Goal: Task Accomplishment & Management: Complete application form

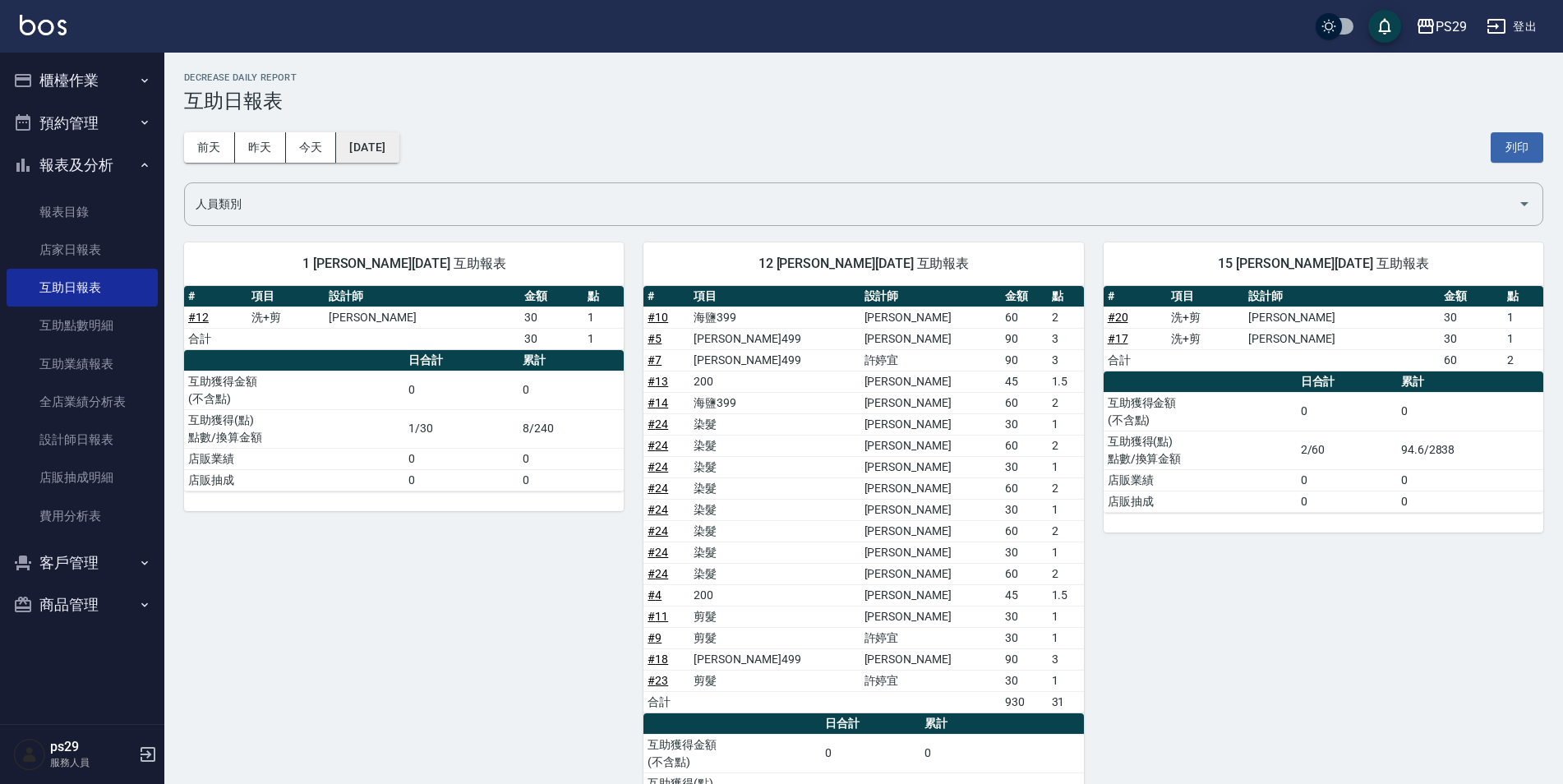
click at [391, 158] on button "[DATE]" at bounding box center [367, 147] width 62 height 30
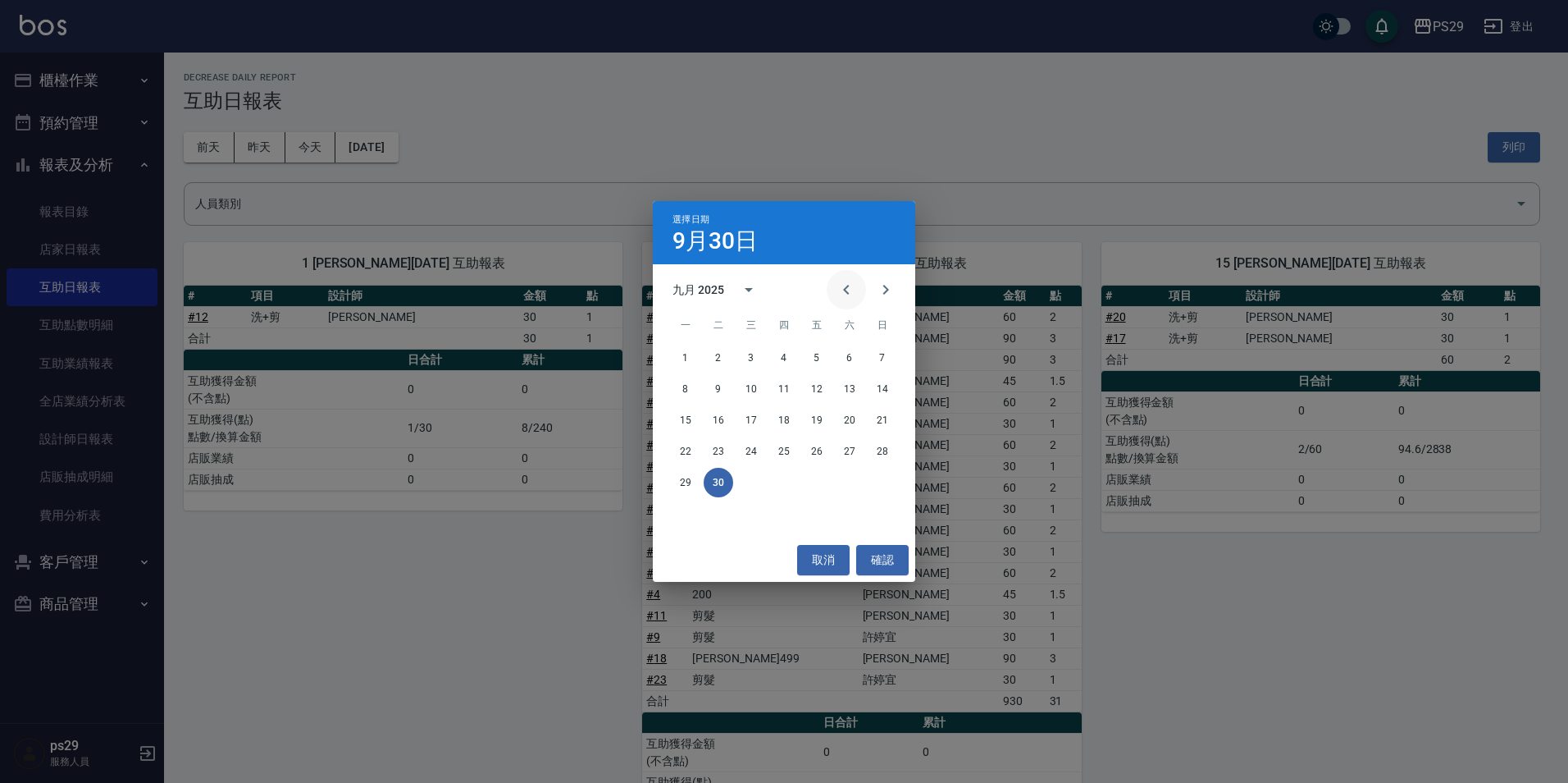
click at [833, 289] on button "Previous month" at bounding box center [846, 289] width 39 height 39
click at [870, 484] on button "31" at bounding box center [882, 482] width 29 height 29
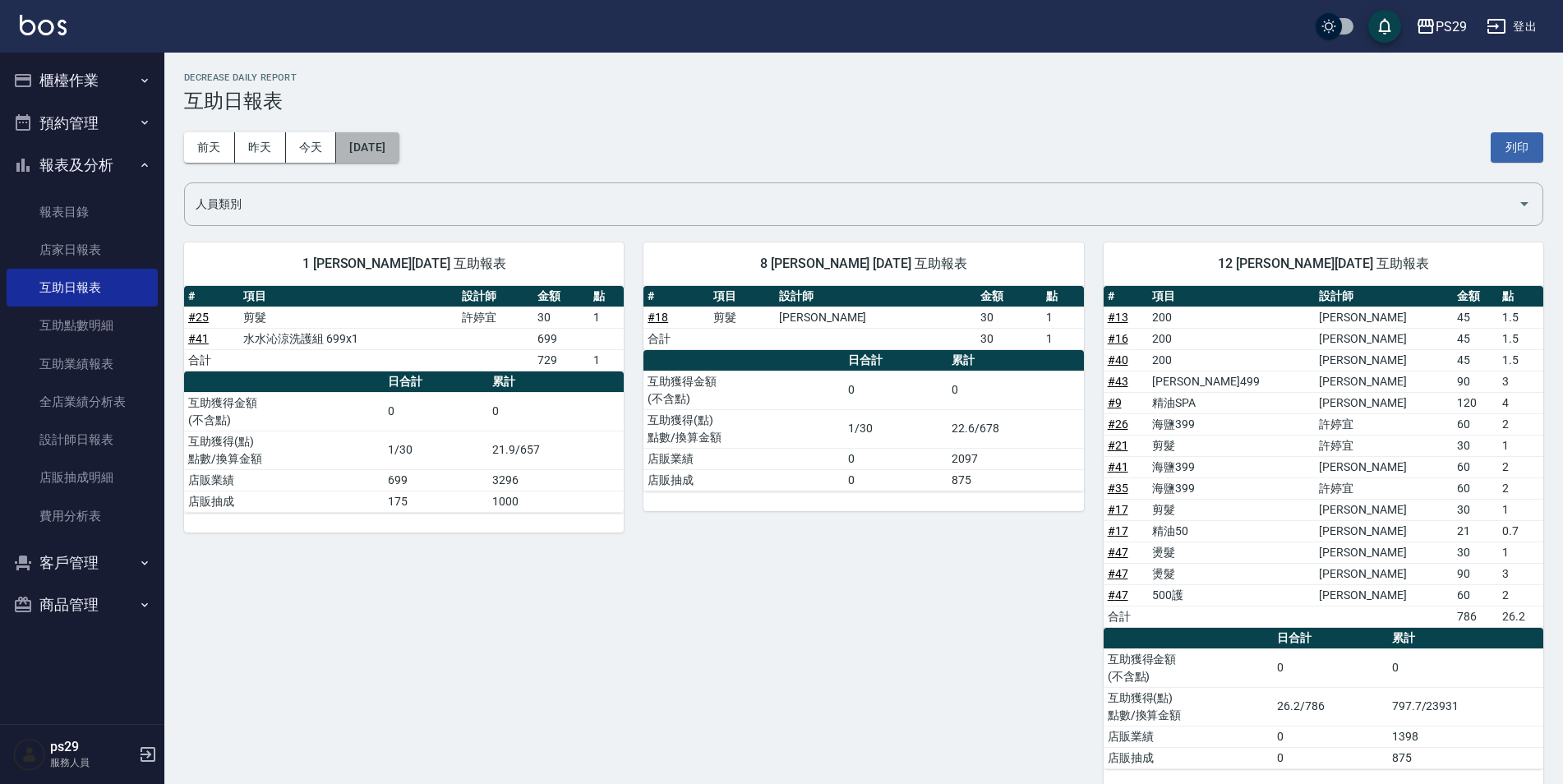
click at [399, 146] on button "[DATE]" at bounding box center [367, 147] width 62 height 30
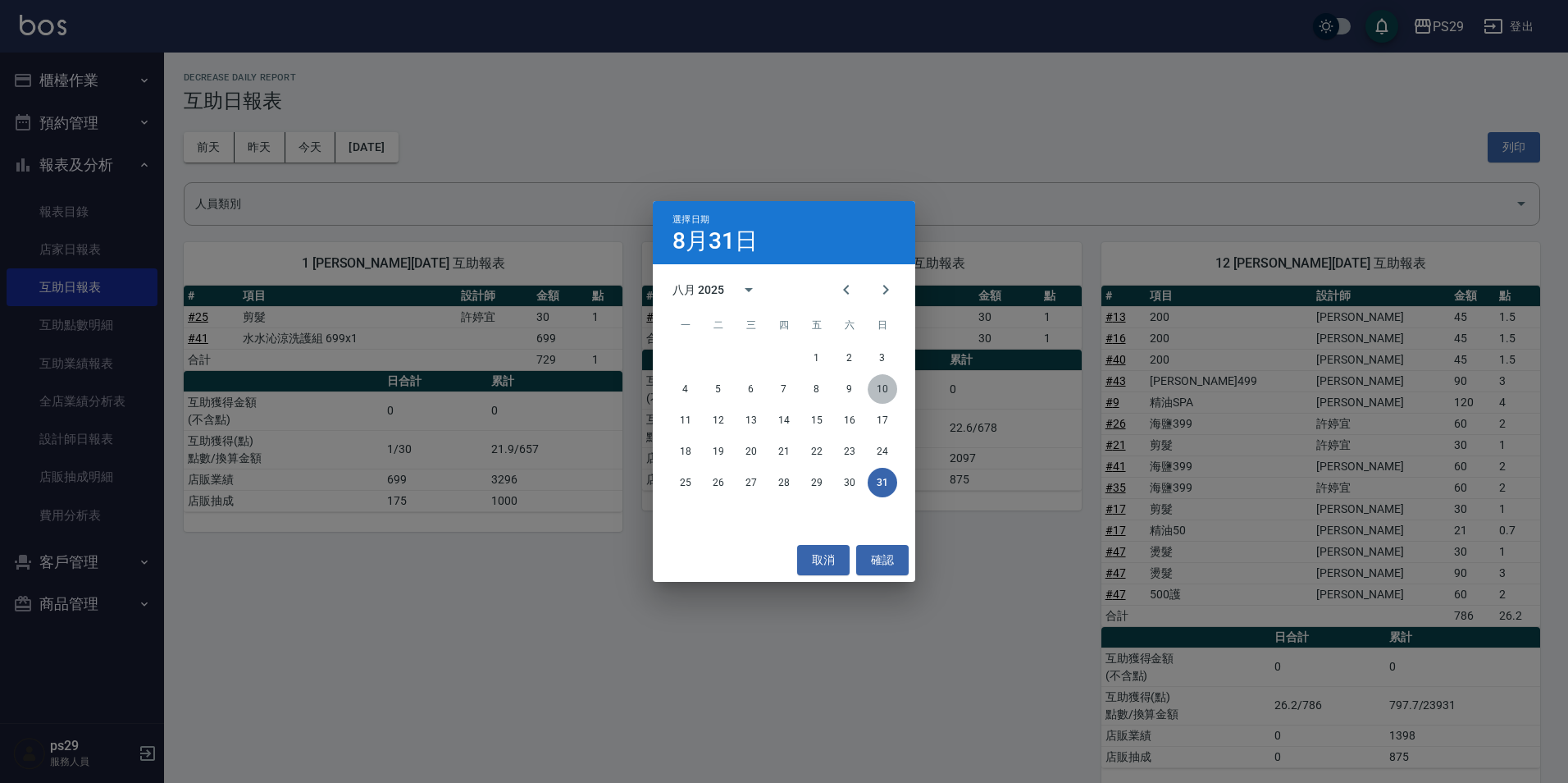
click at [882, 394] on button "10" at bounding box center [882, 389] width 29 height 29
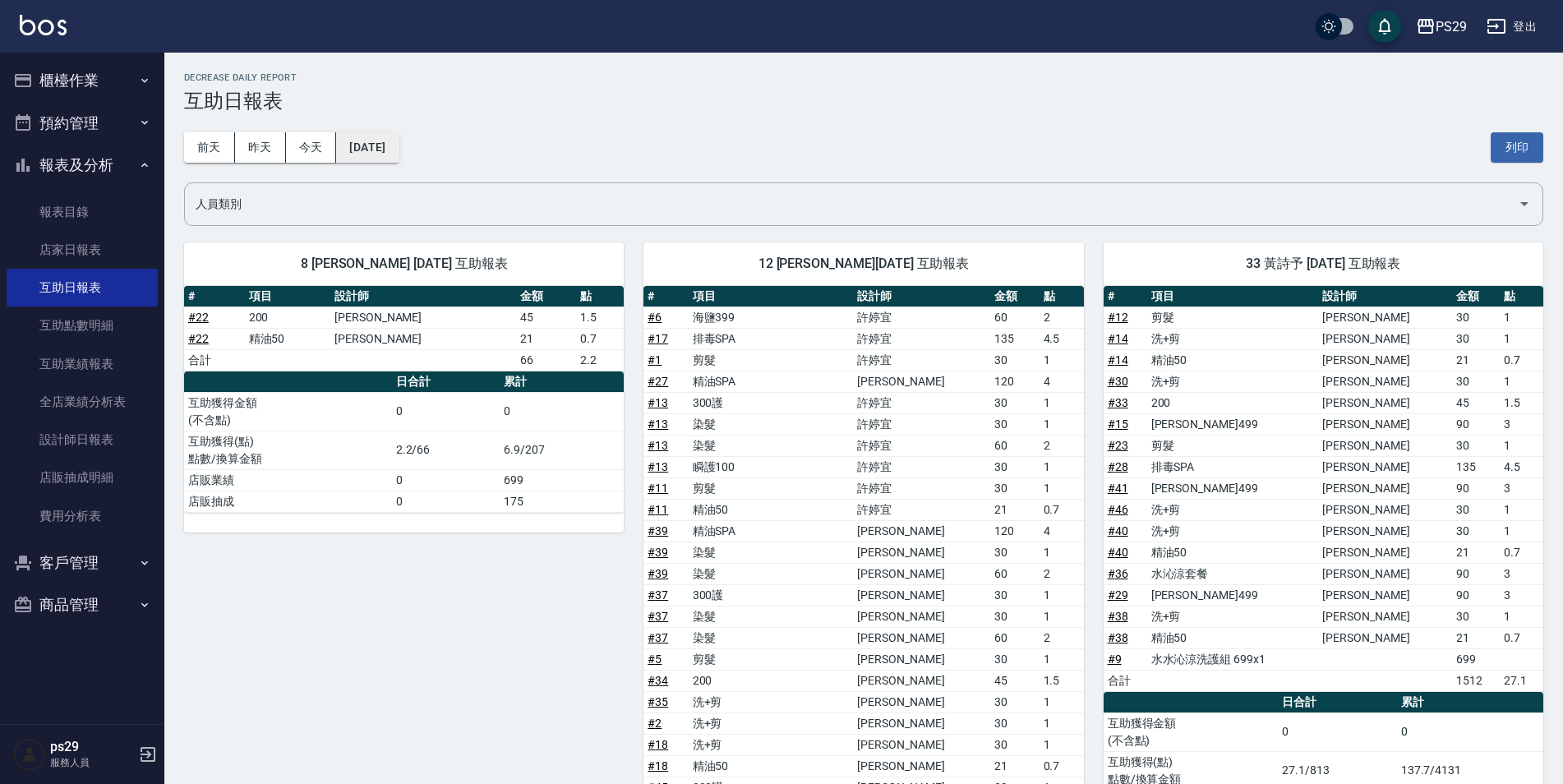
click at [356, 143] on button "[DATE]" at bounding box center [367, 147] width 62 height 30
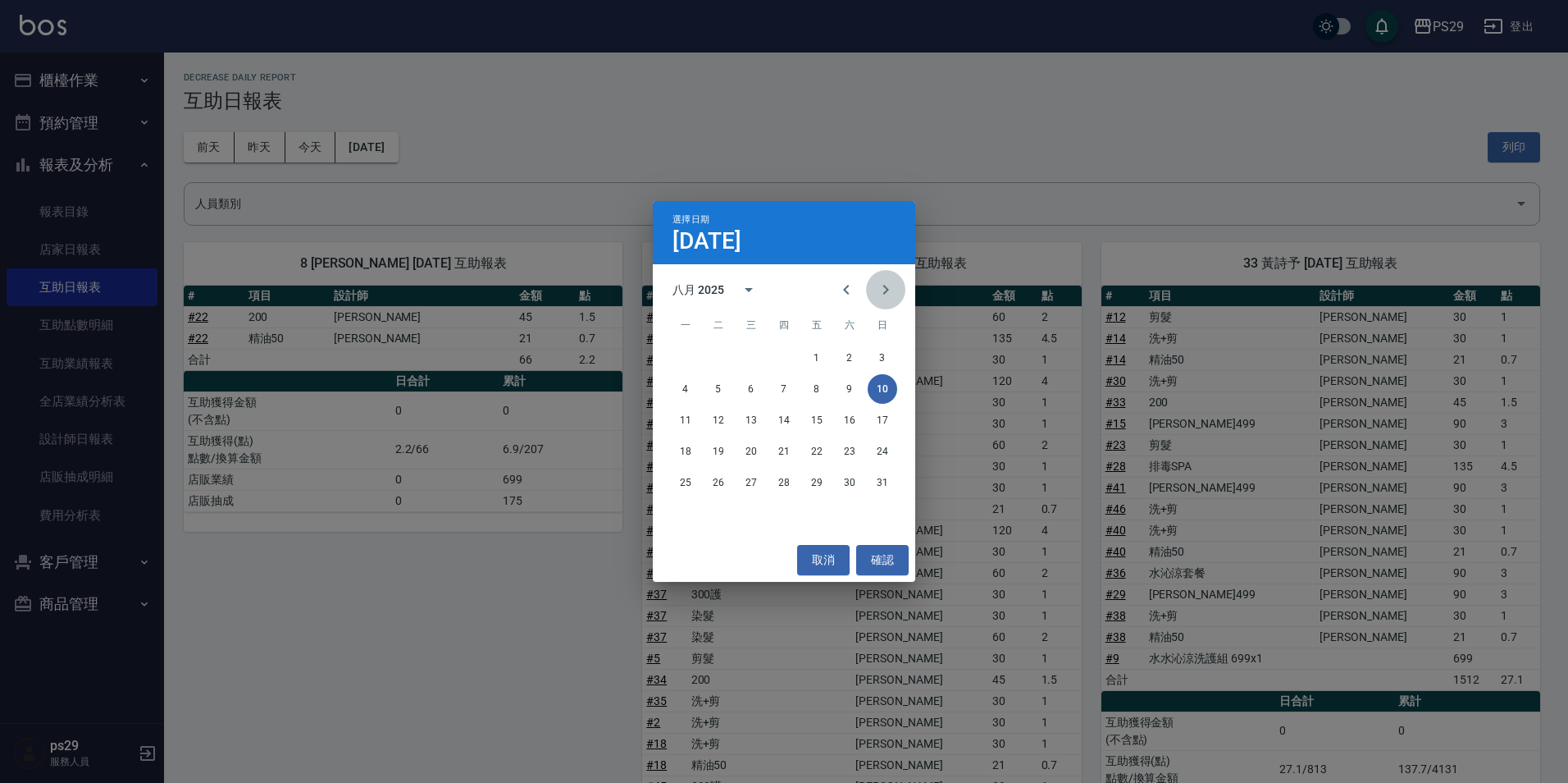
click at [898, 297] on button "Next month" at bounding box center [885, 289] width 39 height 39
click at [874, 290] on button "Next month" at bounding box center [885, 289] width 39 height 39
click at [691, 386] on button "6" at bounding box center [685, 389] width 29 height 29
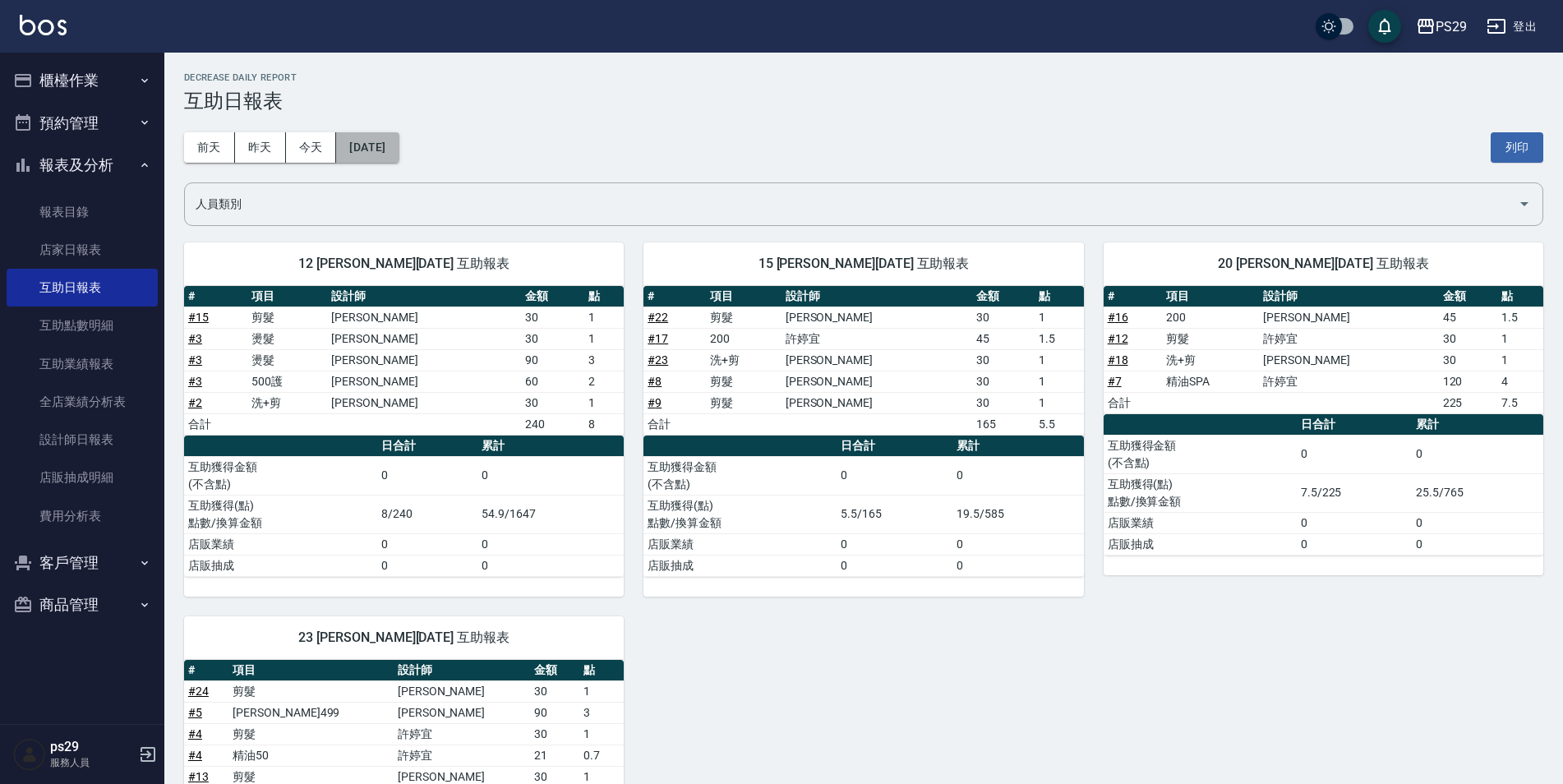
click at [352, 140] on button "[DATE]" at bounding box center [367, 147] width 62 height 30
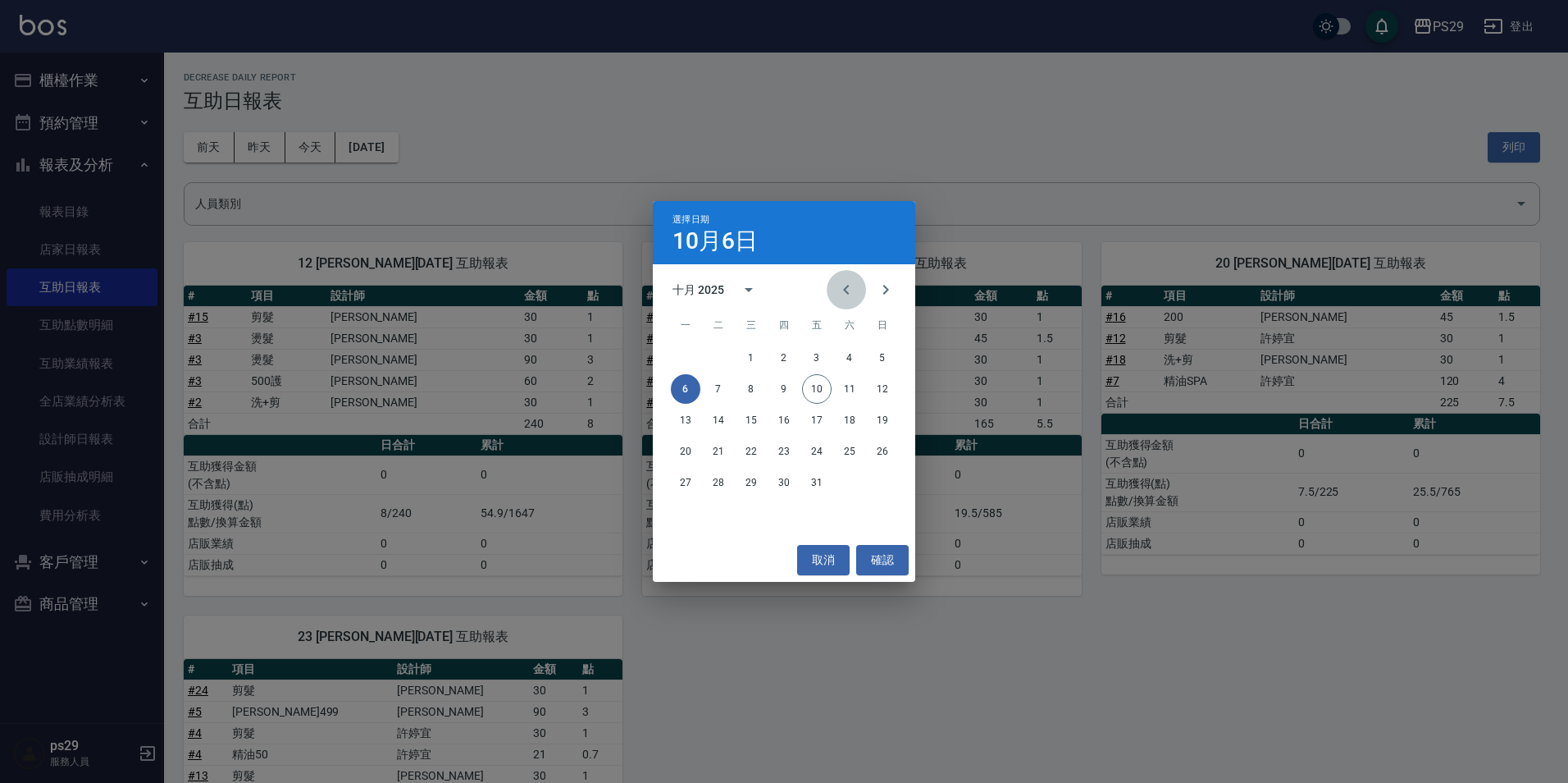
click at [841, 288] on icon "Previous month" at bounding box center [846, 290] width 20 height 20
click at [841, 286] on icon "Previous month" at bounding box center [846, 290] width 20 height 20
click at [881, 485] on button "31" at bounding box center [882, 482] width 29 height 29
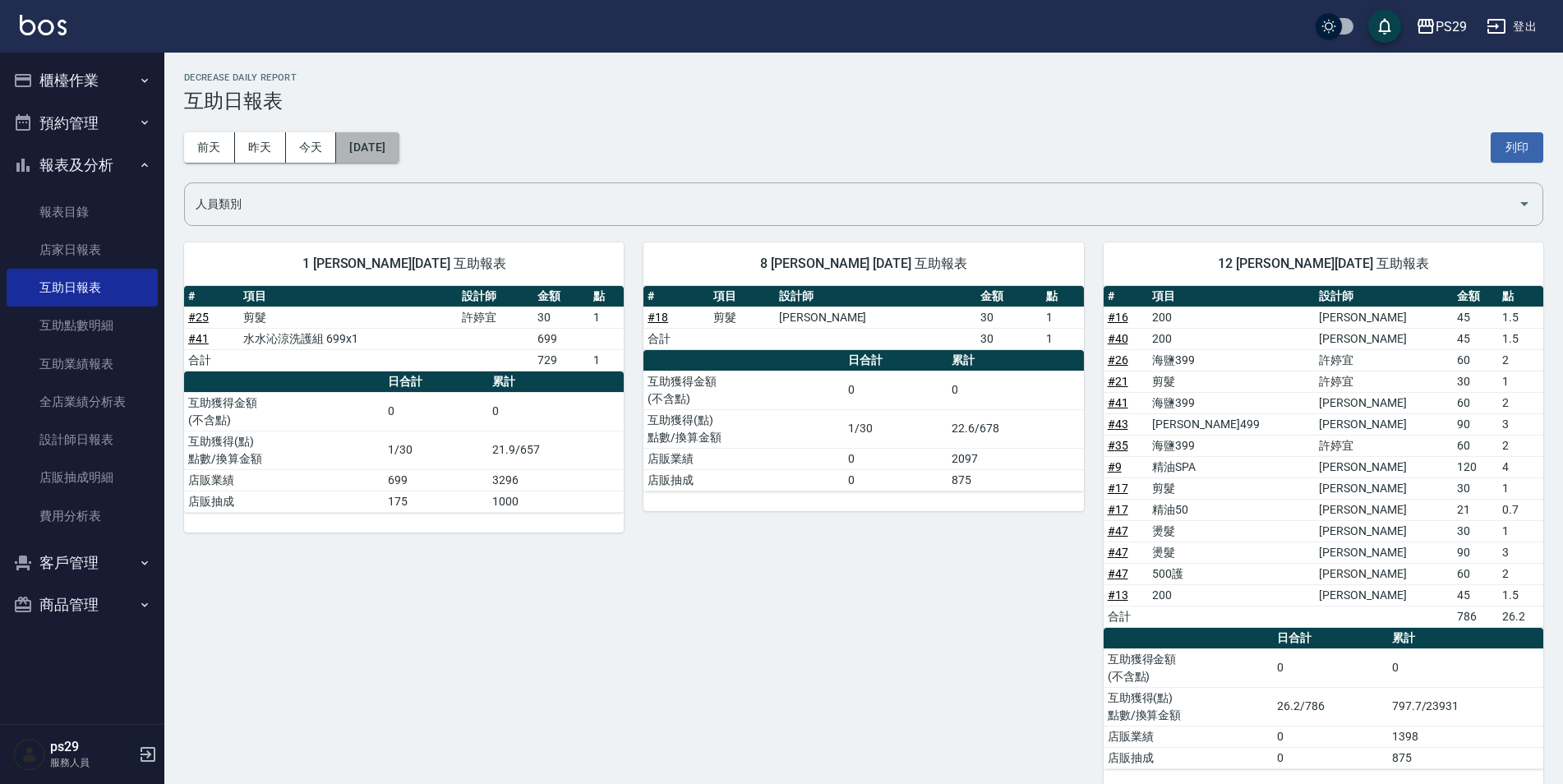
click at [399, 150] on button "[DATE]" at bounding box center [367, 147] width 62 height 30
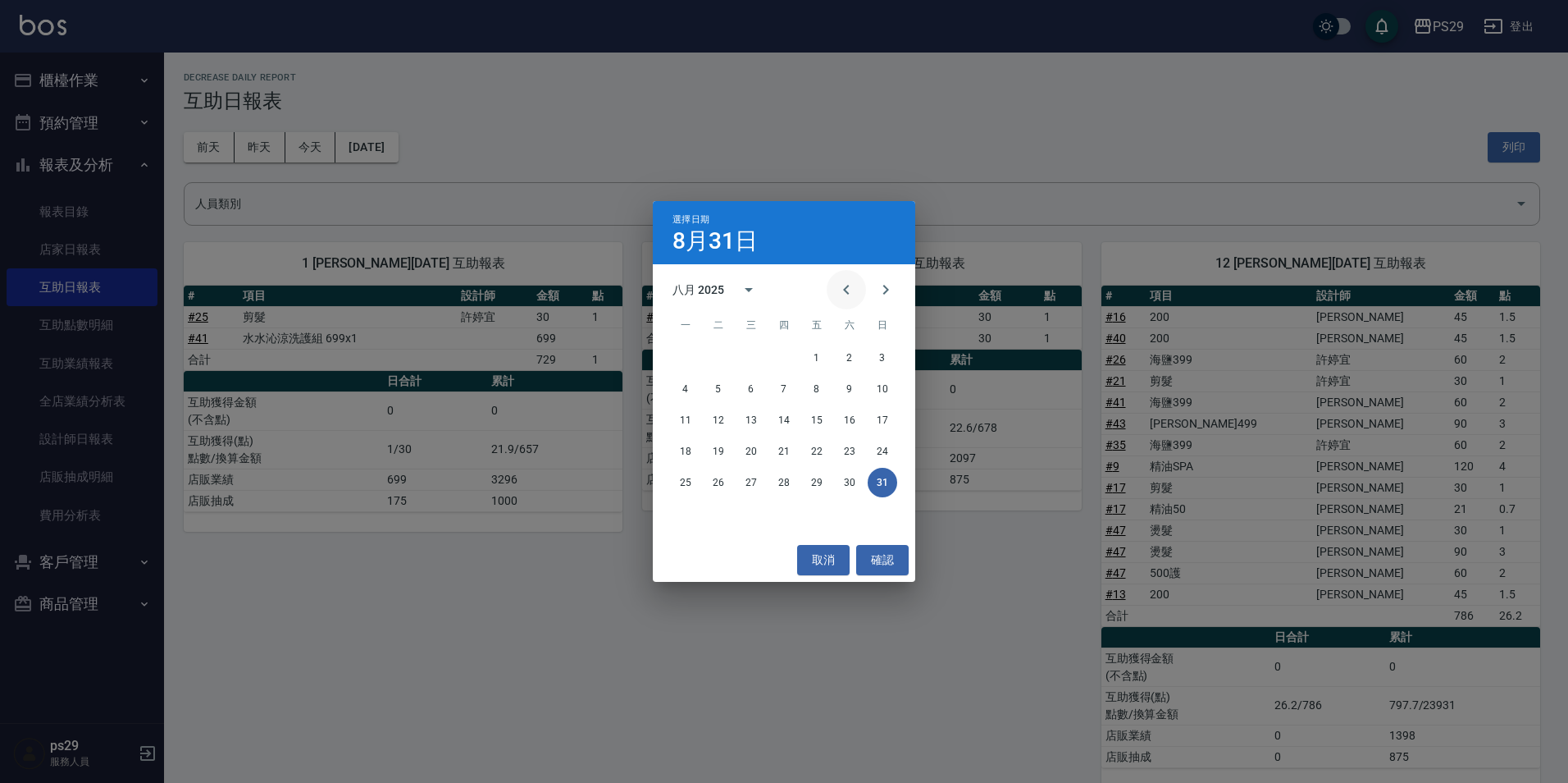
click at [856, 301] on button "Previous month" at bounding box center [846, 289] width 39 height 39
click at [789, 486] on button "31" at bounding box center [784, 482] width 29 height 29
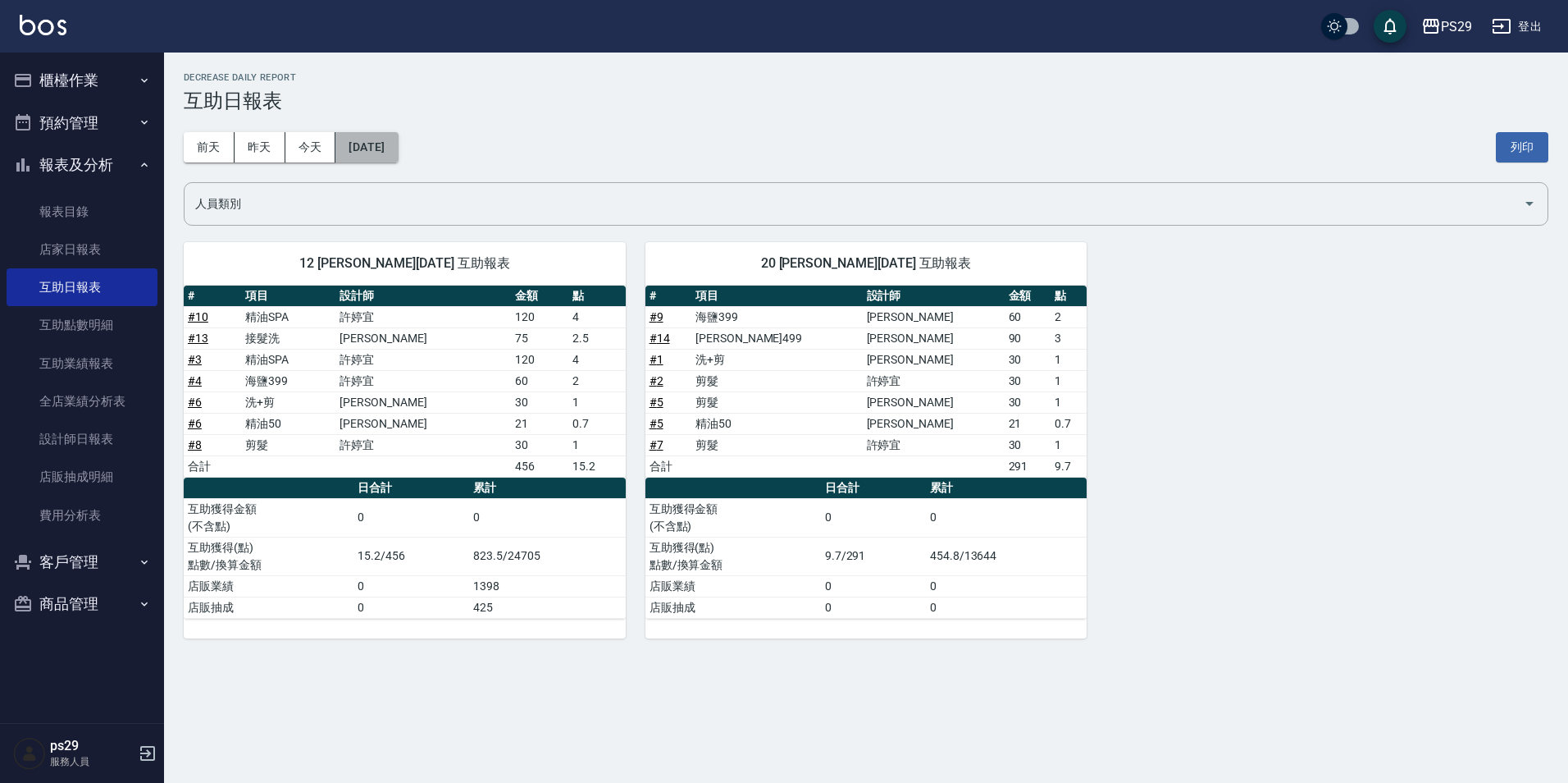
click at [392, 141] on button "[DATE]" at bounding box center [367, 147] width 62 height 30
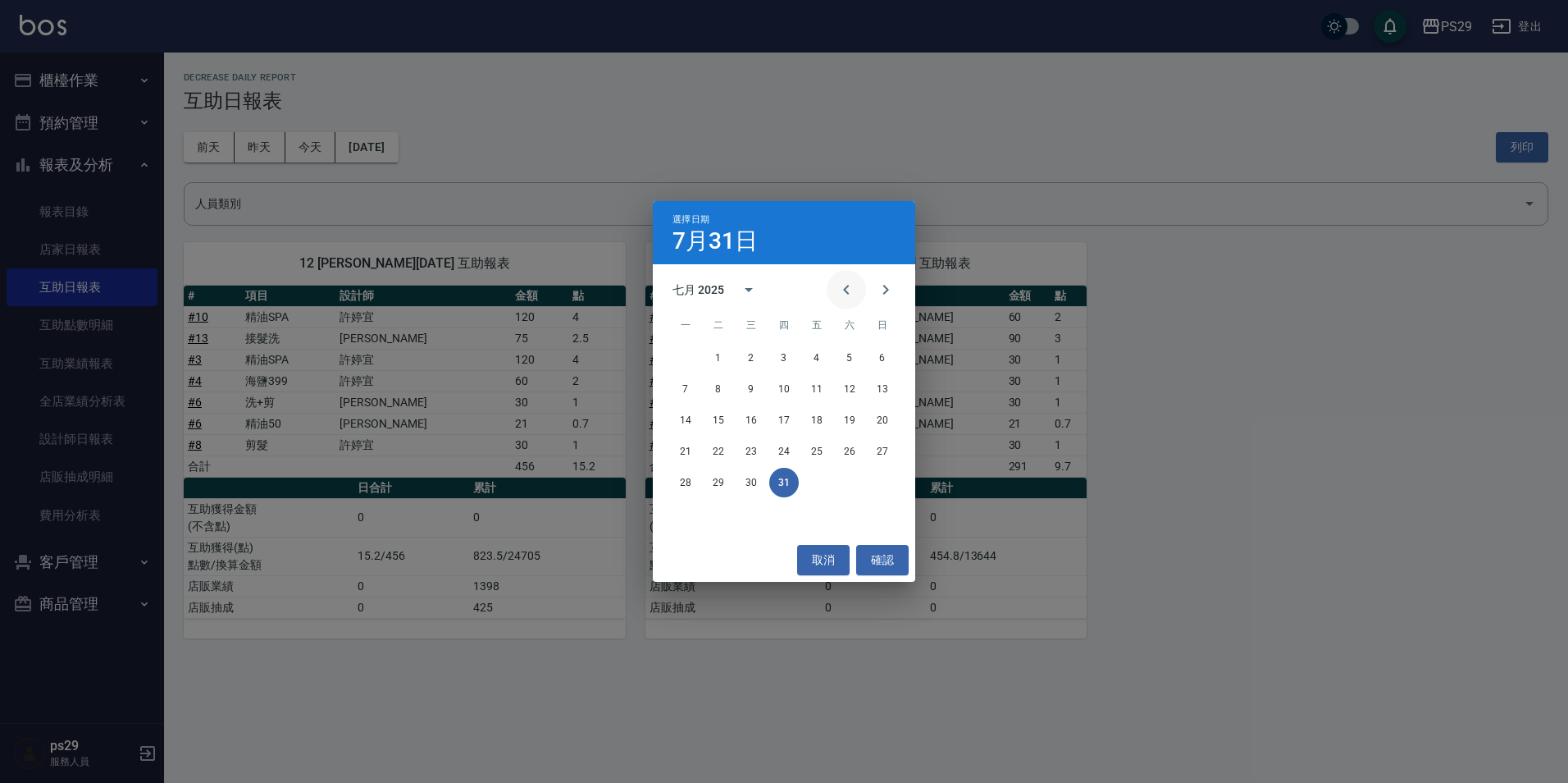
click at [842, 296] on icon "Previous month" at bounding box center [846, 290] width 20 height 20
click at [699, 517] on button "30" at bounding box center [685, 514] width 29 height 29
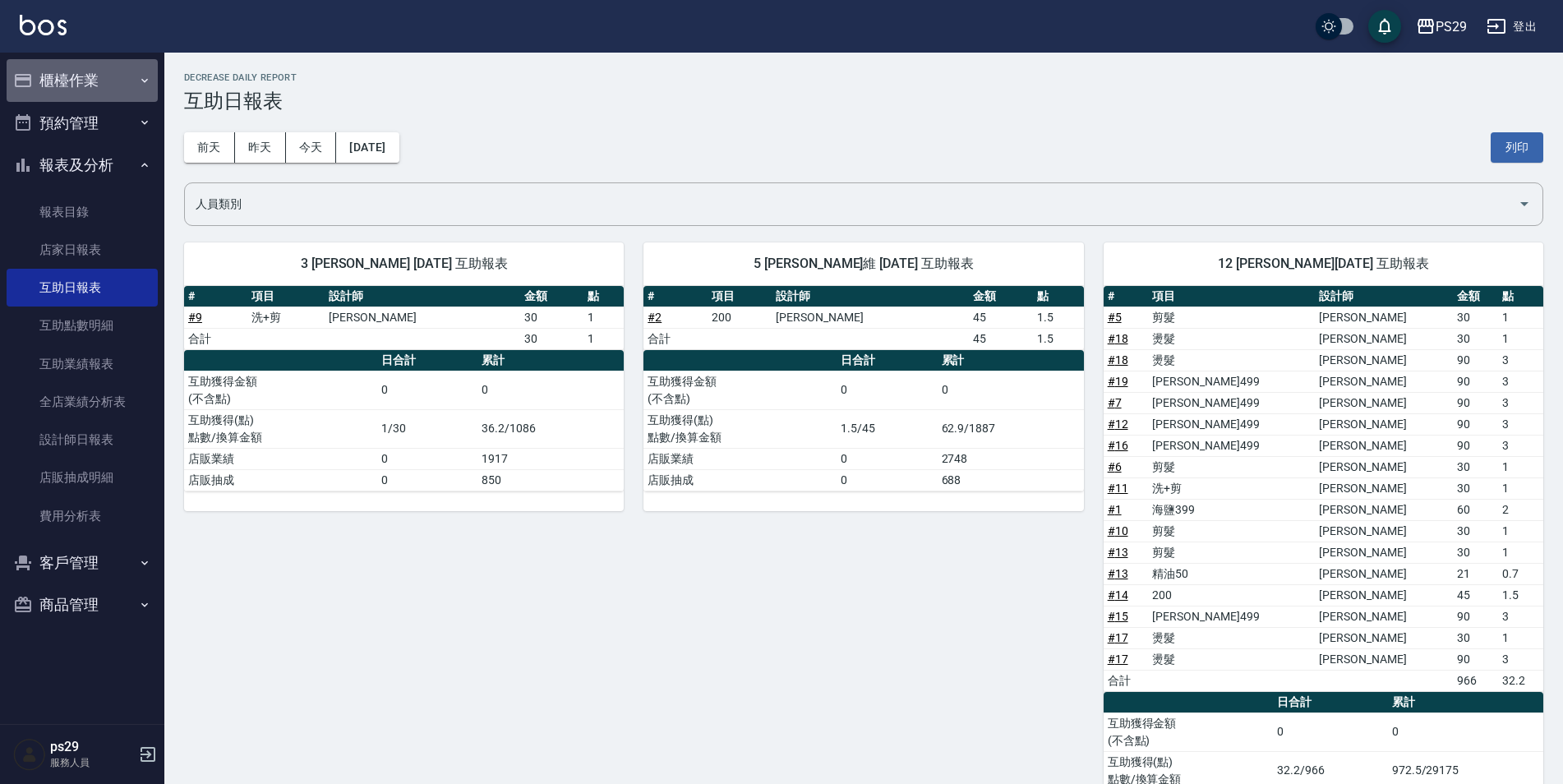
click at [73, 69] on button "櫃檯作業" at bounding box center [81, 80] width 151 height 43
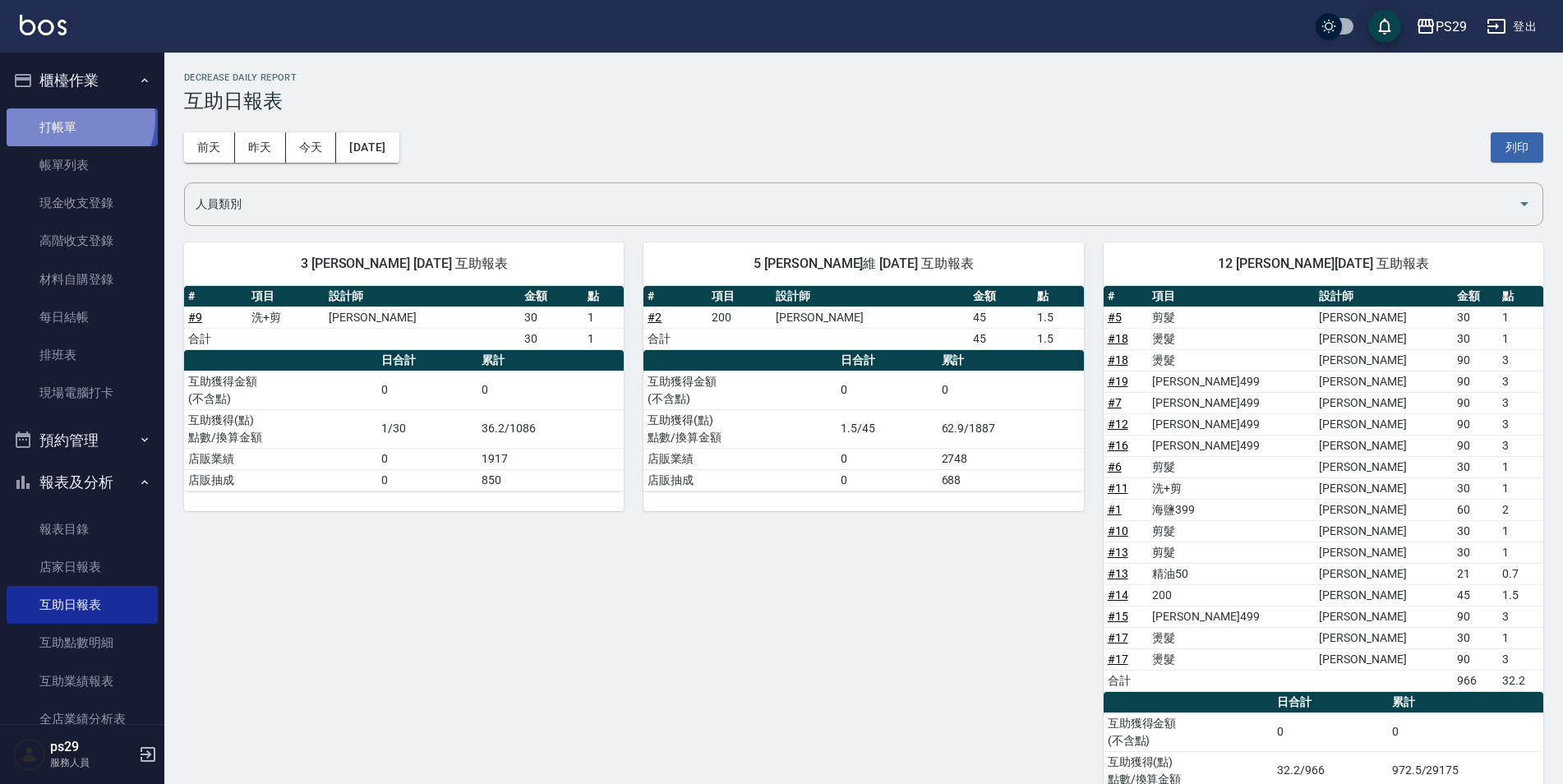
click at [69, 118] on link "打帳單" at bounding box center [81, 127] width 151 height 37
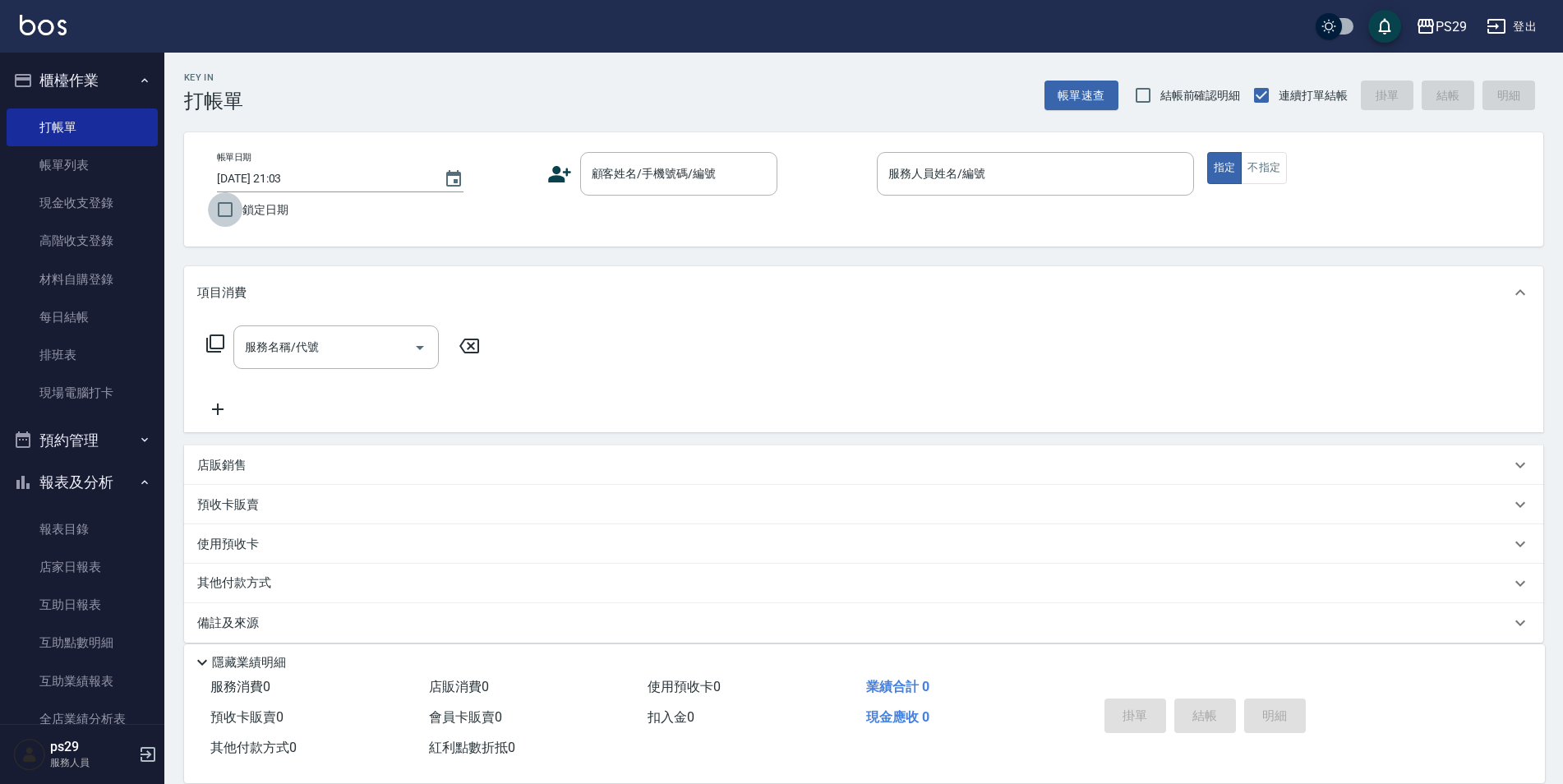
click at [227, 207] on input "鎖定日期" at bounding box center [225, 209] width 35 height 35
checkbox input "true"
click at [650, 153] on div "顧客姓名/手機號碼/編號" at bounding box center [679, 174] width 197 height 44
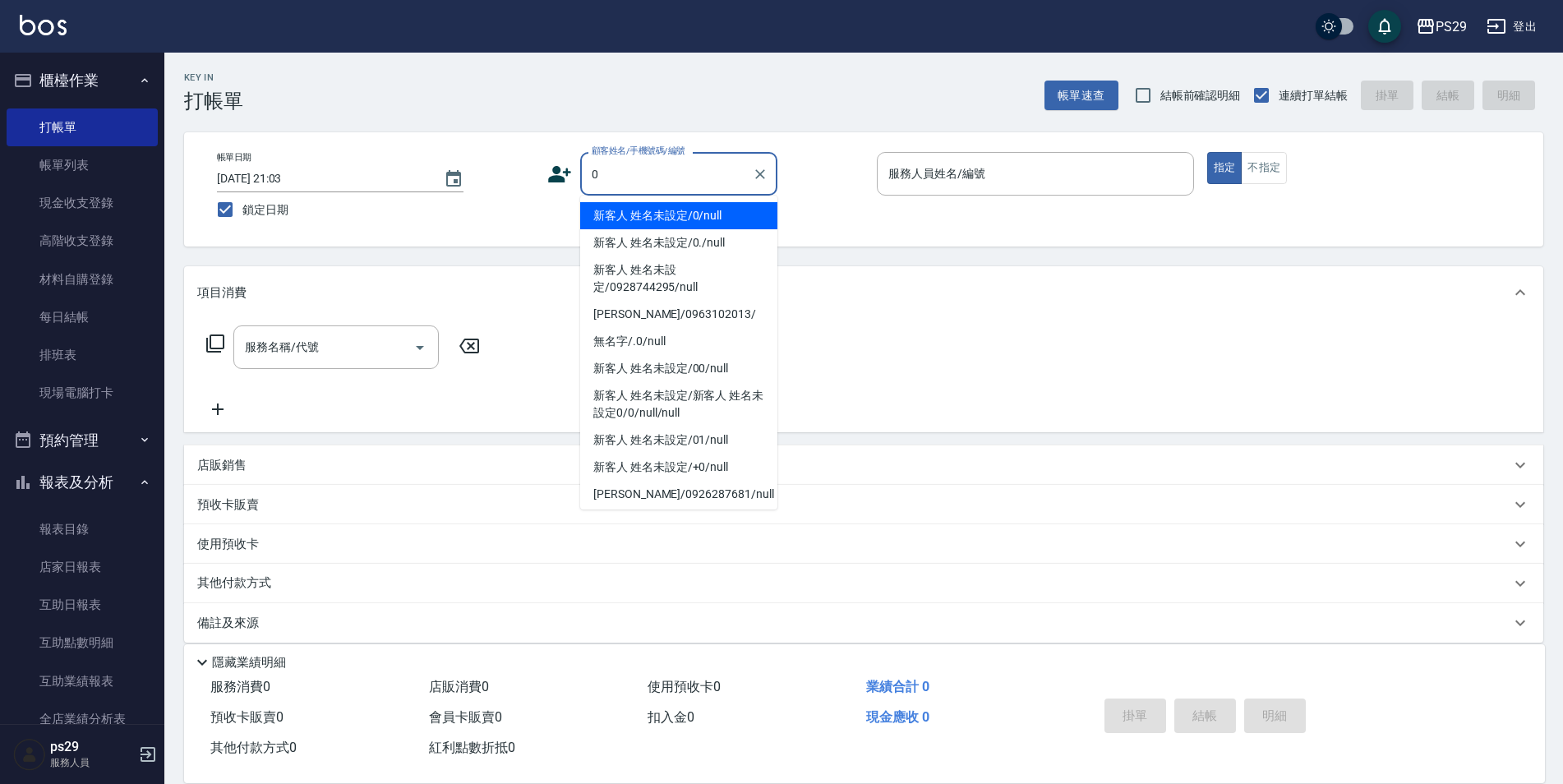
type input "新客人 姓名未設定/0/null"
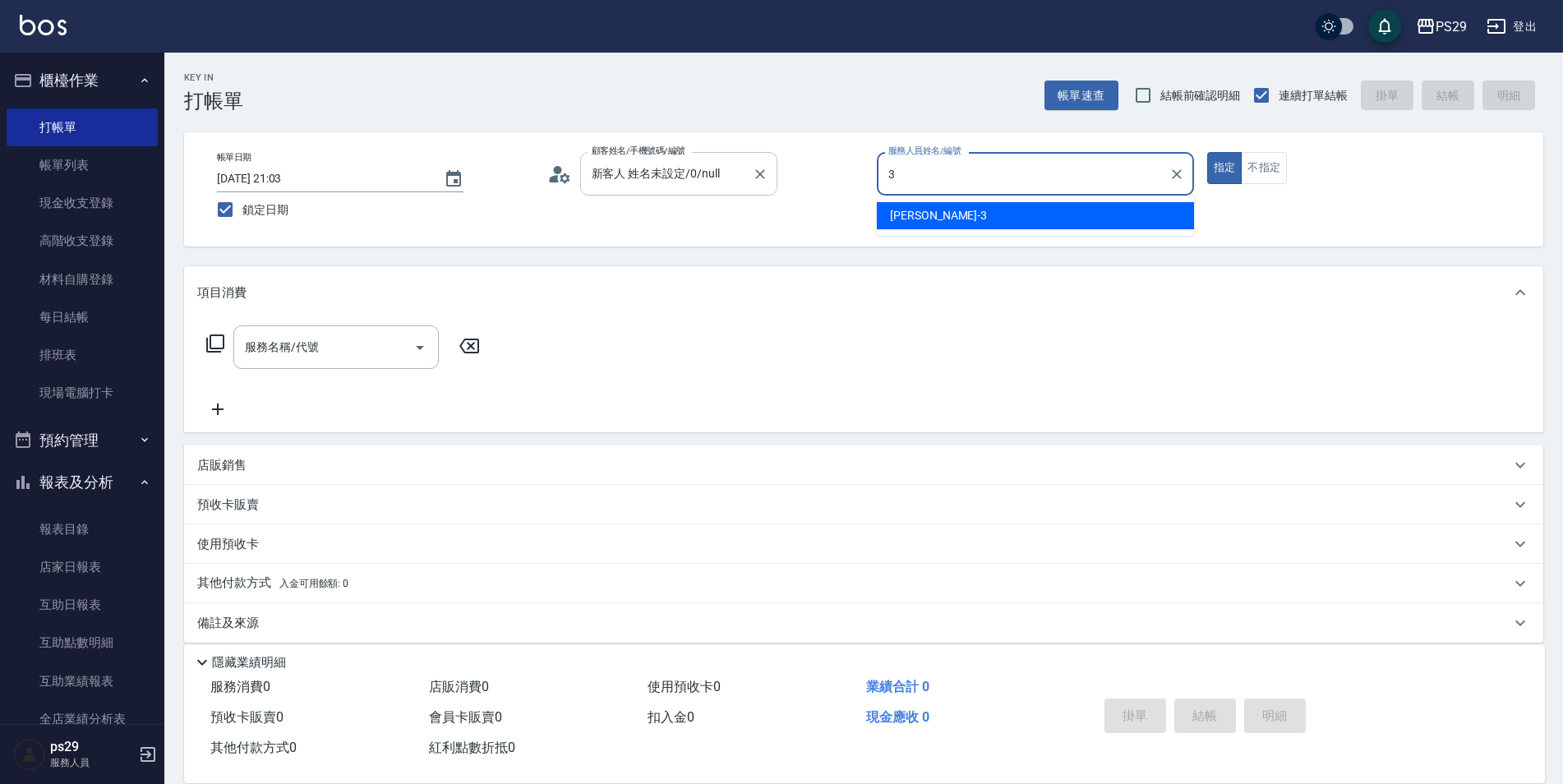
type input "[PERSON_NAME]-3"
type button "true"
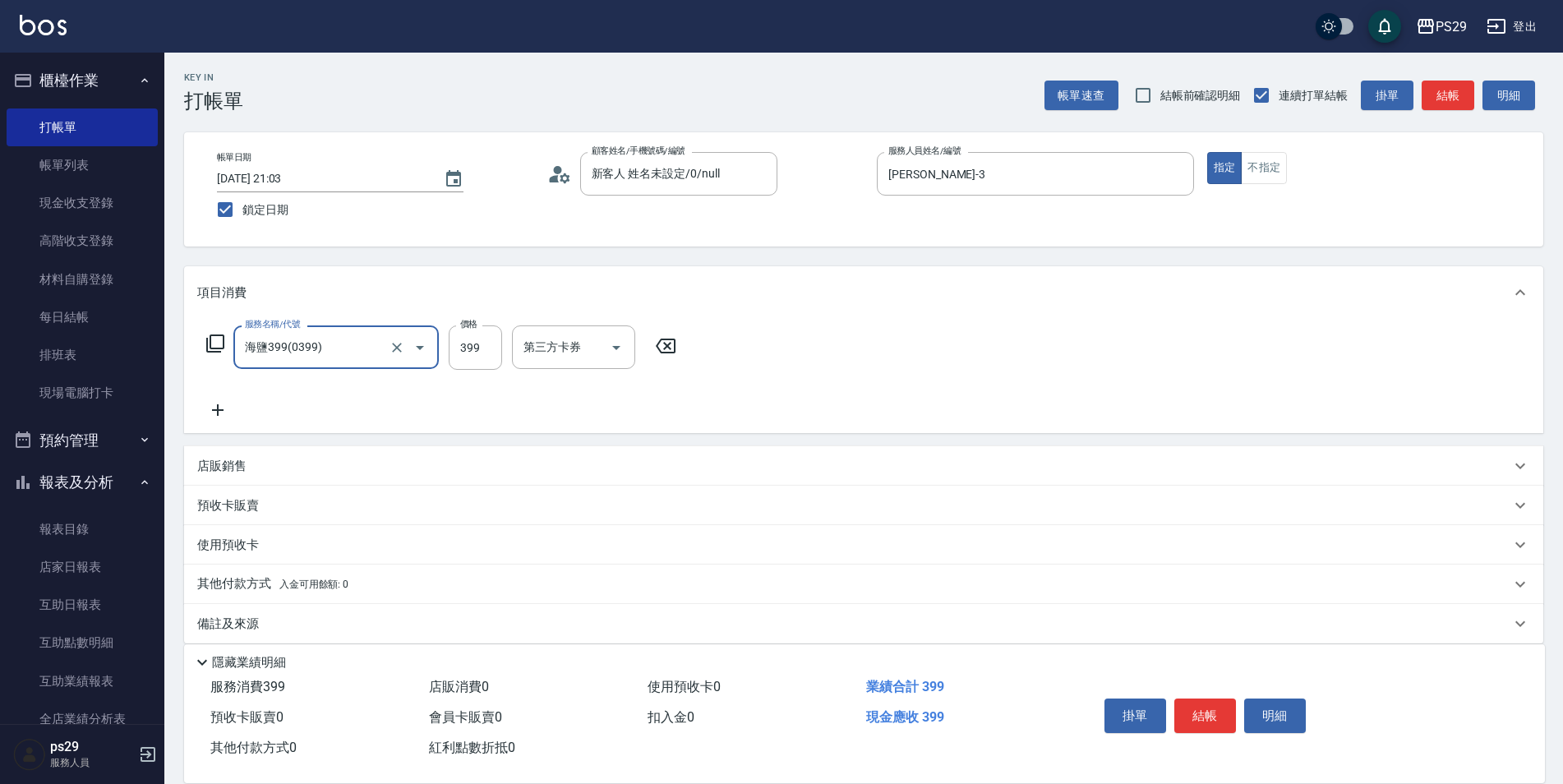
type input "海鹽399(0399)"
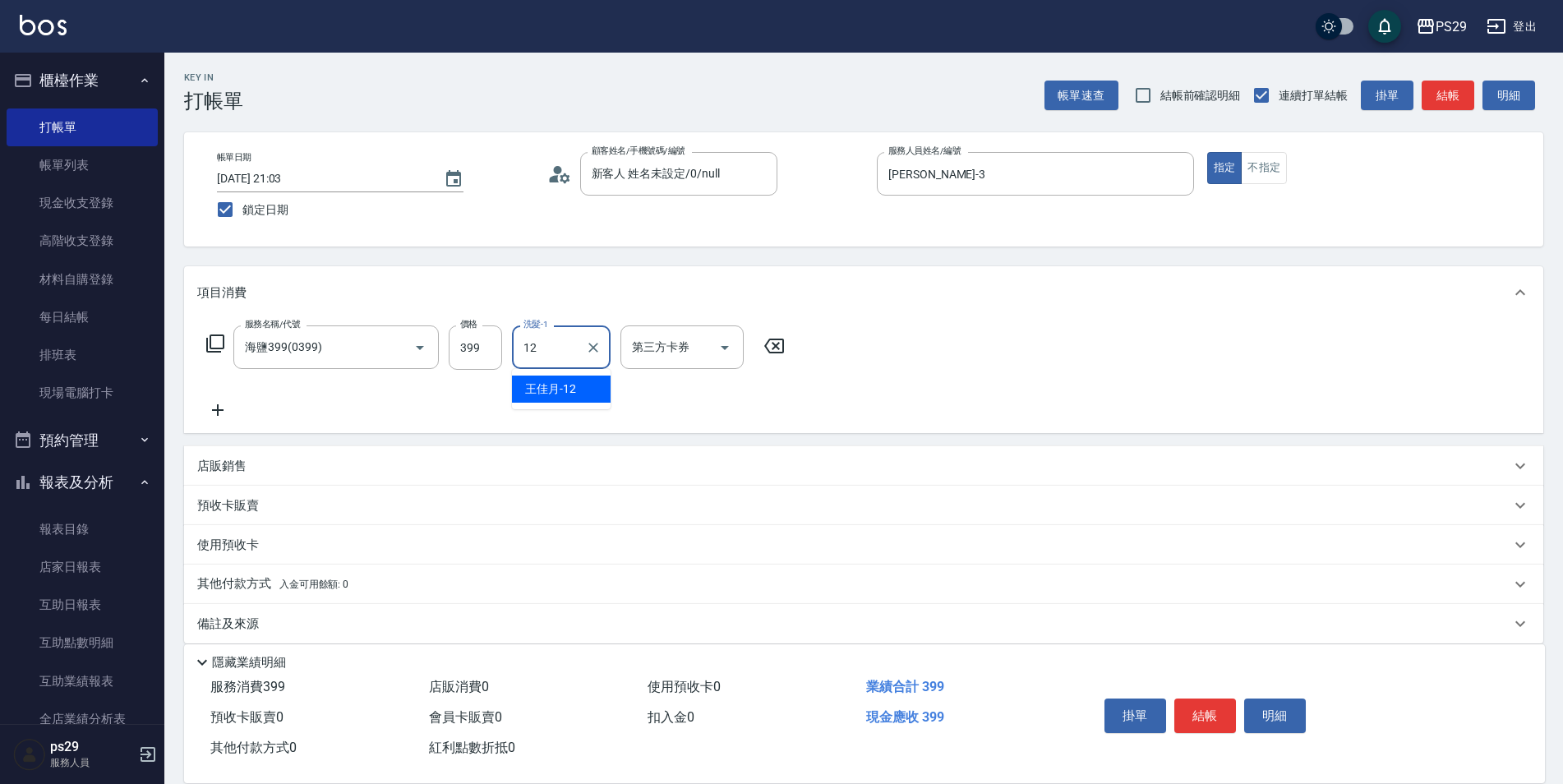
type input "[PERSON_NAME]-12"
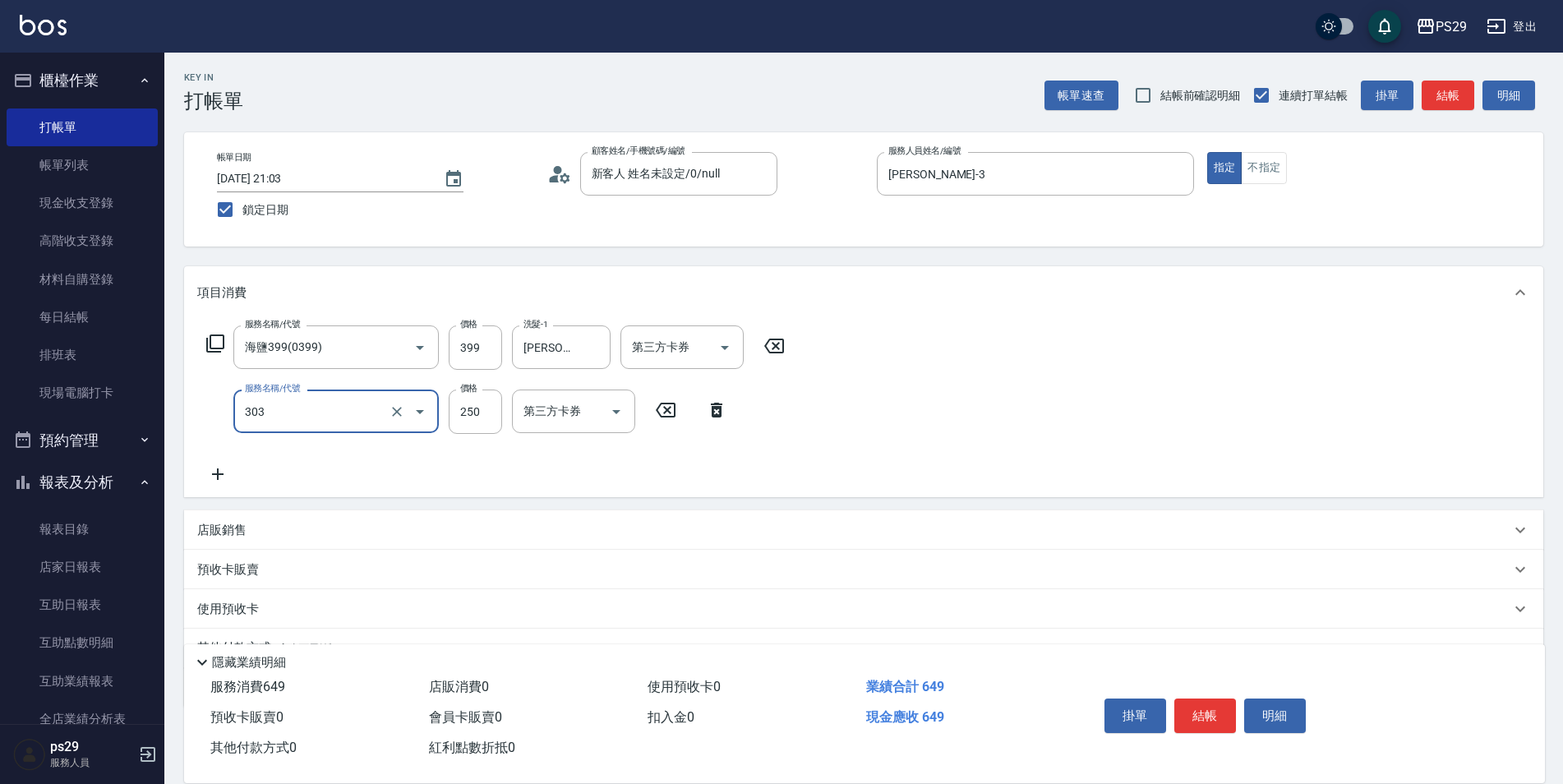
type input "剪髮(303)"
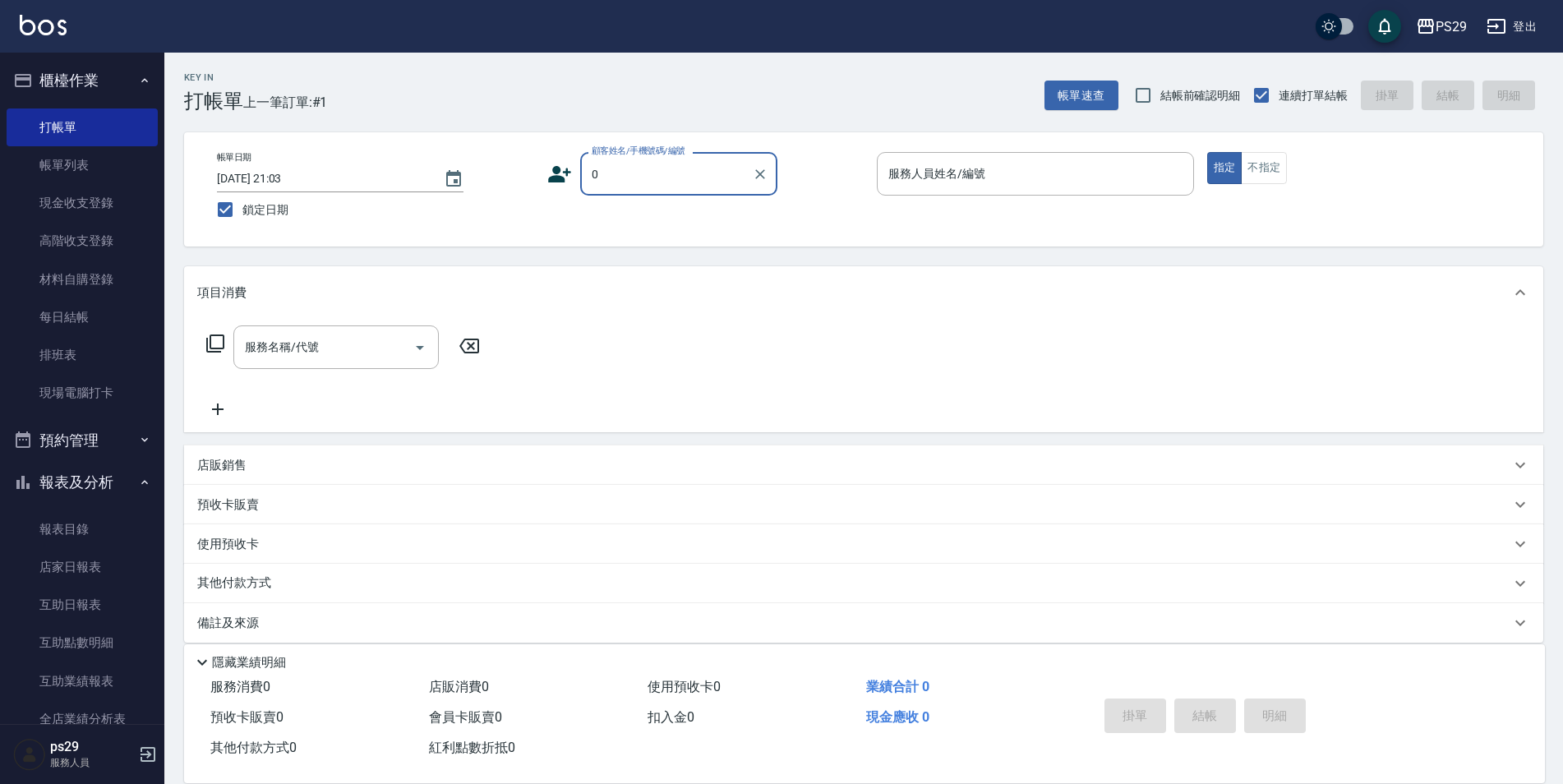
type input "新客人 姓名未設定/0/null"
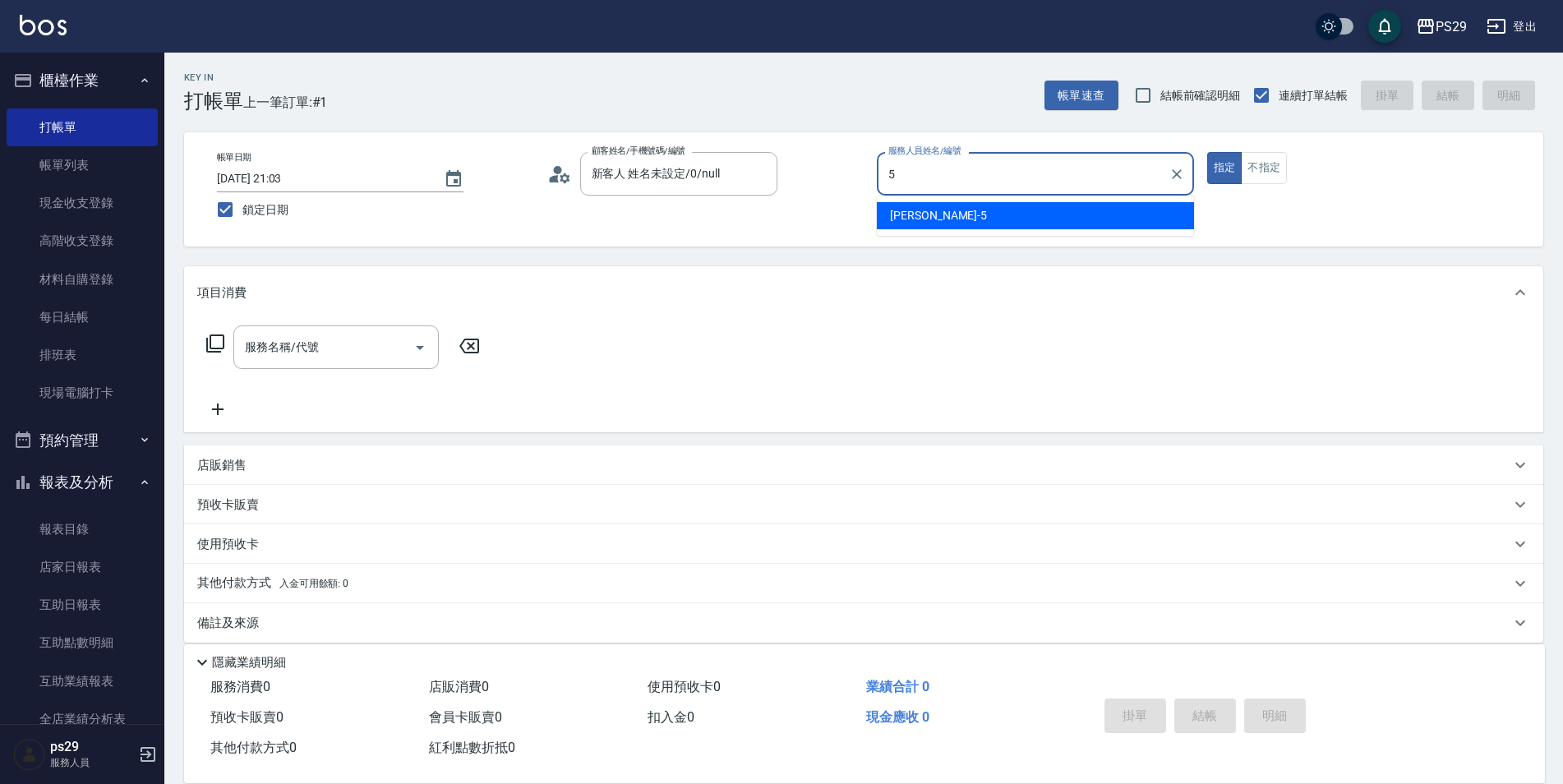
type input "[PERSON_NAME]維-5"
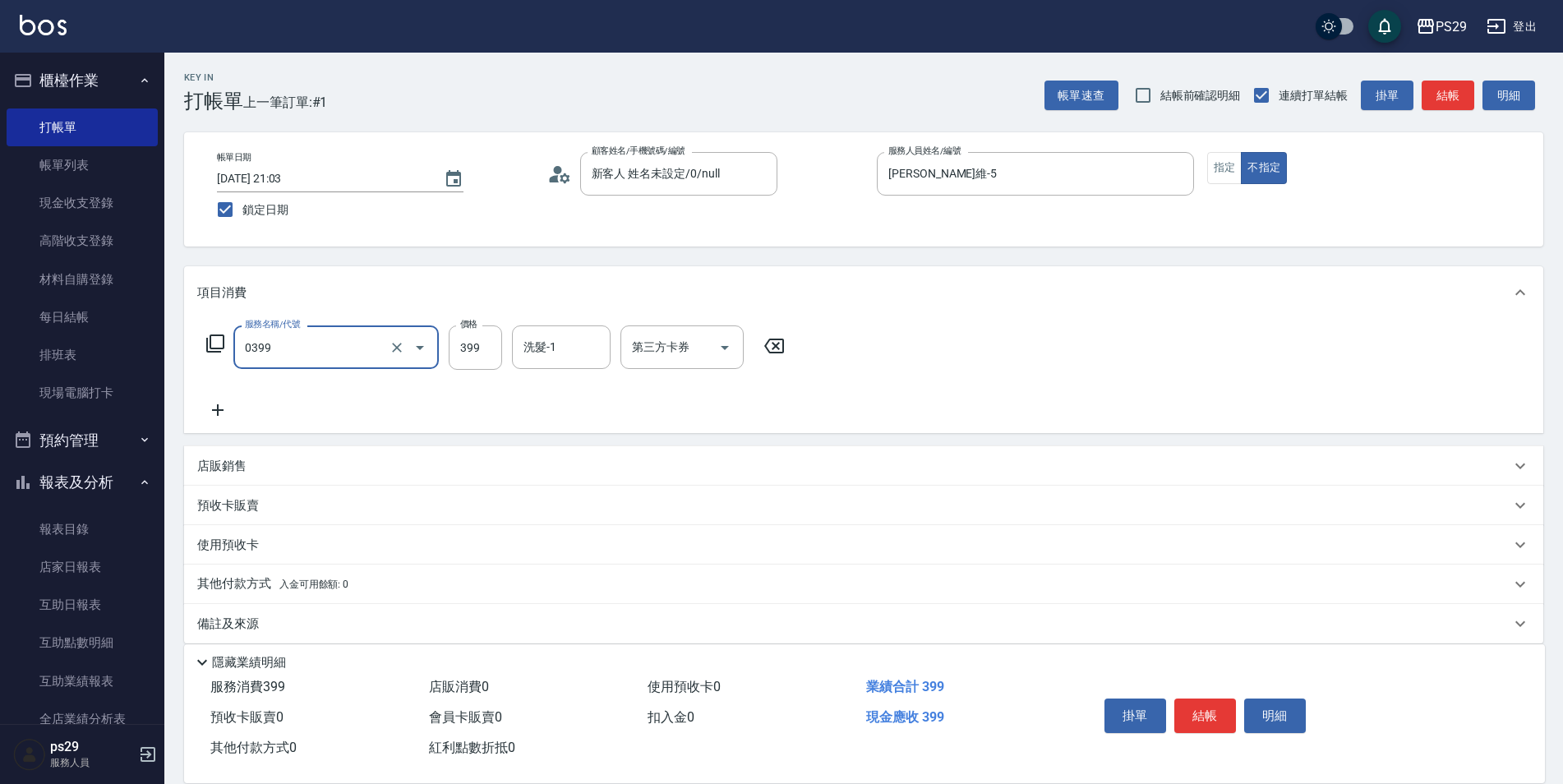
type input "海鹽399(0399)"
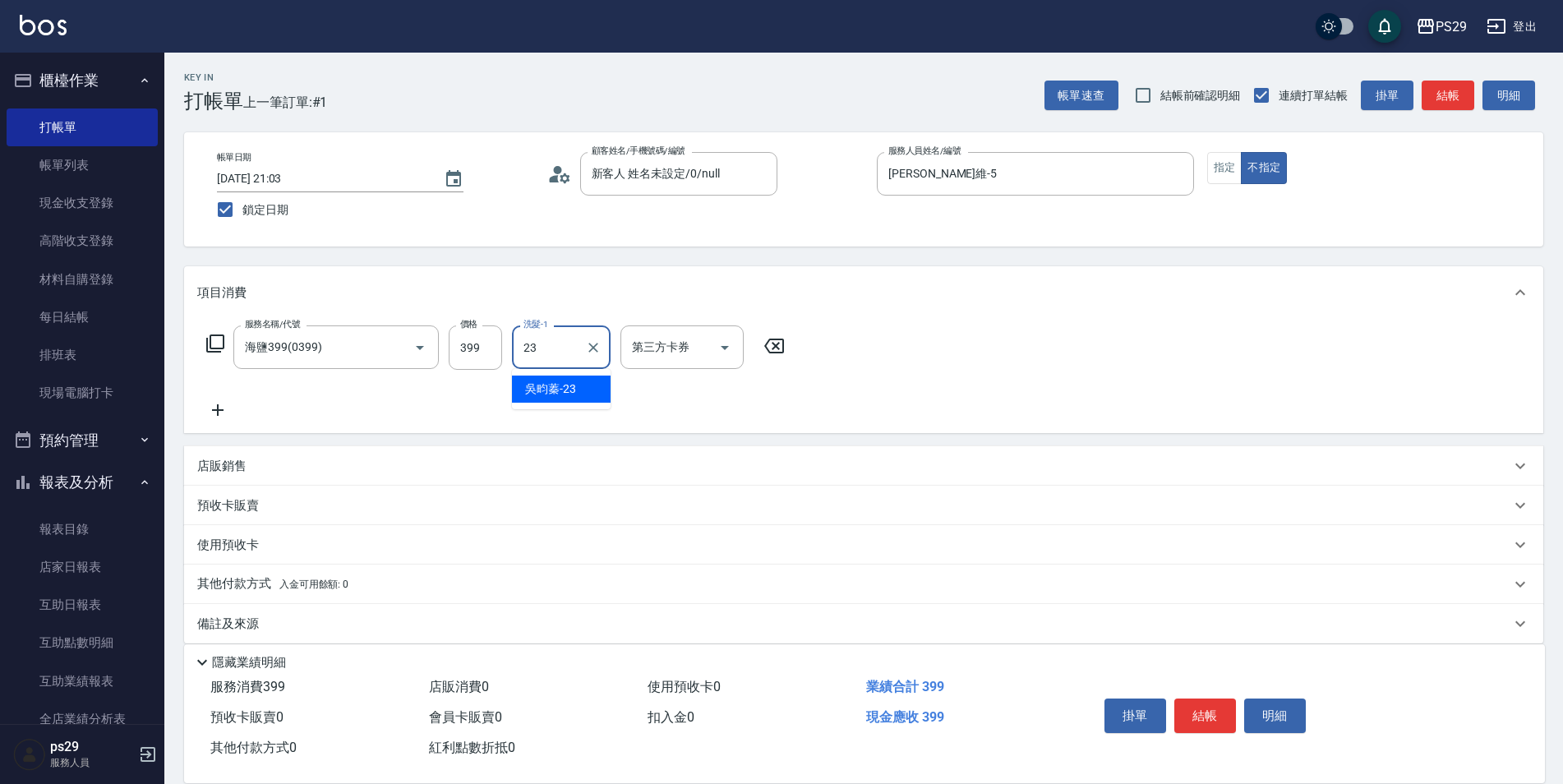
type input "[PERSON_NAME]-23"
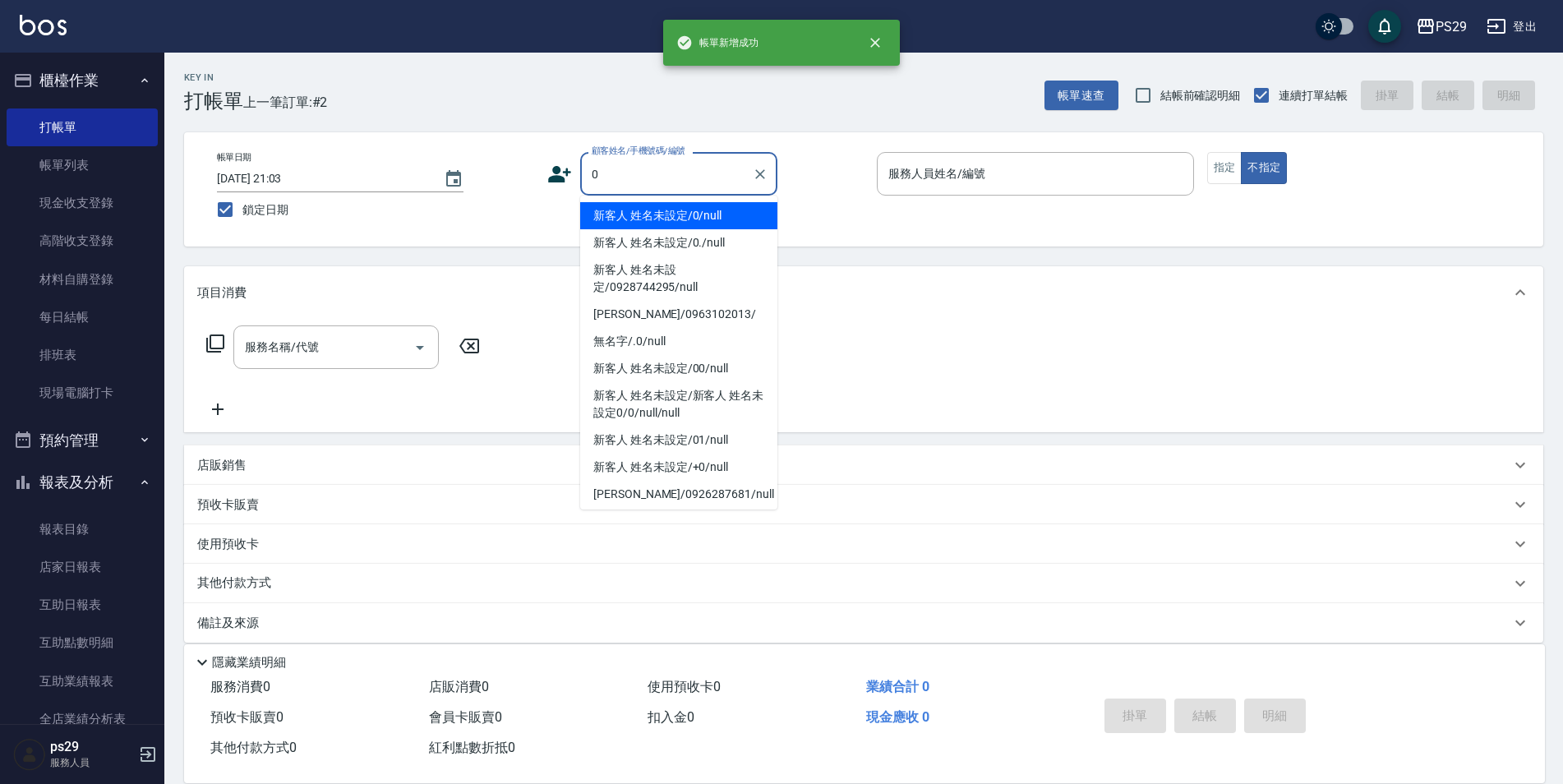
type input "新客人 姓名未設定/0/null"
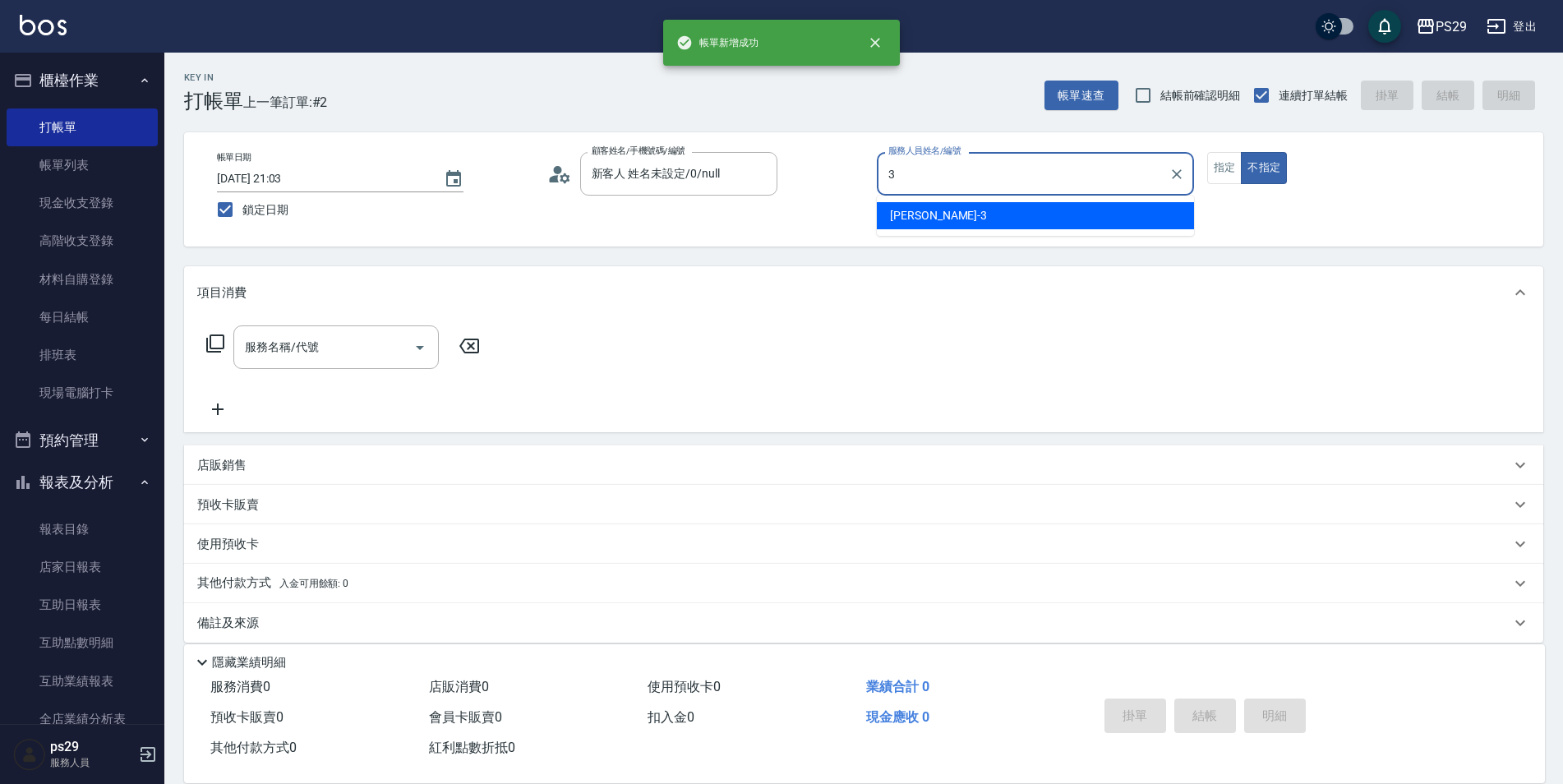
type input "[PERSON_NAME]-3"
type button "false"
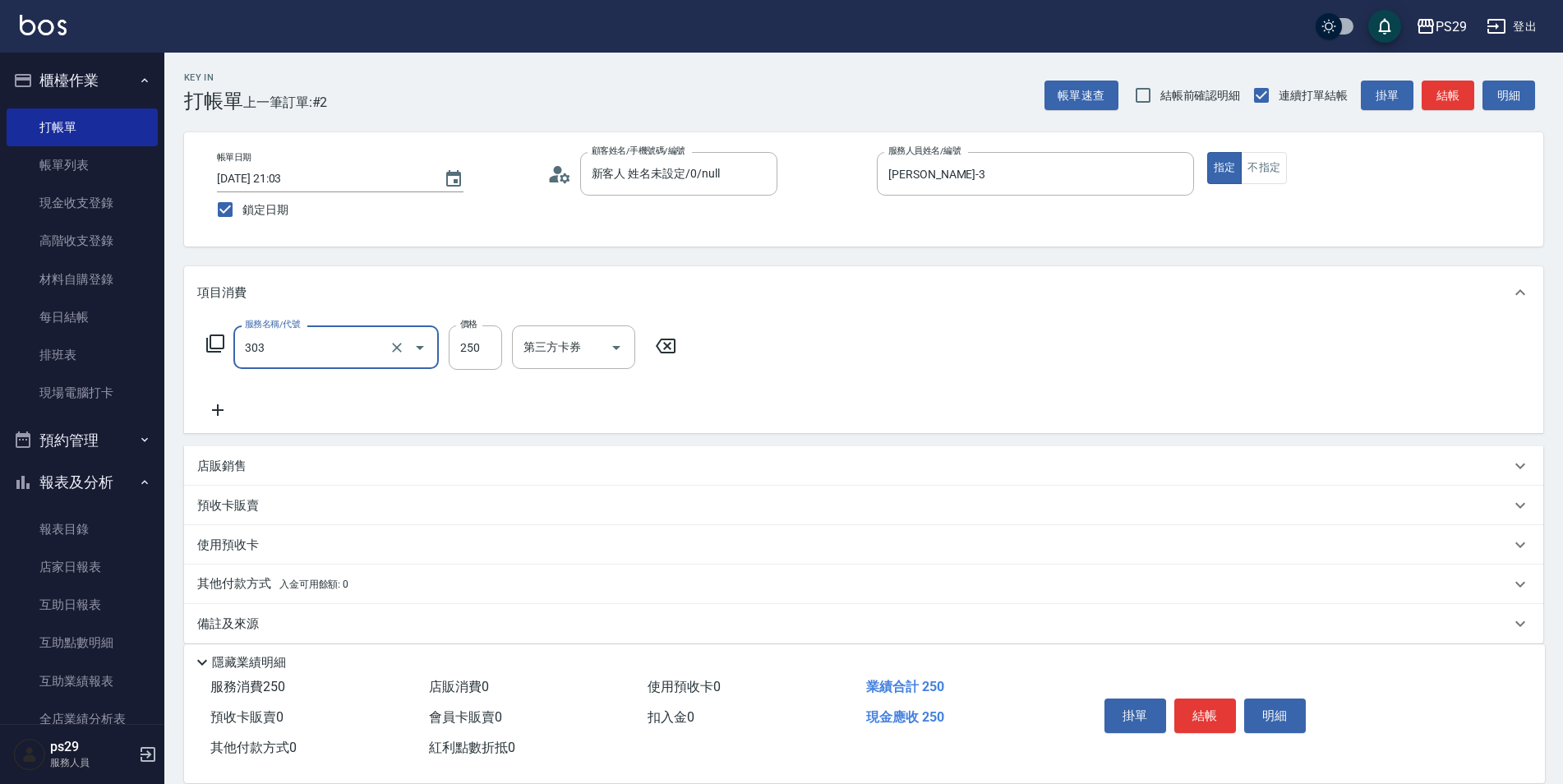
type input "剪髮(303)"
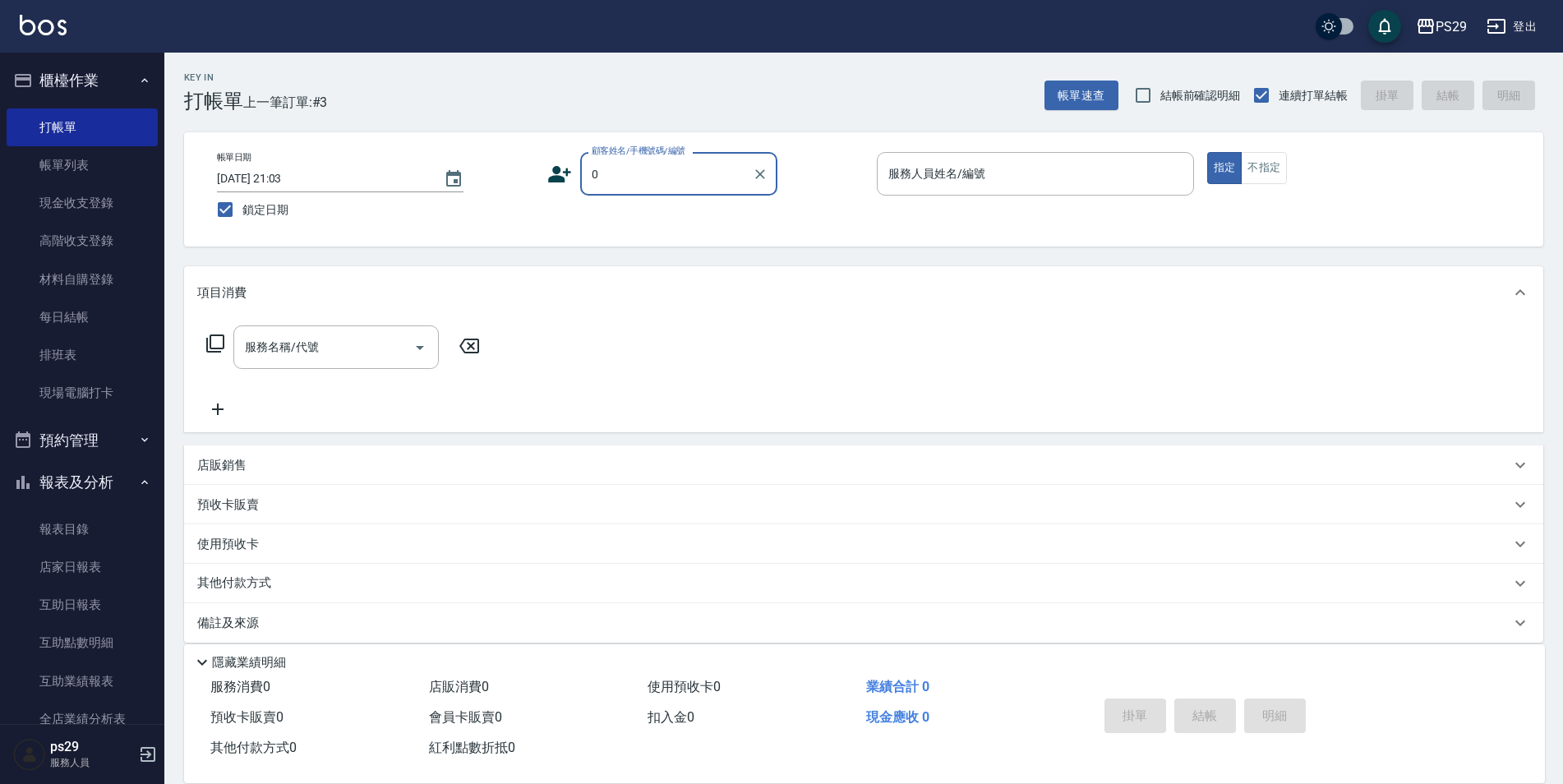
type input "新客人 姓名未設定/0/null"
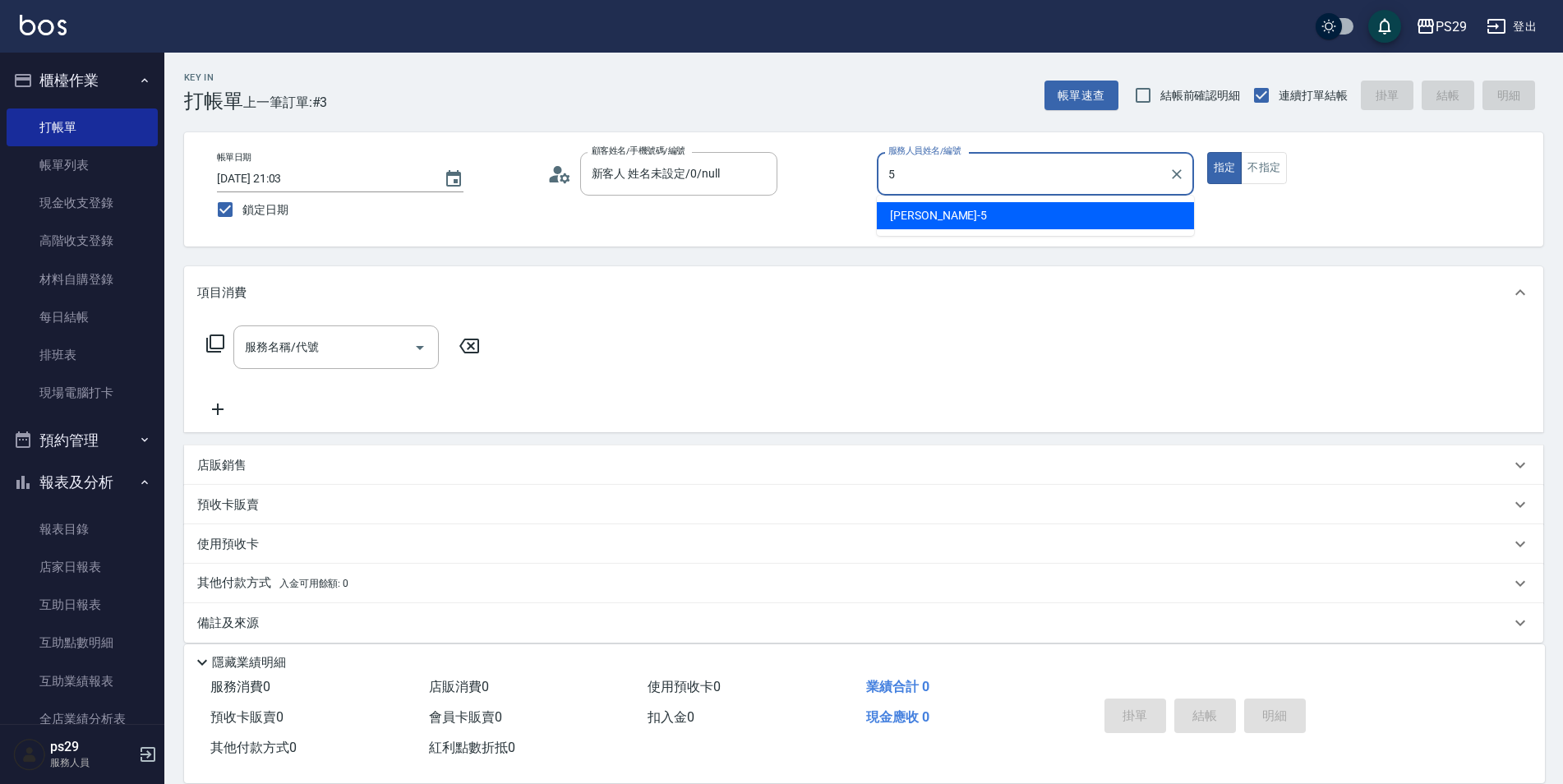
type input "[PERSON_NAME]維-5"
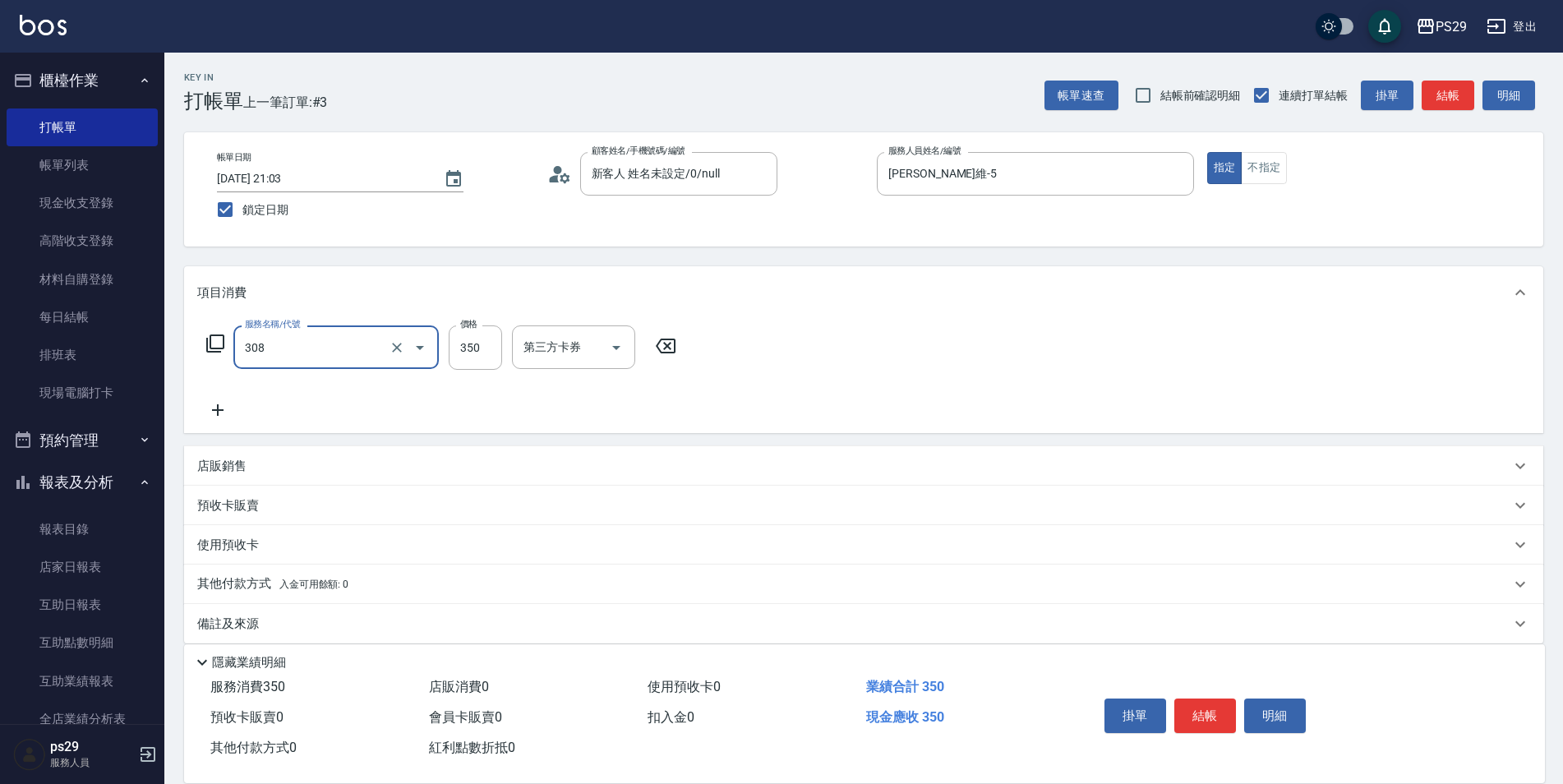
type input "洗+剪(308)"
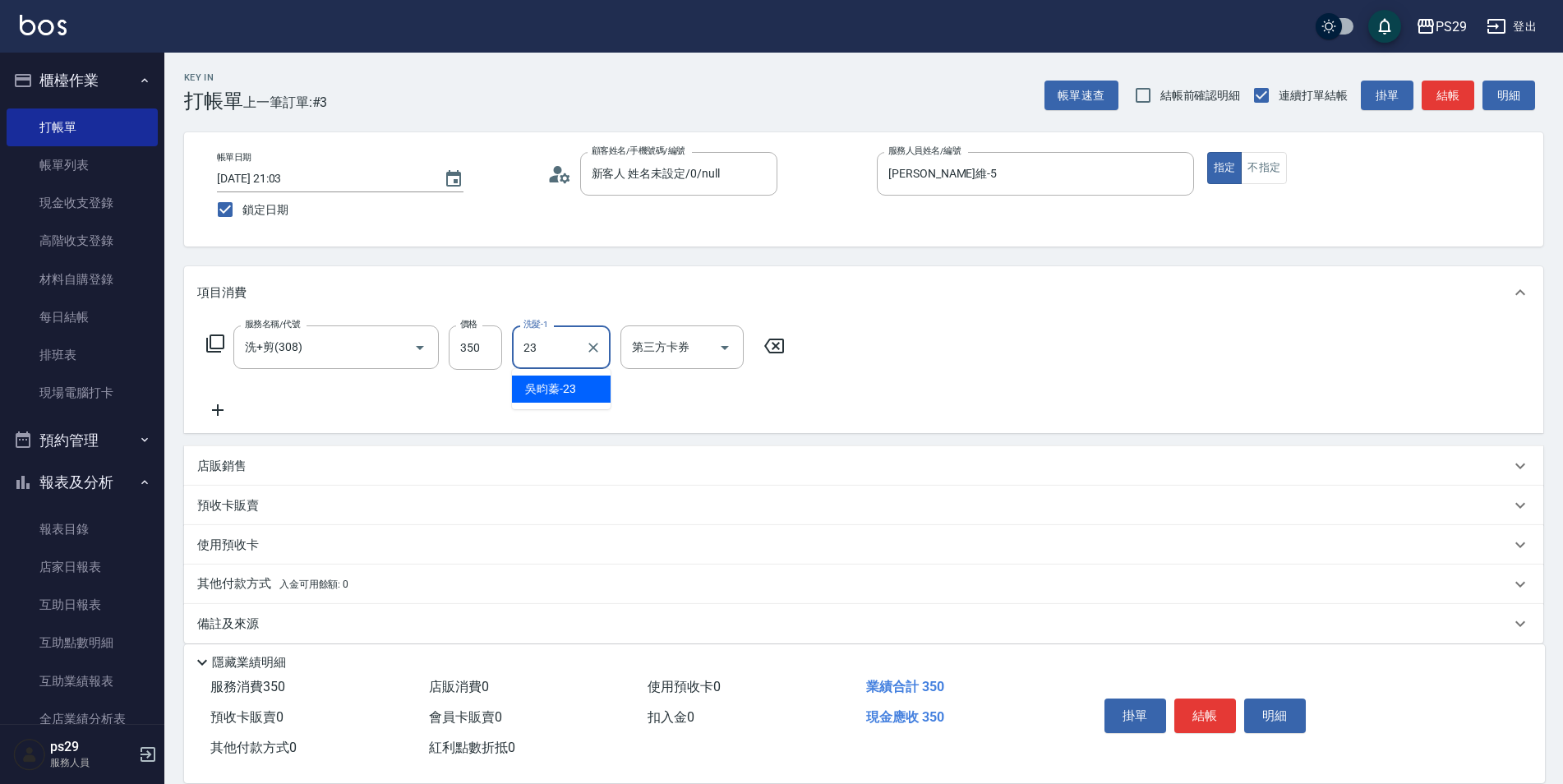
type input "[PERSON_NAME]-23"
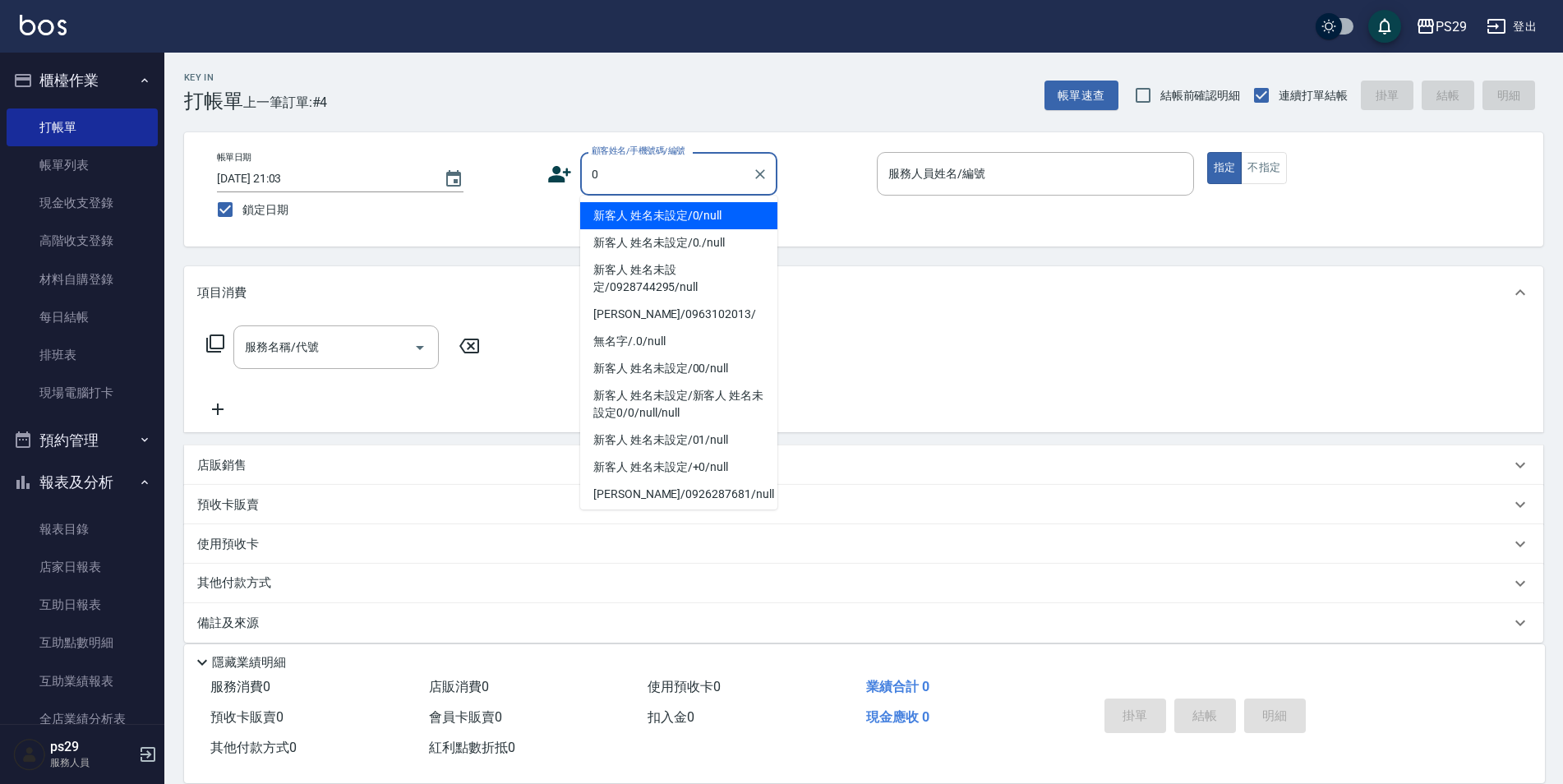
type input "新客人 姓名未設定/0/null"
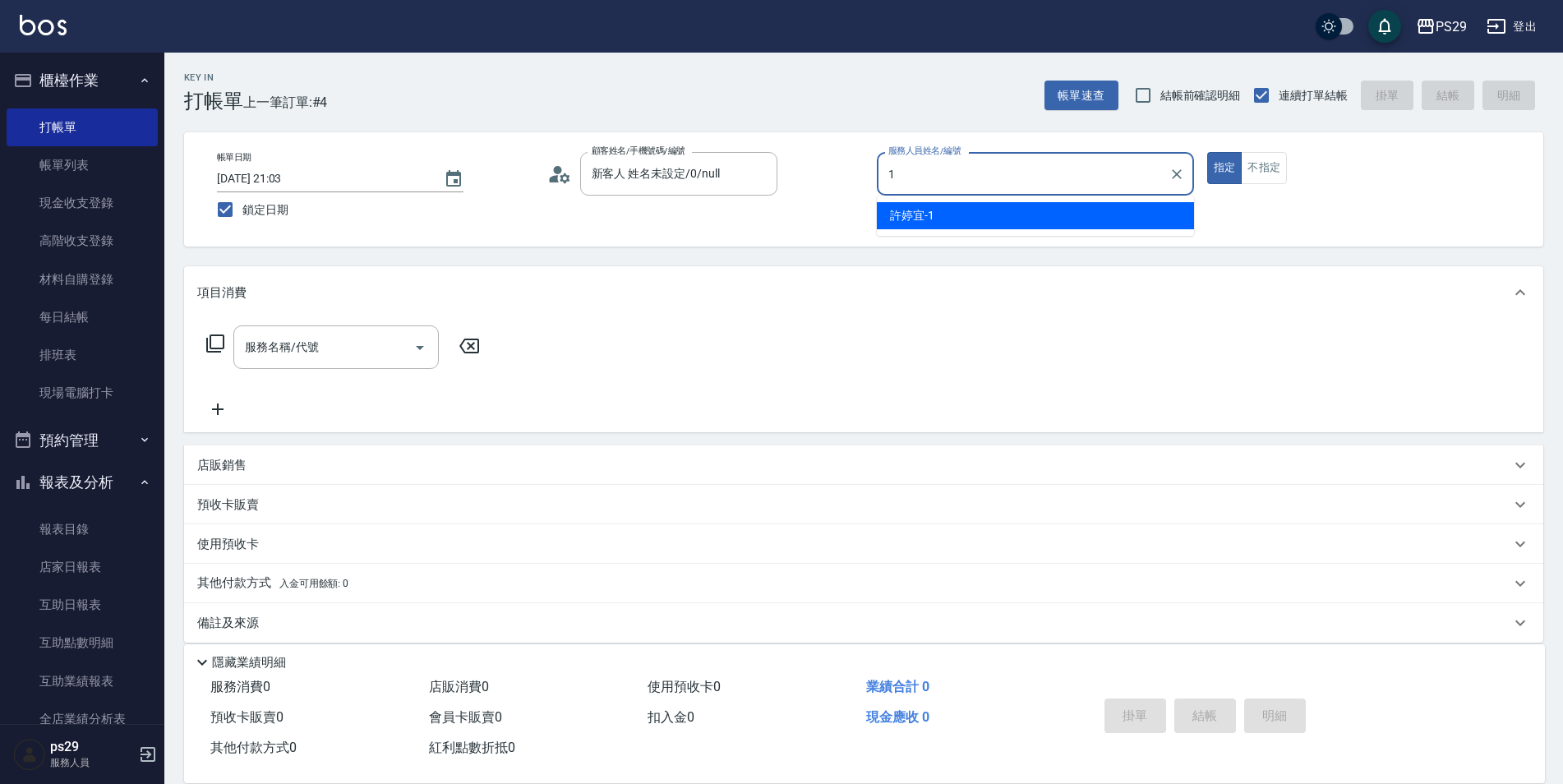
type input "[PERSON_NAME]-1"
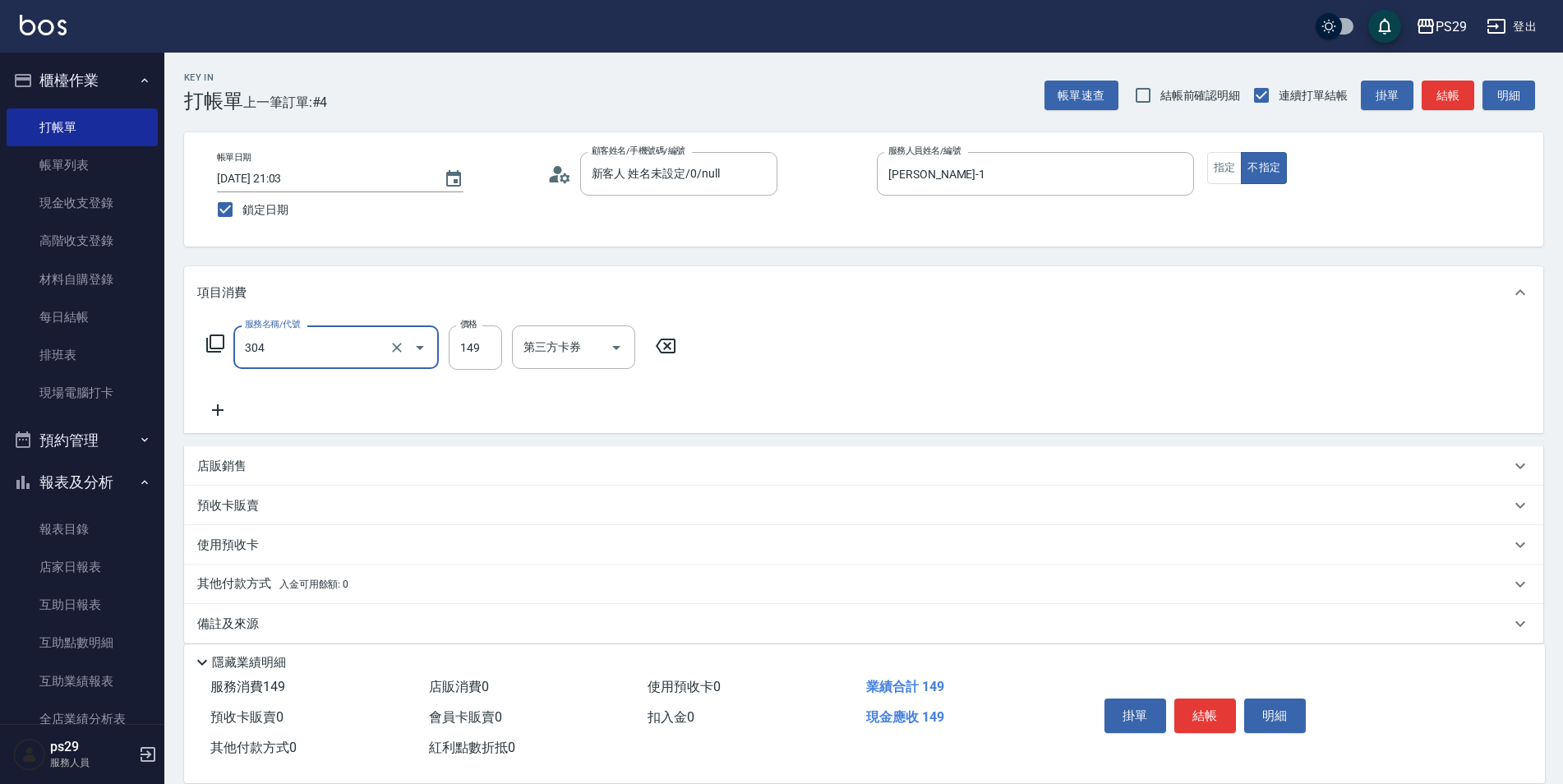
type input "剪髮(304)"
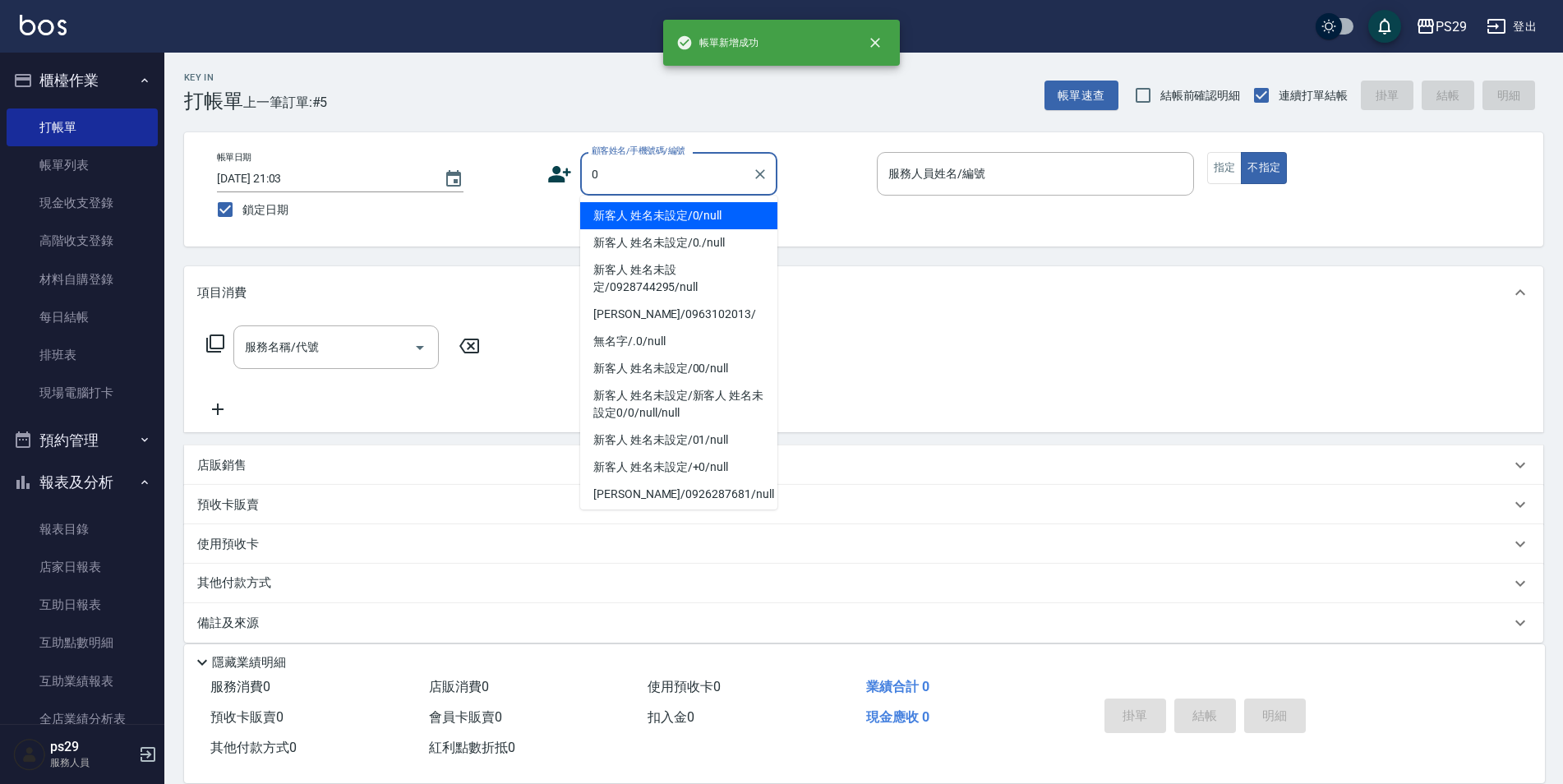
type input "新客人 姓名未設定/0/null"
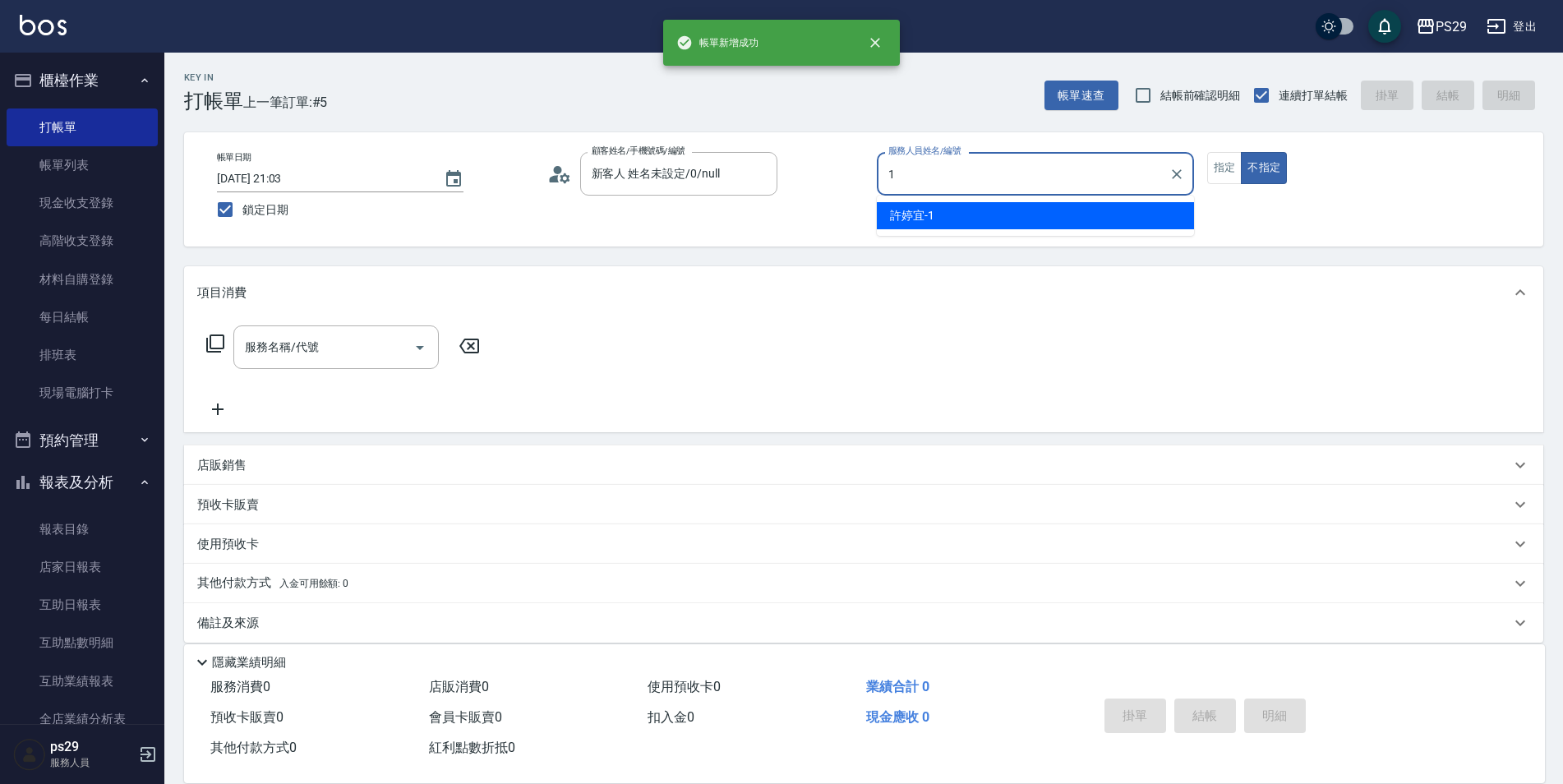
type input "[PERSON_NAME]-1"
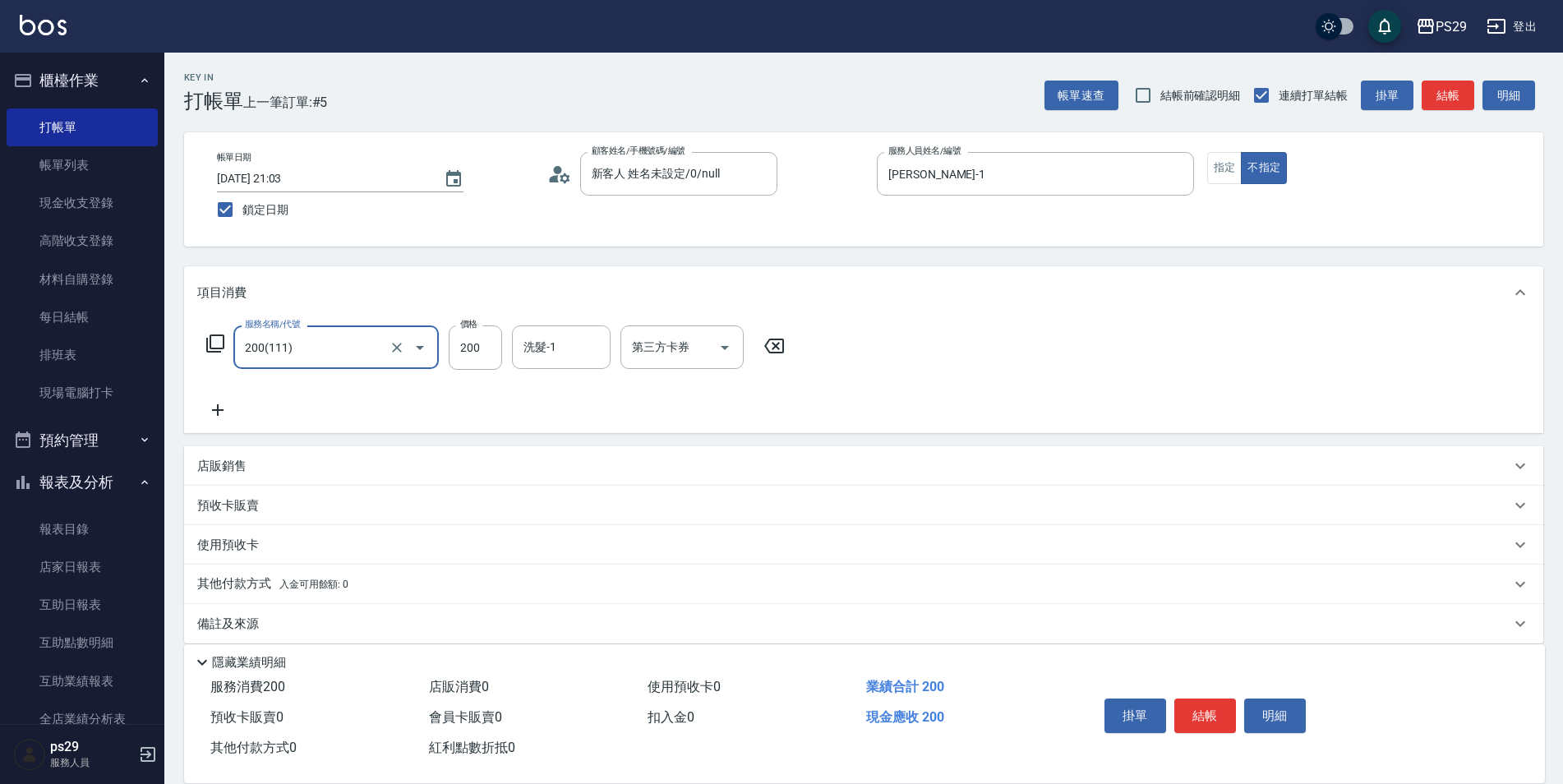
type input "200(111)"
type input "[PERSON_NAME]-12"
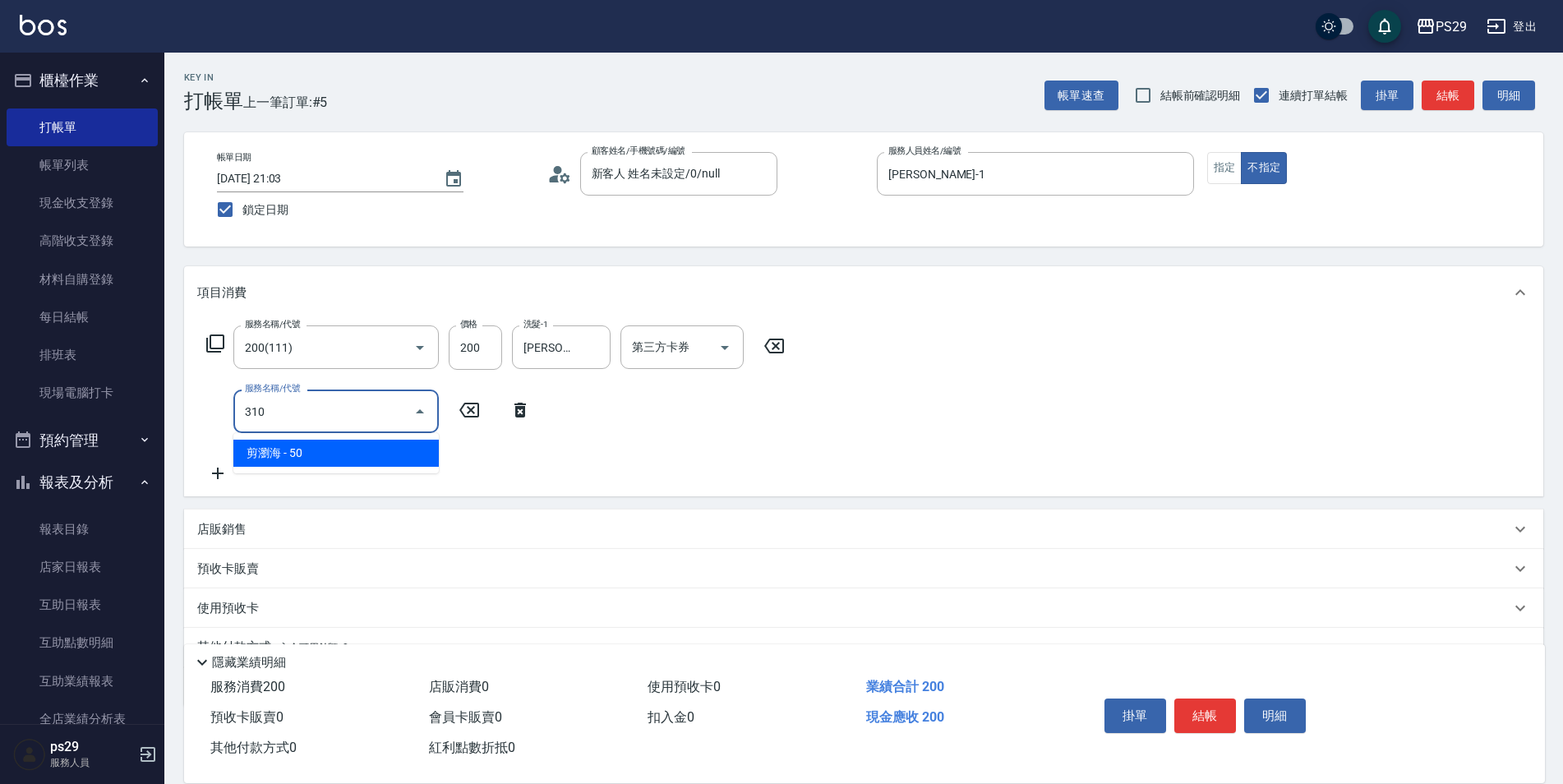
type input "剪瀏海(310)"
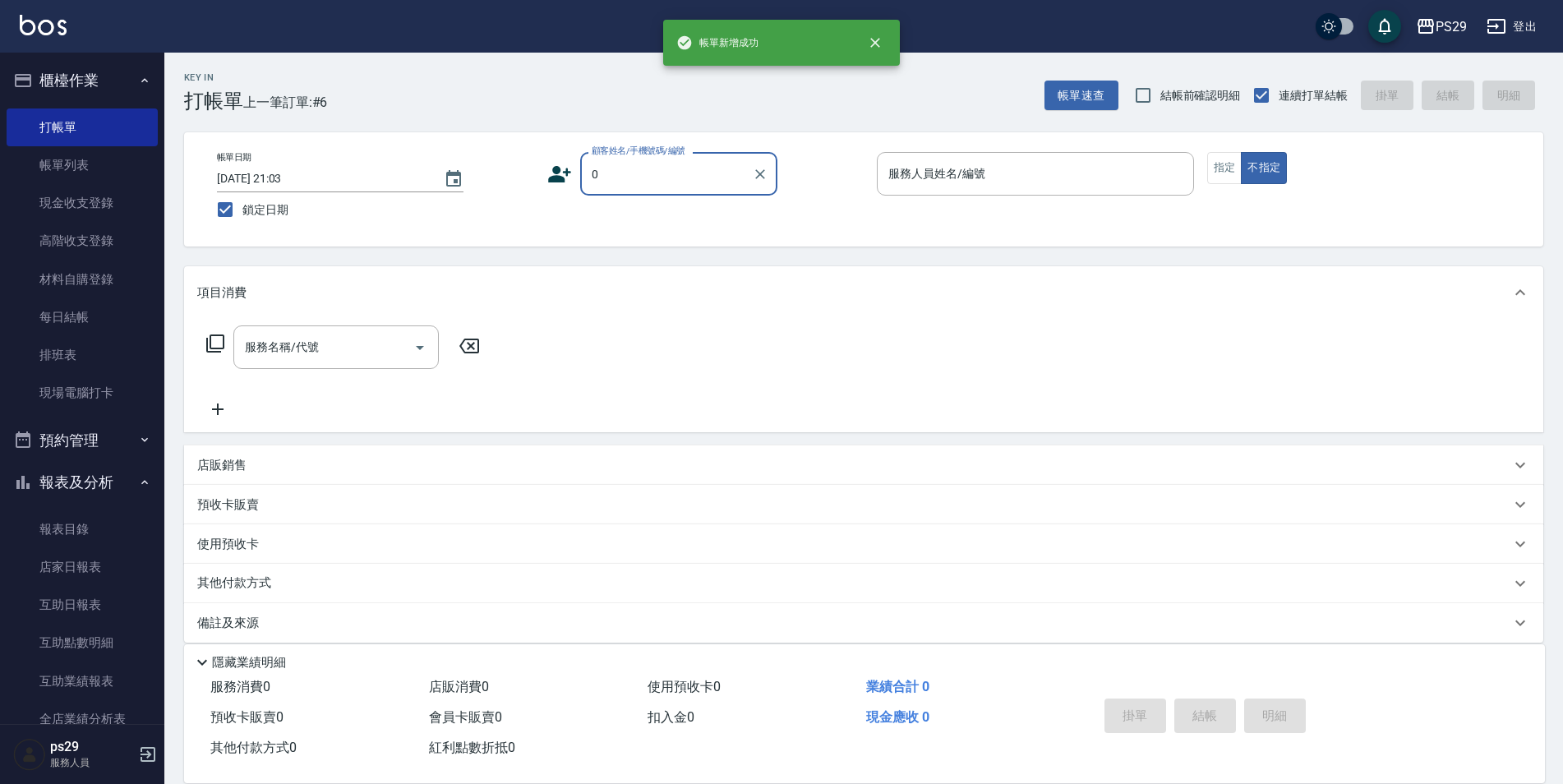
type input "新客人 姓名未設定/0/null"
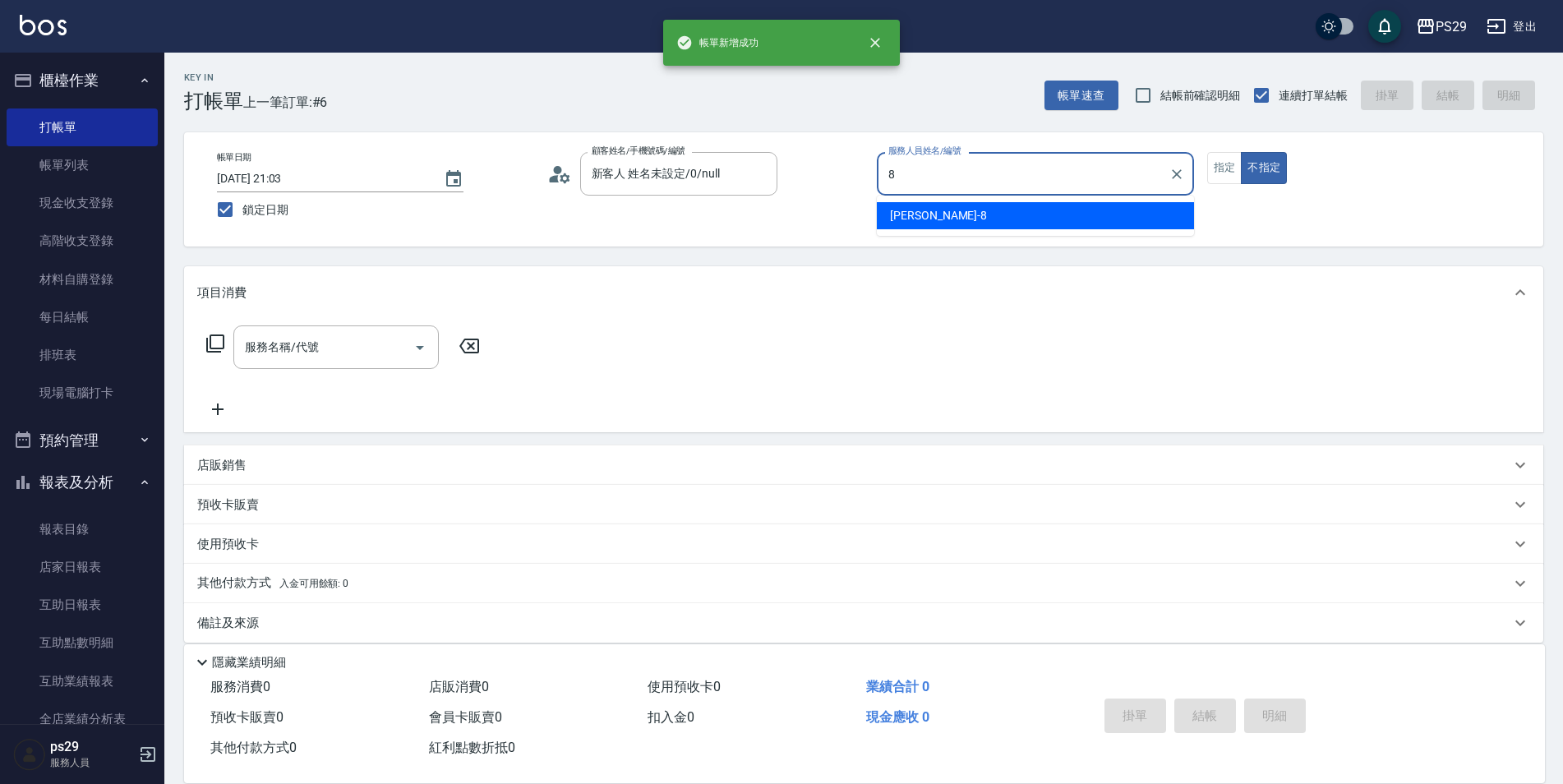
type input "[PERSON_NAME]-8"
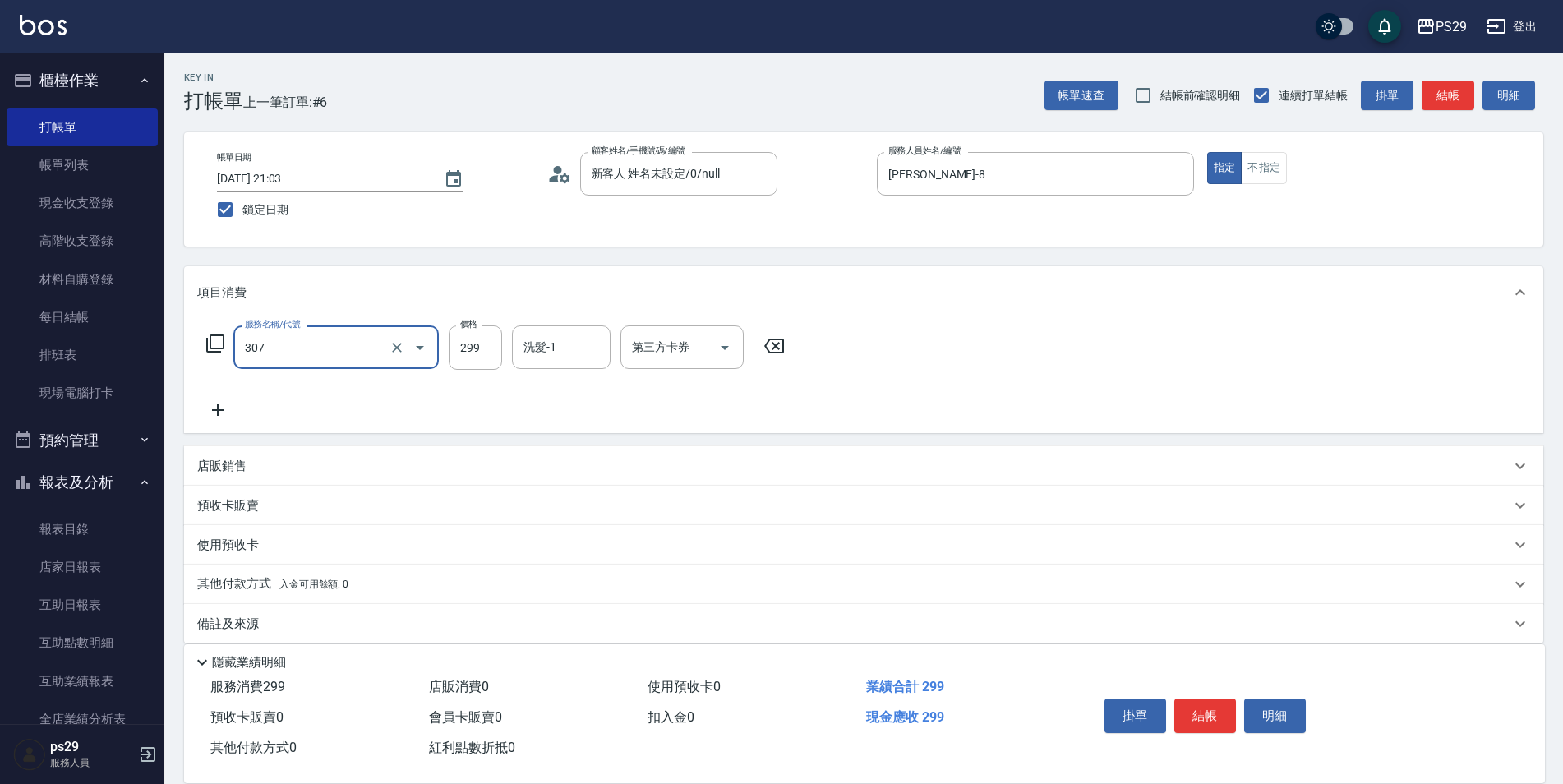
type input "剪髮(307)"
type input "[PERSON_NAME]-23"
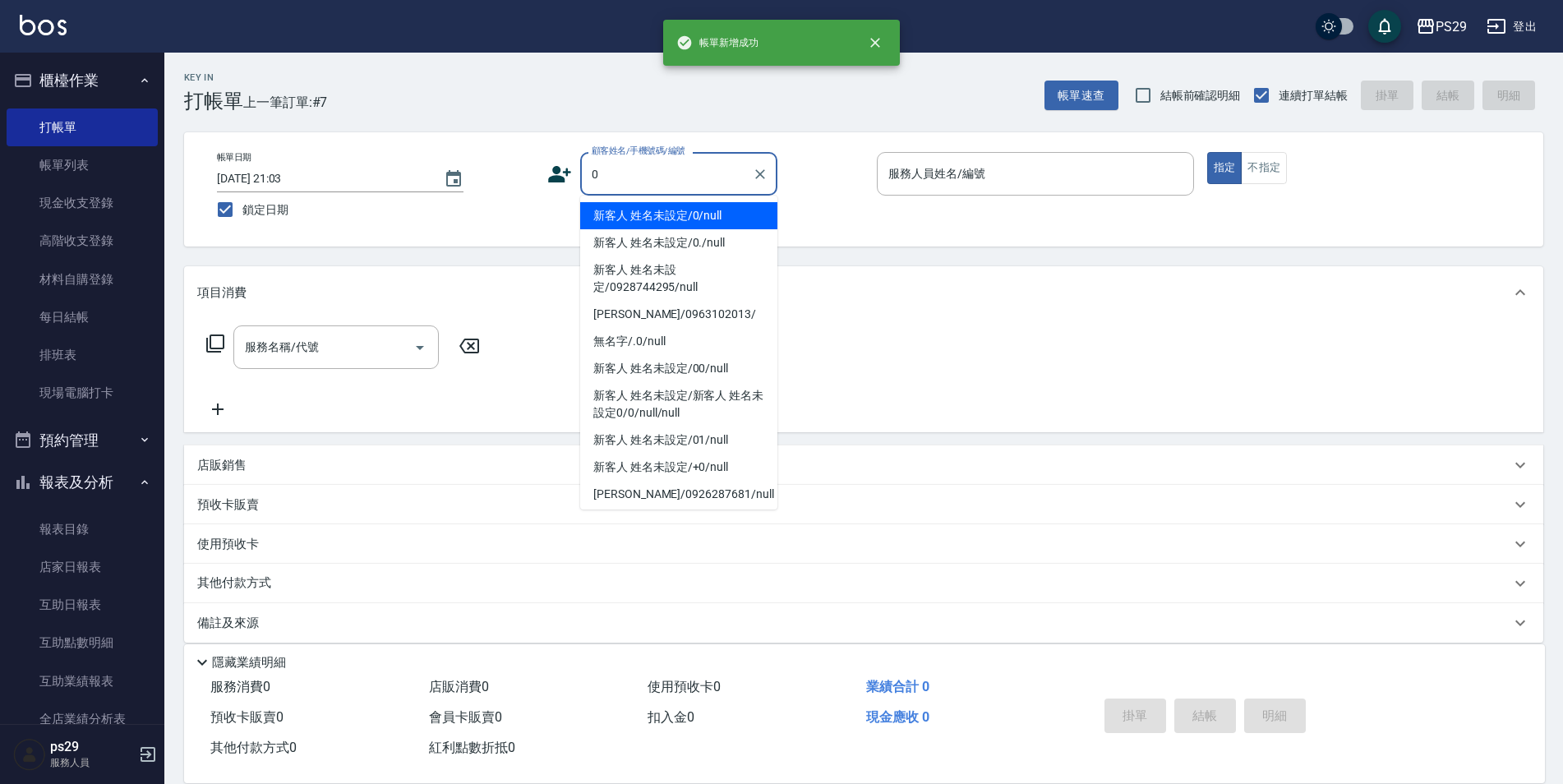
type input "新客人 姓名未設定/0/null"
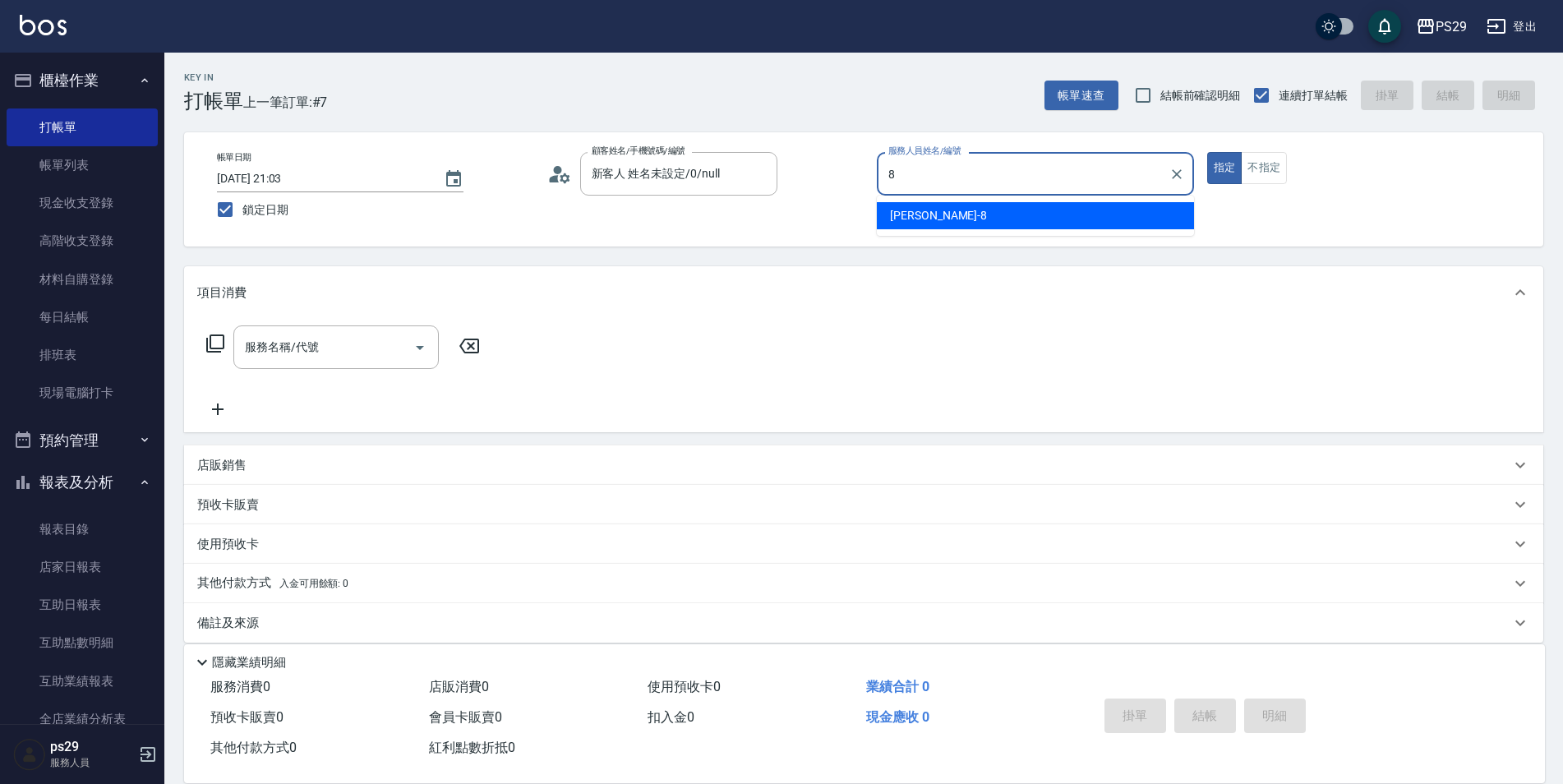
type input "[PERSON_NAME]-8"
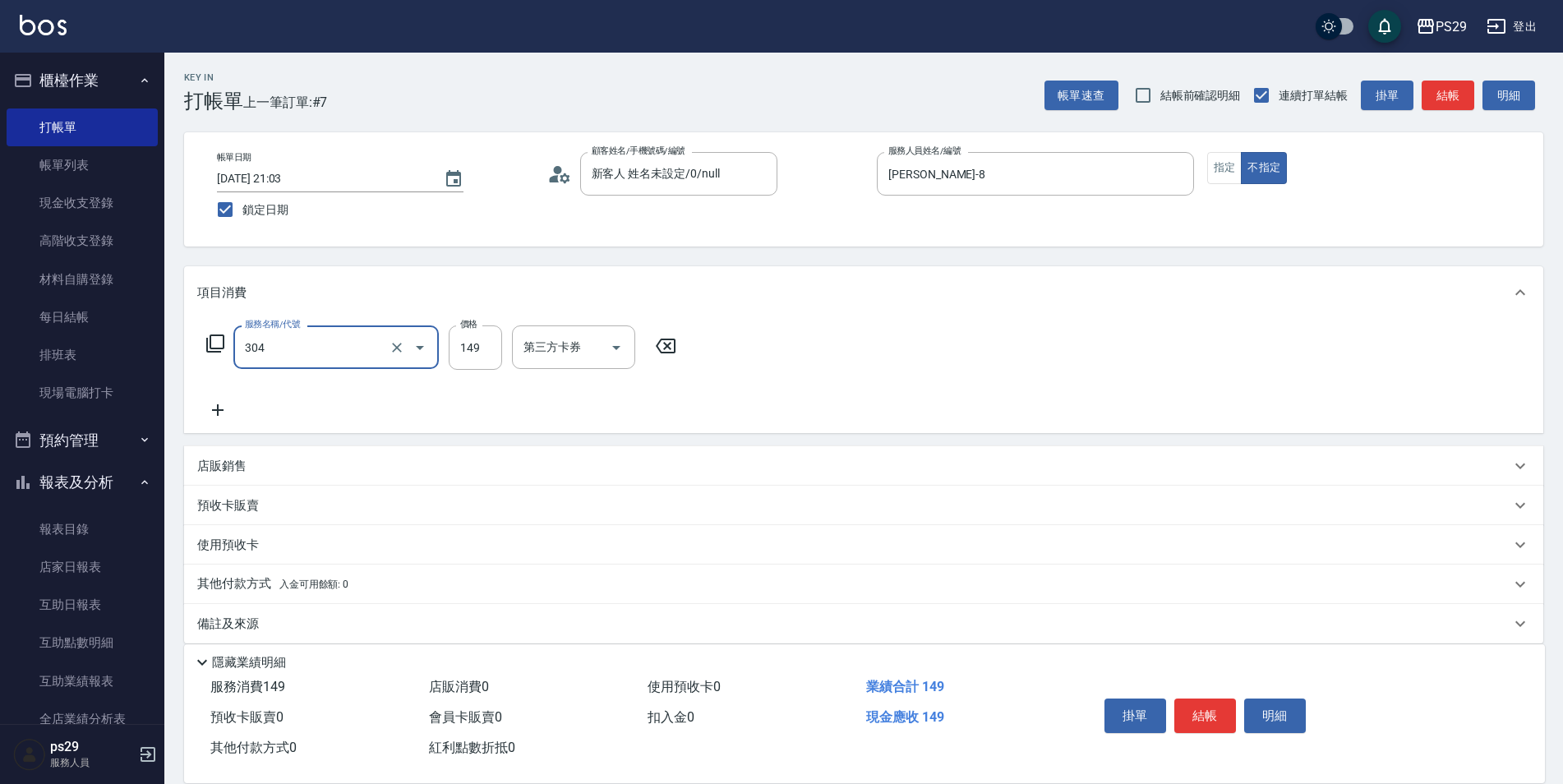
type input "剪髮(304)"
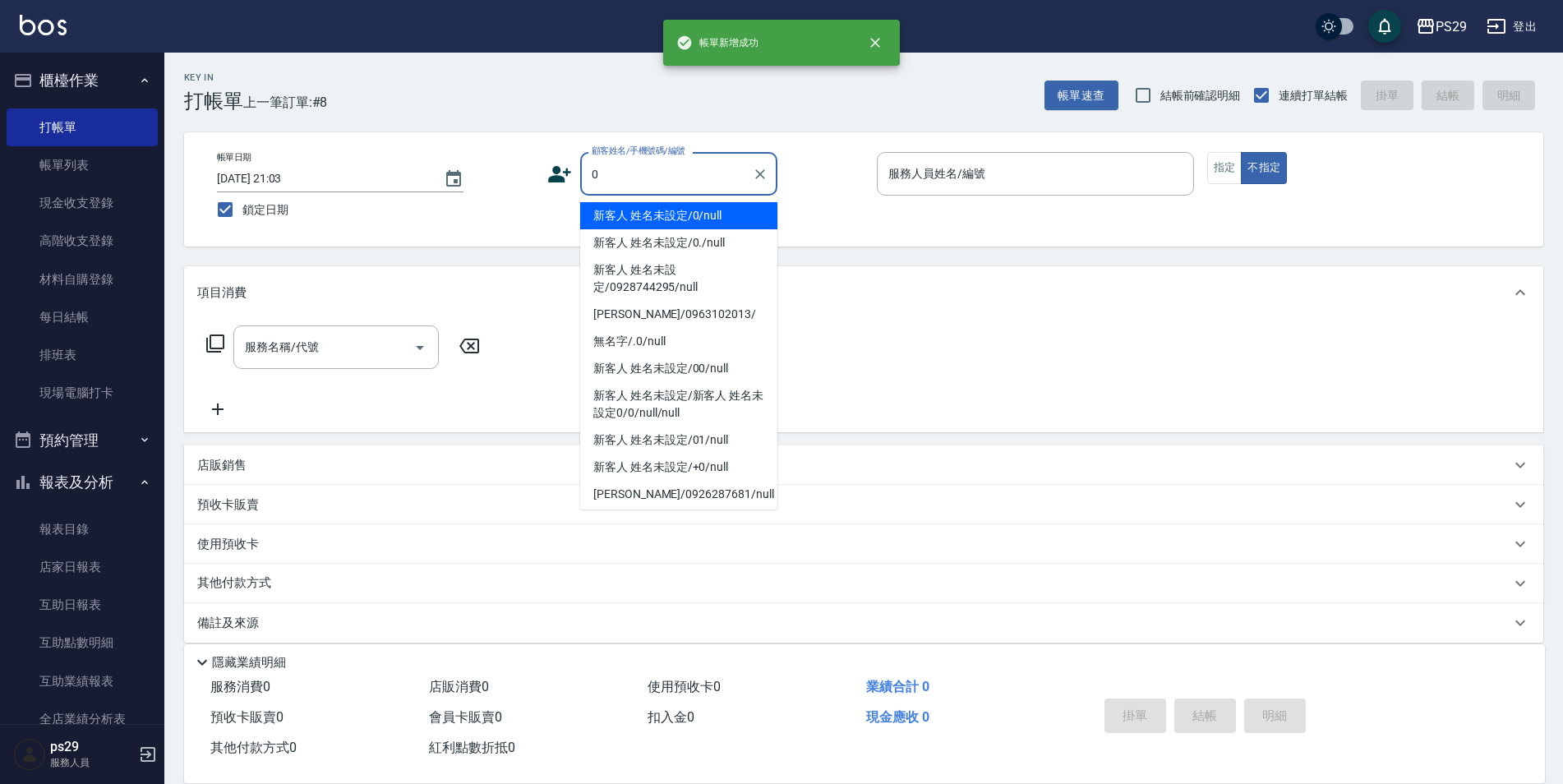
type input "新客人 姓名未設定/0/null"
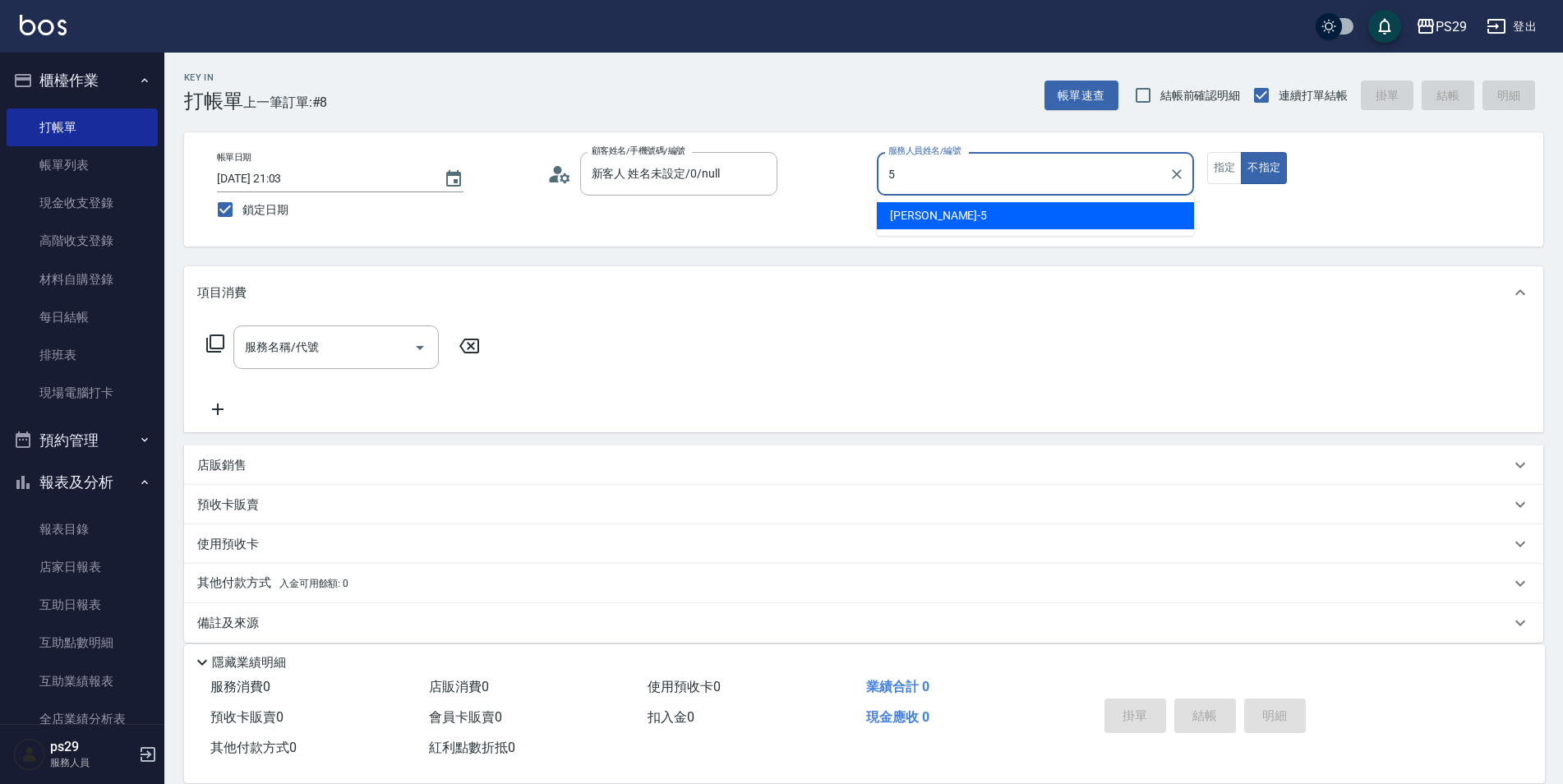
type input "[PERSON_NAME]維-5"
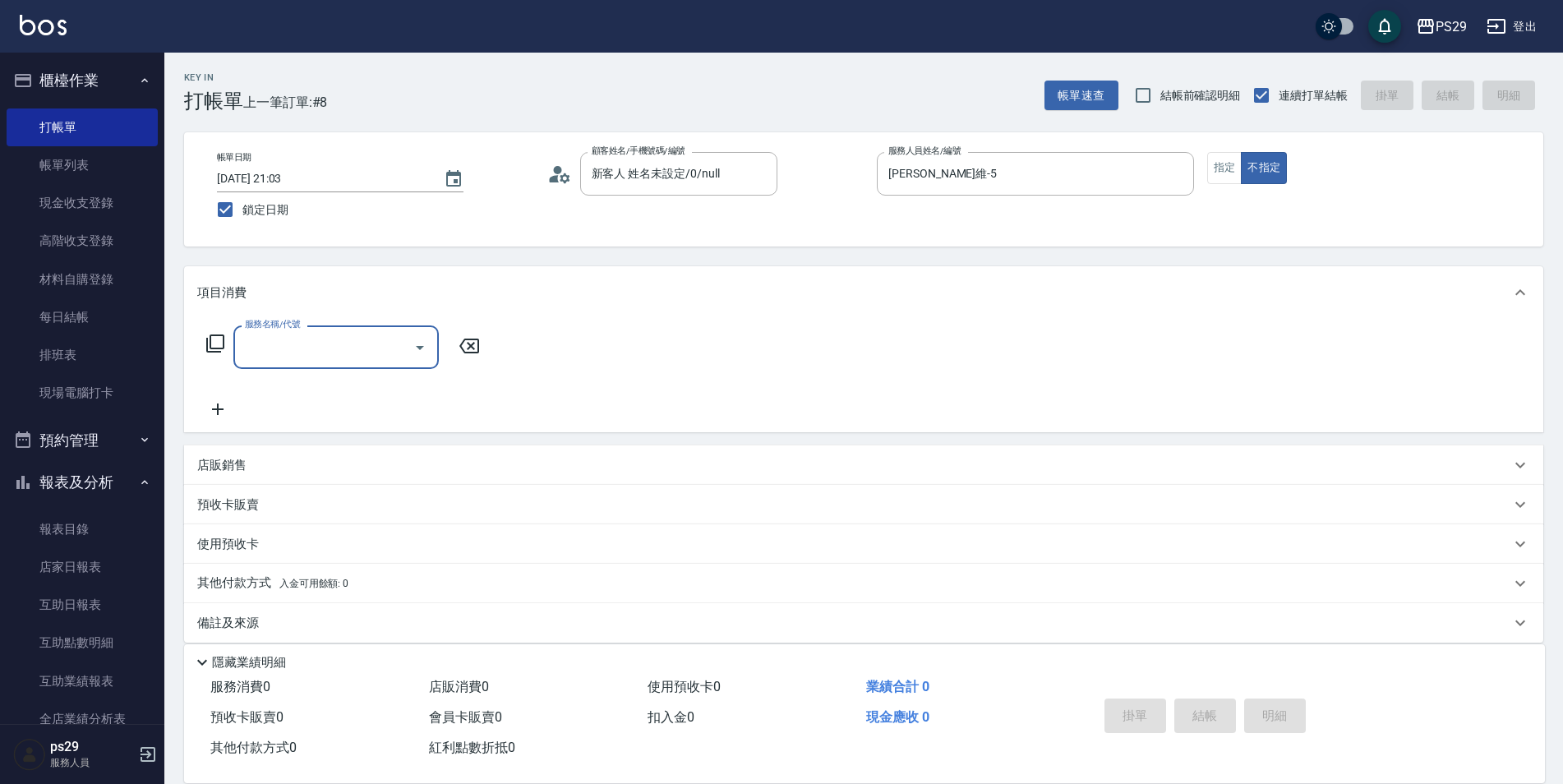
type input "5"
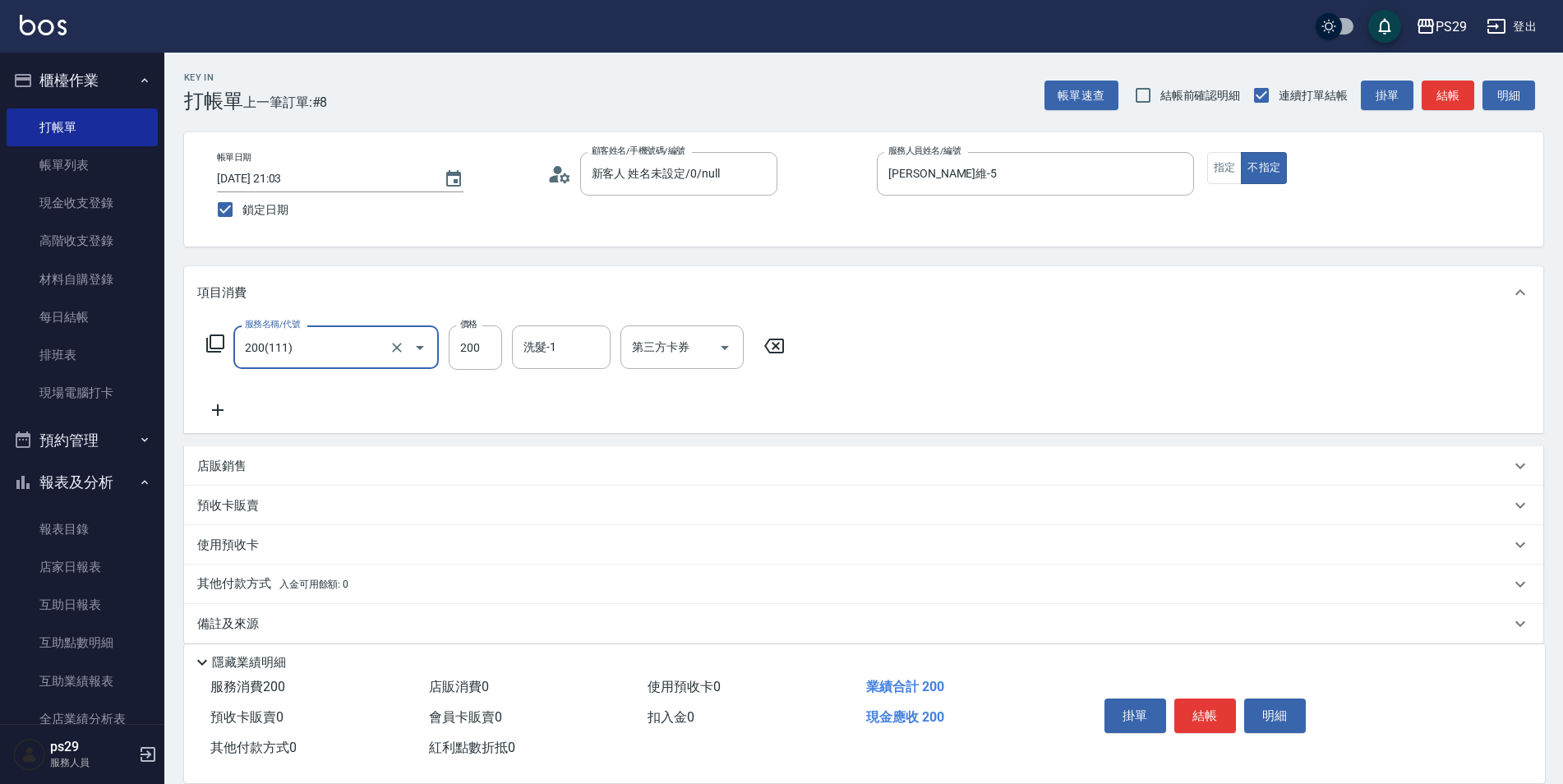
type input "200(111)"
type input "[PERSON_NAME]-23"
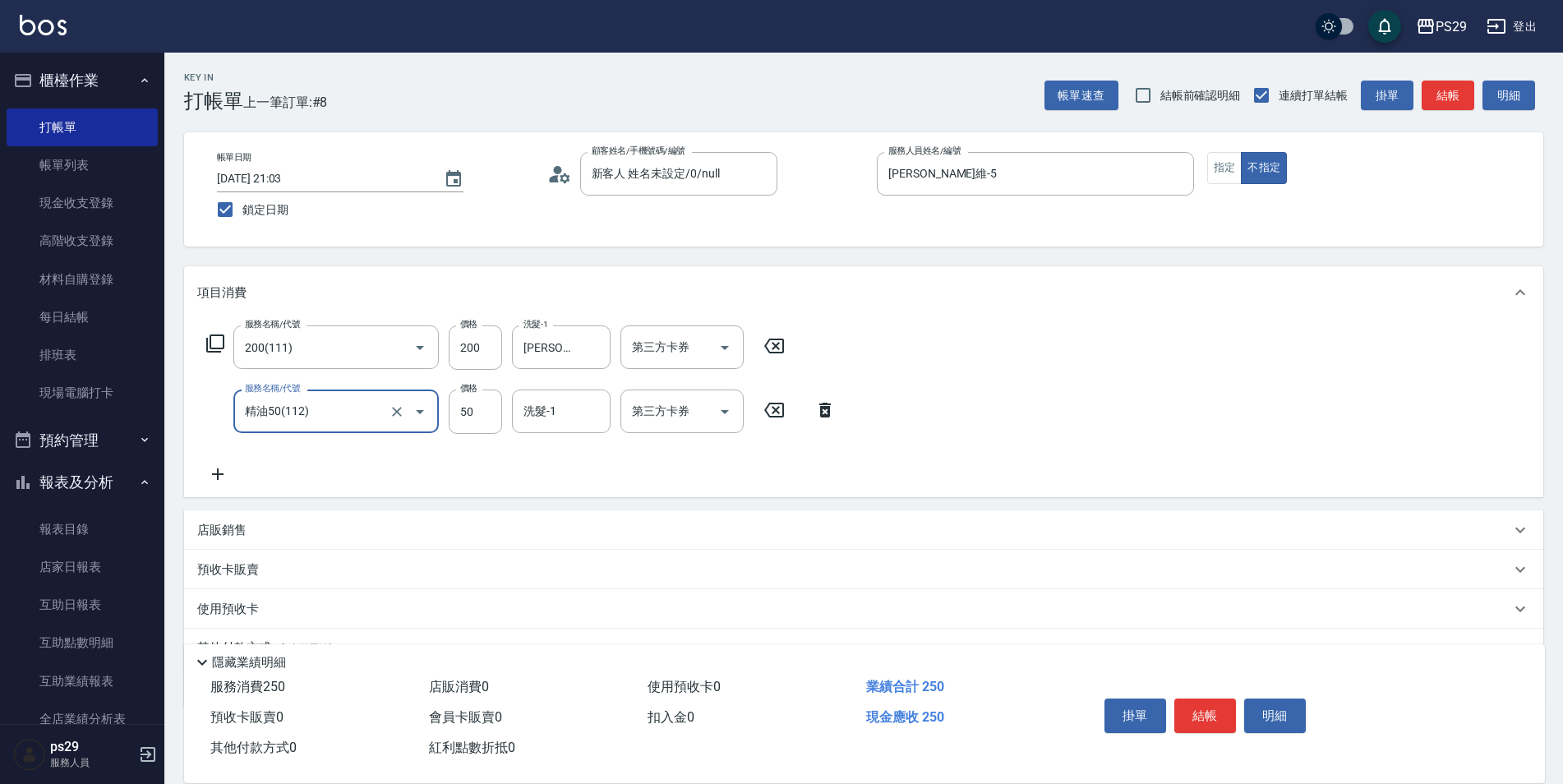
type input "精油50(112)"
type input "[PERSON_NAME]-23"
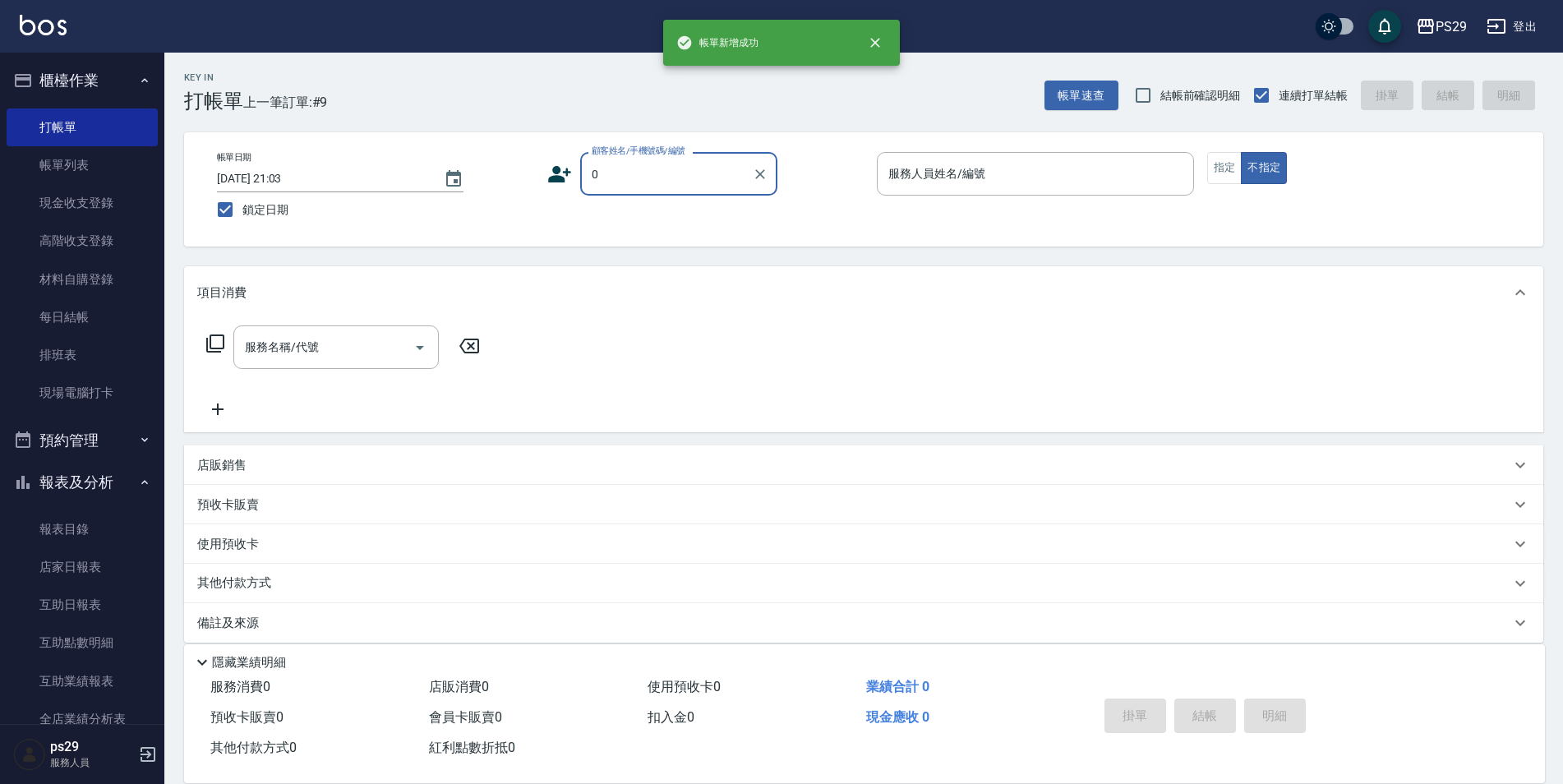
type input "新客人 姓名未設定/0/null"
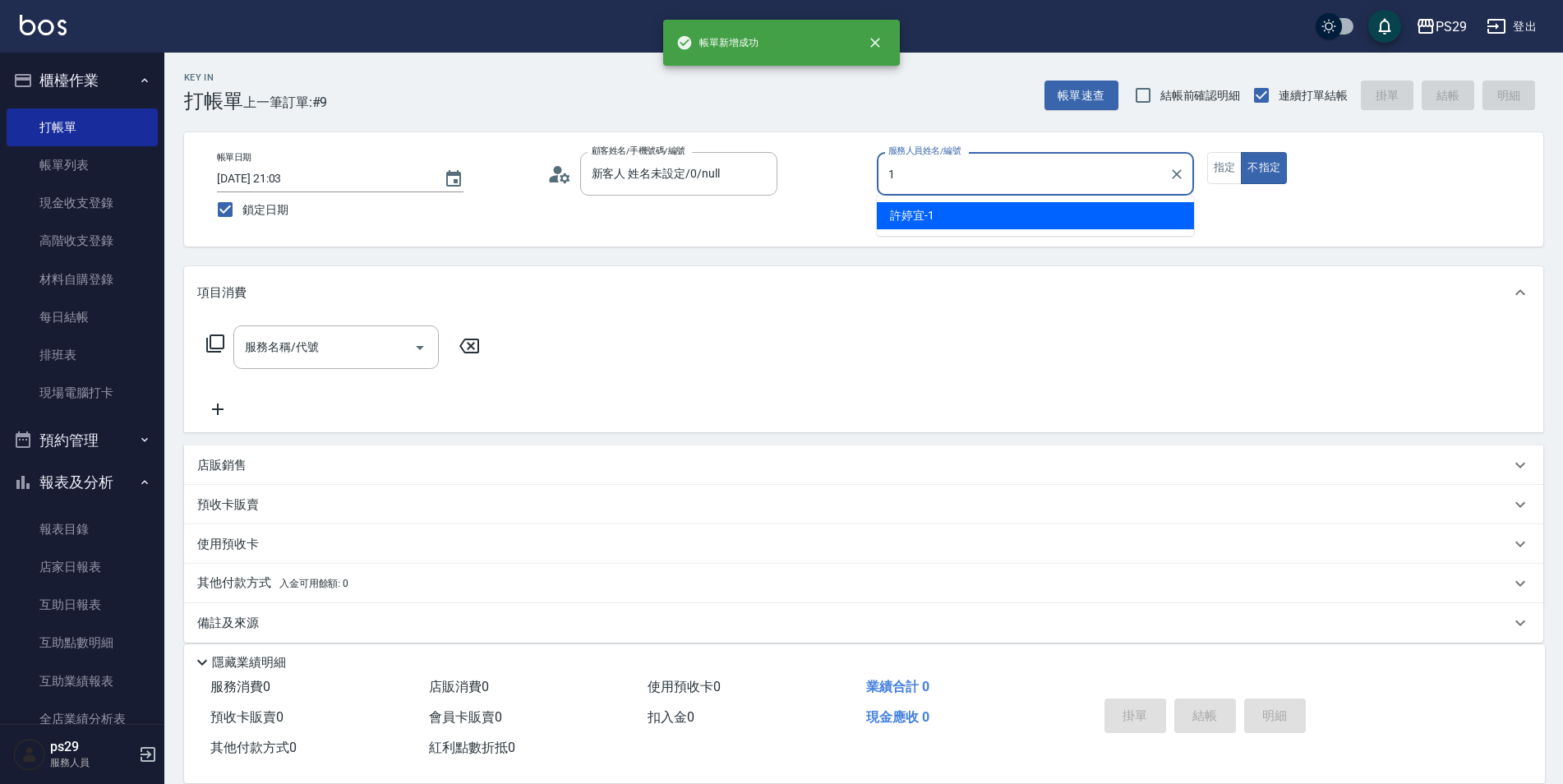
type input "[PERSON_NAME]-1"
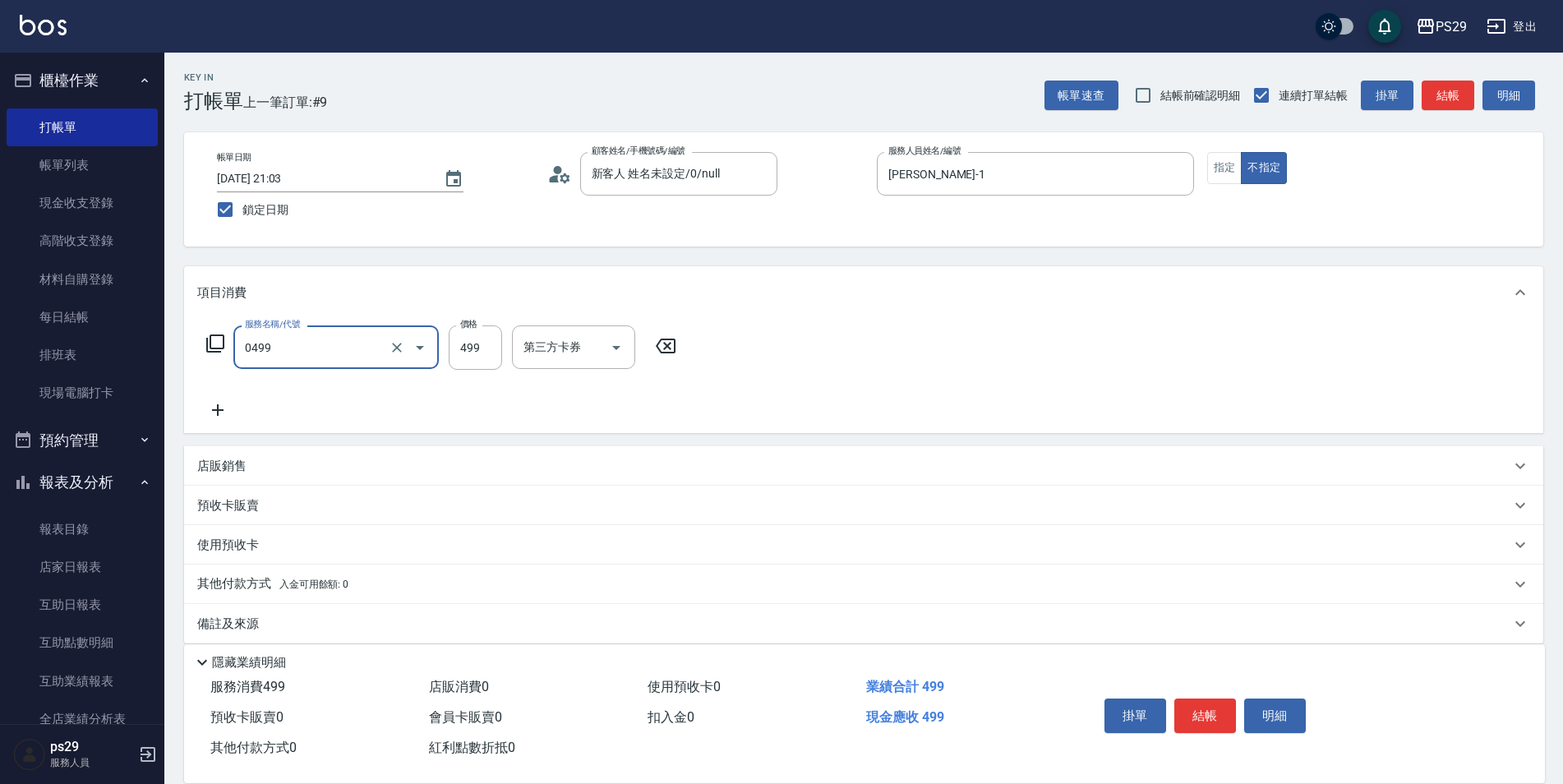
type input "[PERSON_NAME]499(0499)"
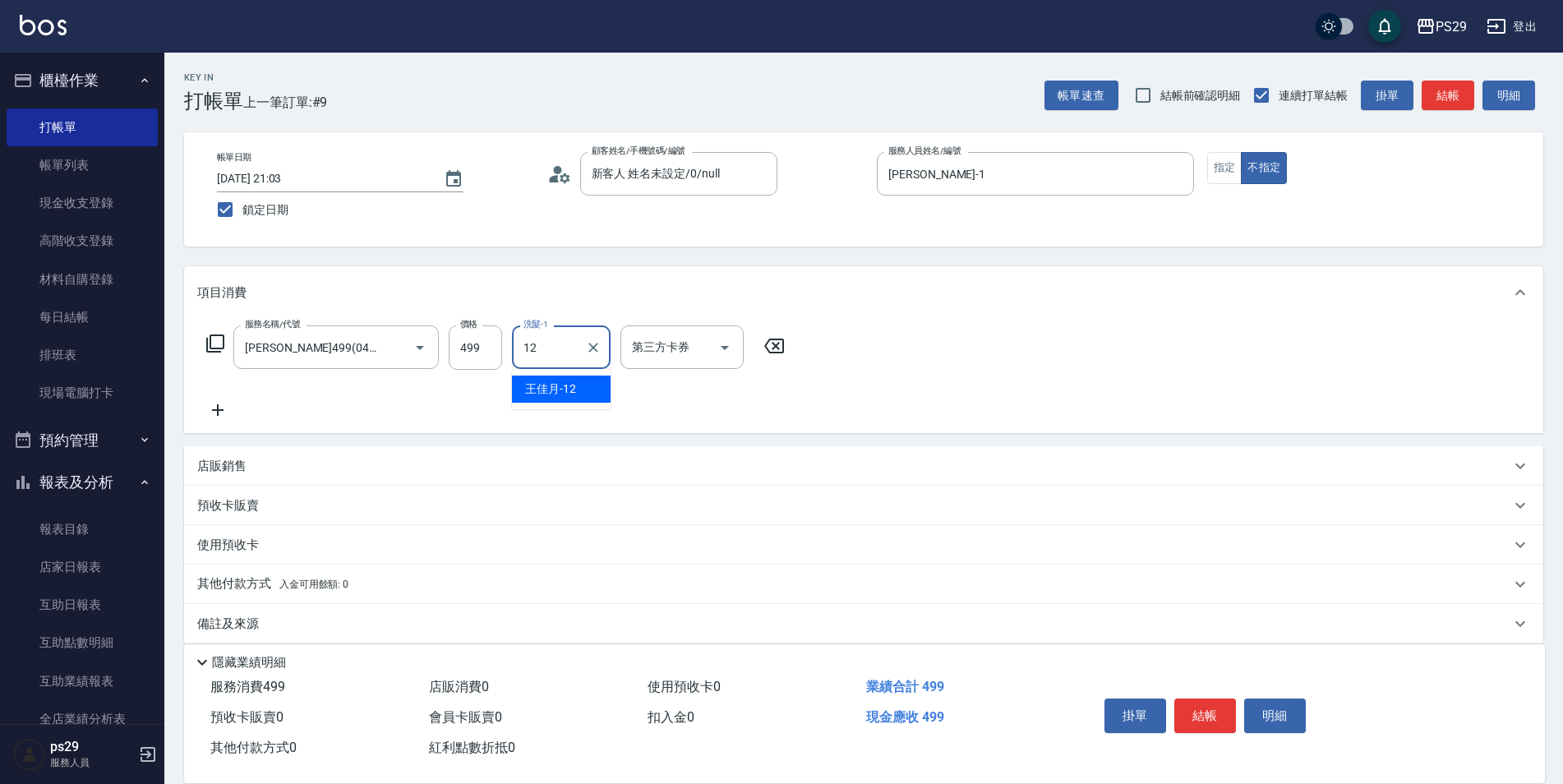
type input "[PERSON_NAME]-12"
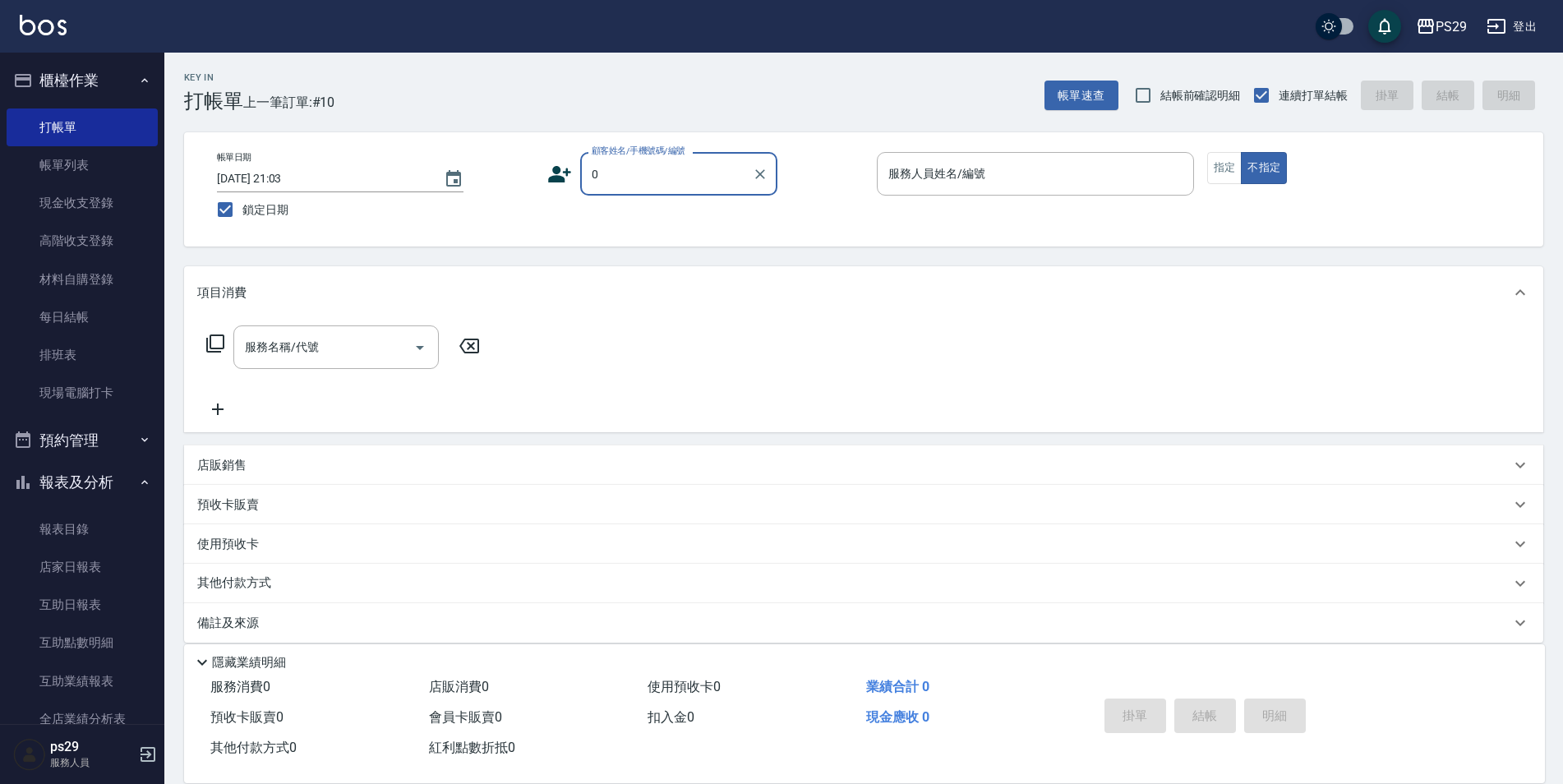
type input "新客人 姓名未設定/0/null"
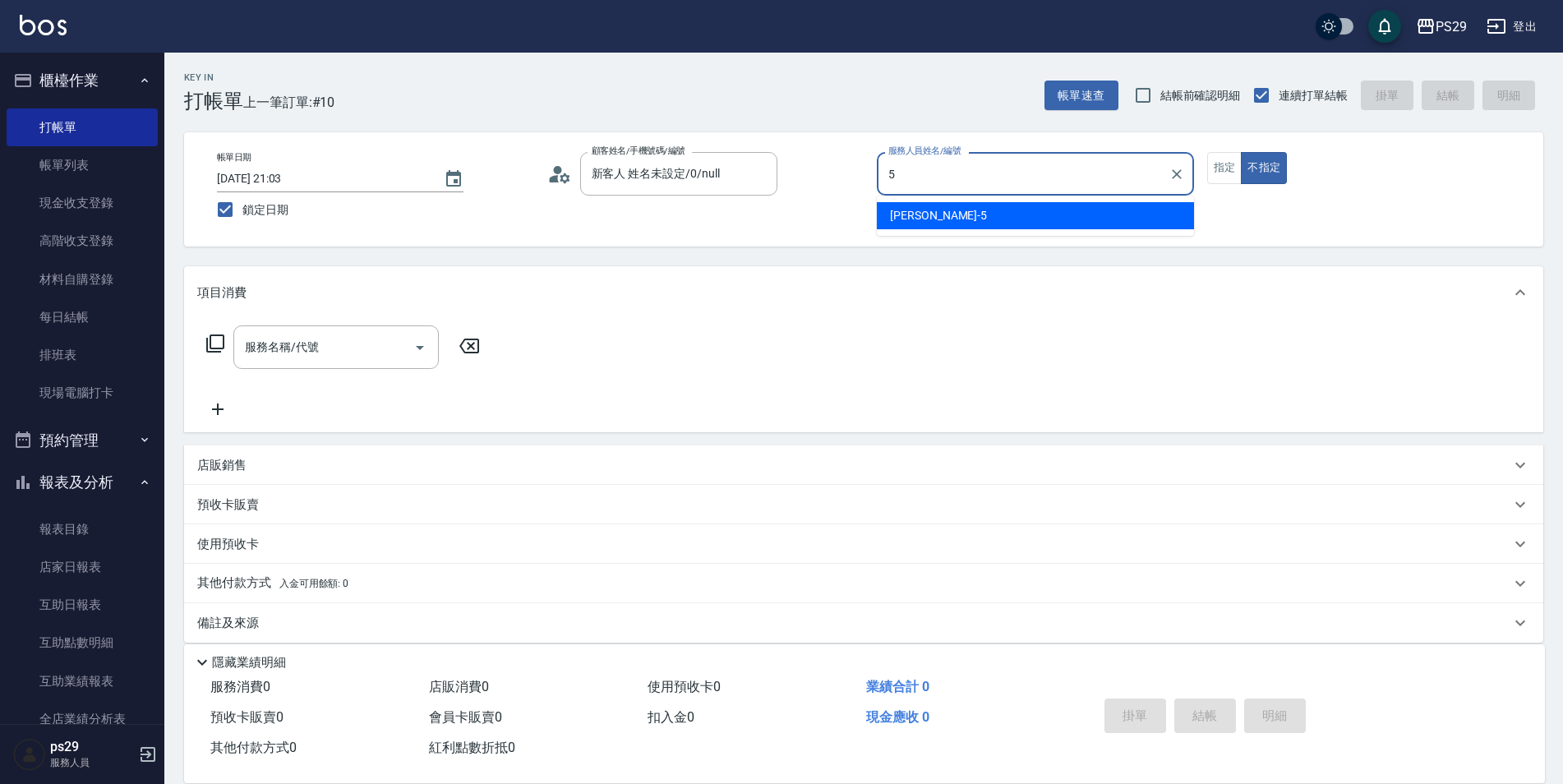
type input "[PERSON_NAME]維-5"
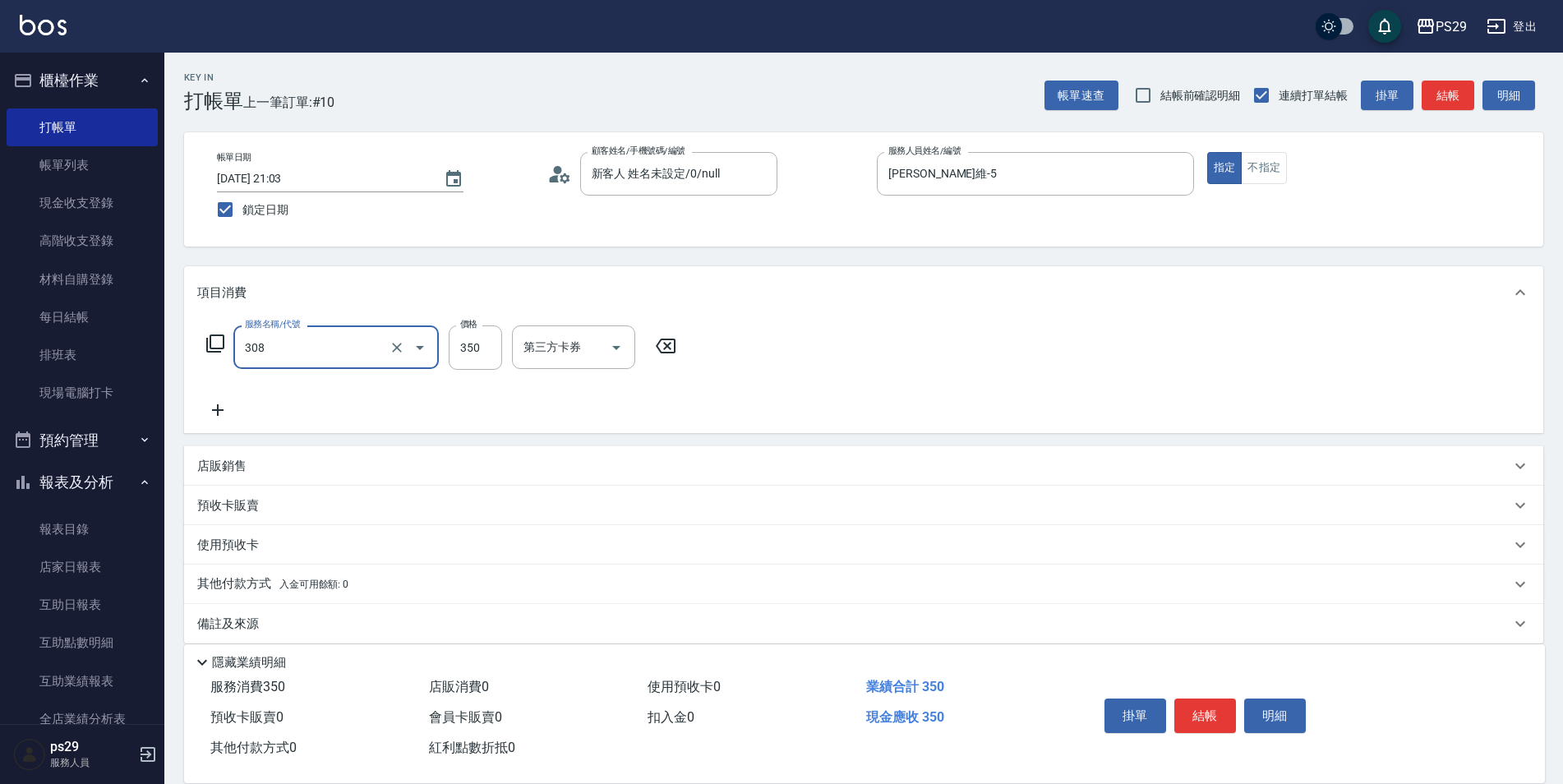
type input "洗+剪(308)"
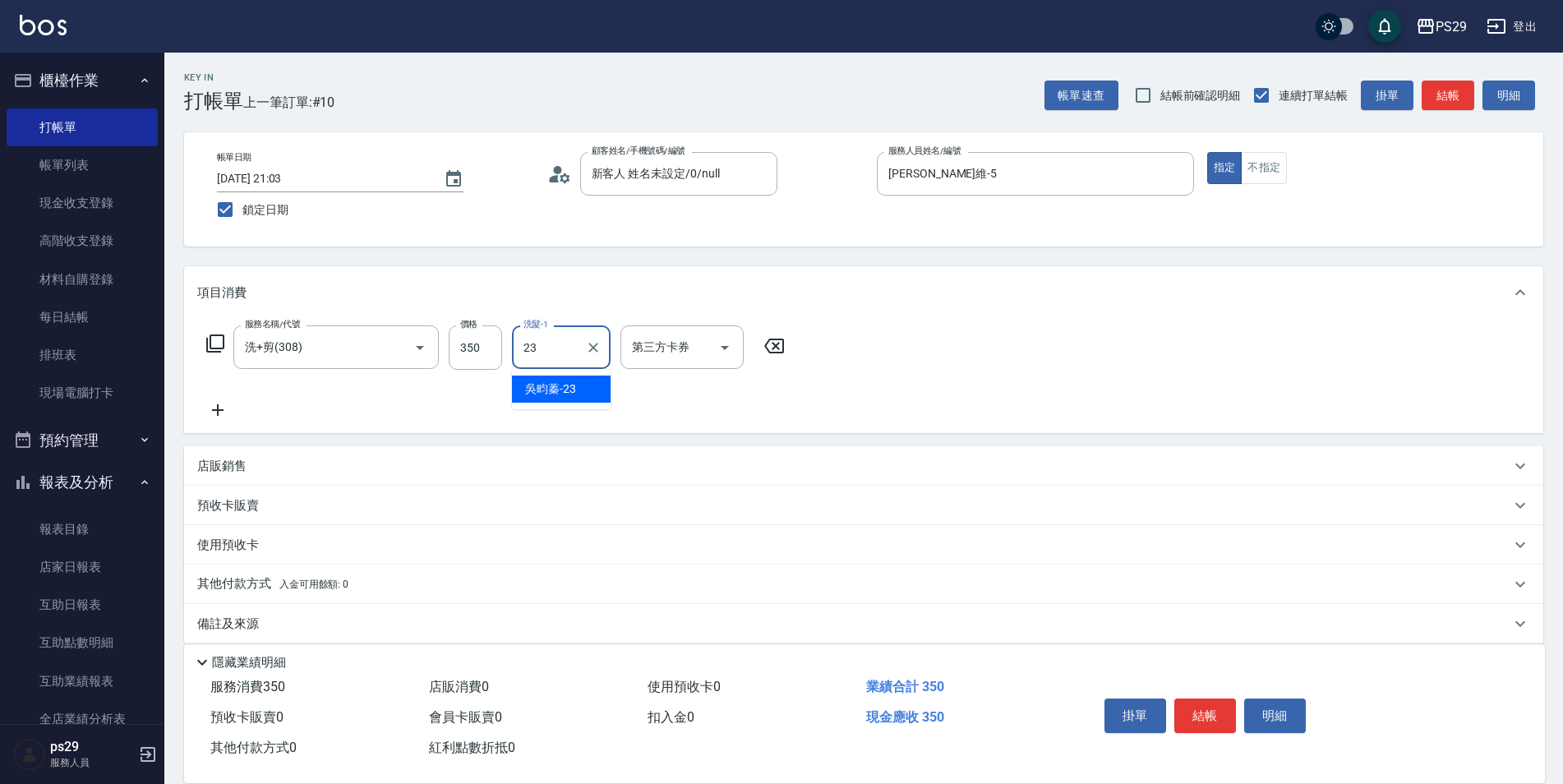
type input "[PERSON_NAME]-23"
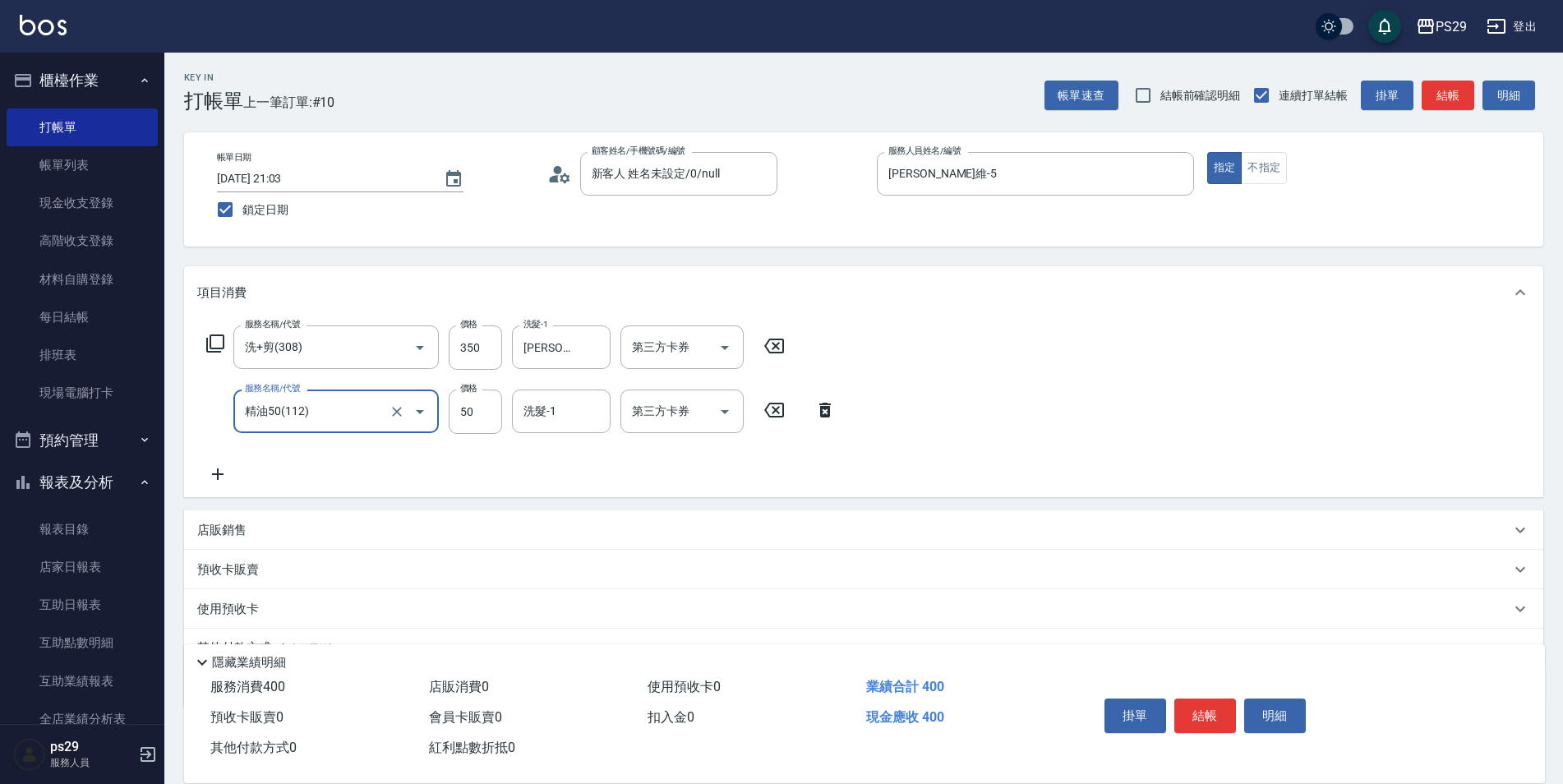
type input "精油50(112)"
type input "[PERSON_NAME]-23"
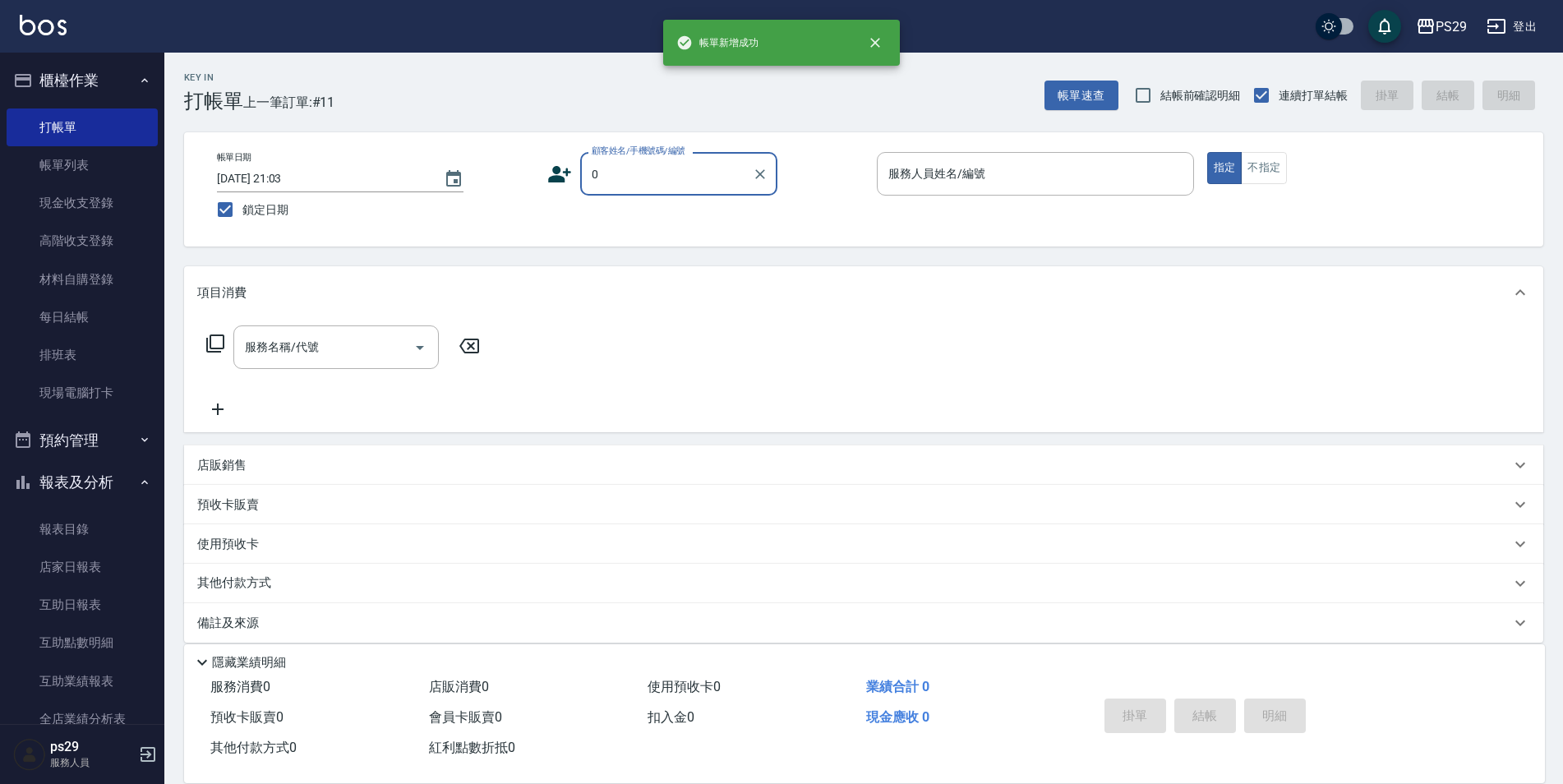
type input "新客人 姓名未設定/0/null"
type input "[PERSON_NAME]-1"
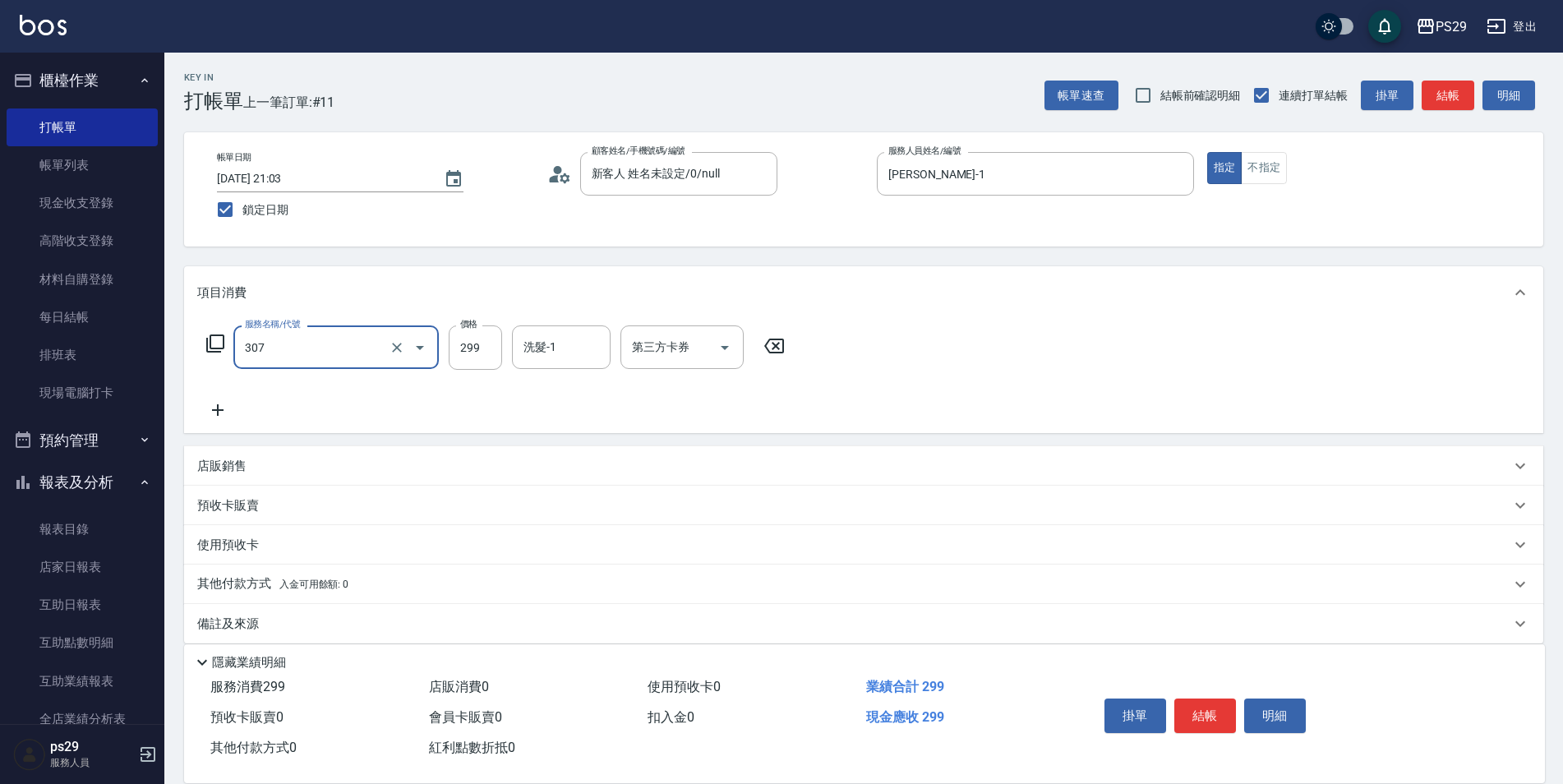
type input "剪髮(307)"
type input "[PERSON_NAME]-23"
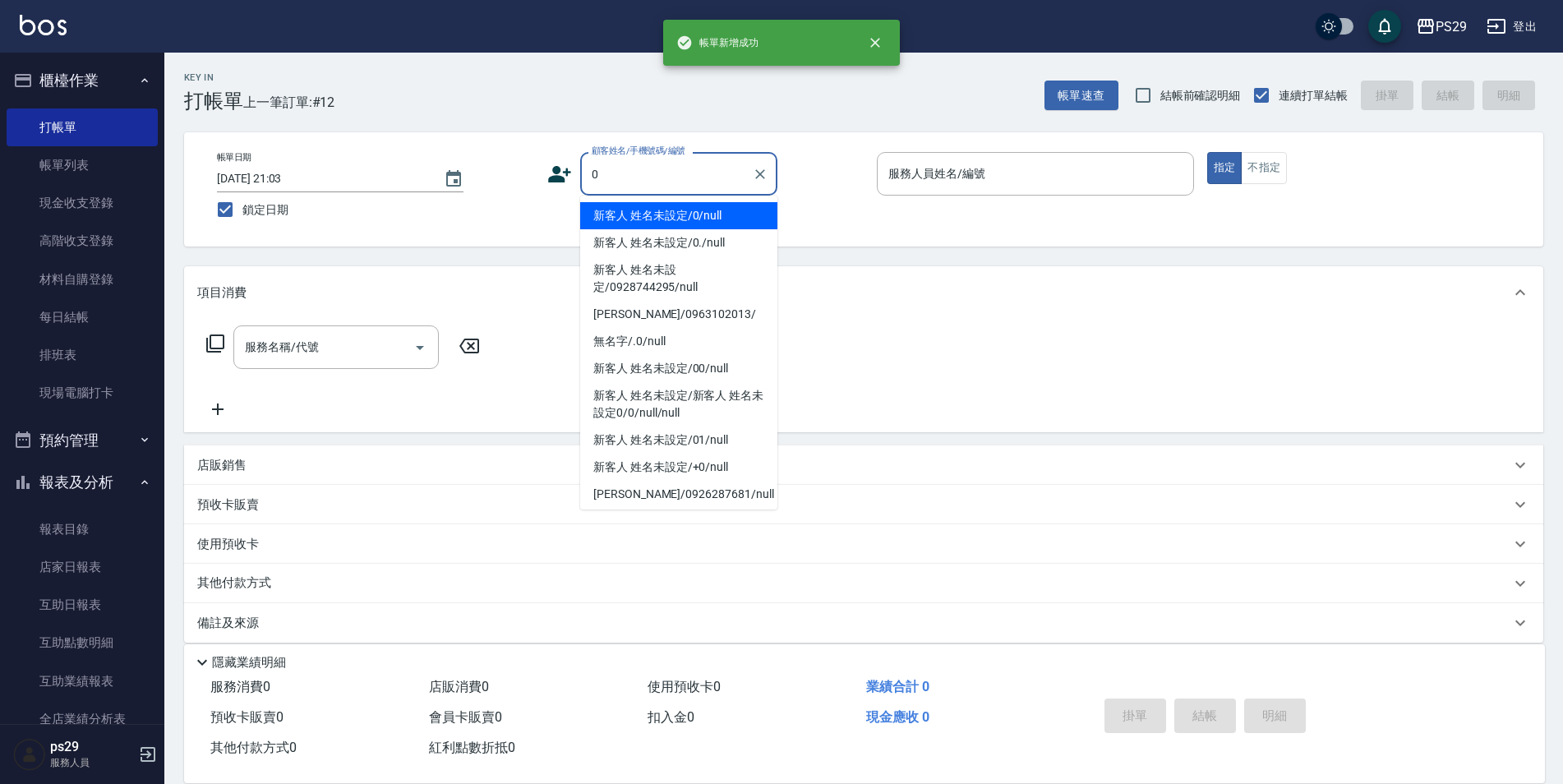
type input "新客人 姓名未設定/0/null"
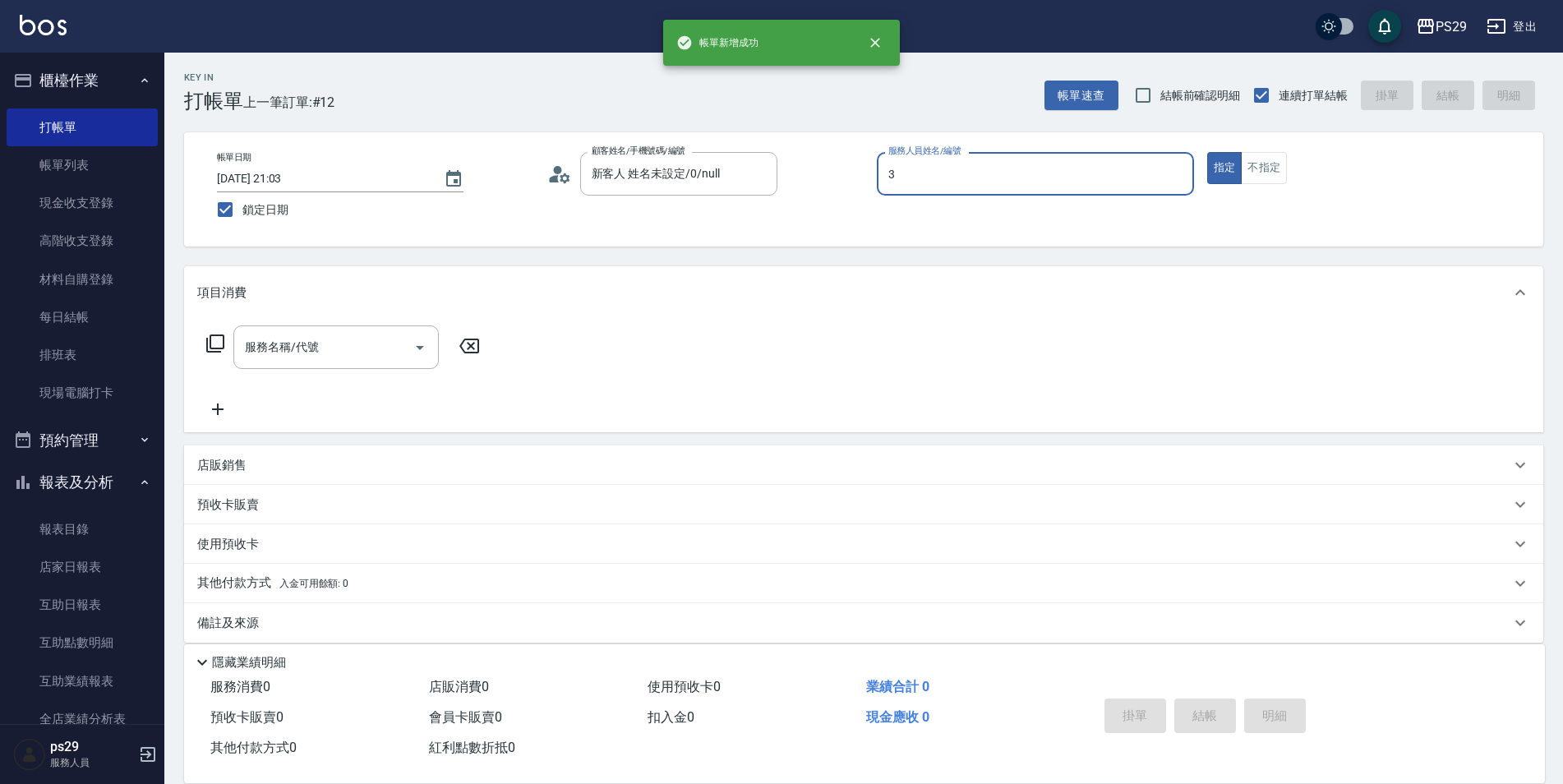
type input "[PERSON_NAME]-3"
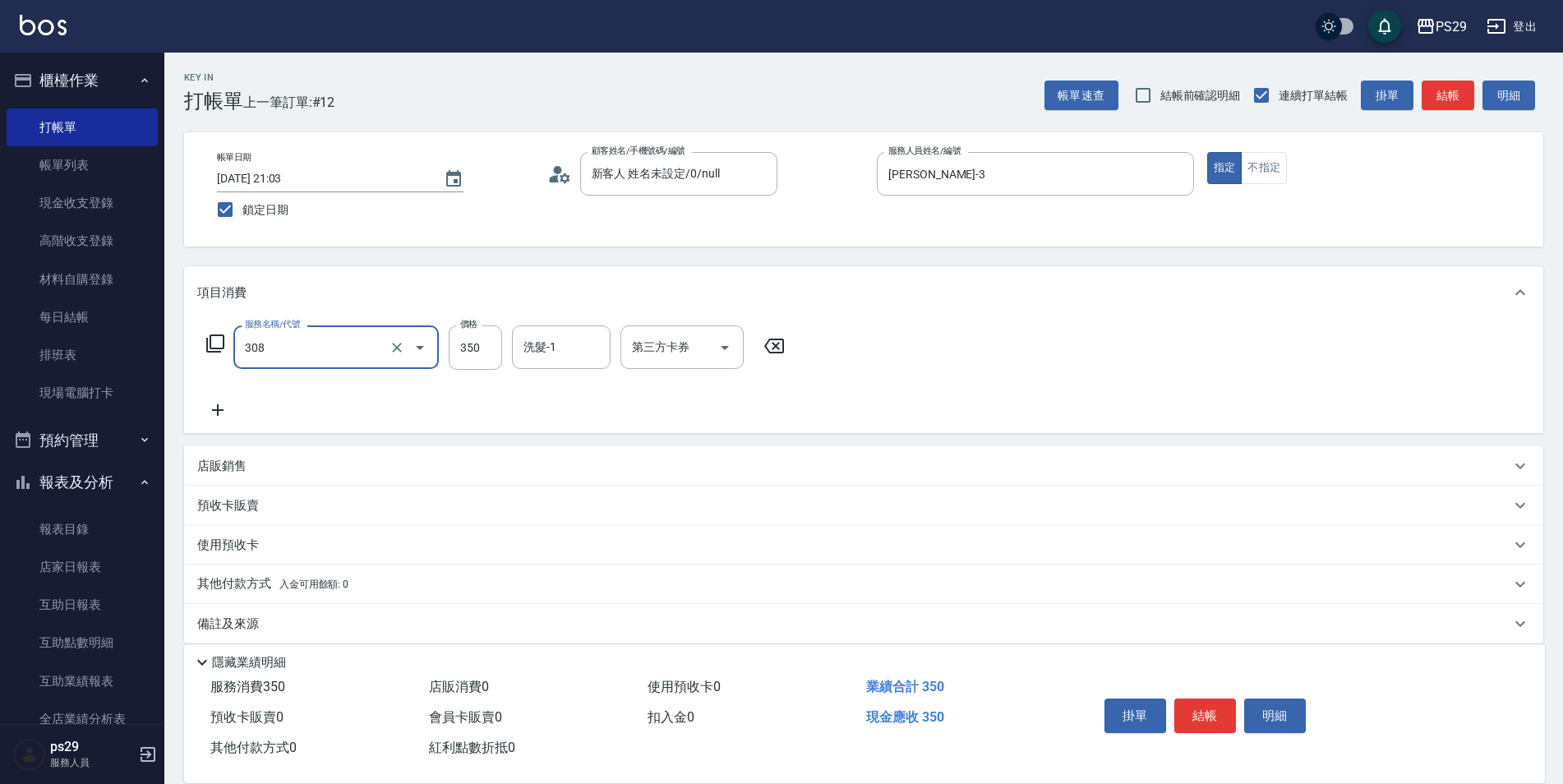
type input "洗+剪(308)"
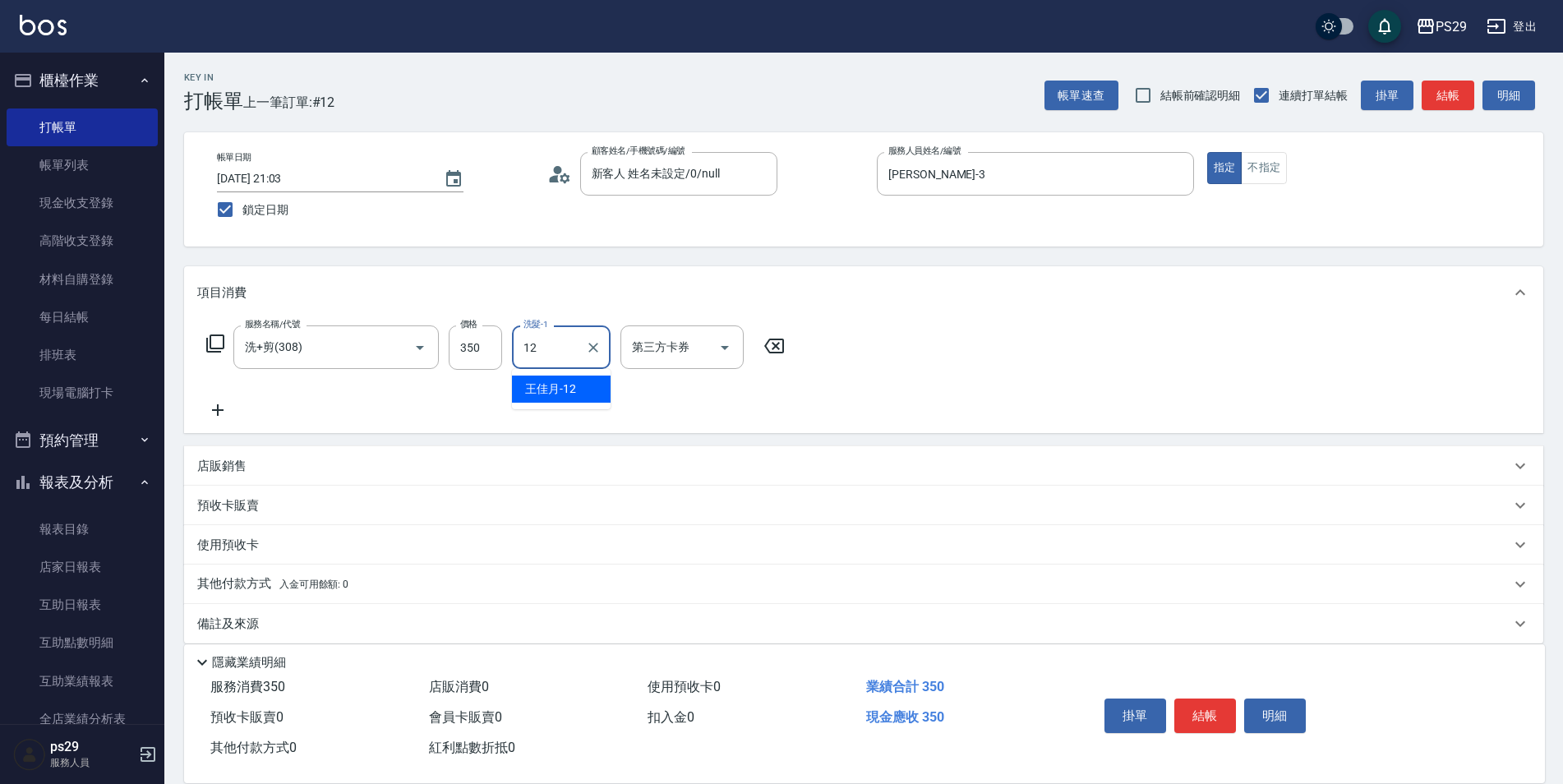
type input "[PERSON_NAME]-12"
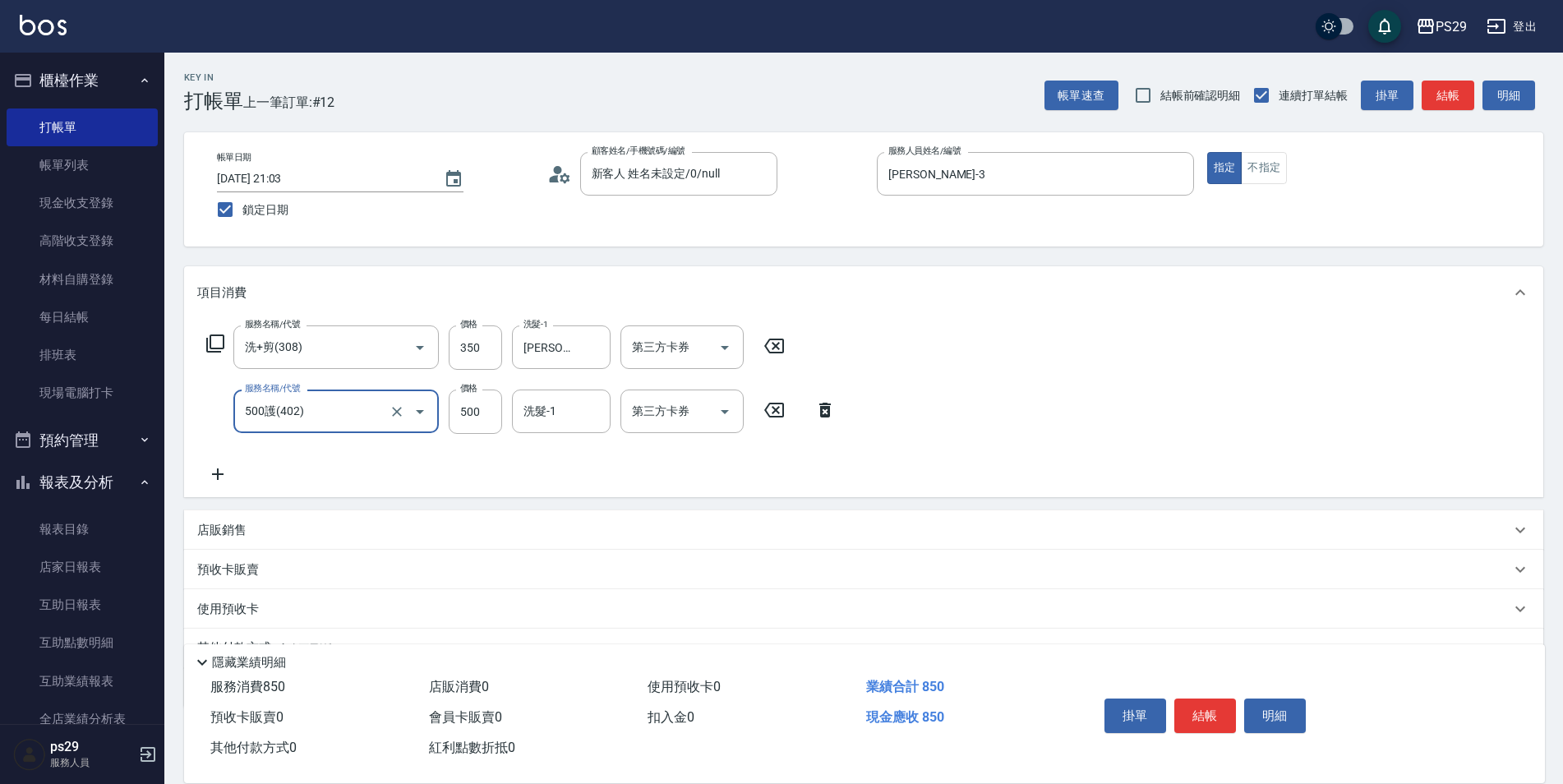
type input "500護(402)"
type input "[PERSON_NAME]-12"
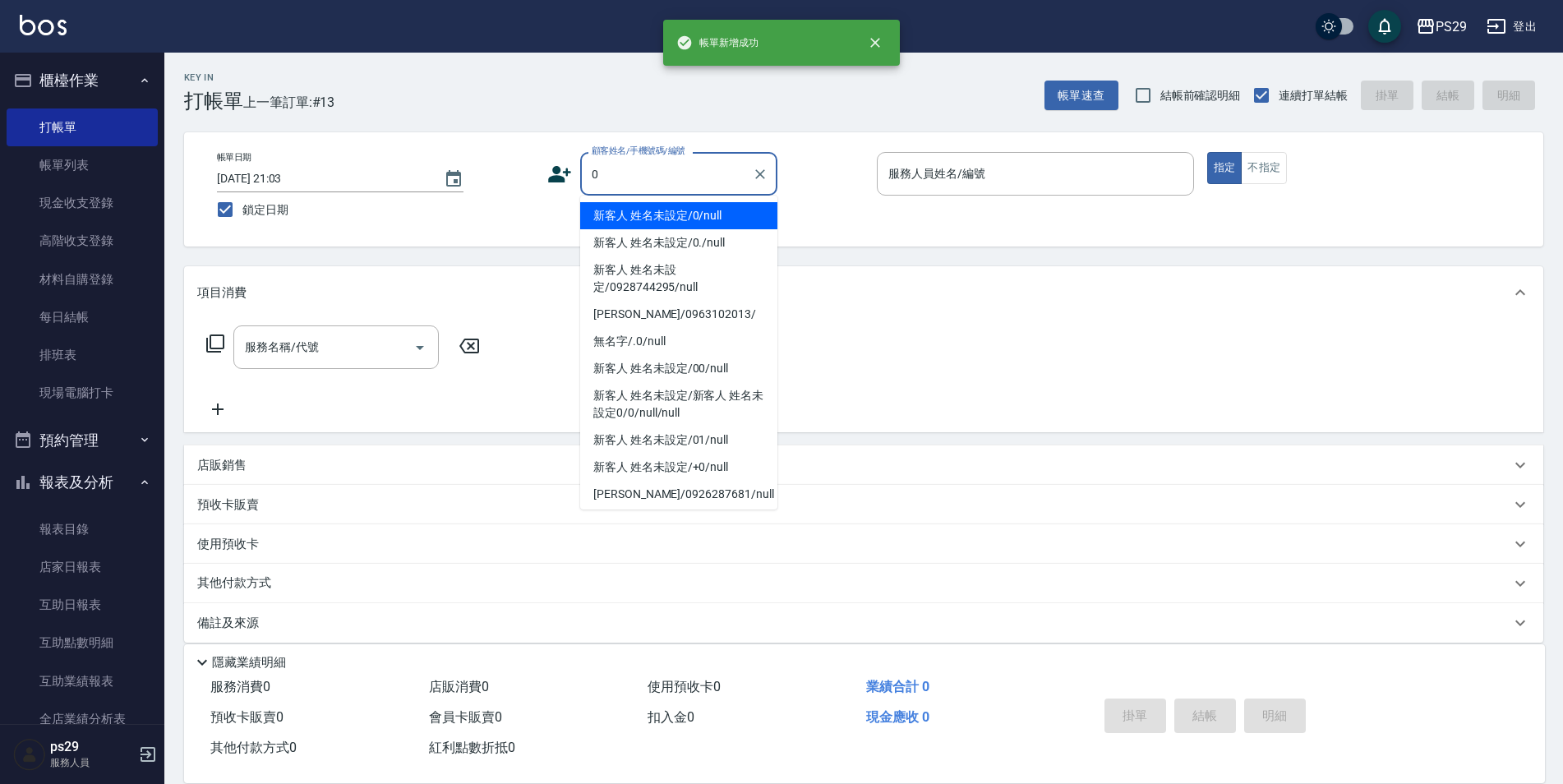
type input "新客人 姓名未設定/0/null"
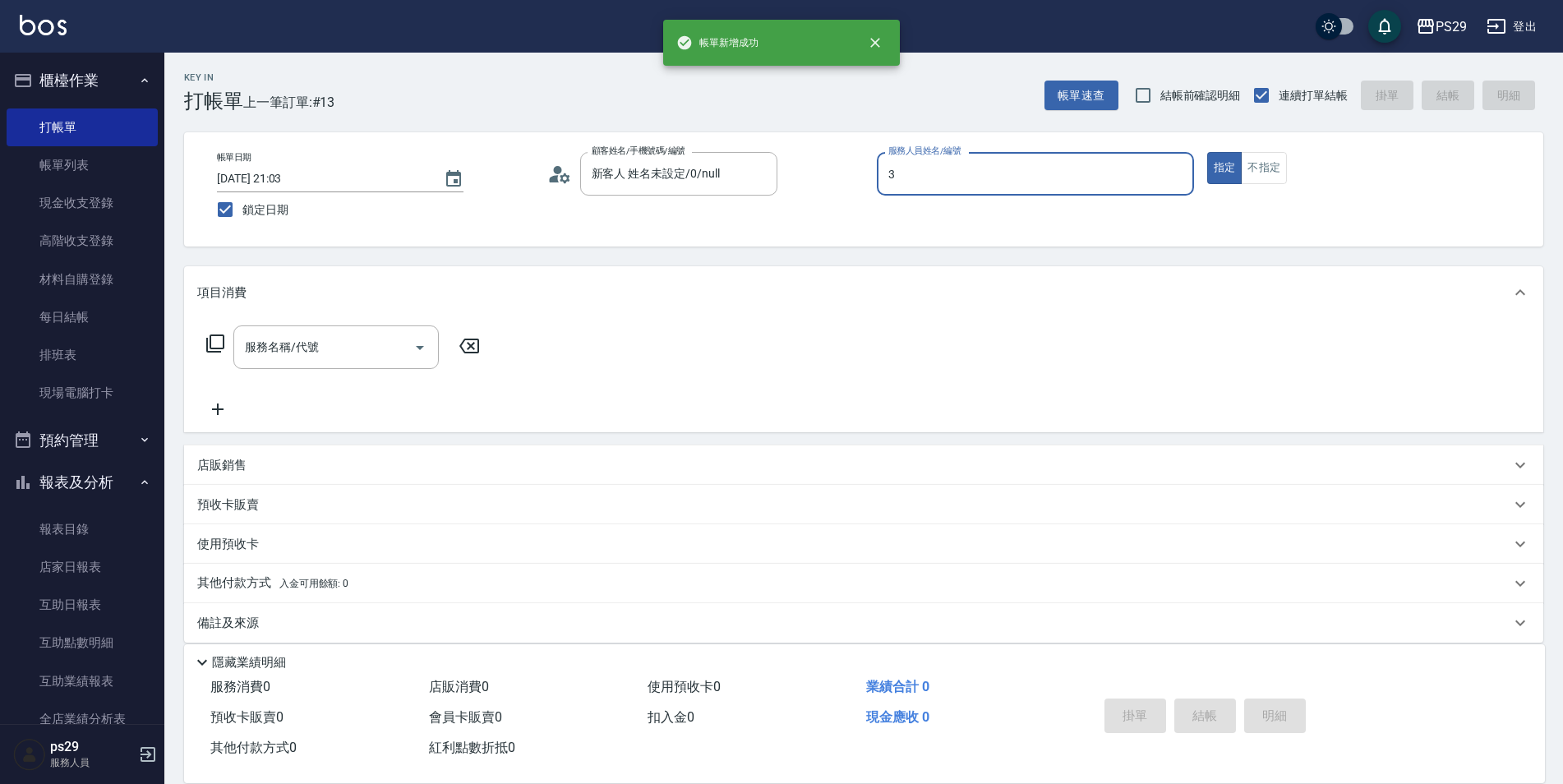
type input "[PERSON_NAME]-3"
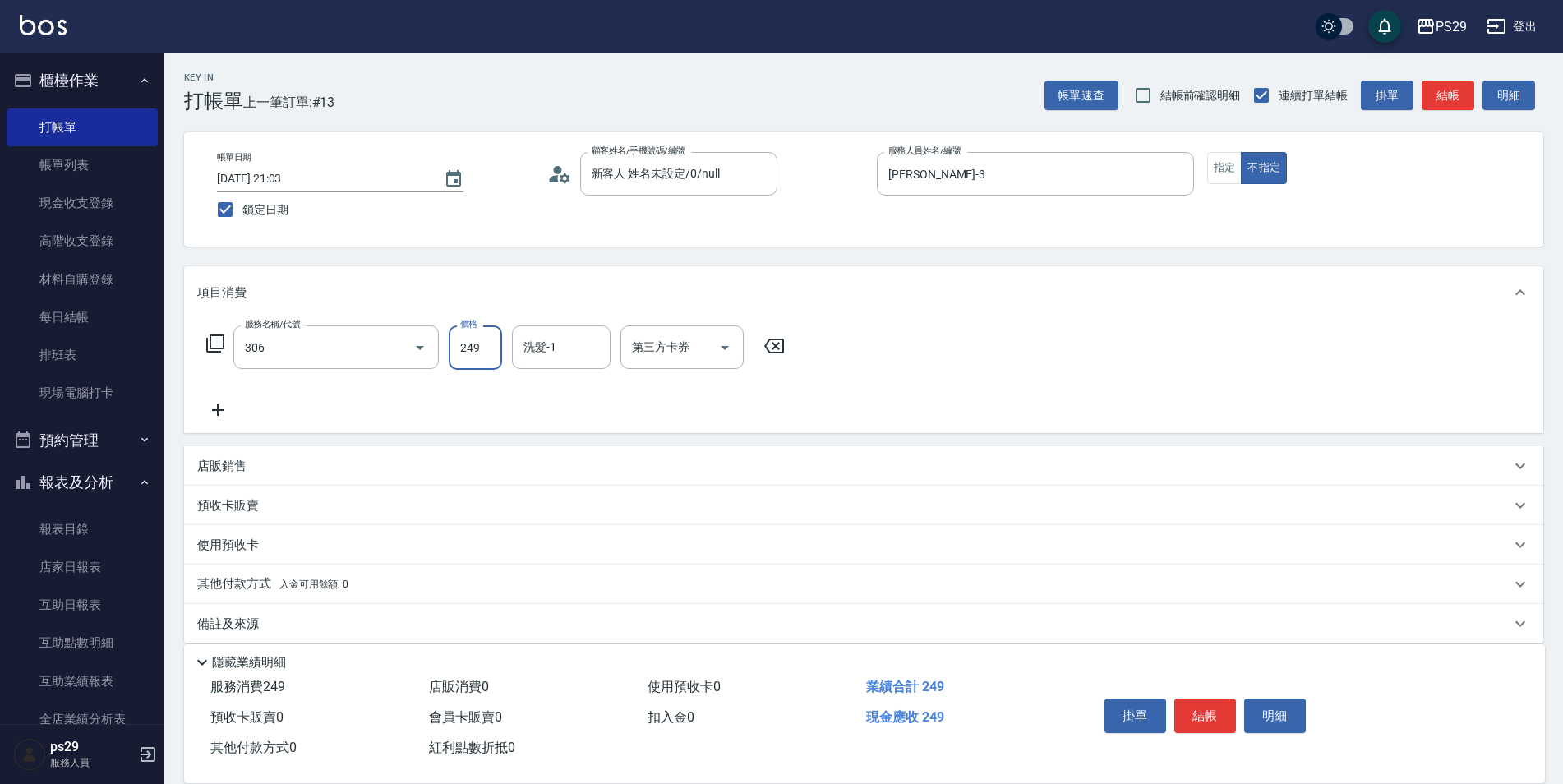
type input "剪髮(306)"
type input "[PERSON_NAME]-23"
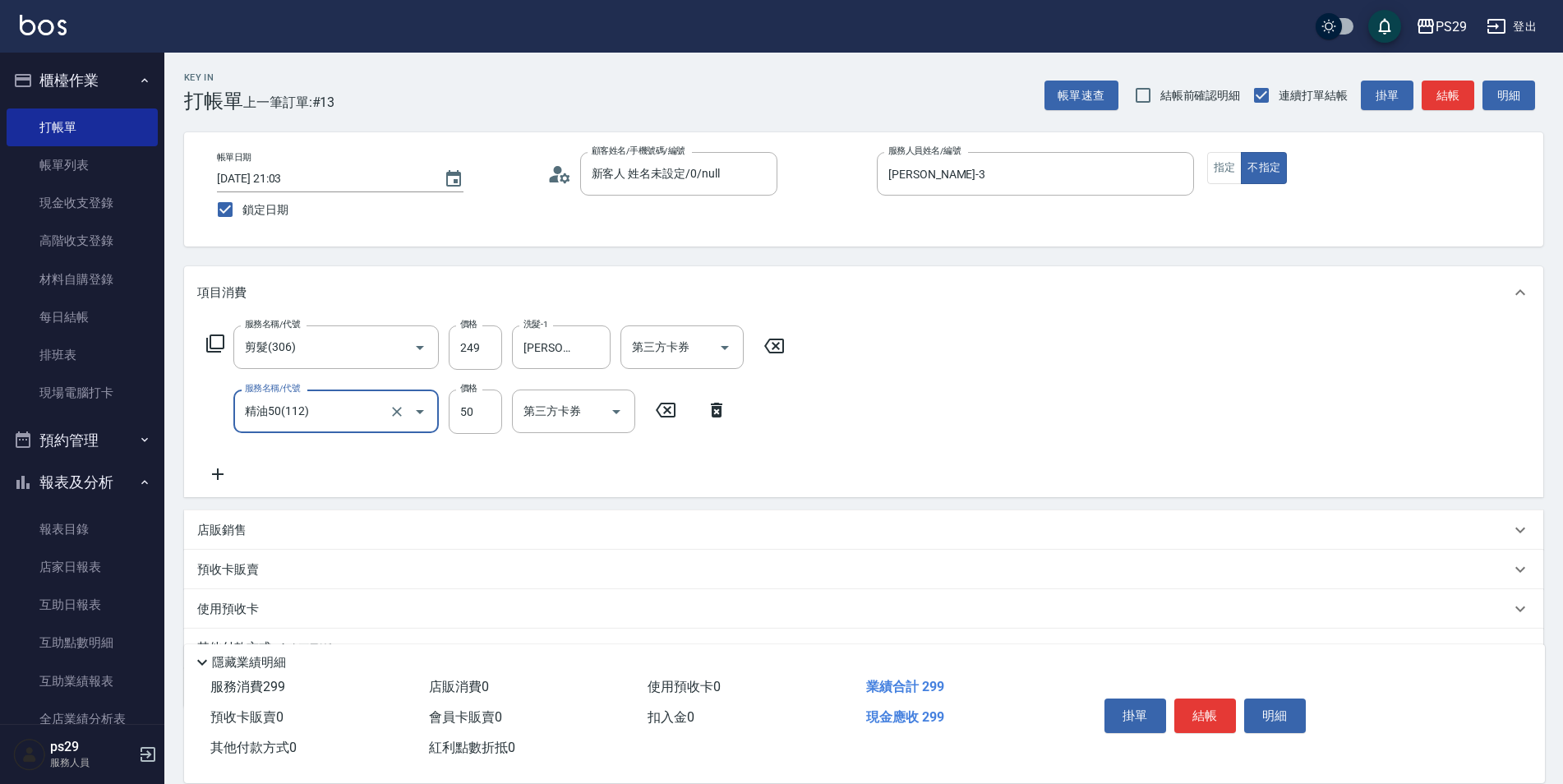
type input "精油50(112)"
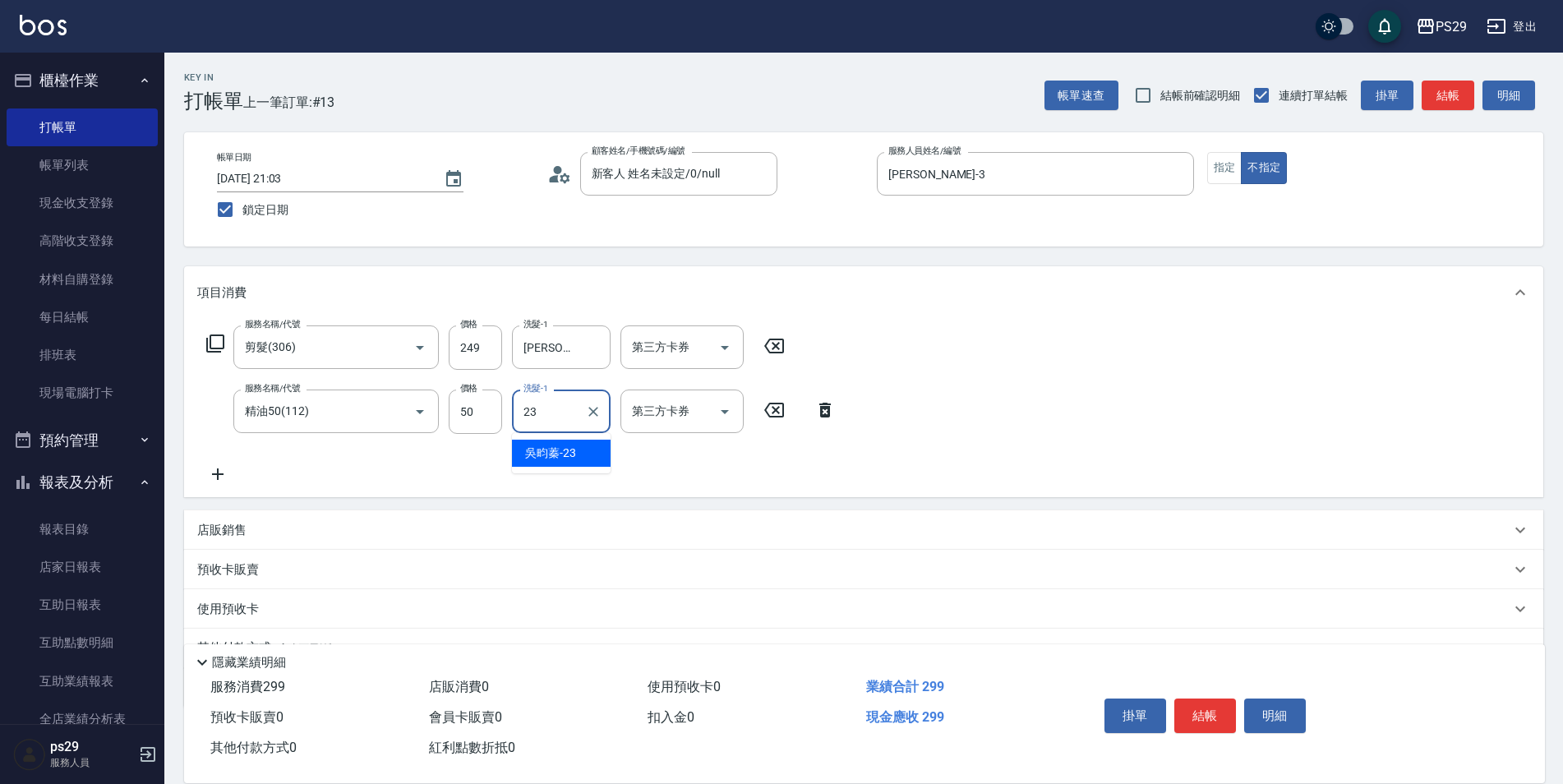
type input "[PERSON_NAME]-23"
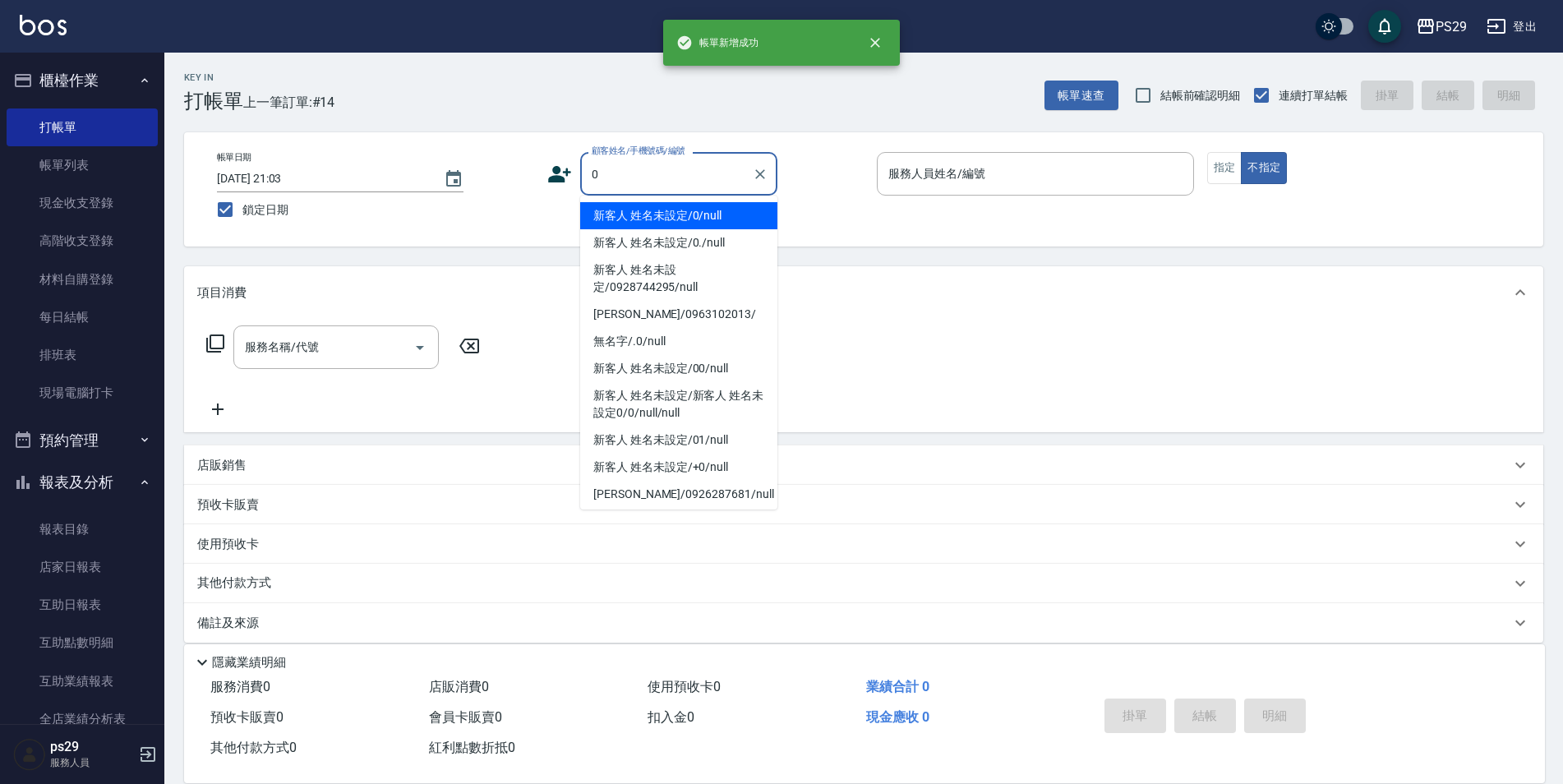
type input "新客人 姓名未設定/0/null"
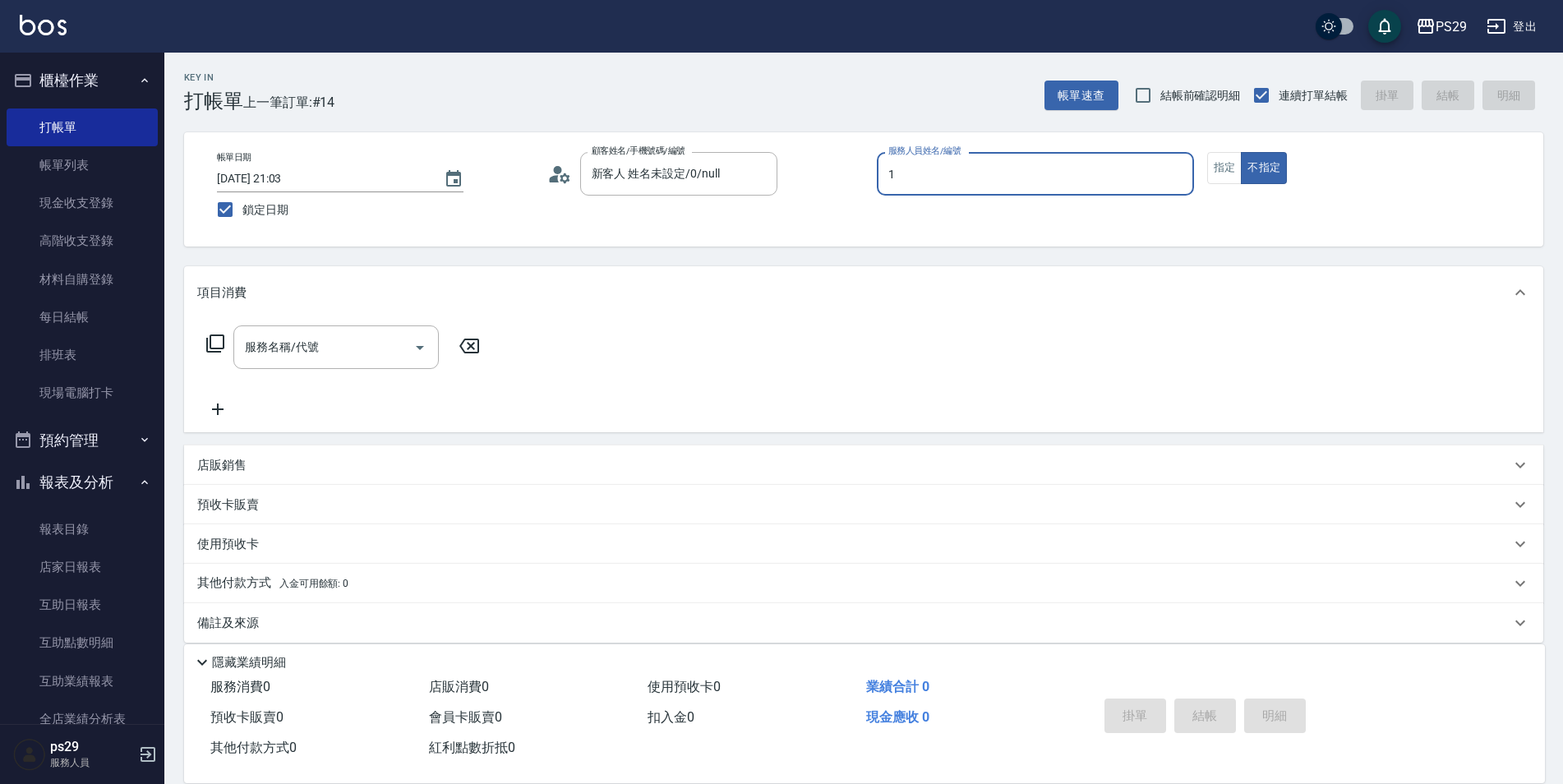
type input "[PERSON_NAME]-1"
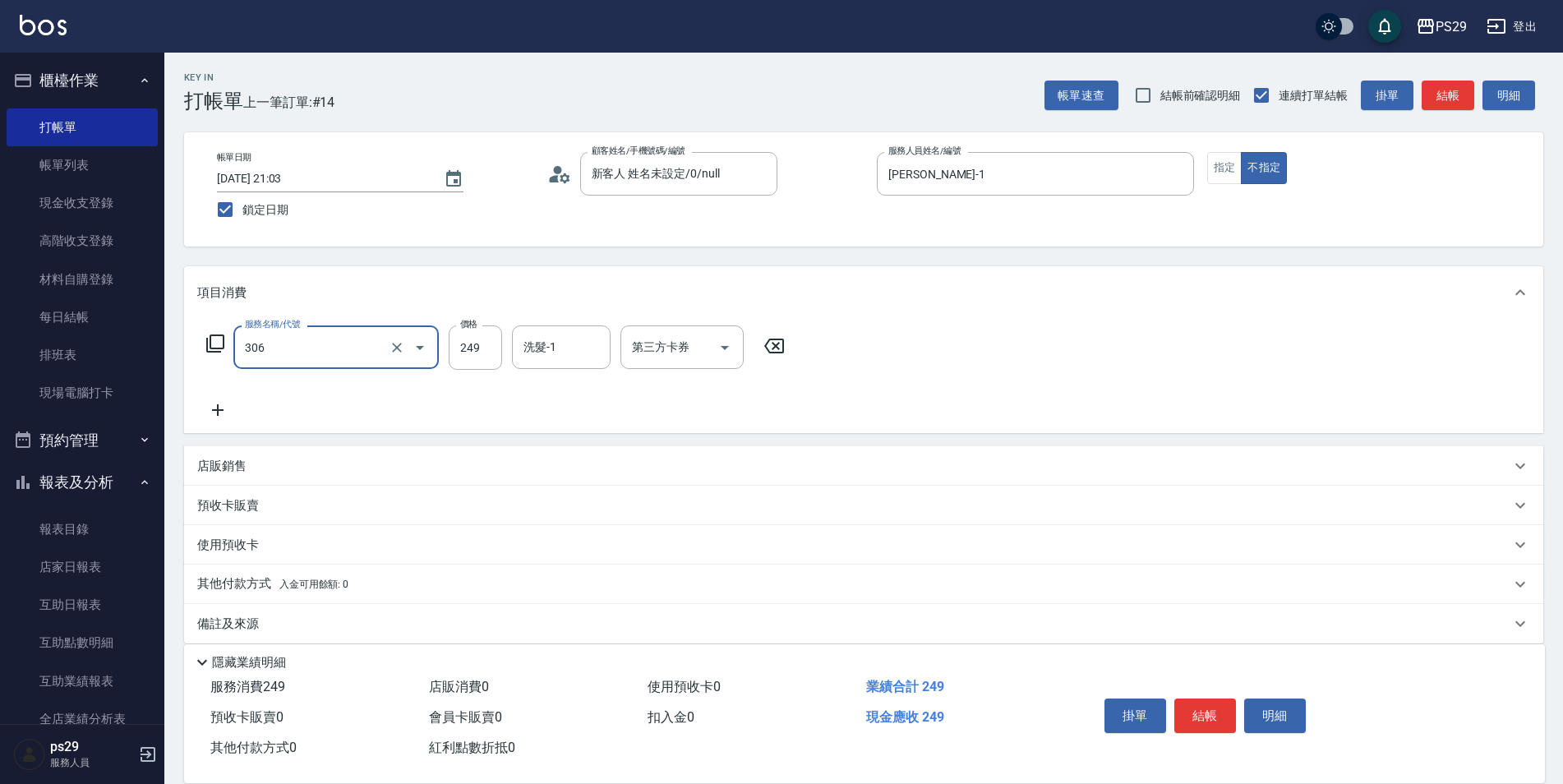
type input "剪髮(306)"
type input "[PERSON_NAME]-23"
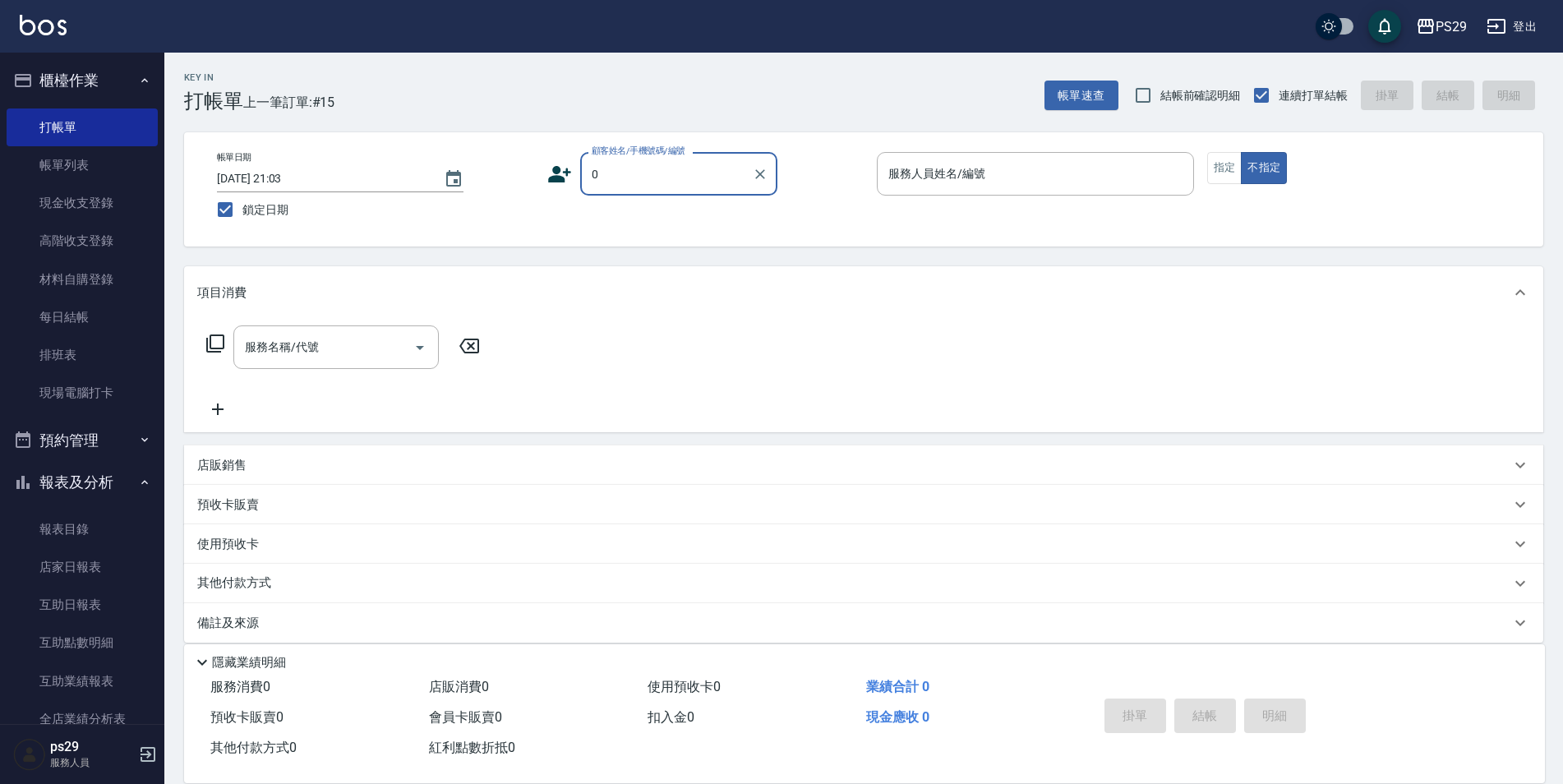
type input "新客人 姓名未設定/0/null"
type input "[PERSON_NAME]-3"
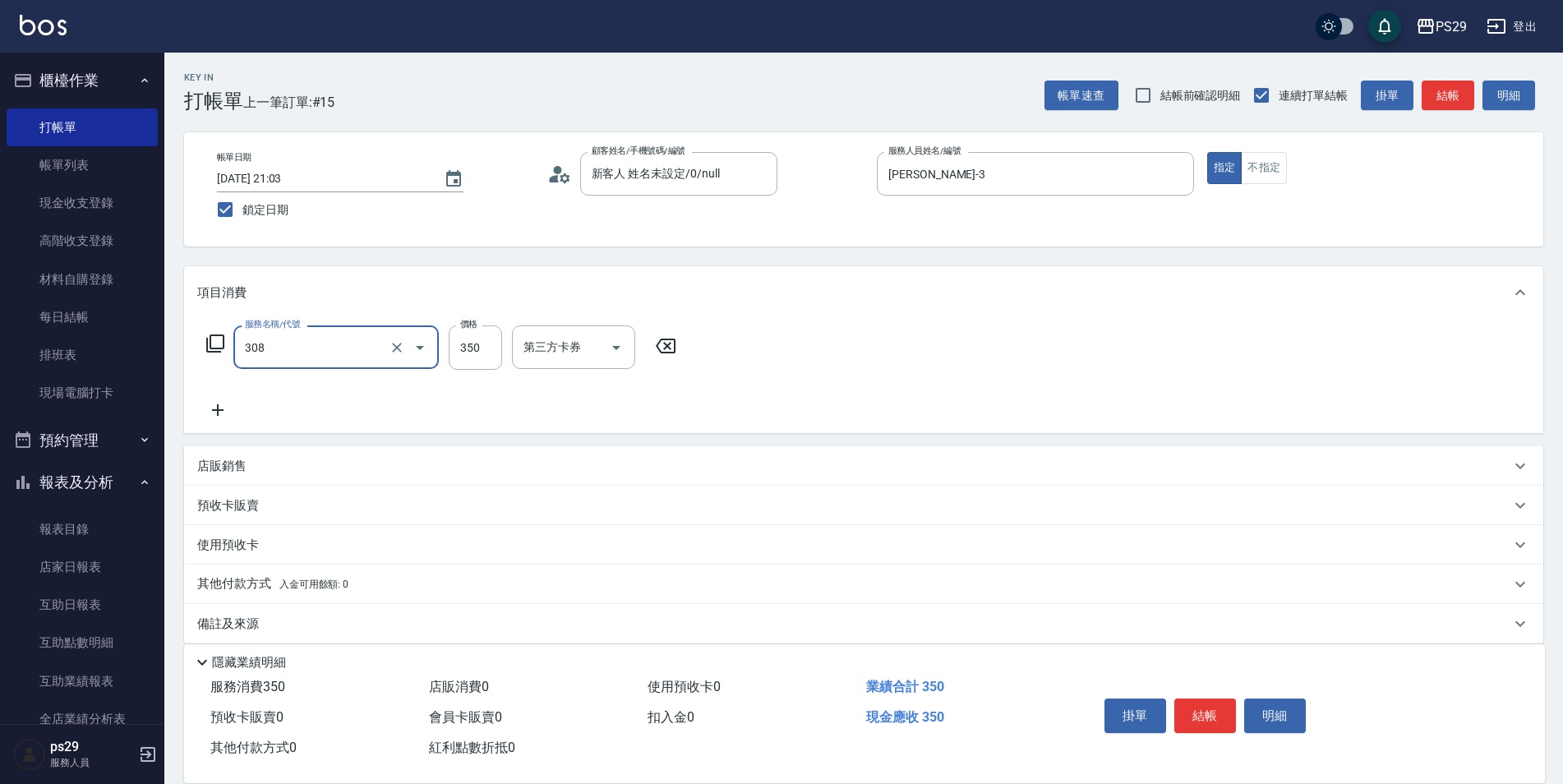
type input "洗+剪(308)"
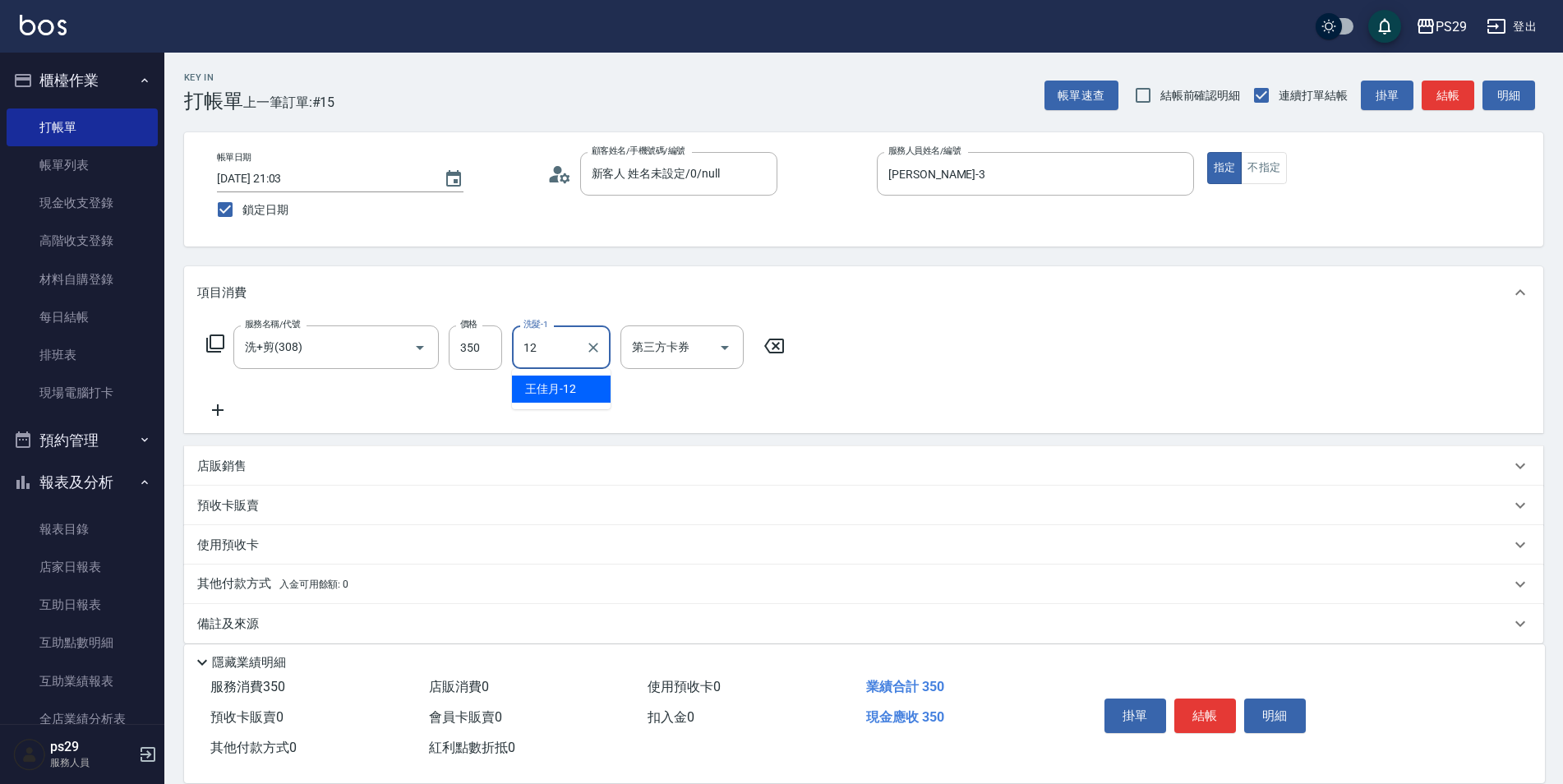
type input "[PERSON_NAME]-12"
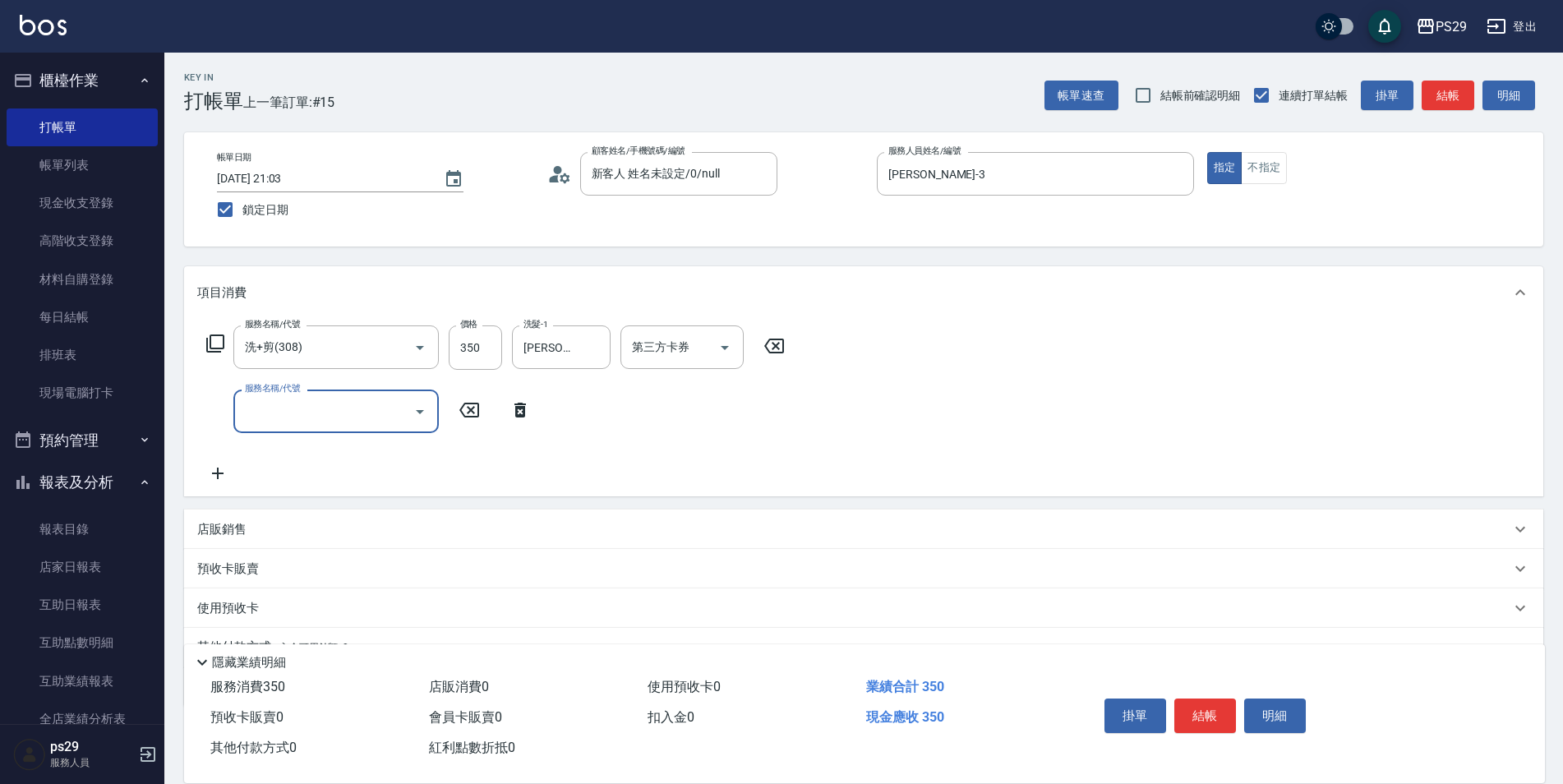
click at [680, 351] on input "第三方卡券" at bounding box center [670, 346] width 84 height 28
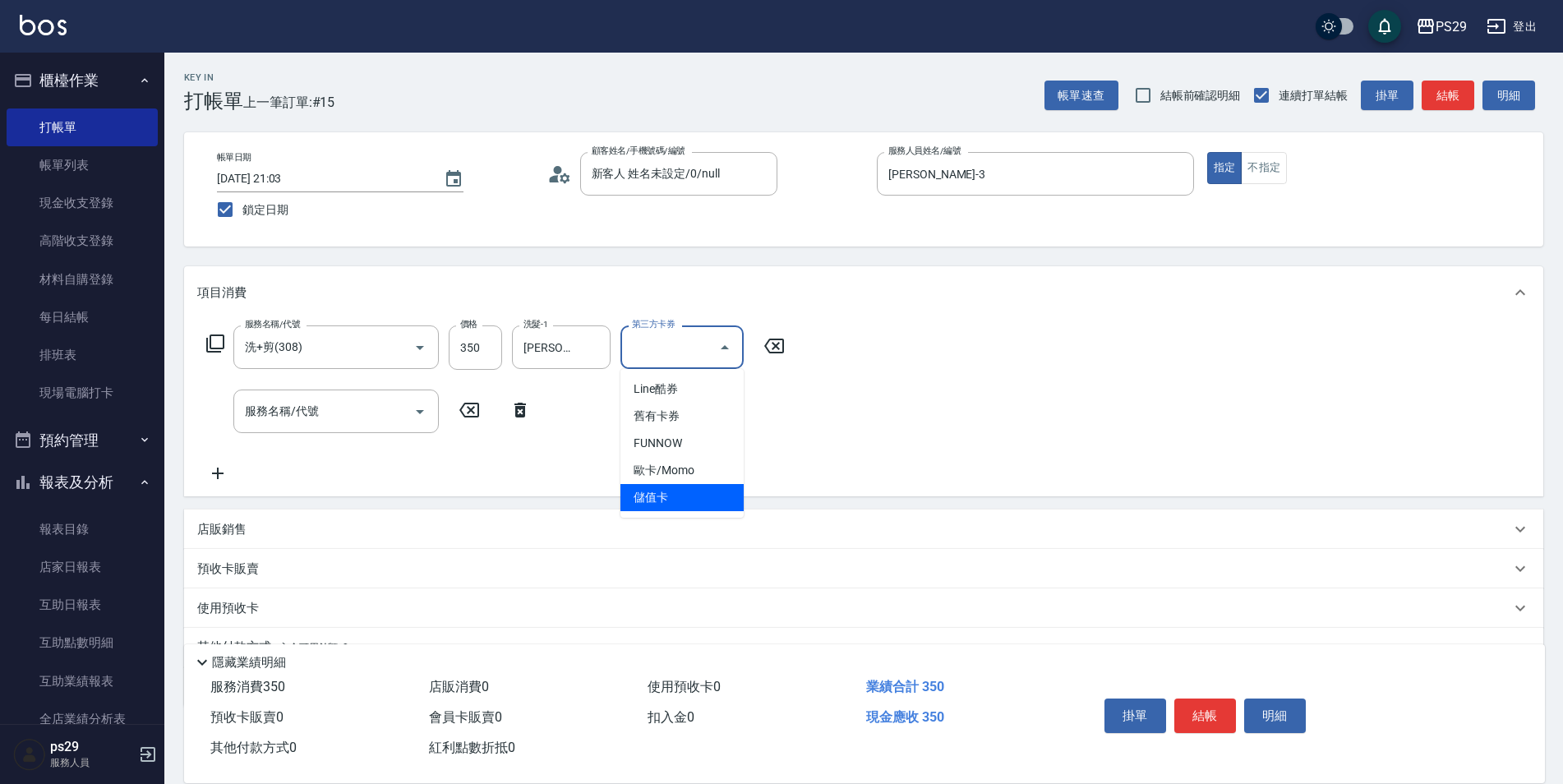
click at [680, 497] on span "儲值卡" at bounding box center [682, 498] width 123 height 27
type input "儲值卡"
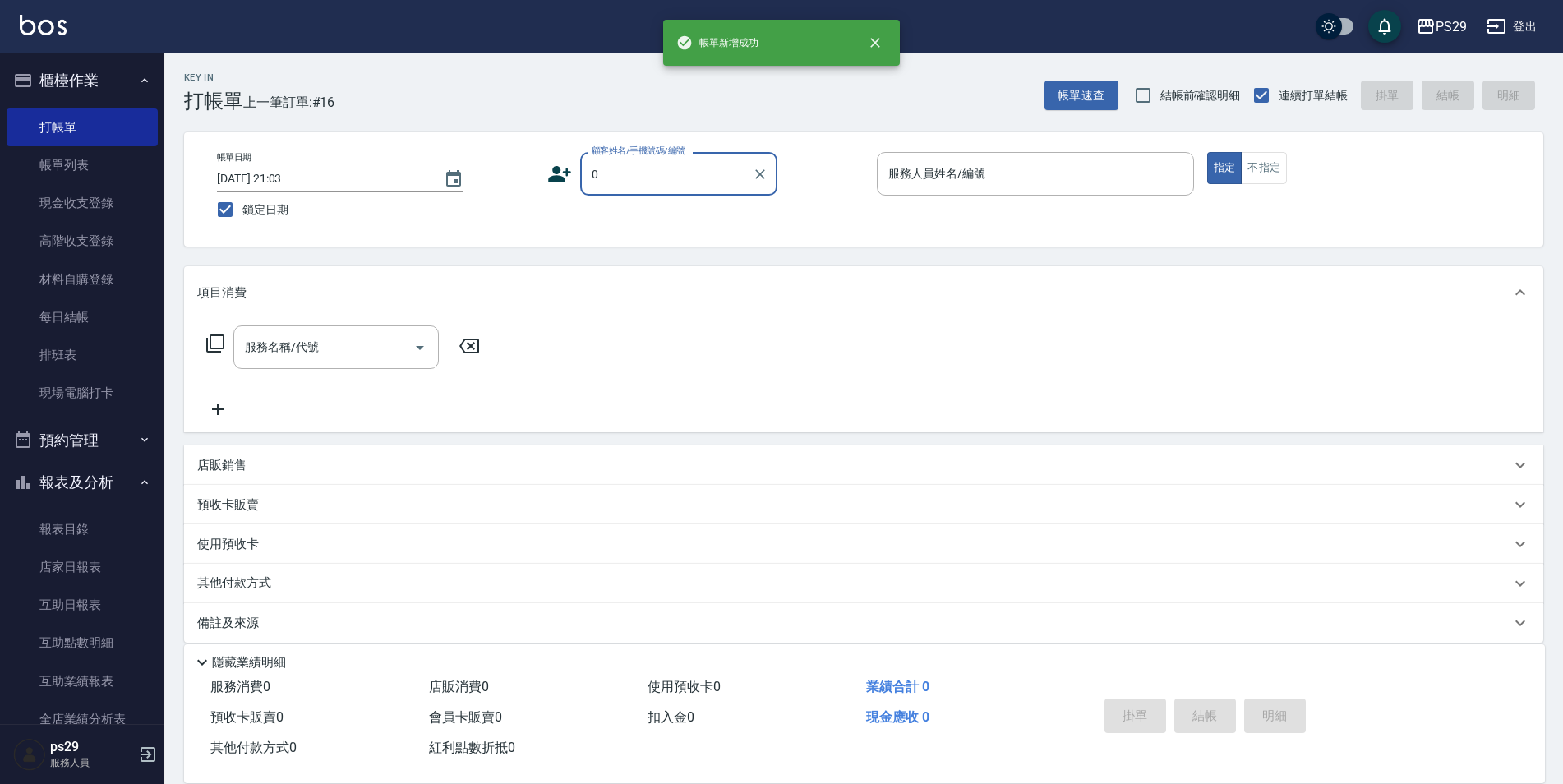
type input "新客人 姓名未設定/0/null"
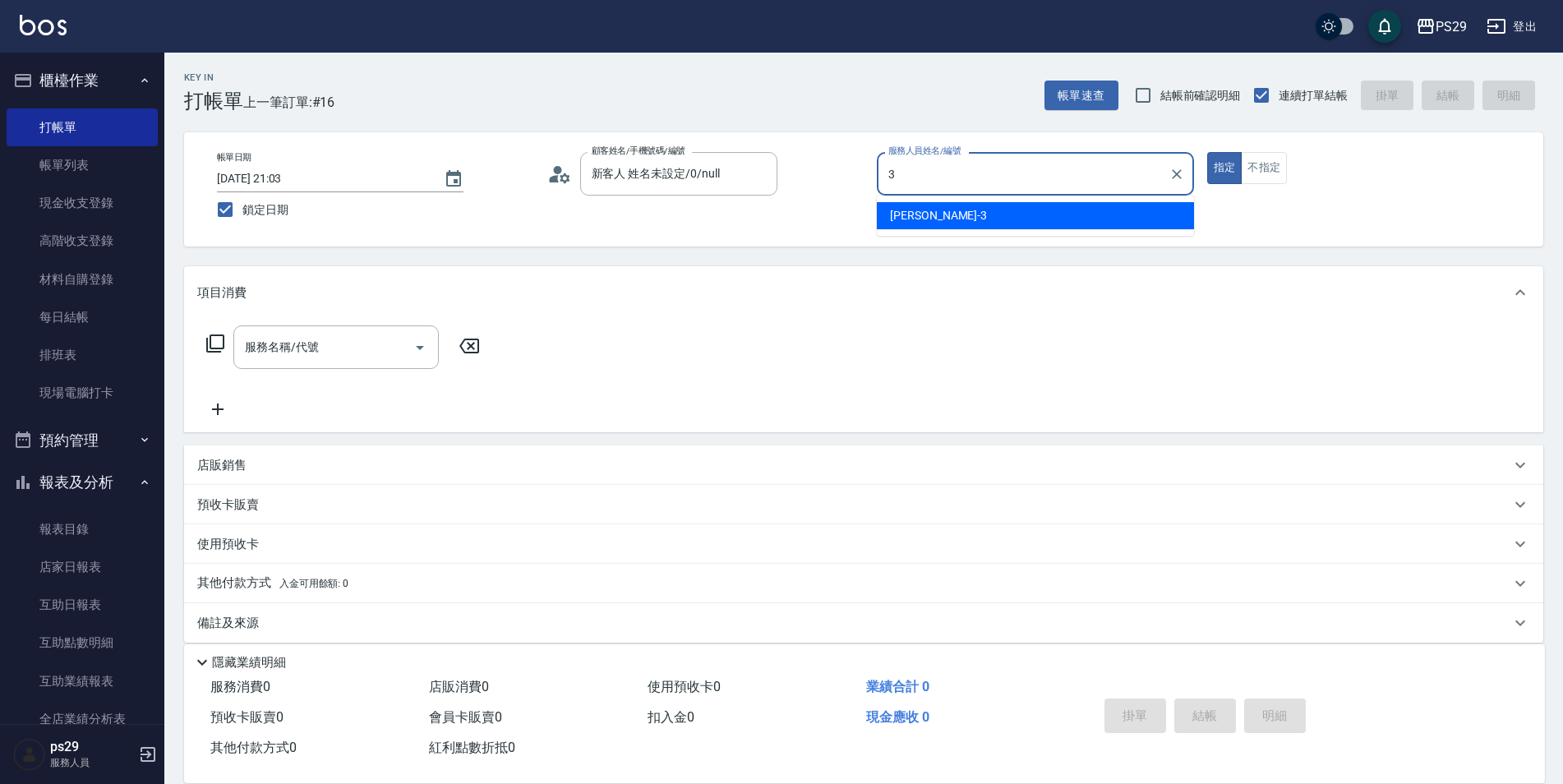
type input "[PERSON_NAME]-3"
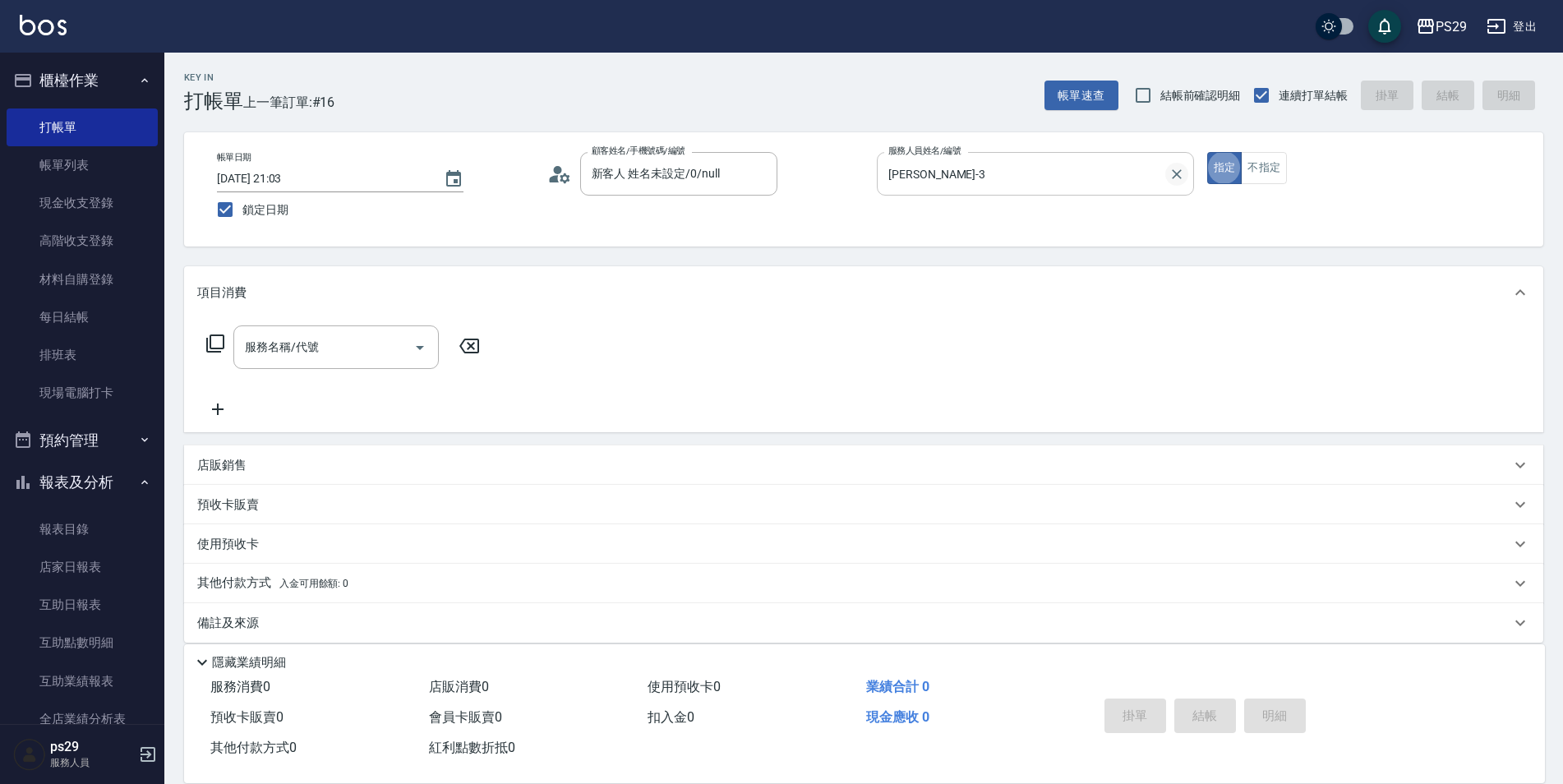
click at [1185, 181] on icon "Clear" at bounding box center [1176, 175] width 16 height 16
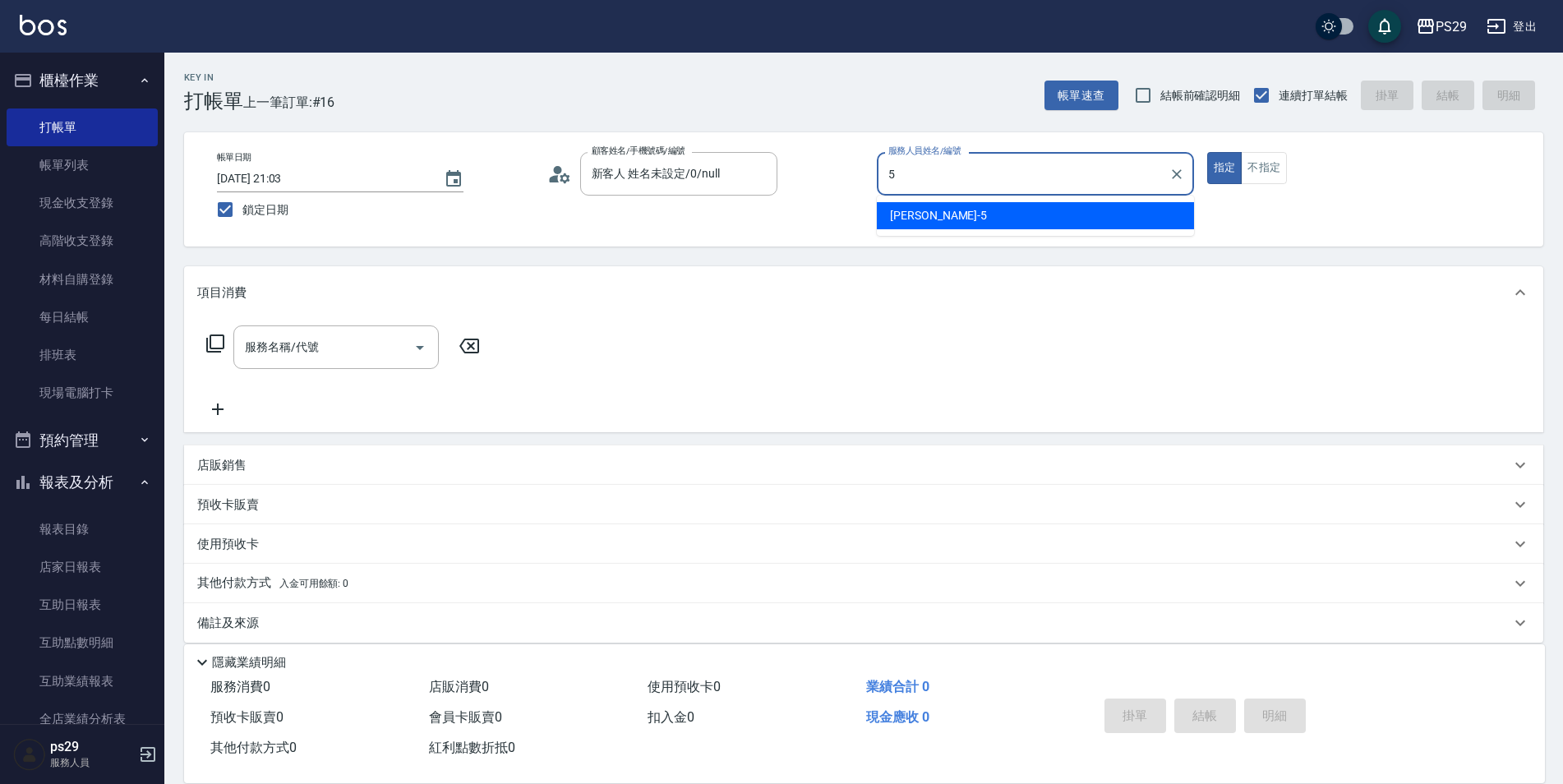
type input "[PERSON_NAME]維-5"
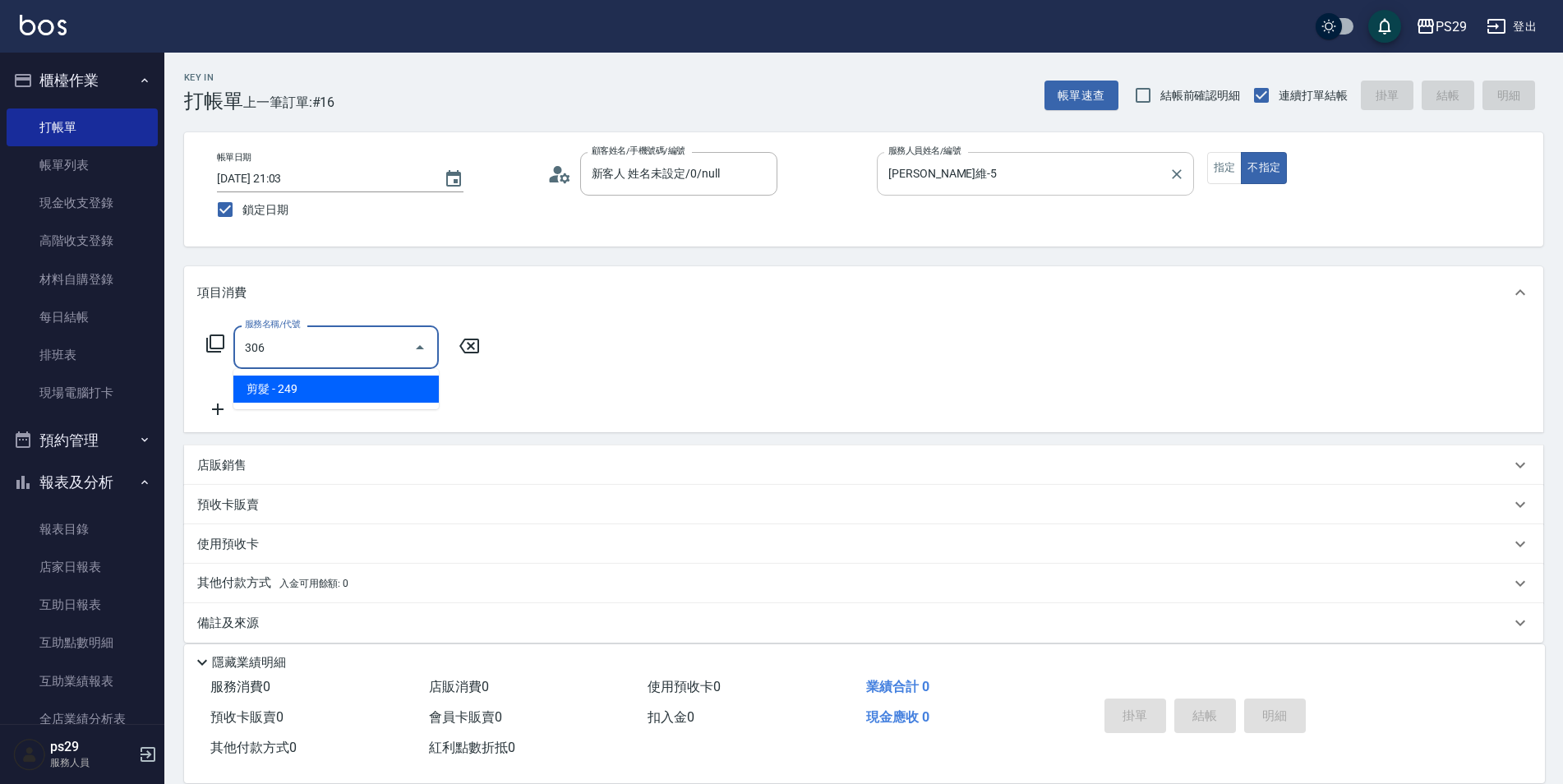
type input "剪髮(306)"
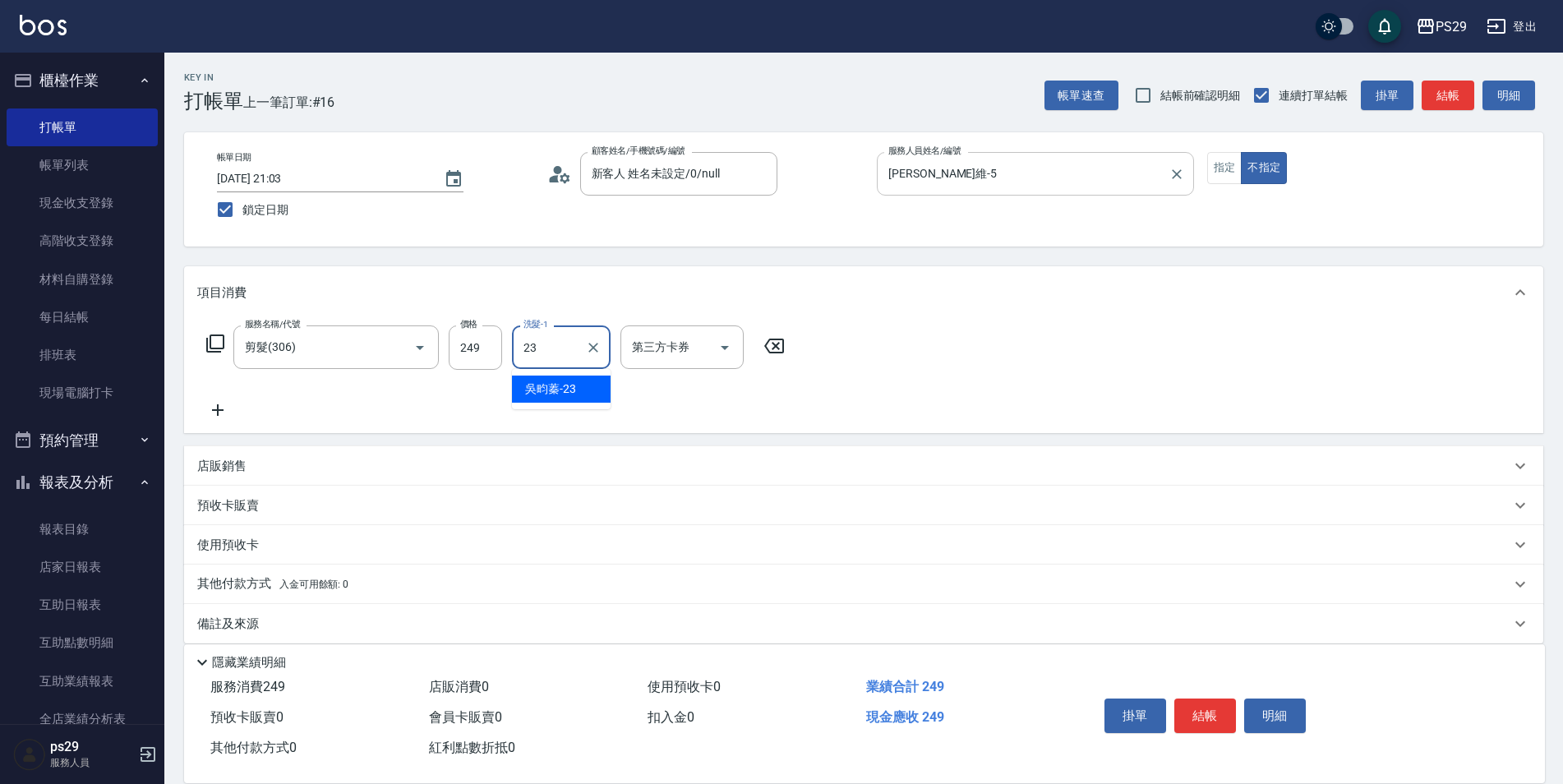
type input "[PERSON_NAME]-23"
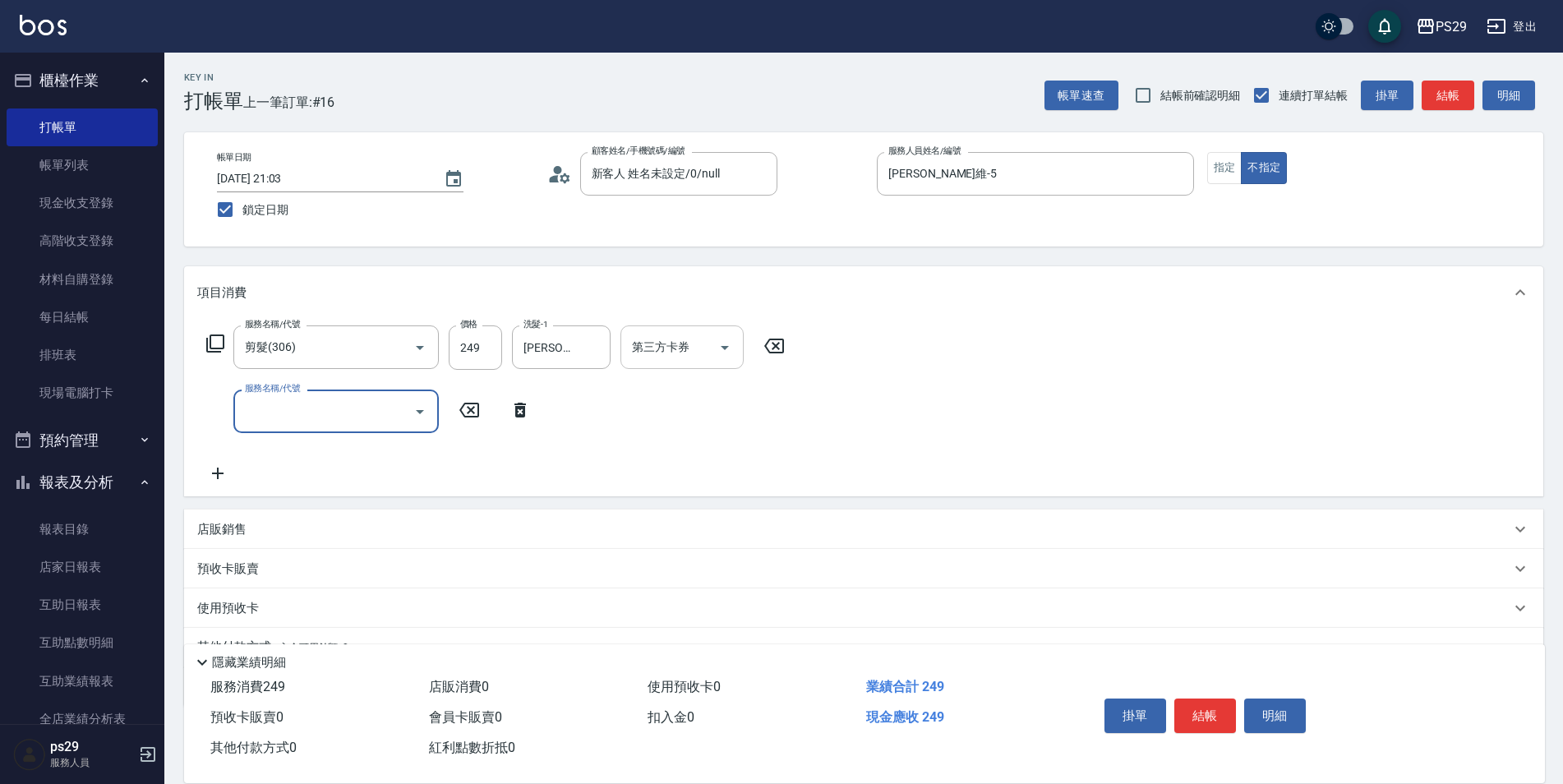
click at [664, 332] on div "第三方卡券" at bounding box center [682, 347] width 123 height 44
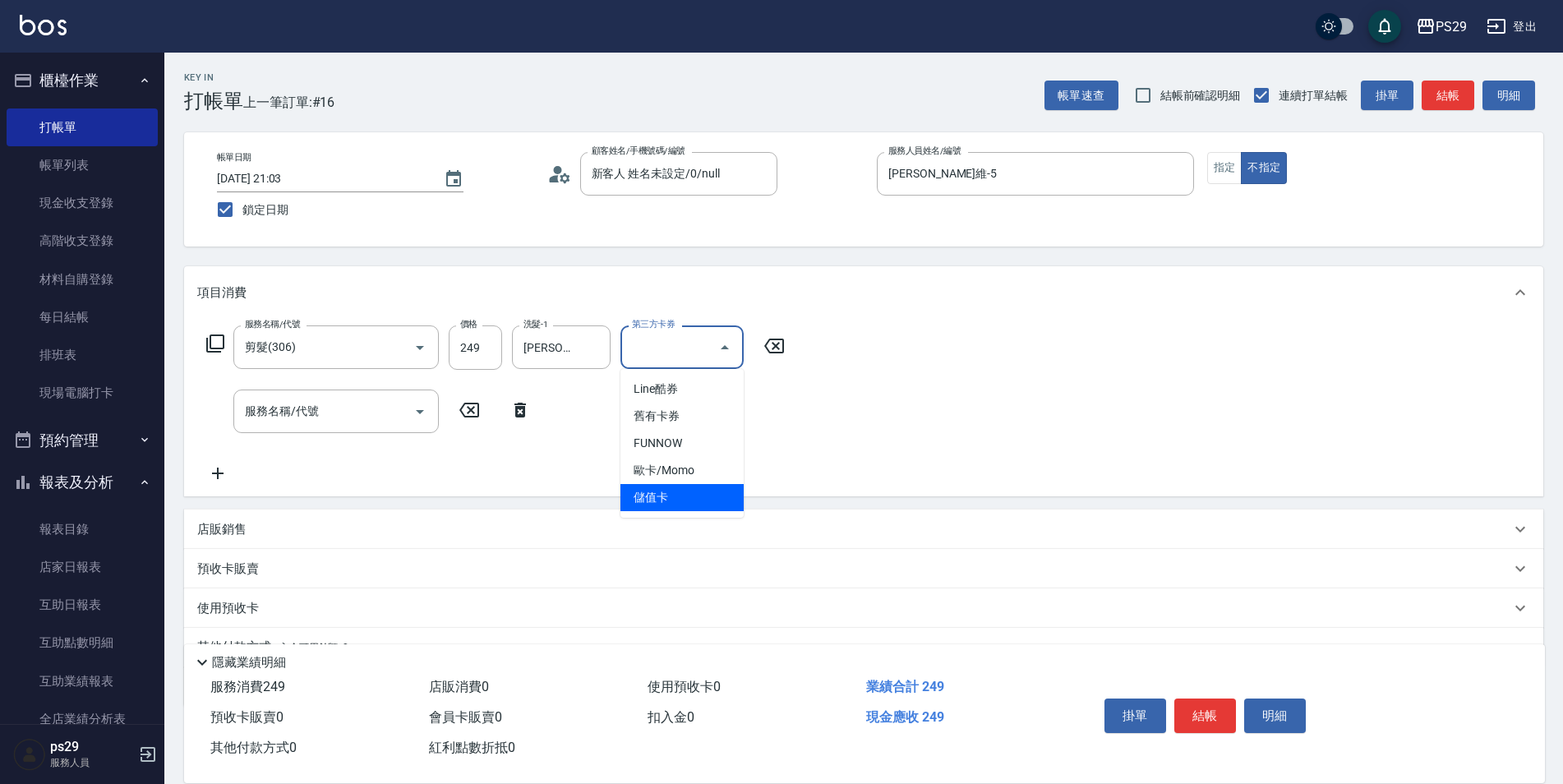
click at [699, 491] on span "儲值卡" at bounding box center [682, 498] width 123 height 27
type input "儲值卡"
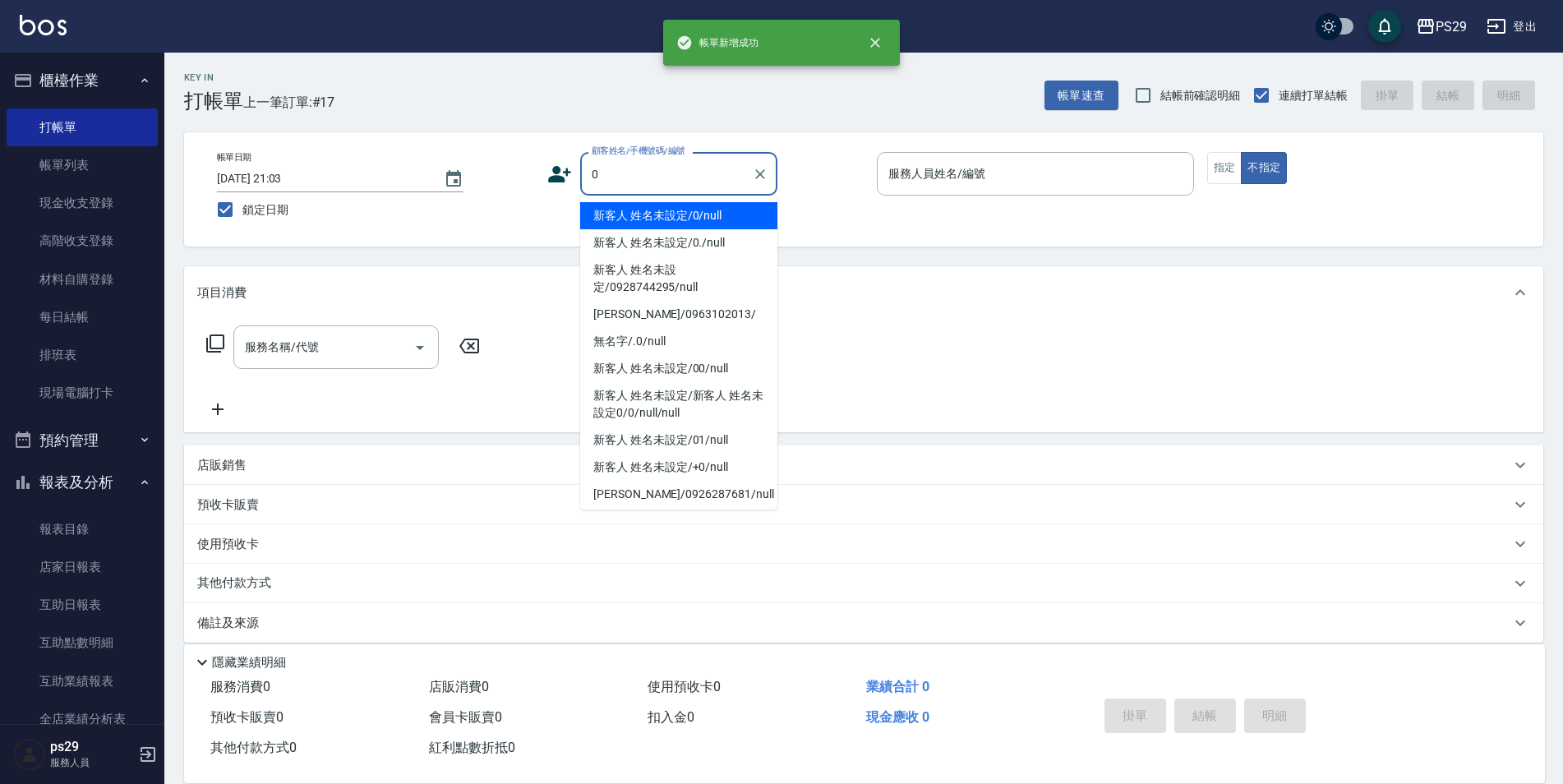
type input "新客人 姓名未設定/0/null"
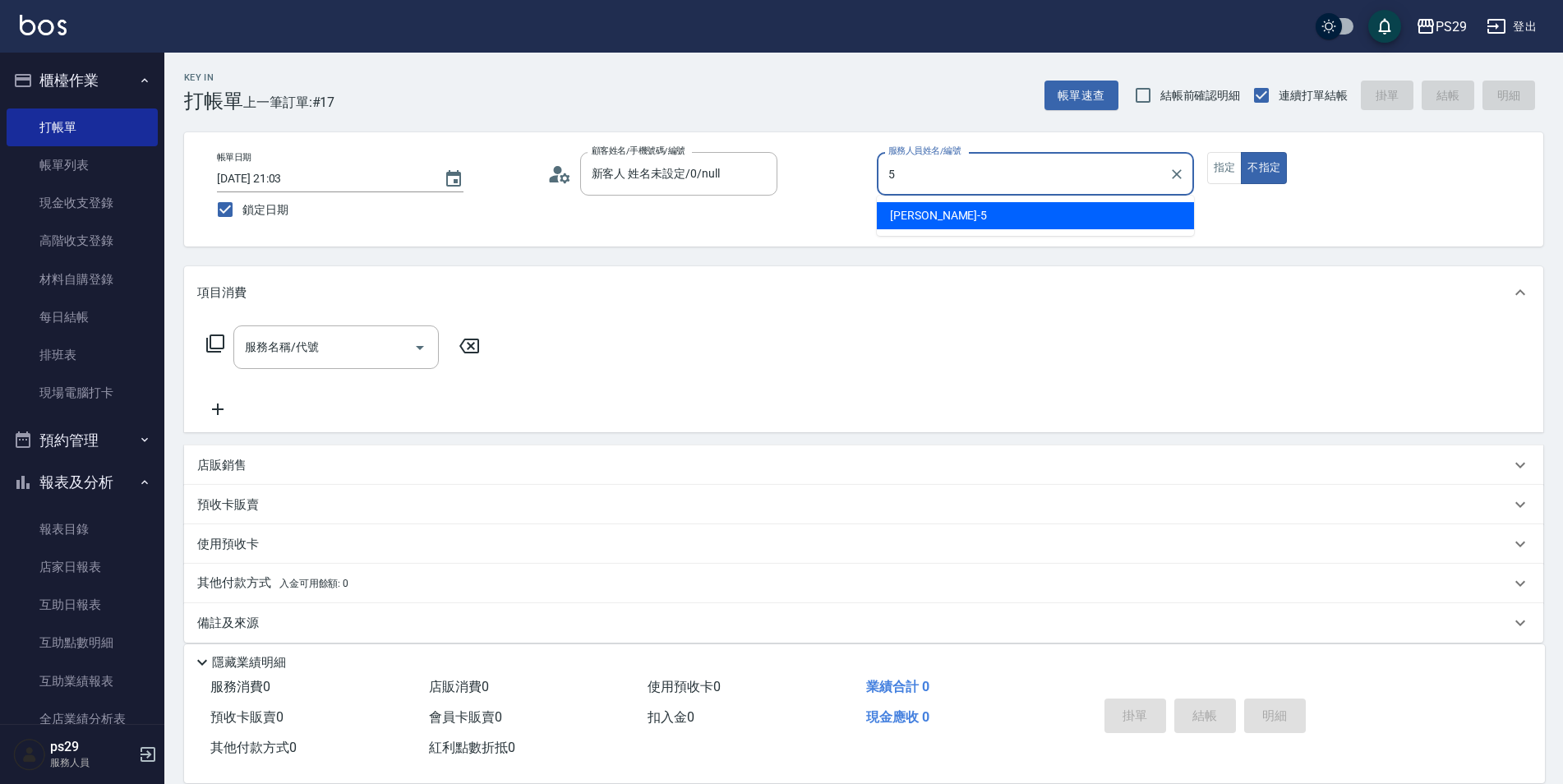
type input "[PERSON_NAME]維-5"
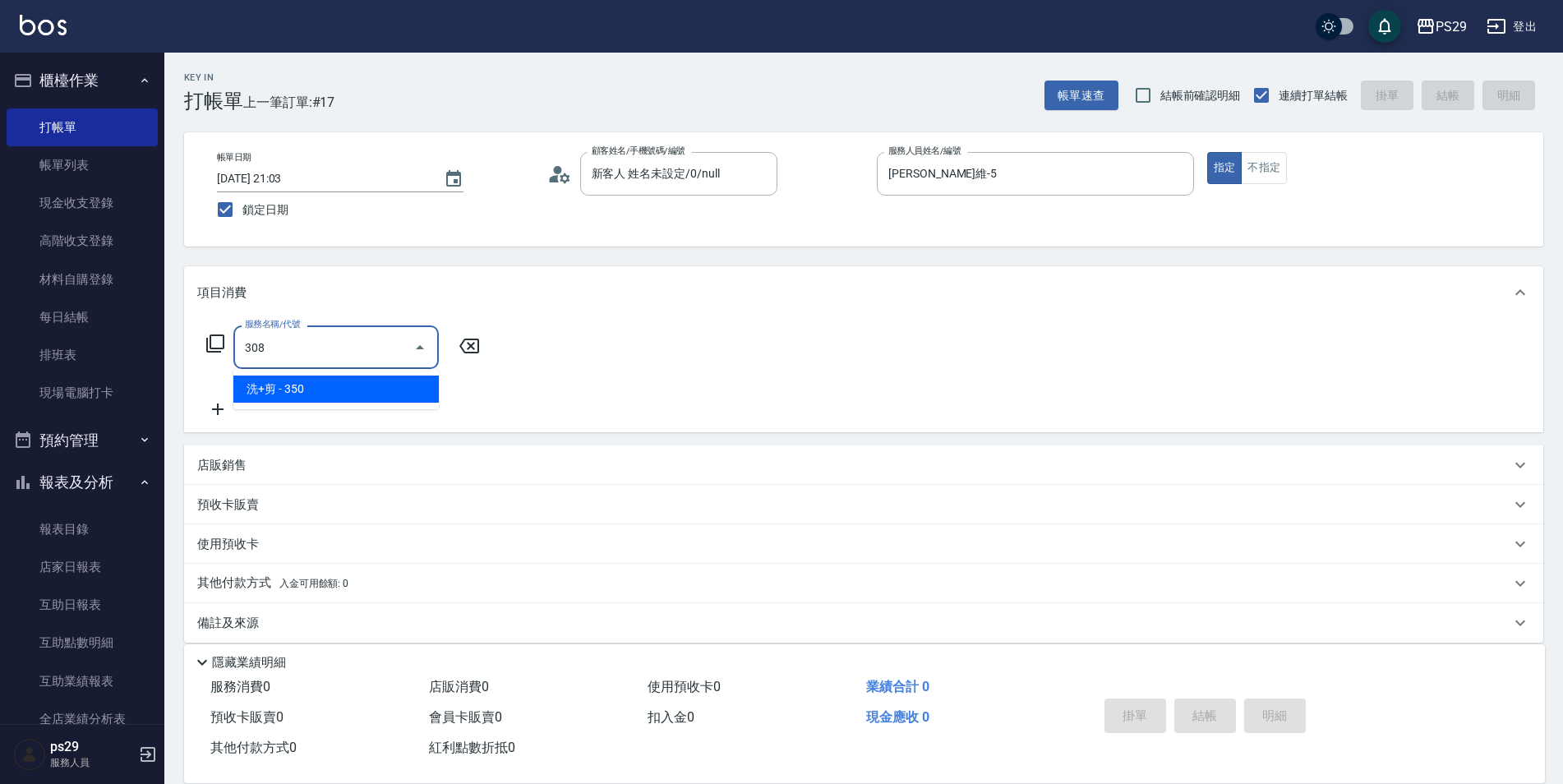
type input "洗+剪(308)"
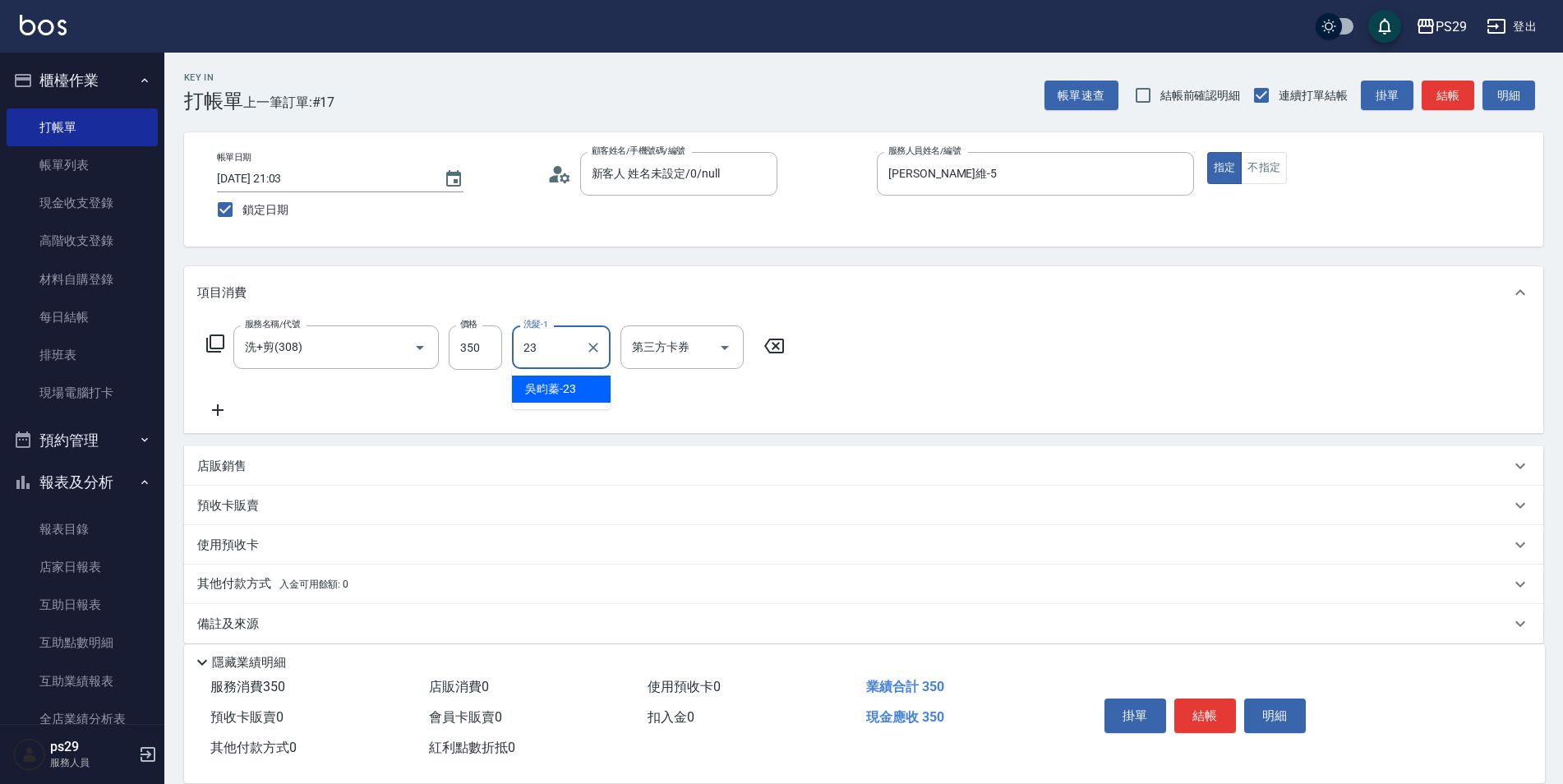
type input "[PERSON_NAME]-23"
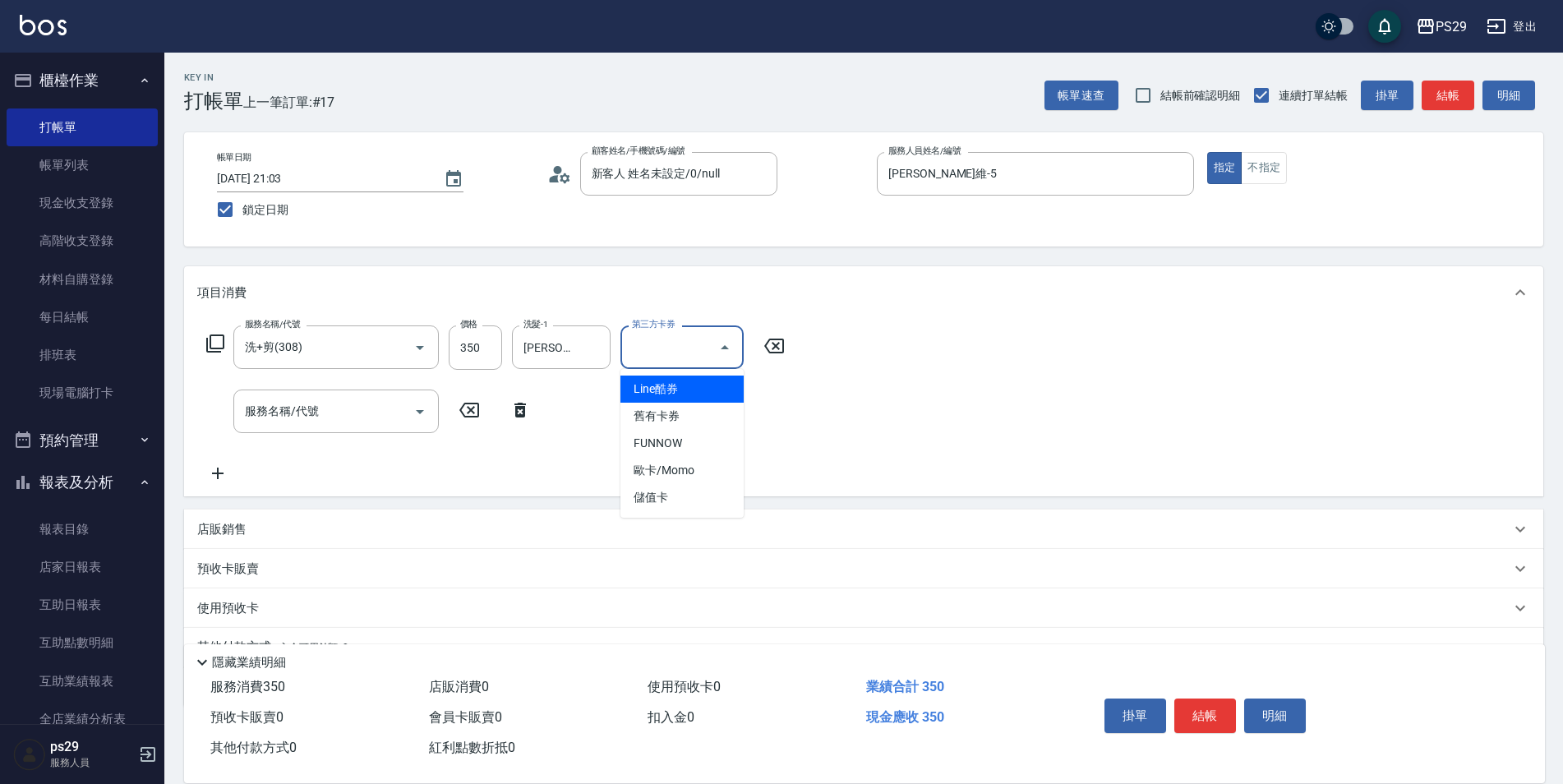
click at [672, 355] on input "第三方卡券" at bounding box center [670, 346] width 84 height 28
click at [676, 502] on span "儲值卡" at bounding box center [682, 498] width 123 height 27
type input "儲值卡"
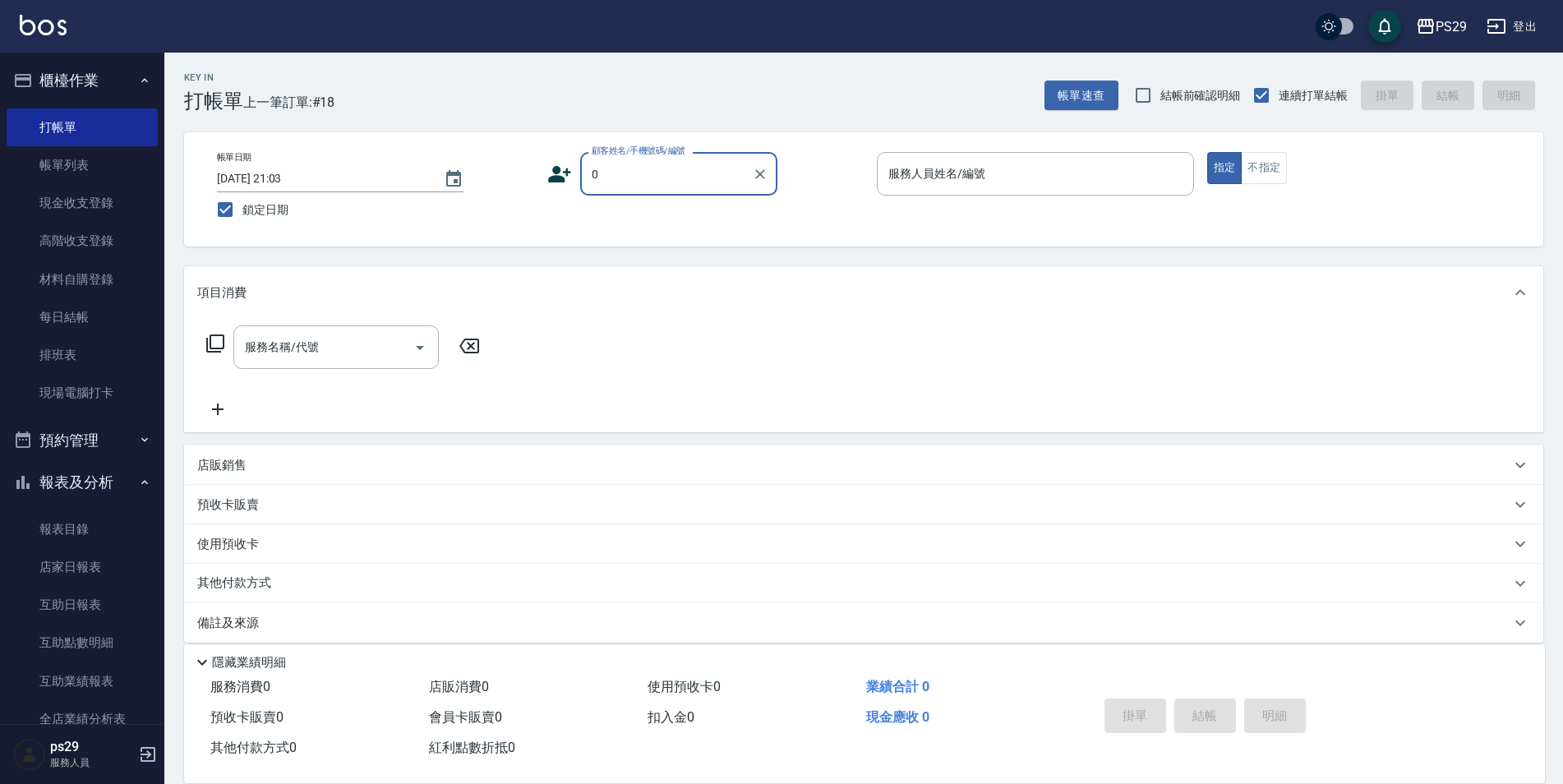
type input "新客人 姓名未設定/0/null"
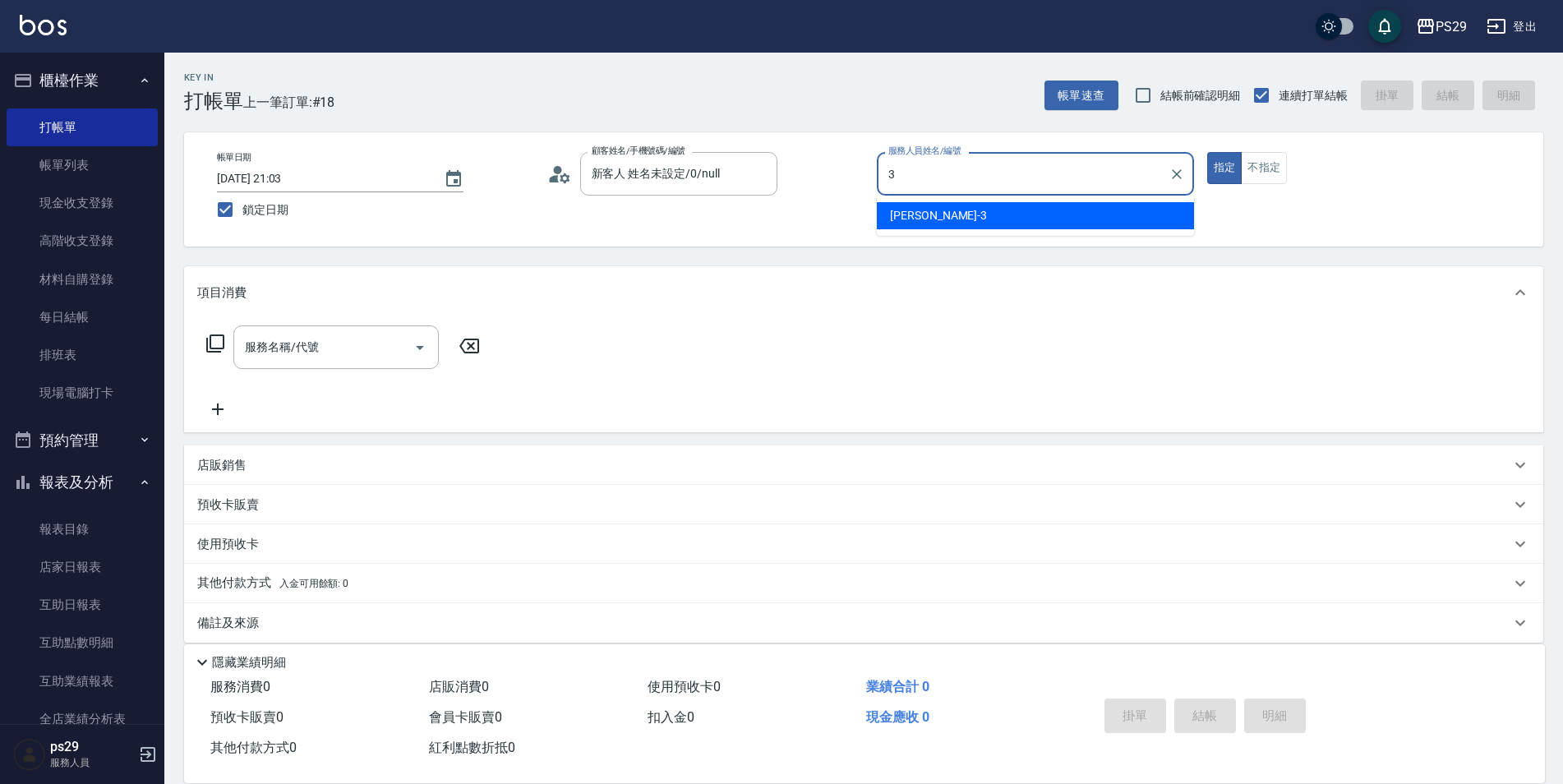
type input "[PERSON_NAME]-3"
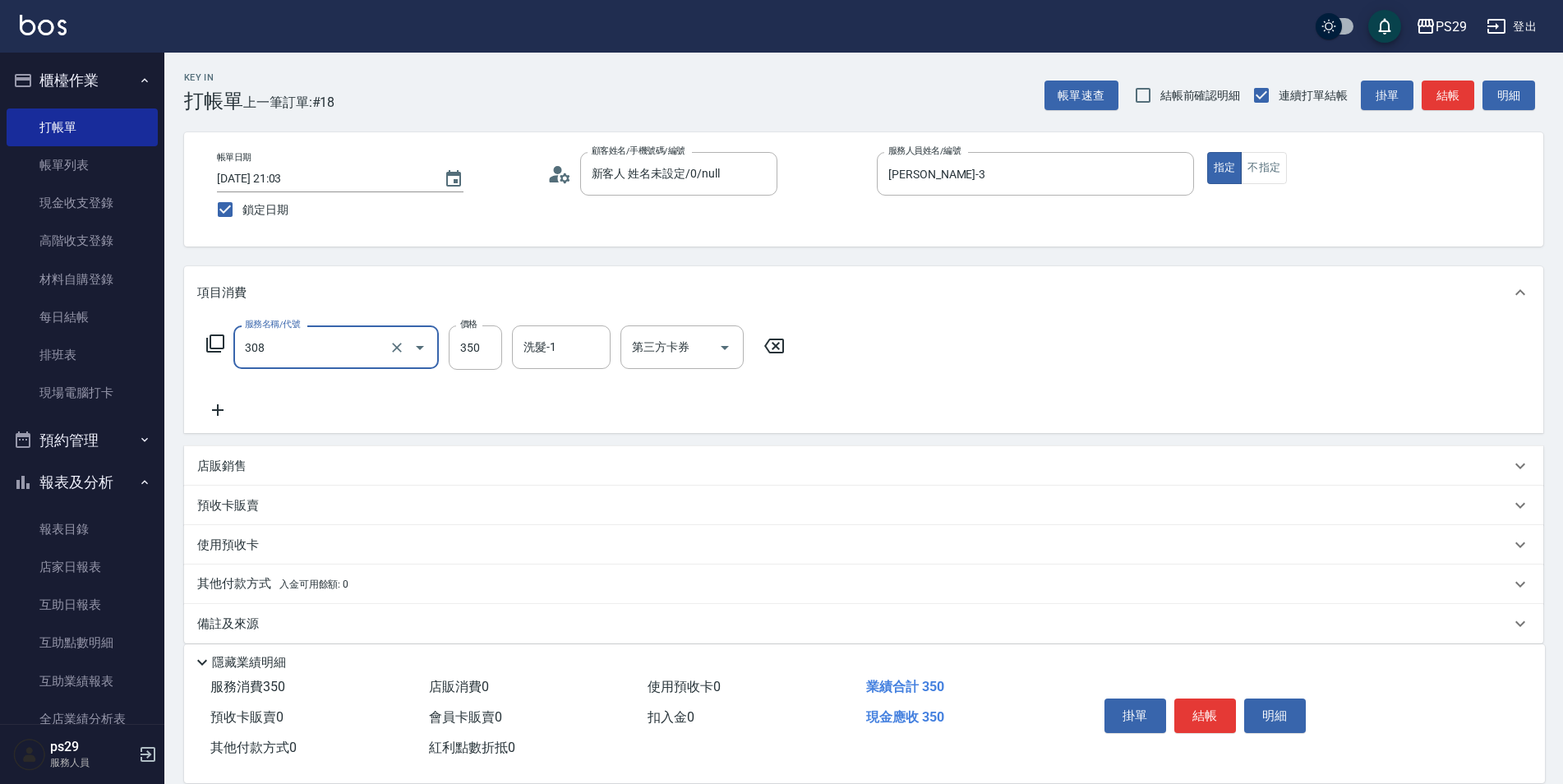
type input "洗+剪(308)"
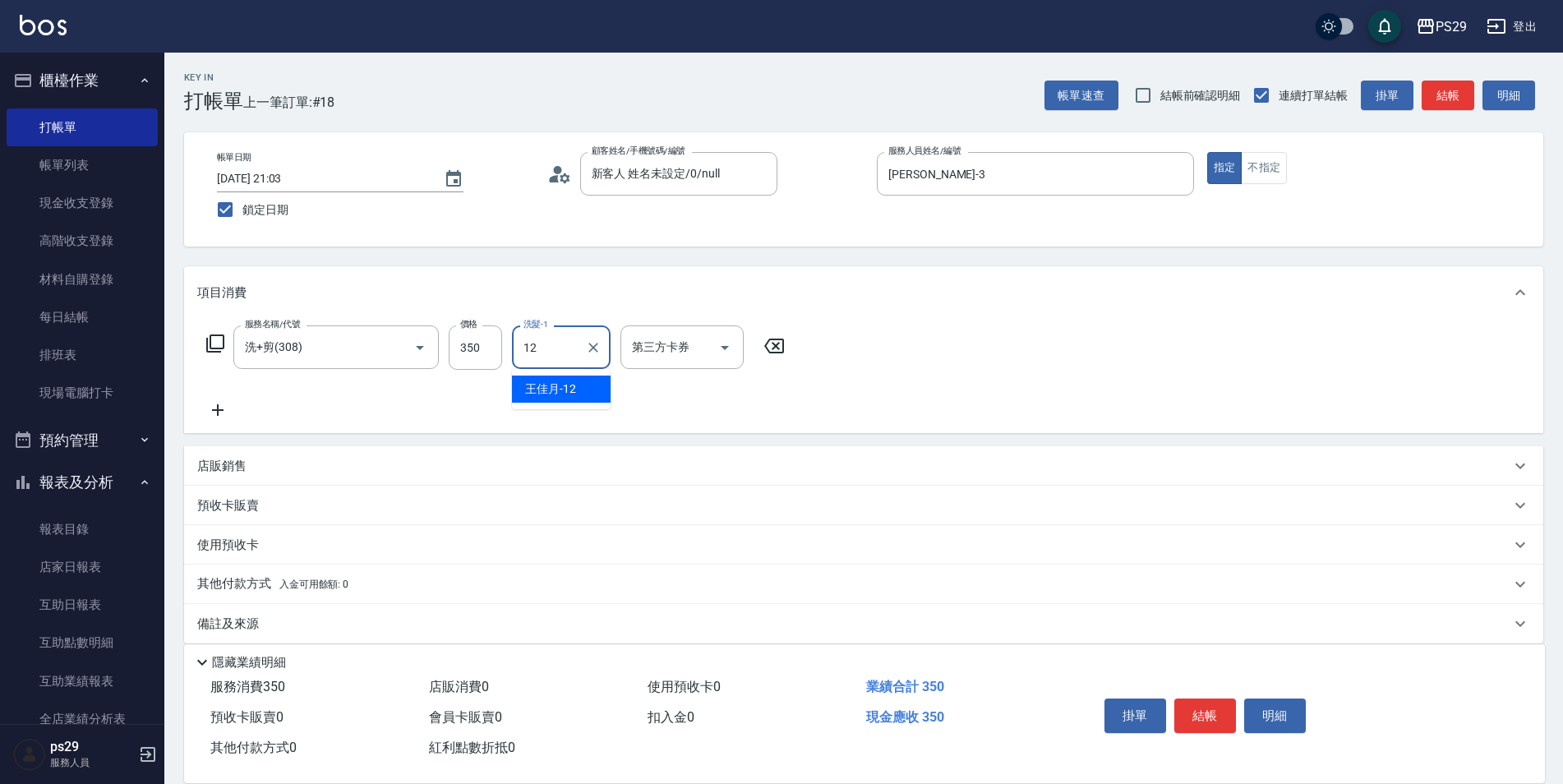
type input "[PERSON_NAME]-12"
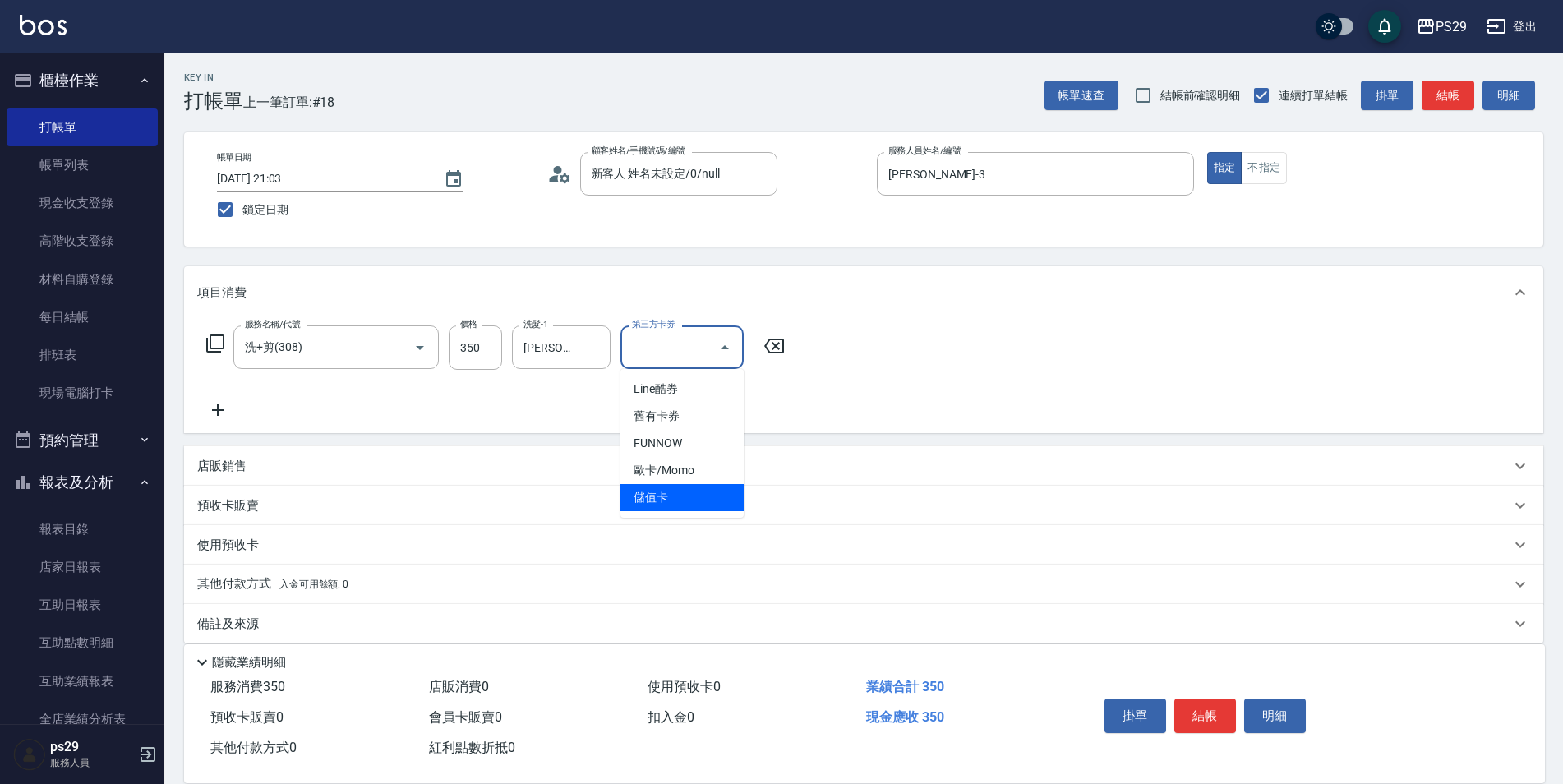
type input "儲值卡"
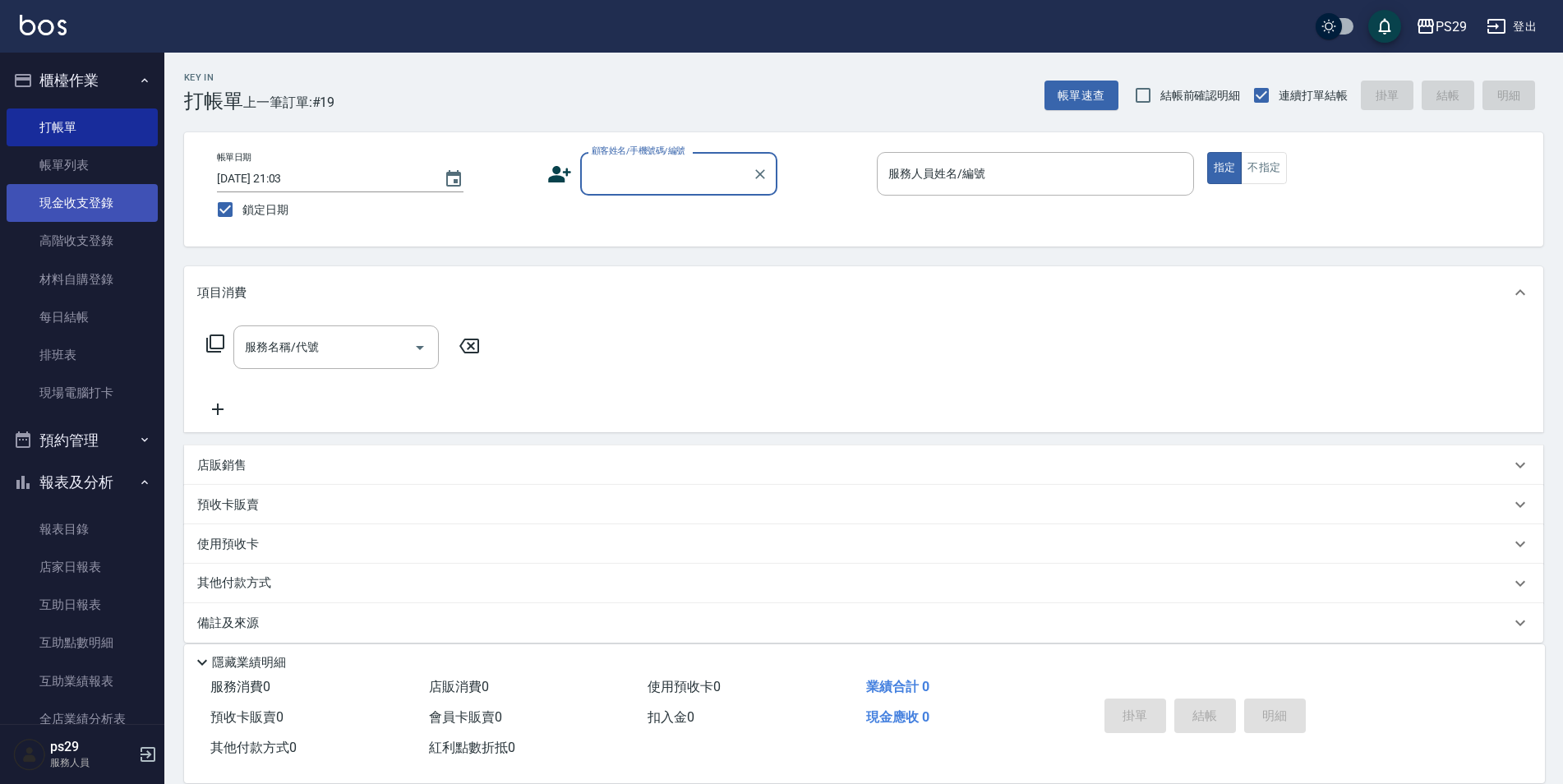
click at [94, 207] on link "現金收支登錄" at bounding box center [81, 202] width 151 height 37
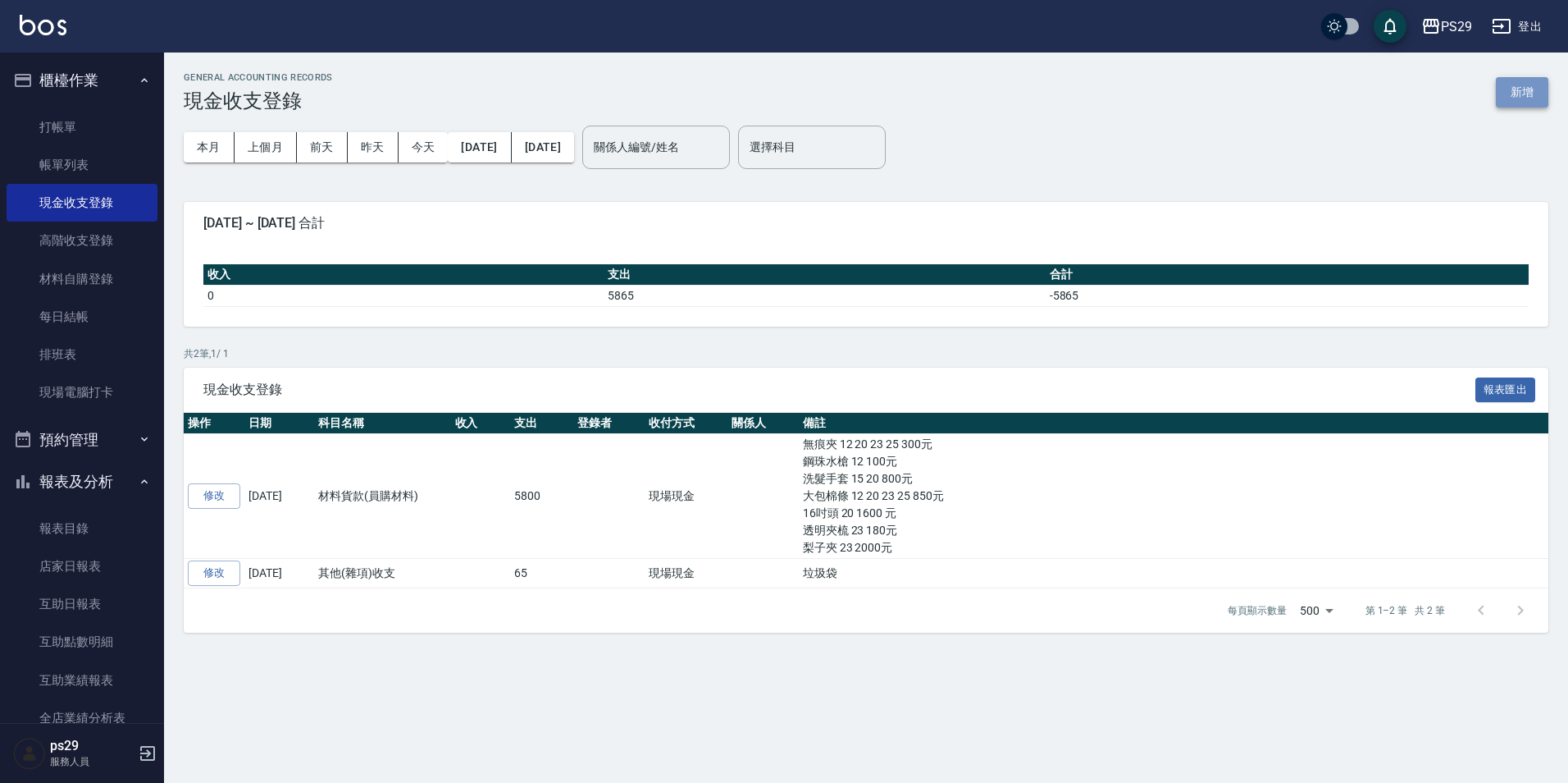
click at [1542, 93] on button "新增" at bounding box center [1522, 92] width 53 height 30
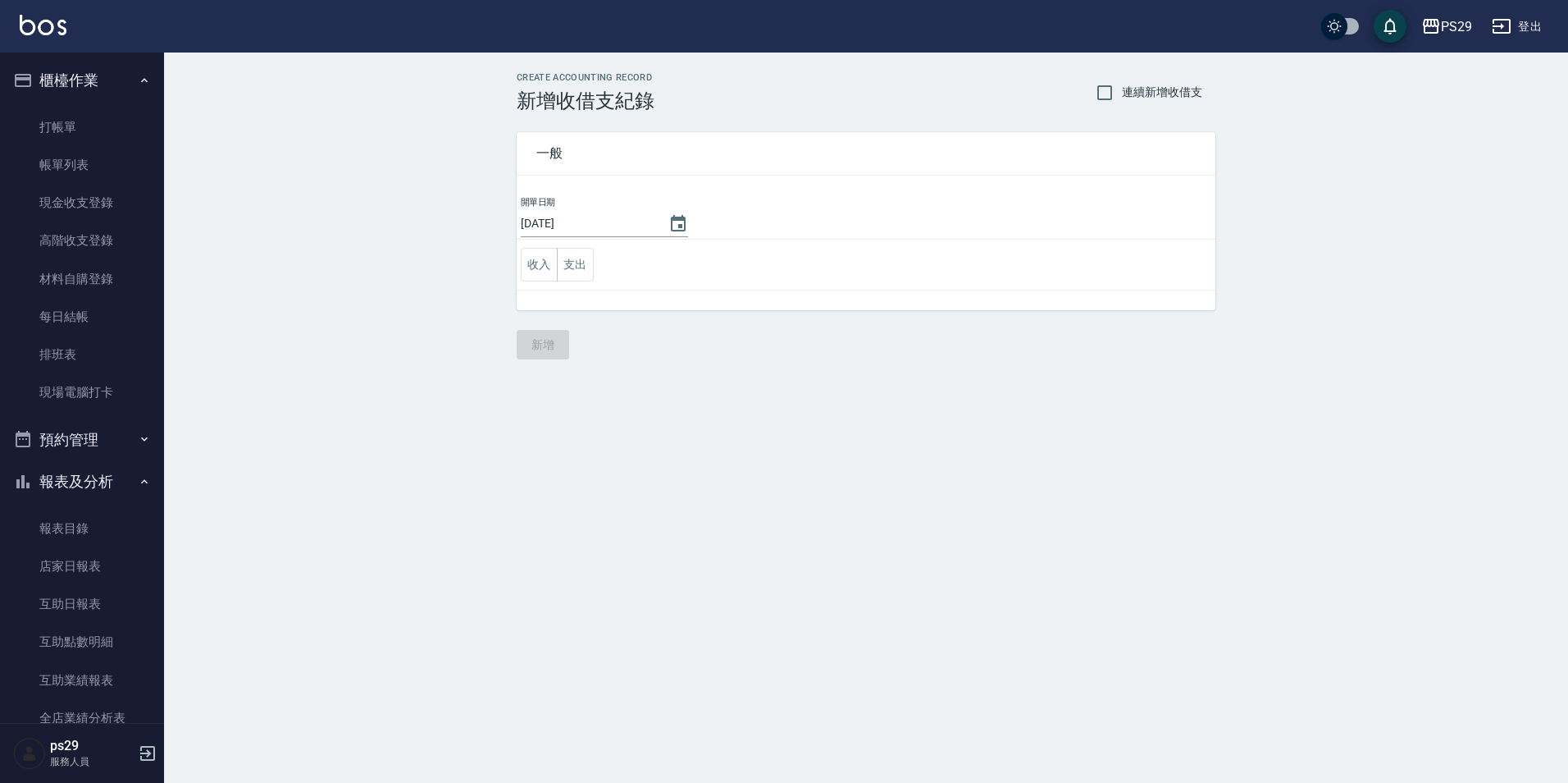
click at [590, 282] on td "收入 支出" at bounding box center [866, 266] width 699 height 51
click at [584, 278] on button "支出" at bounding box center [575, 265] width 36 height 34
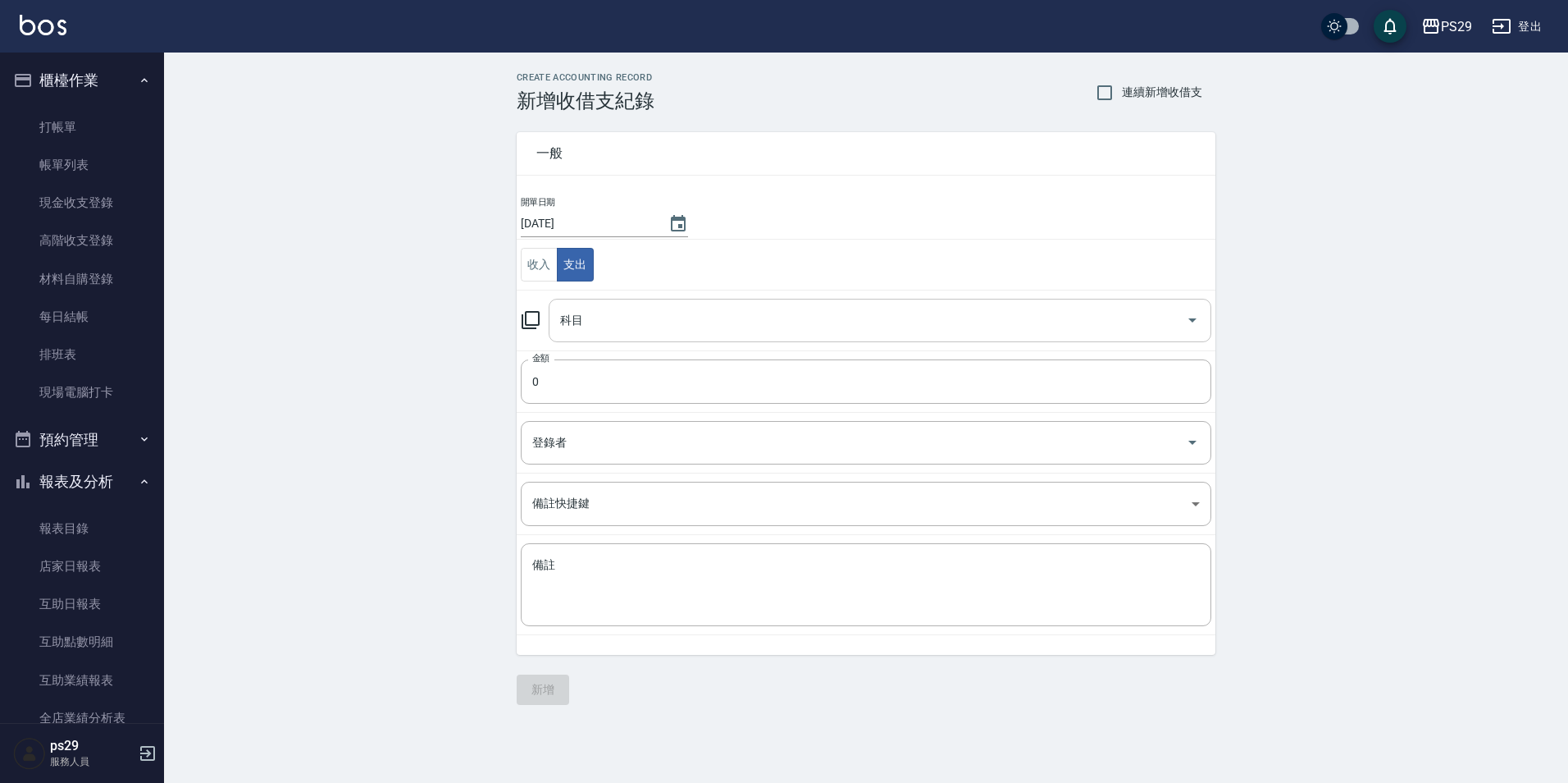
click at [589, 329] on input "科目" at bounding box center [867, 319] width 623 height 28
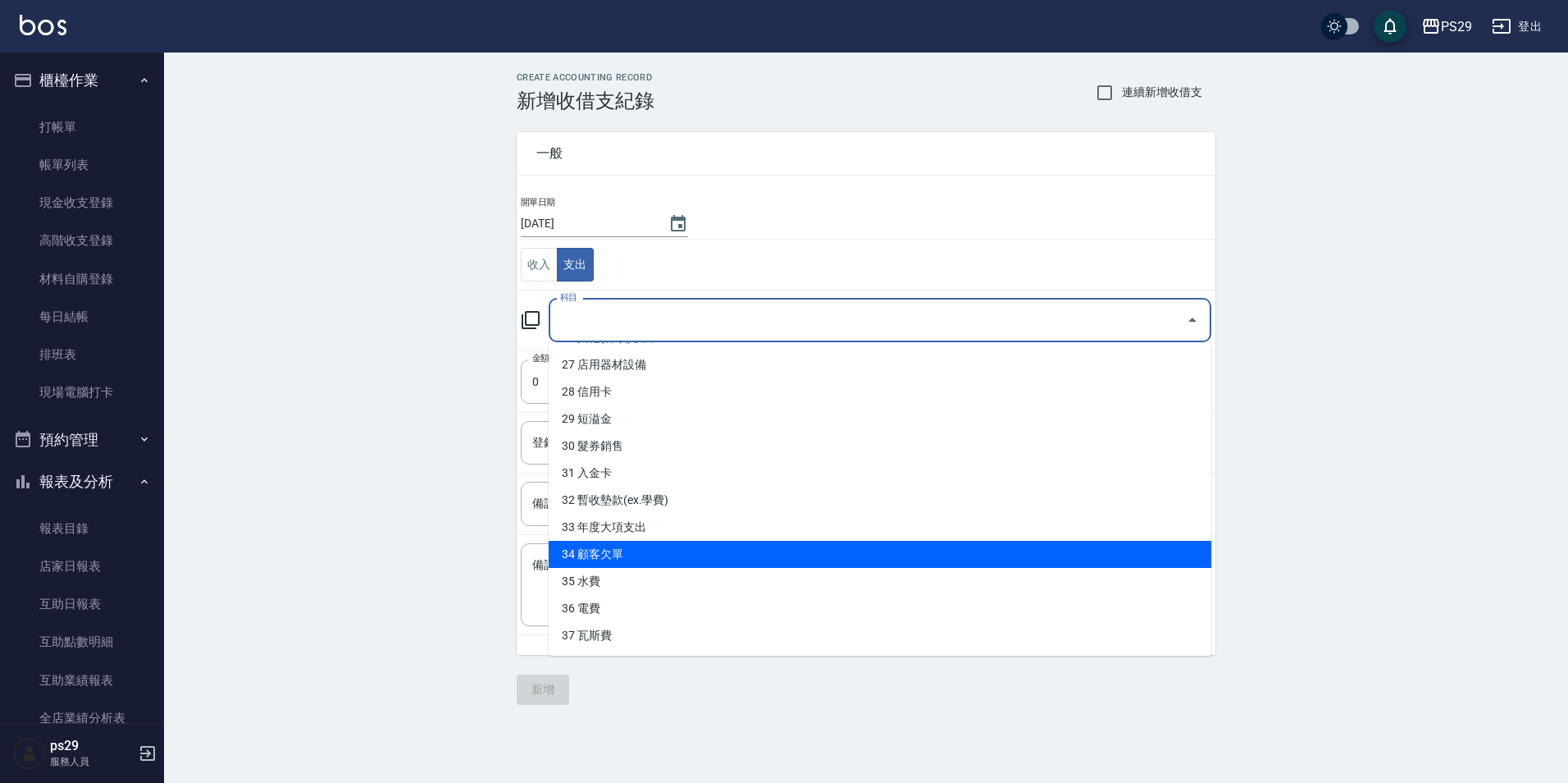
scroll to position [565, 0]
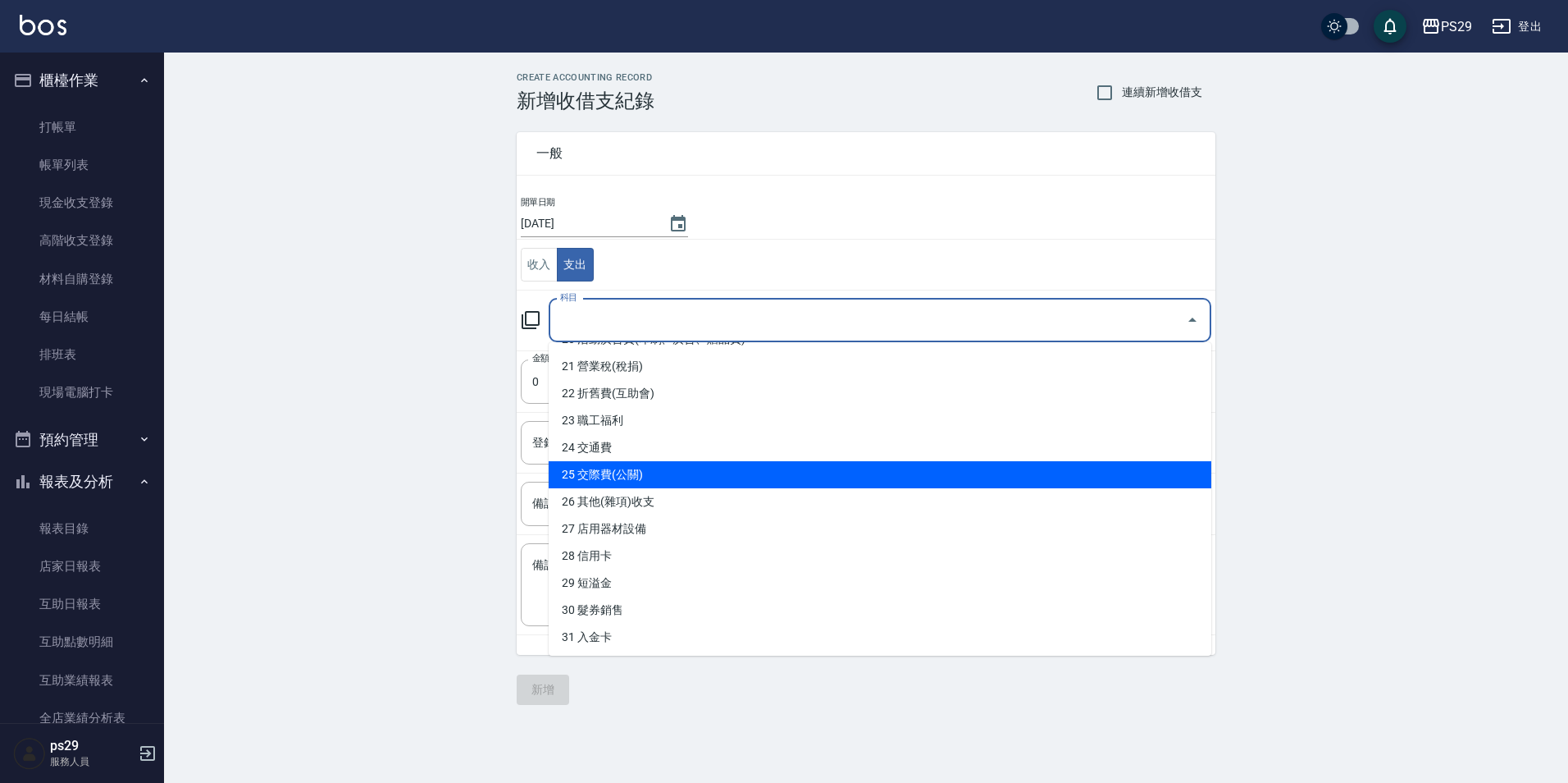
click at [625, 502] on li "26 其他(雜項)收支" at bounding box center [879, 502] width 662 height 27
type input "26 其他(雜項)收支"
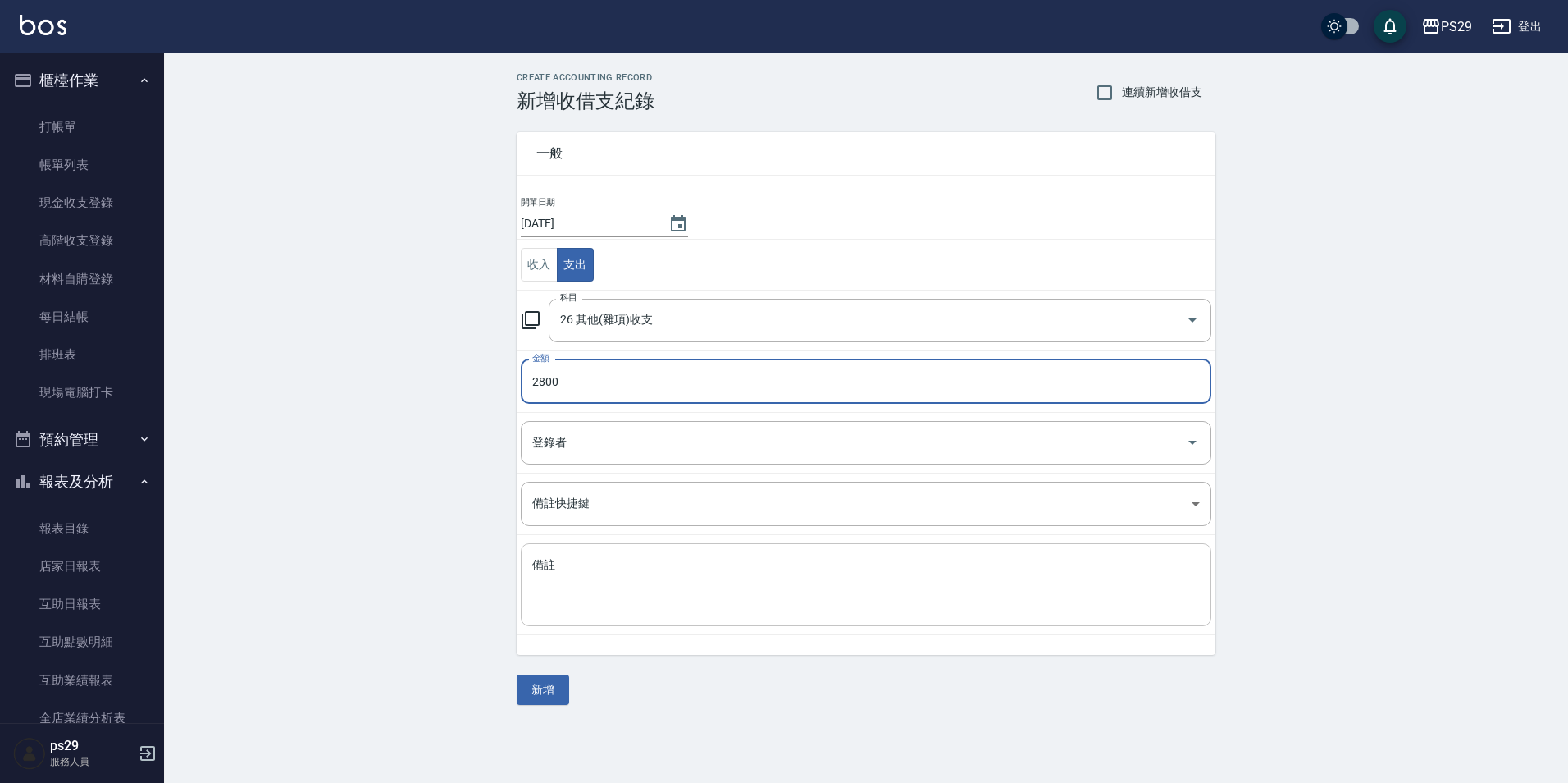
type input "2800"
click at [535, 588] on textarea "備註" at bounding box center [866, 584] width 668 height 56
type textarea "w"
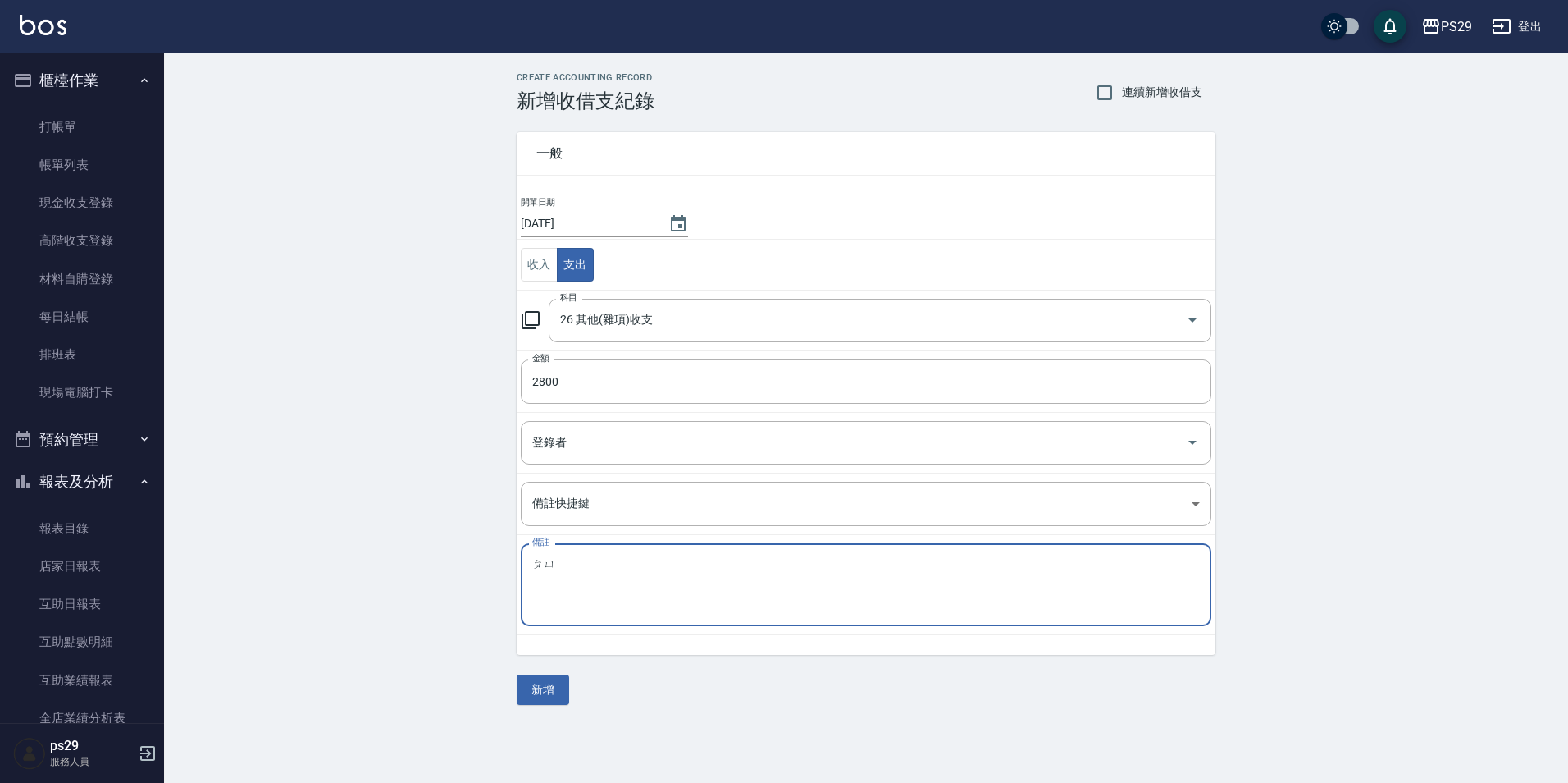
type textarea "ㄆ"
type textarea "髮片錢"
click at [531, 687] on button "新增" at bounding box center [543, 689] width 53 height 30
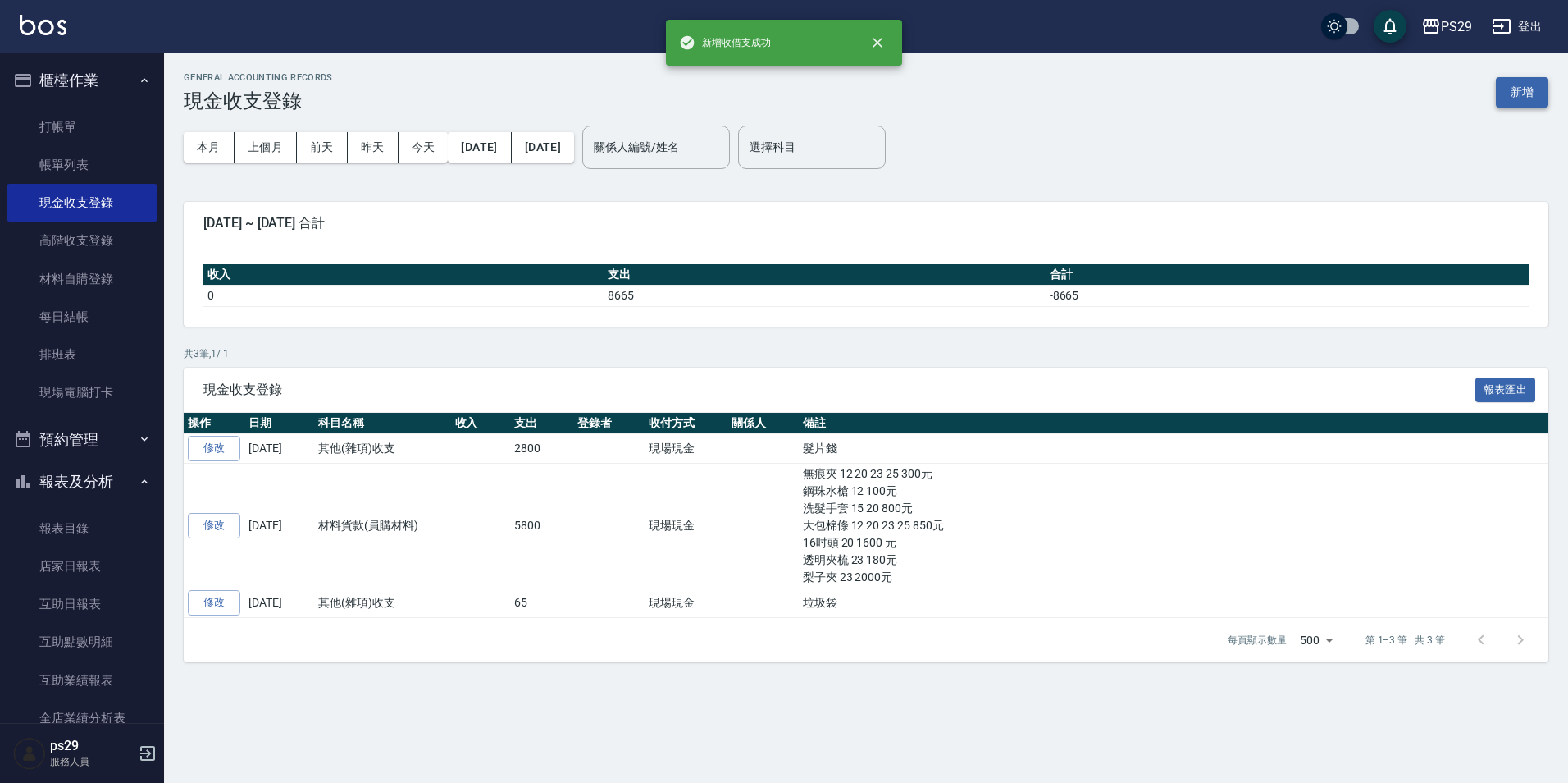
click at [1526, 96] on button "新增" at bounding box center [1522, 92] width 53 height 30
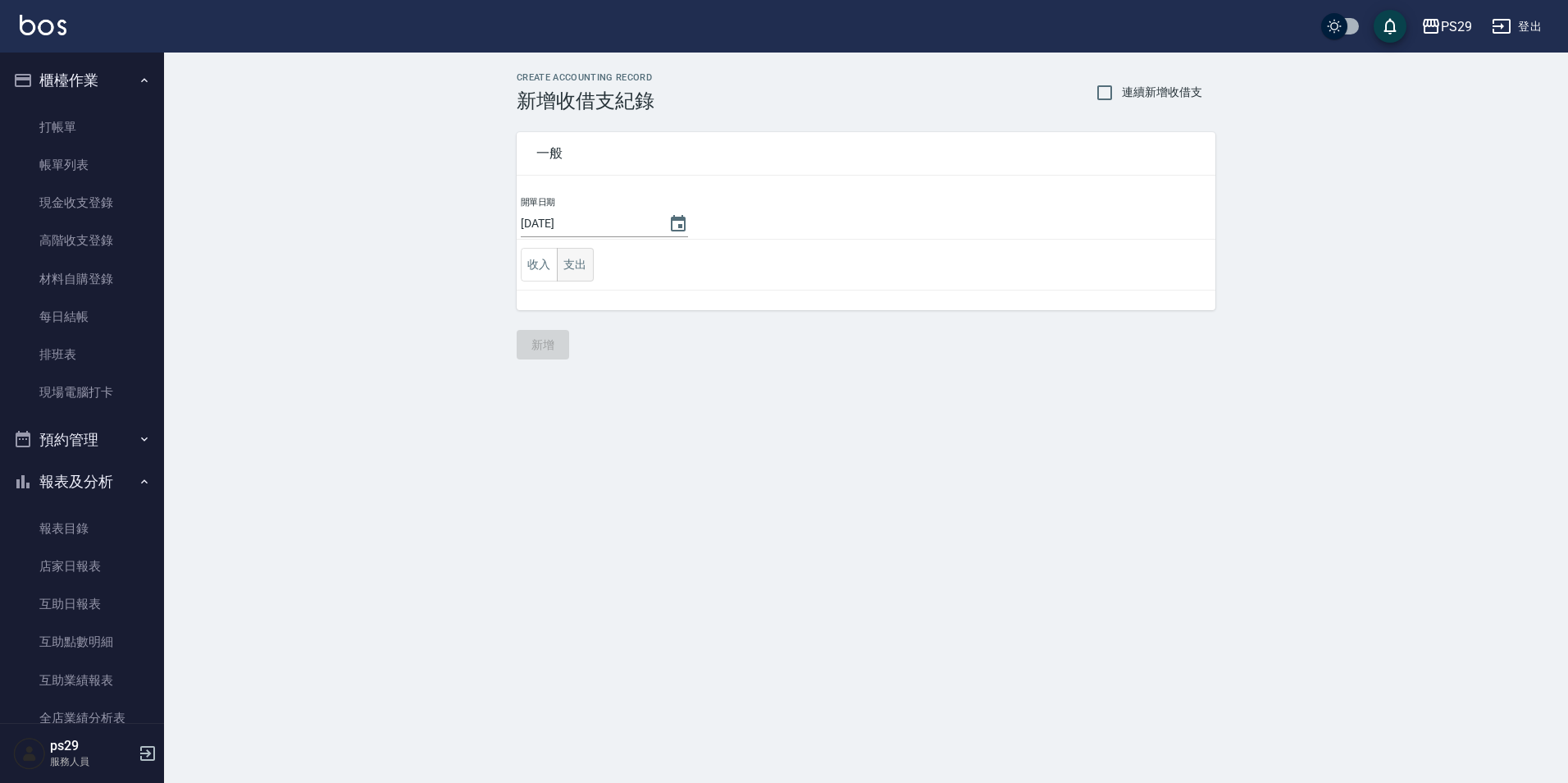
click at [576, 265] on button "支出" at bounding box center [575, 265] width 36 height 34
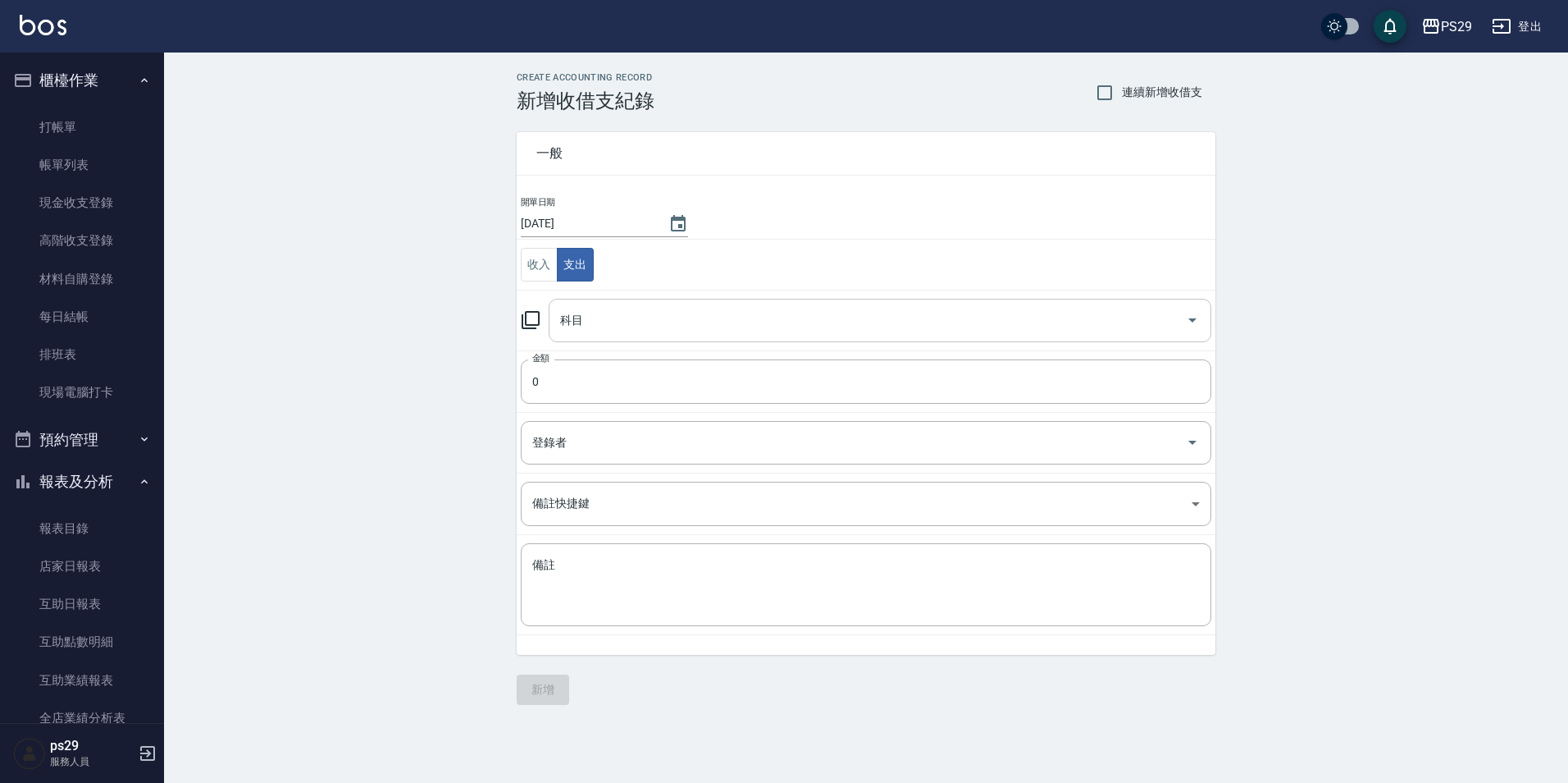
click at [587, 329] on input "科目" at bounding box center [867, 319] width 623 height 28
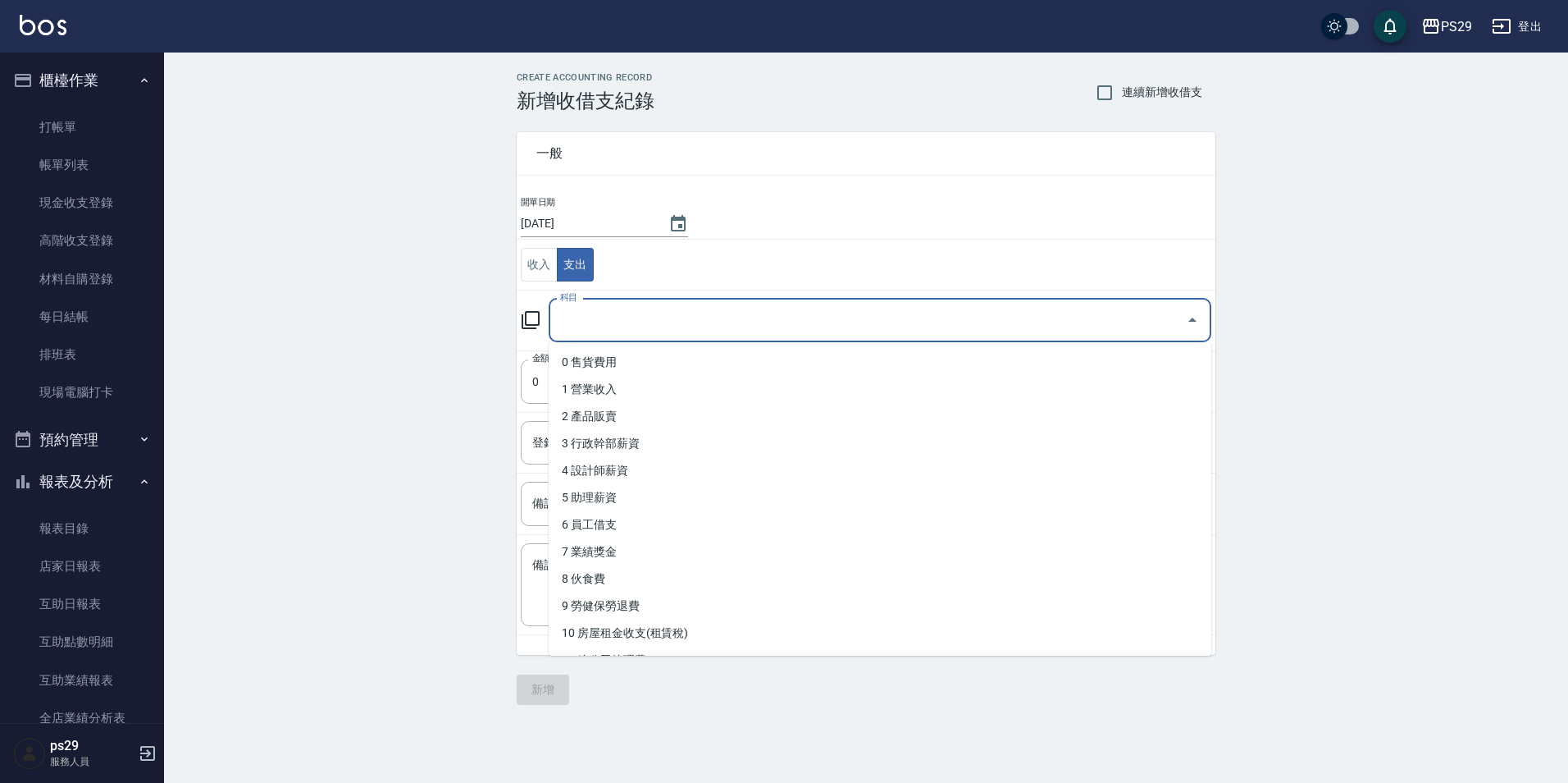
type input "1"
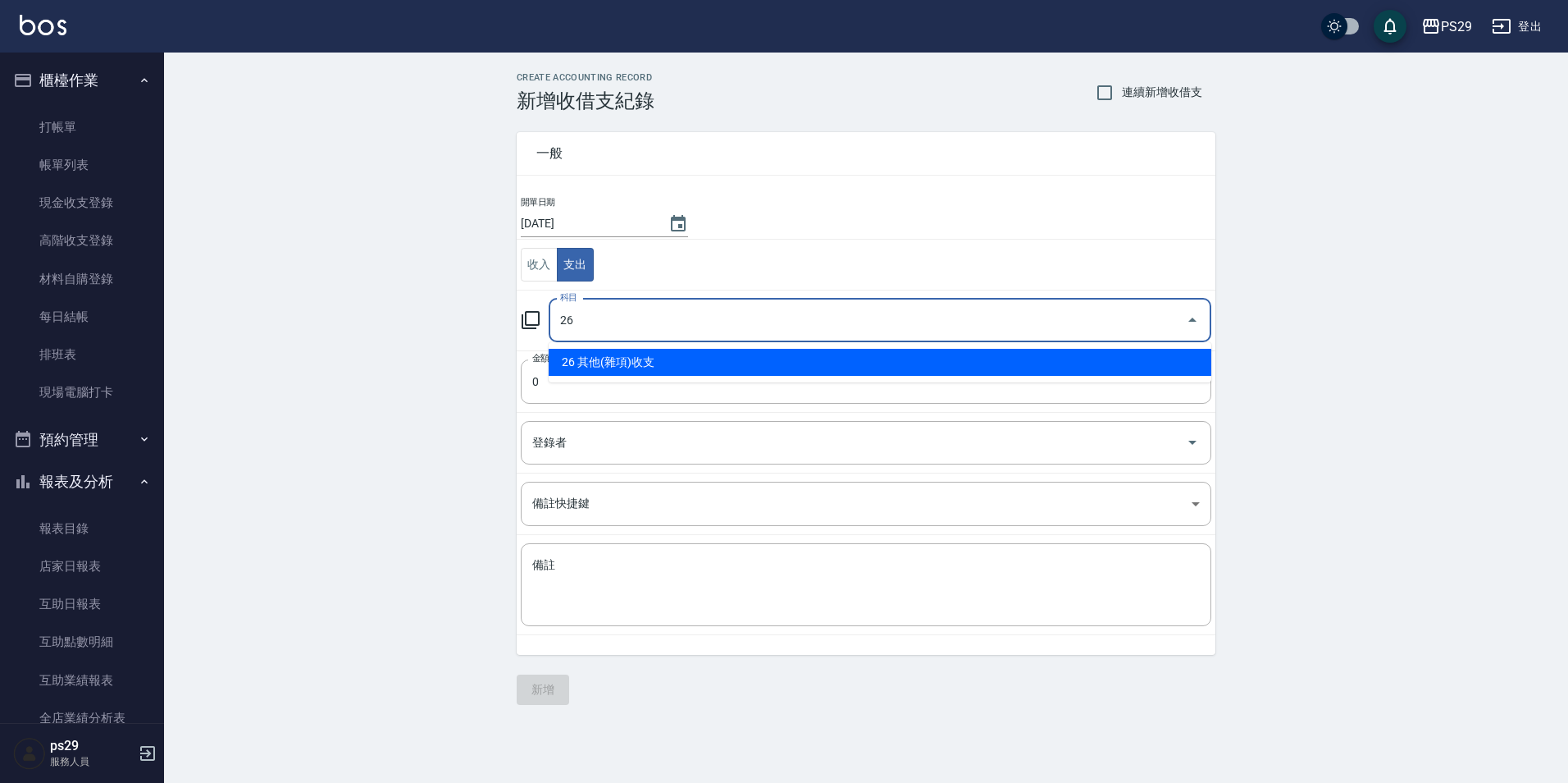
click at [609, 373] on li "26 其他(雜項)收支" at bounding box center [879, 362] width 662 height 27
type input "26 其他(雜項)收支"
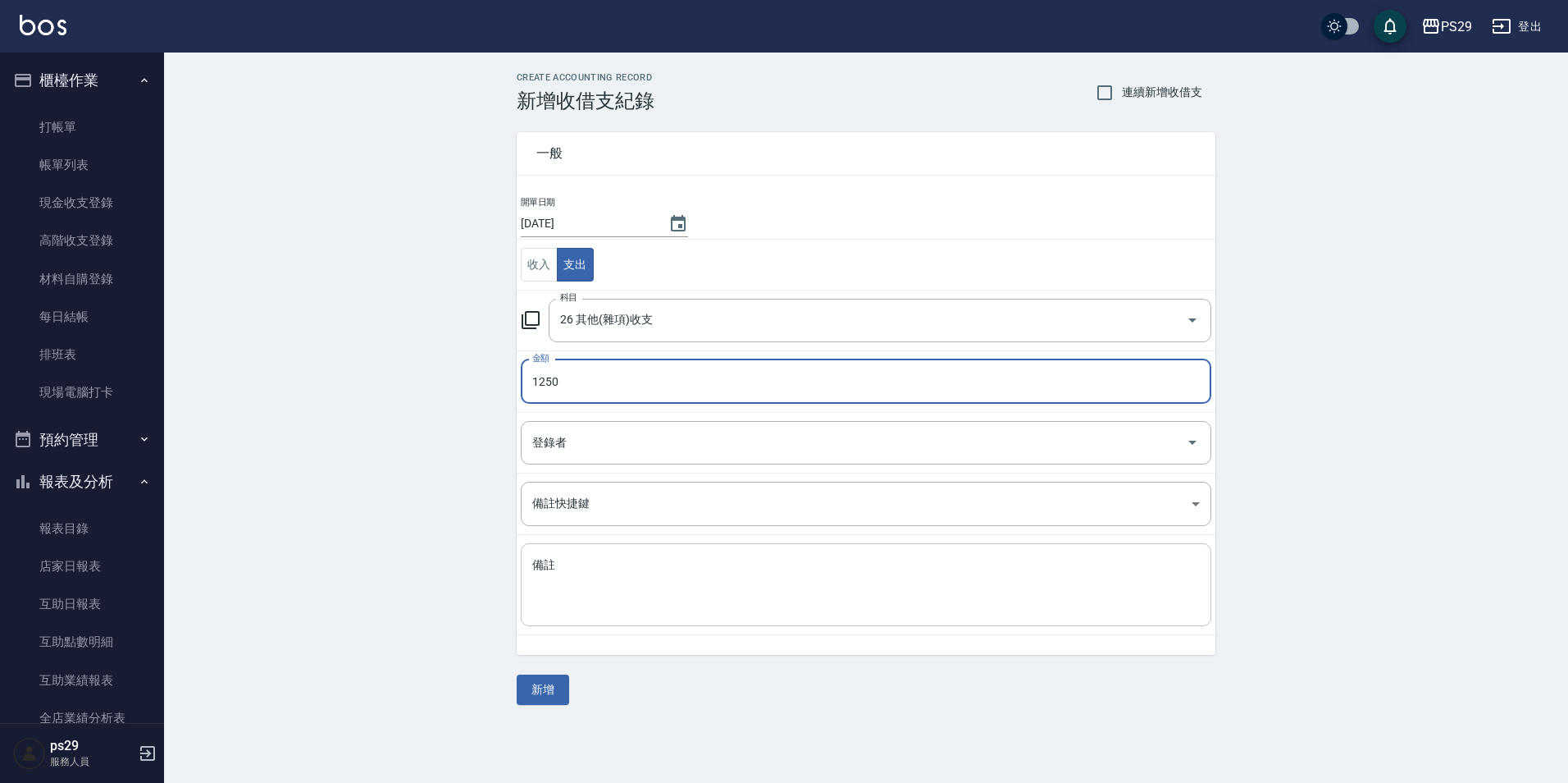
type input "1250"
click at [628, 581] on textarea "備註" at bounding box center [866, 584] width 668 height 56
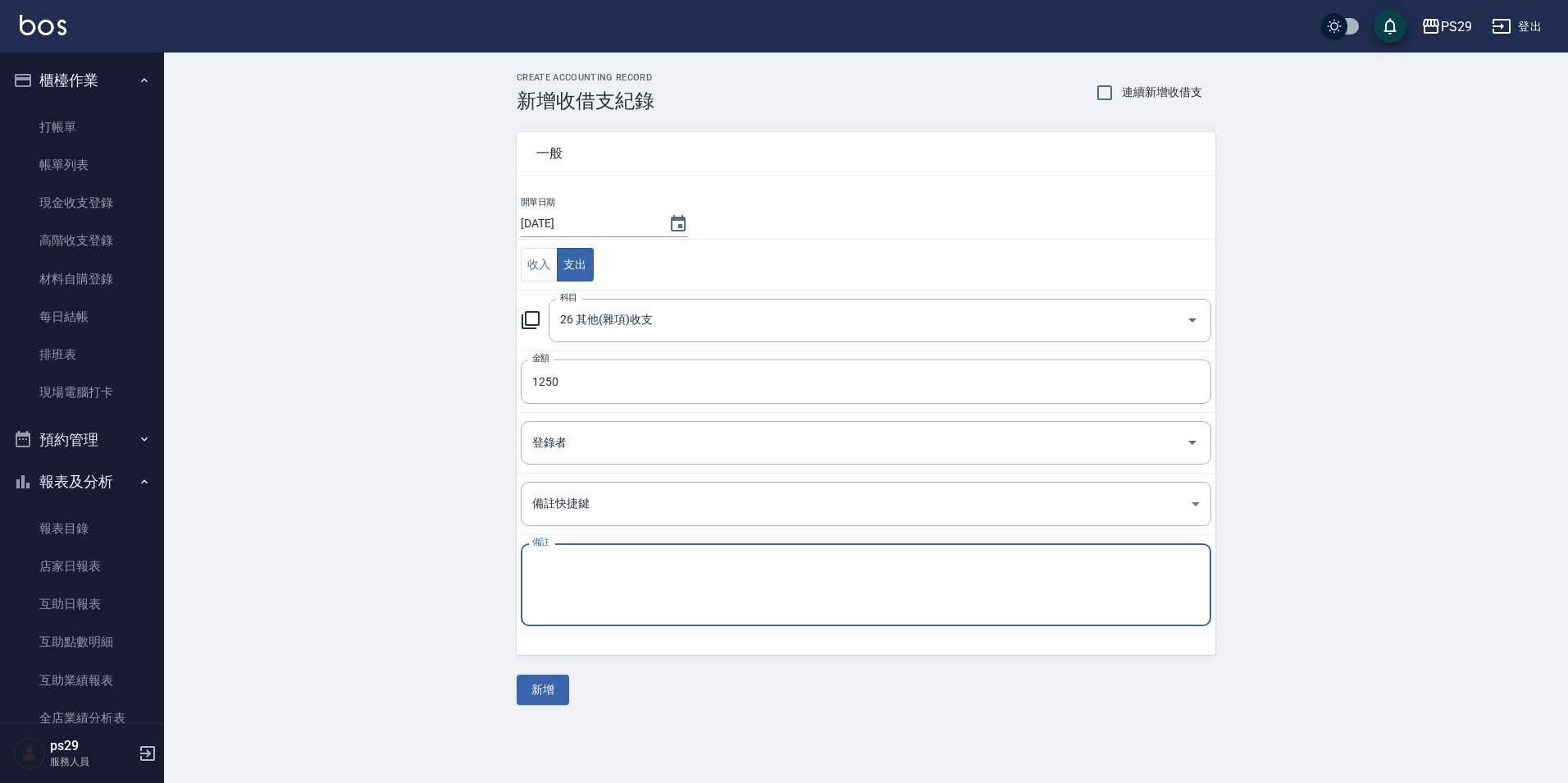
type textarea "5"
type textarea "展華"
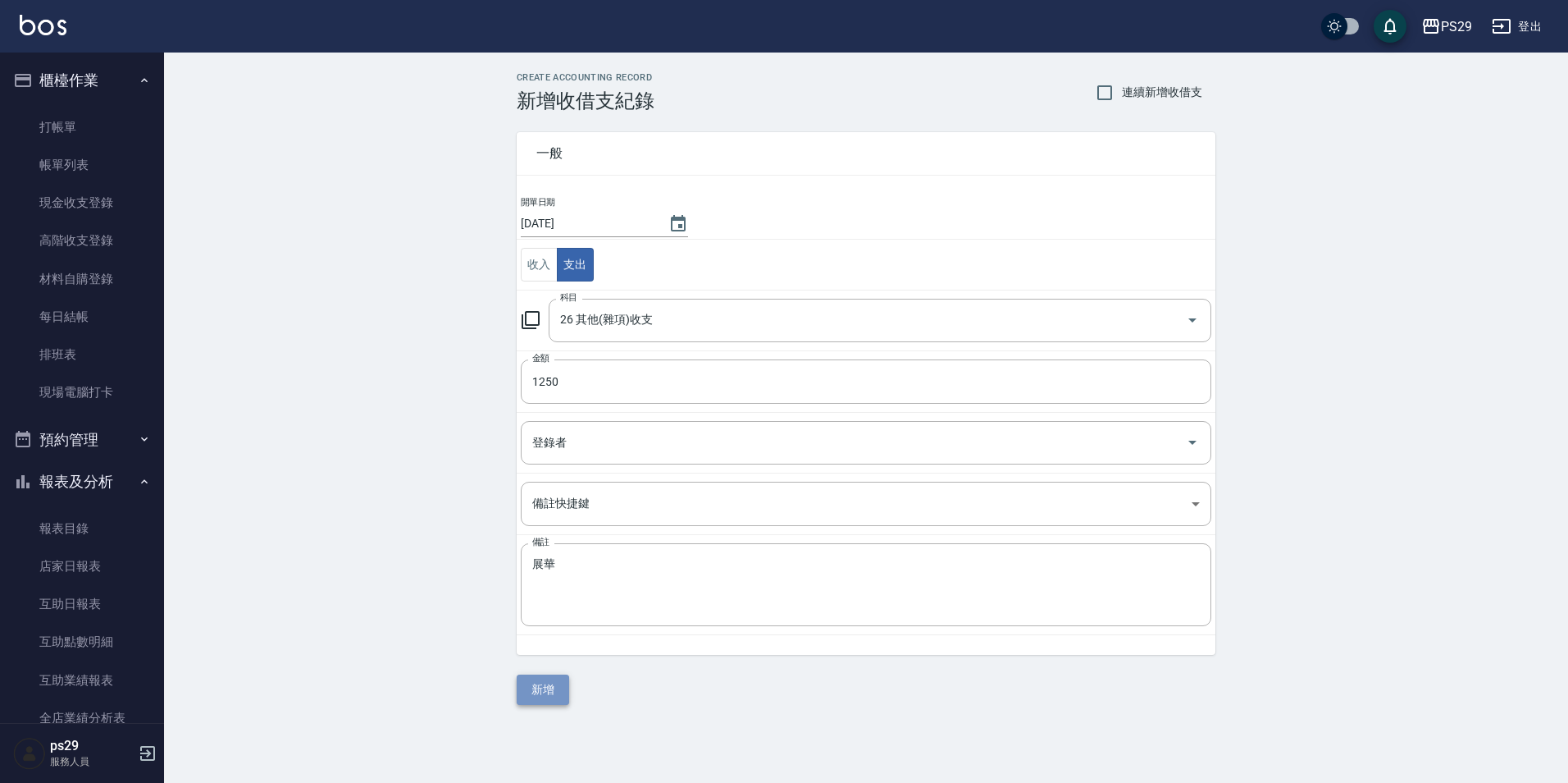
click at [547, 683] on button "新增" at bounding box center [543, 689] width 53 height 30
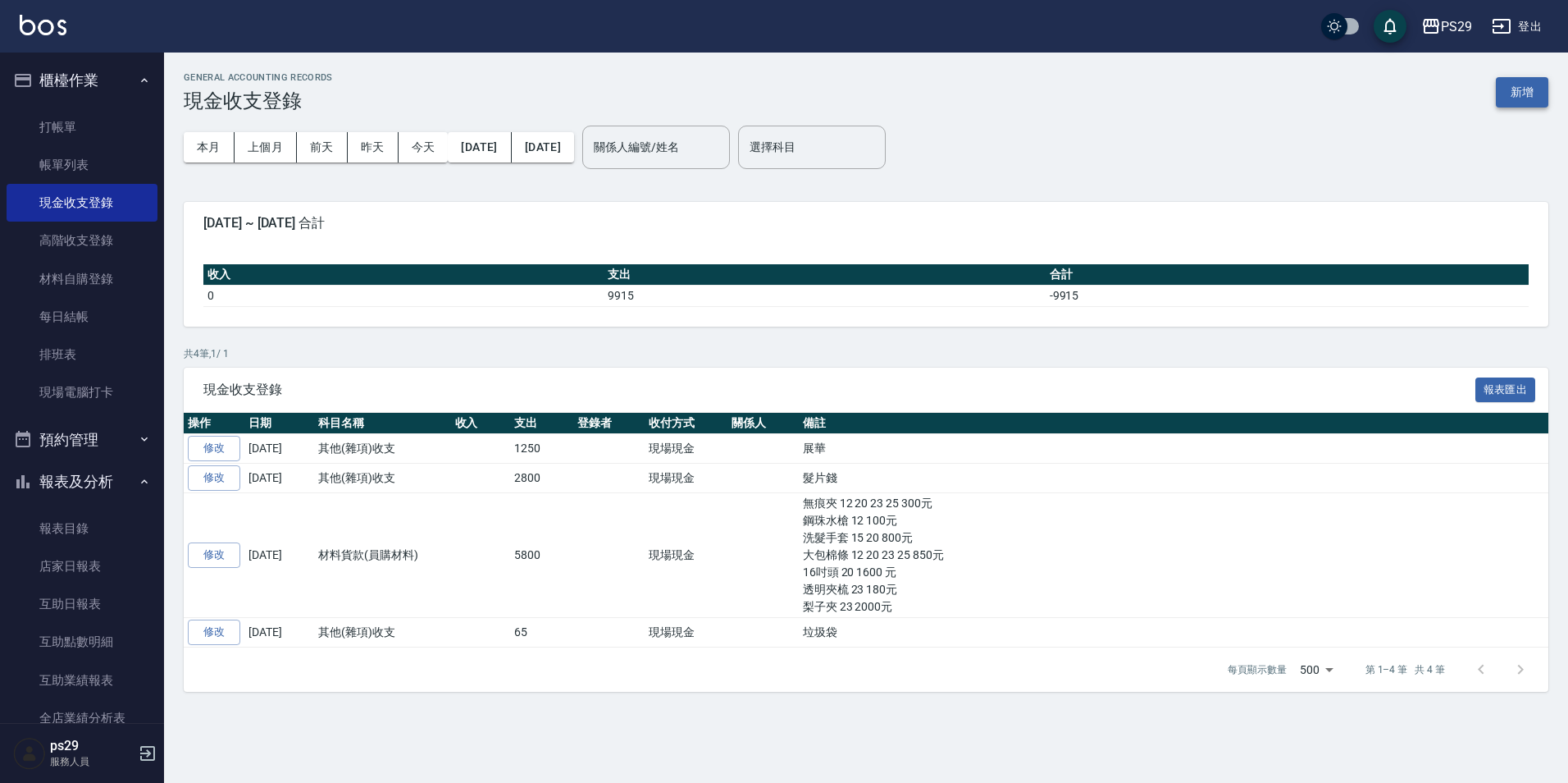
click at [1530, 85] on button "新增" at bounding box center [1522, 92] width 53 height 30
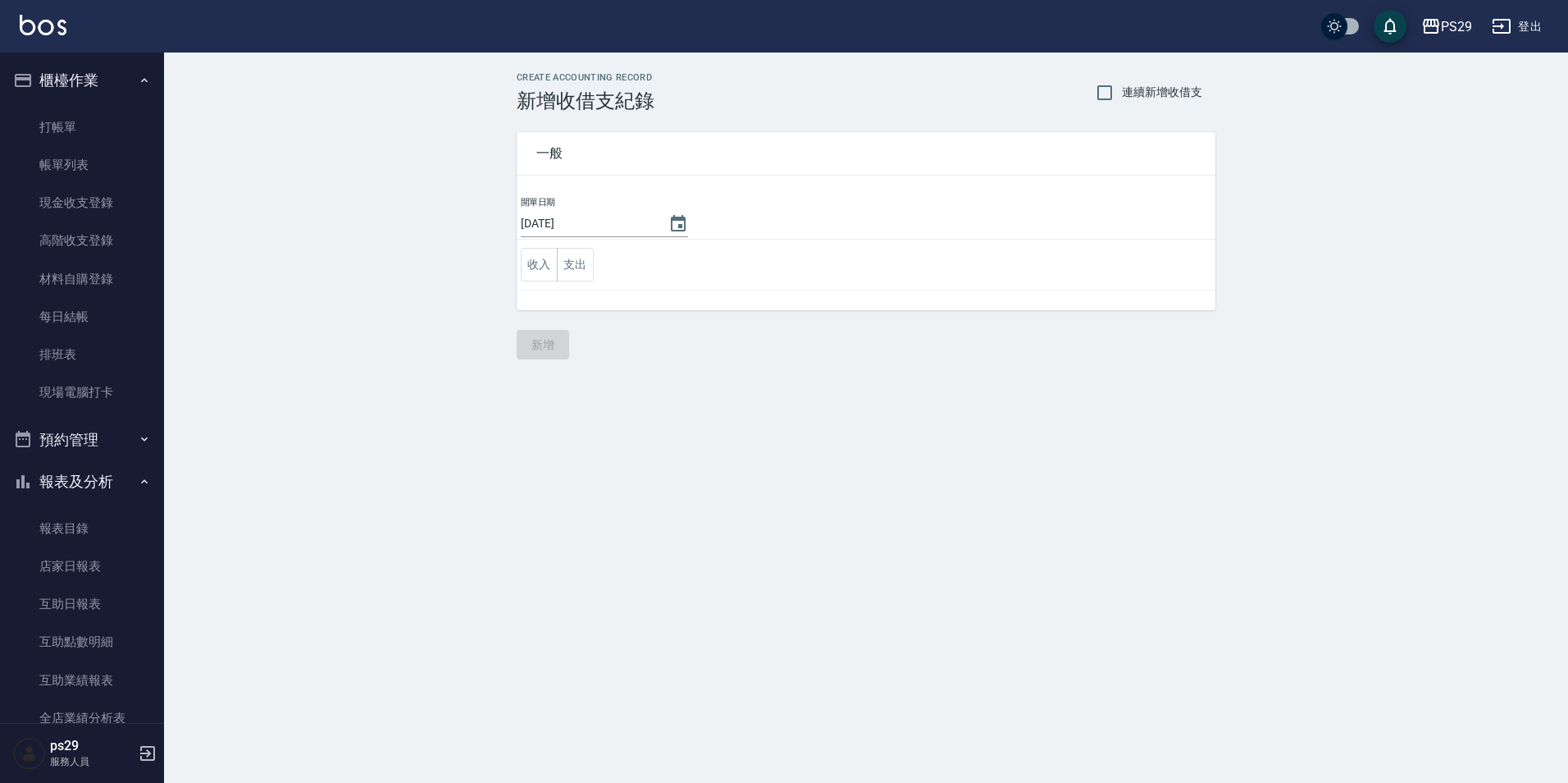
click at [605, 280] on td "收入 支出" at bounding box center [866, 266] width 699 height 51
click at [587, 263] on button "支出" at bounding box center [575, 265] width 36 height 34
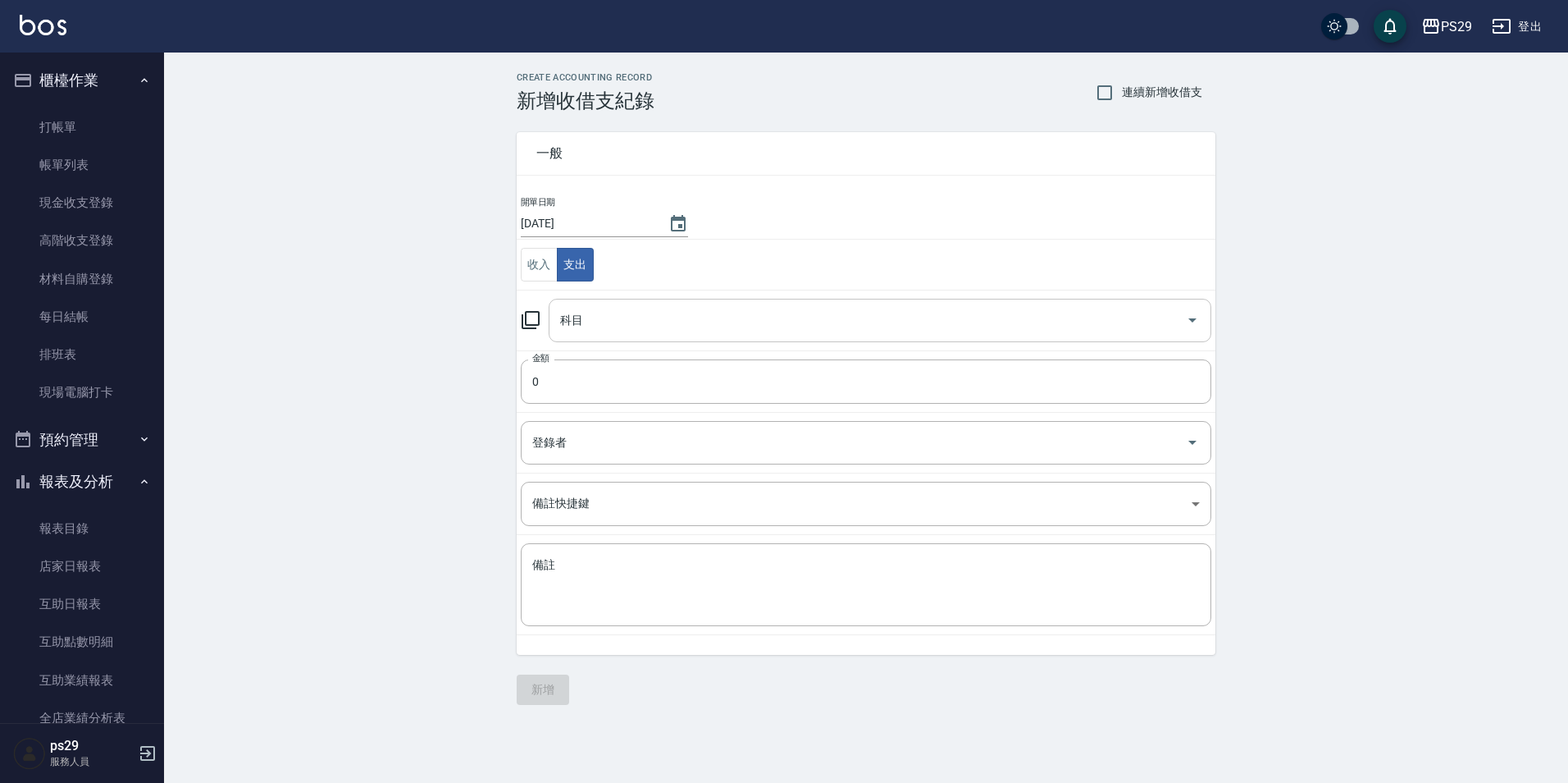
click at [671, 327] on input "科目" at bounding box center [867, 319] width 623 height 28
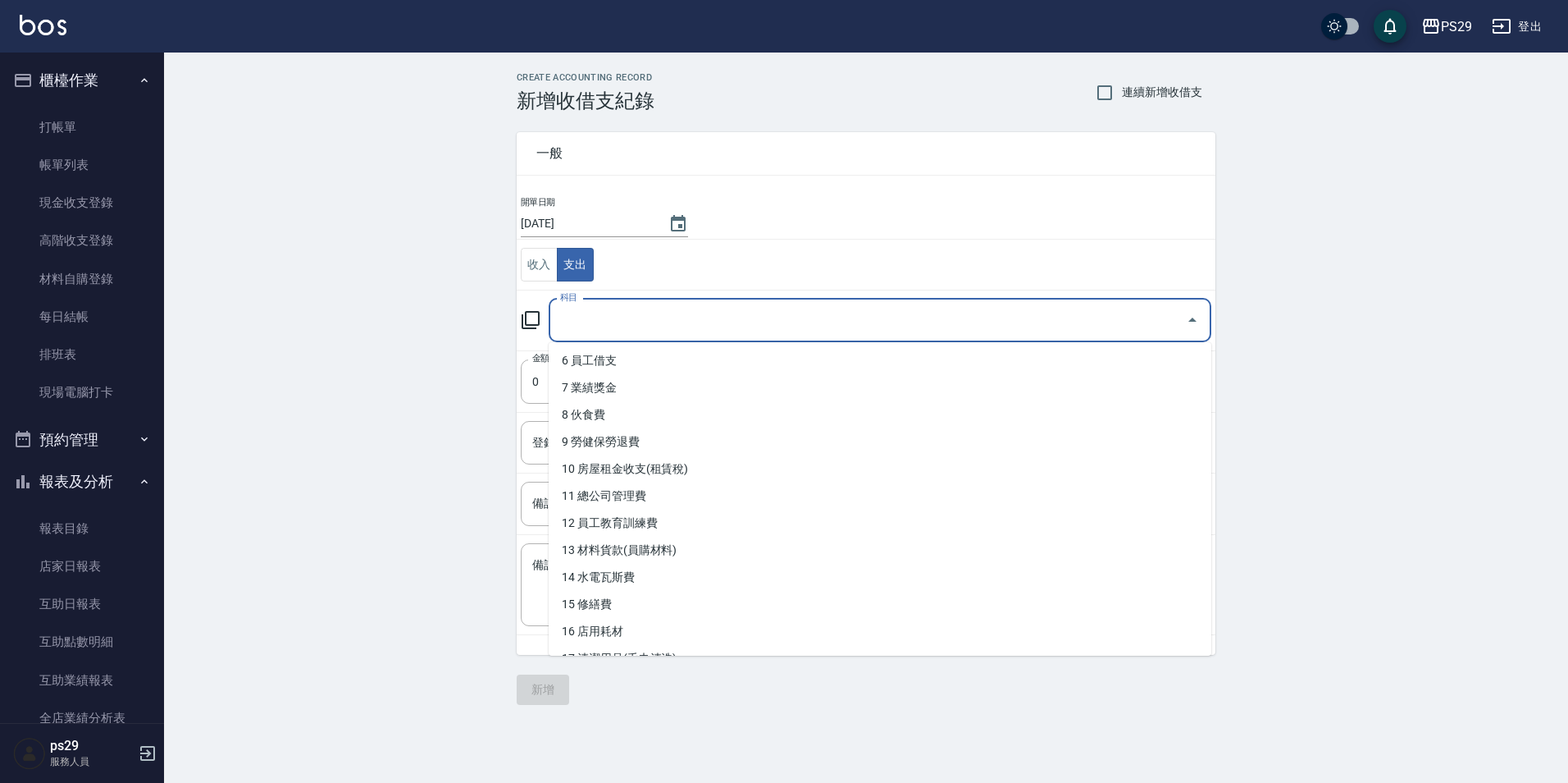
scroll to position [329, 0]
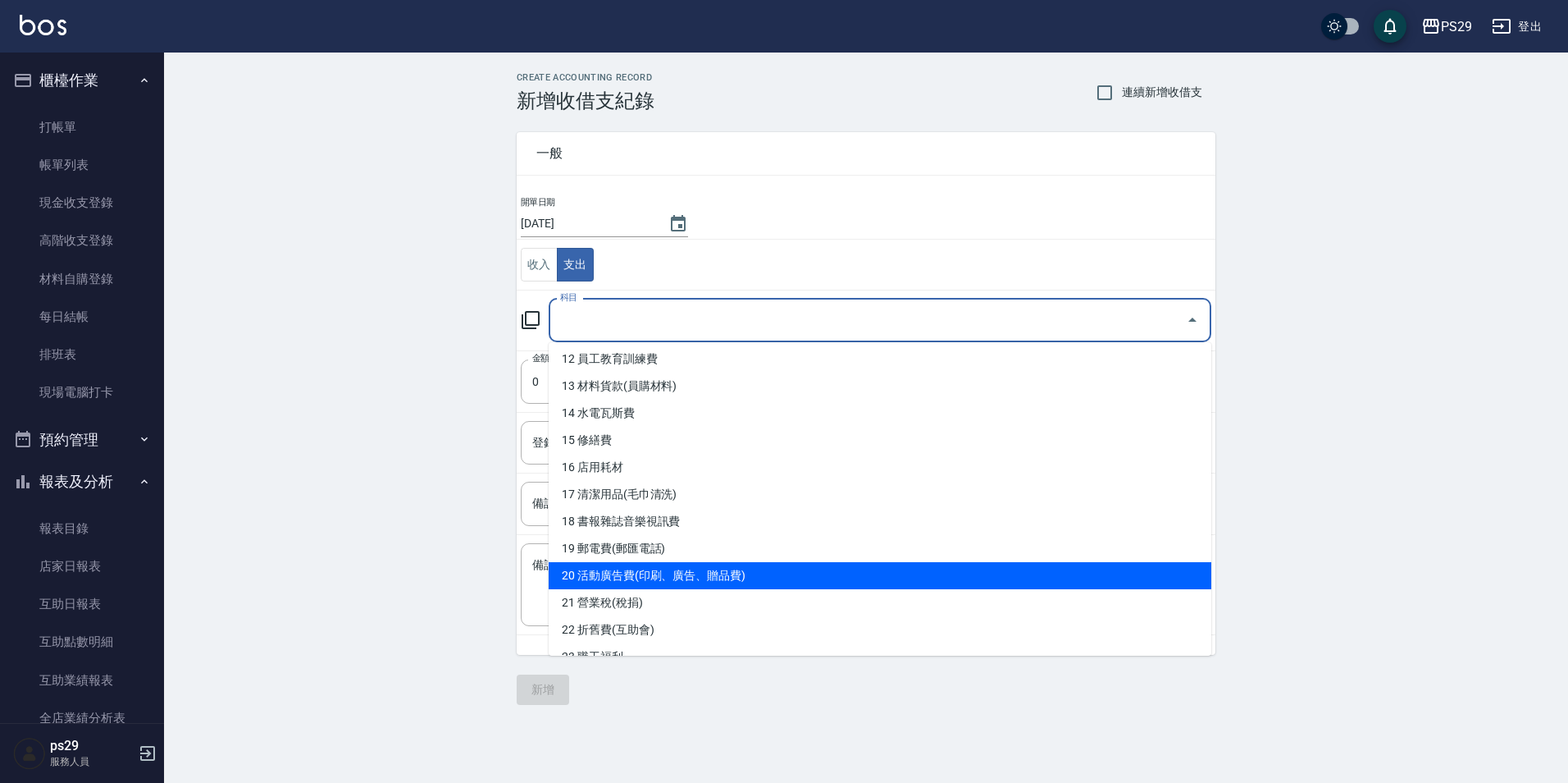
click at [691, 570] on li "20 活動廣告費(印刷、廣告、贈品費)" at bounding box center [879, 576] width 662 height 27
type input "20 活動廣告費(印刷、廣告、贈品費)"
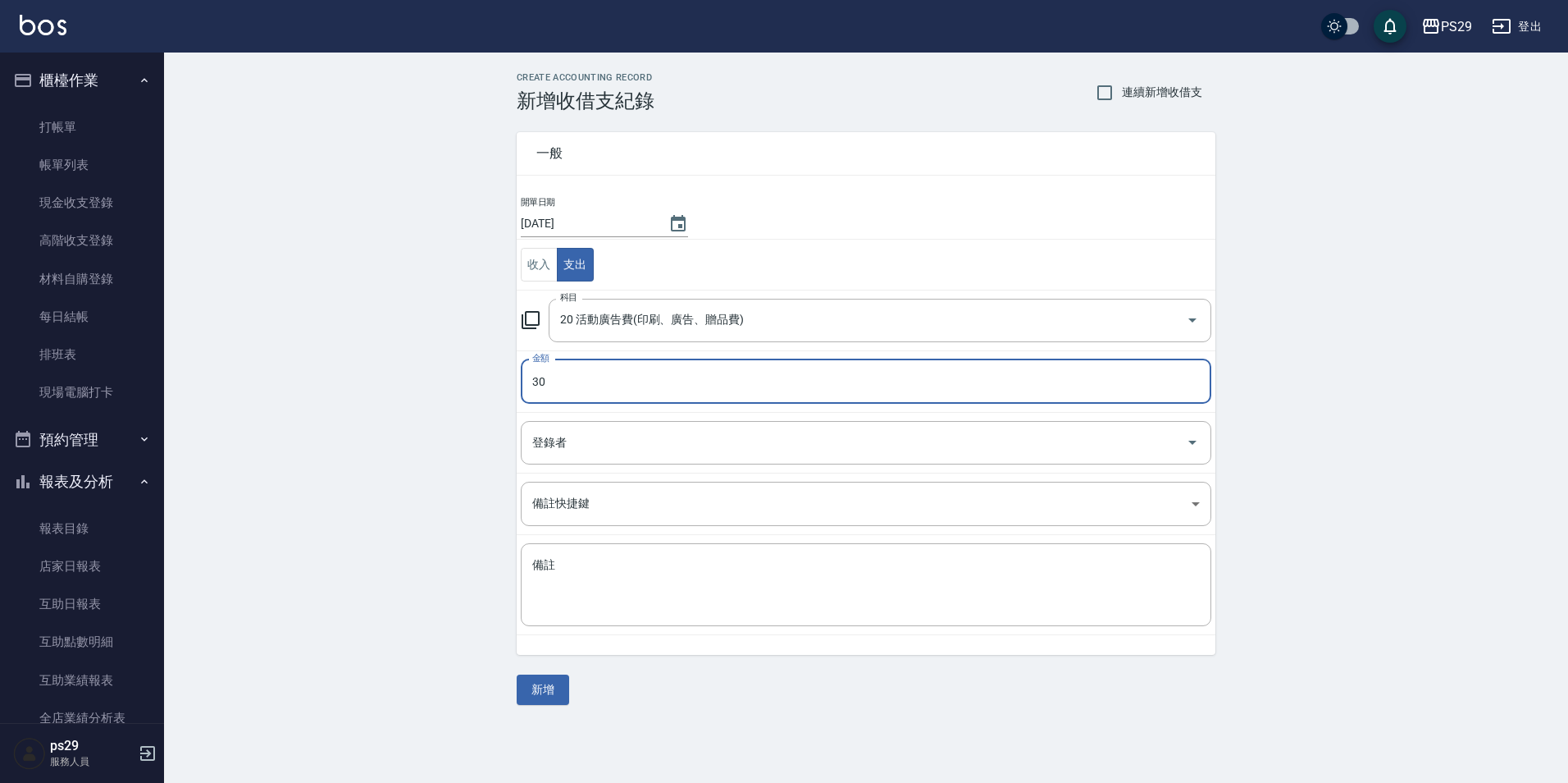
type input "30"
click at [691, 570] on textarea "備註" at bounding box center [866, 584] width 668 height 56
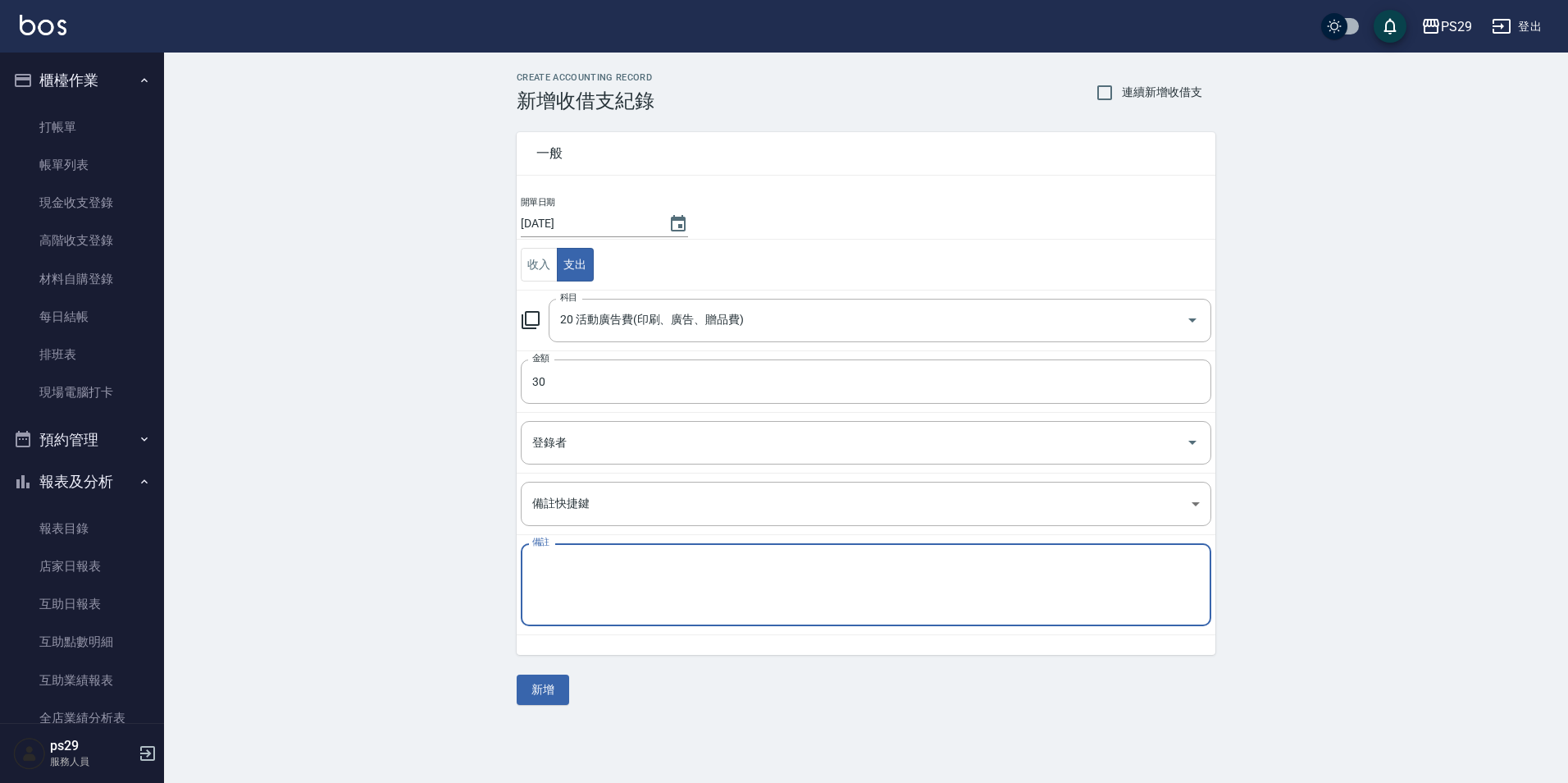
type textarea "r"
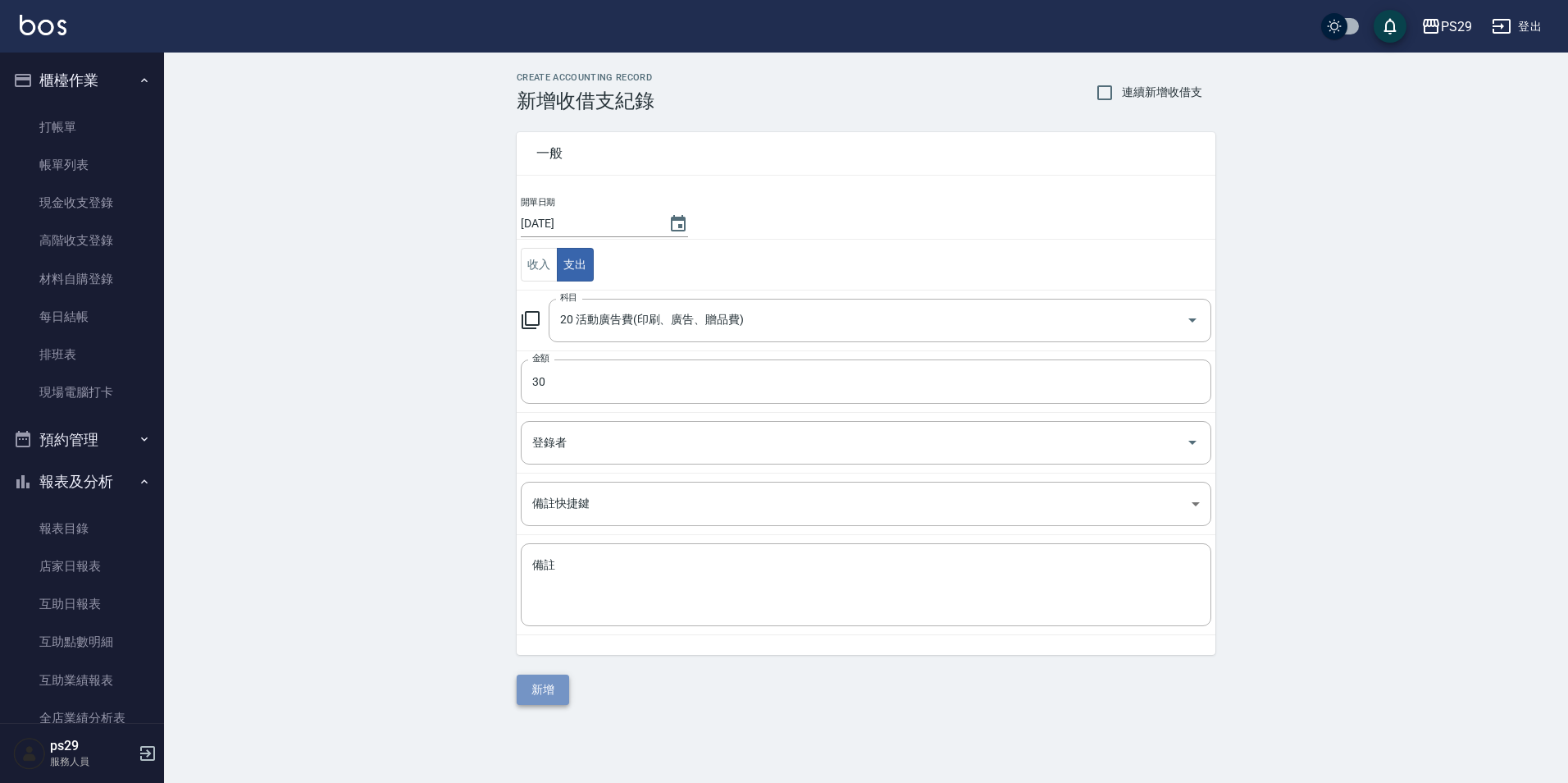
click at [521, 692] on button "新增" at bounding box center [543, 689] width 53 height 30
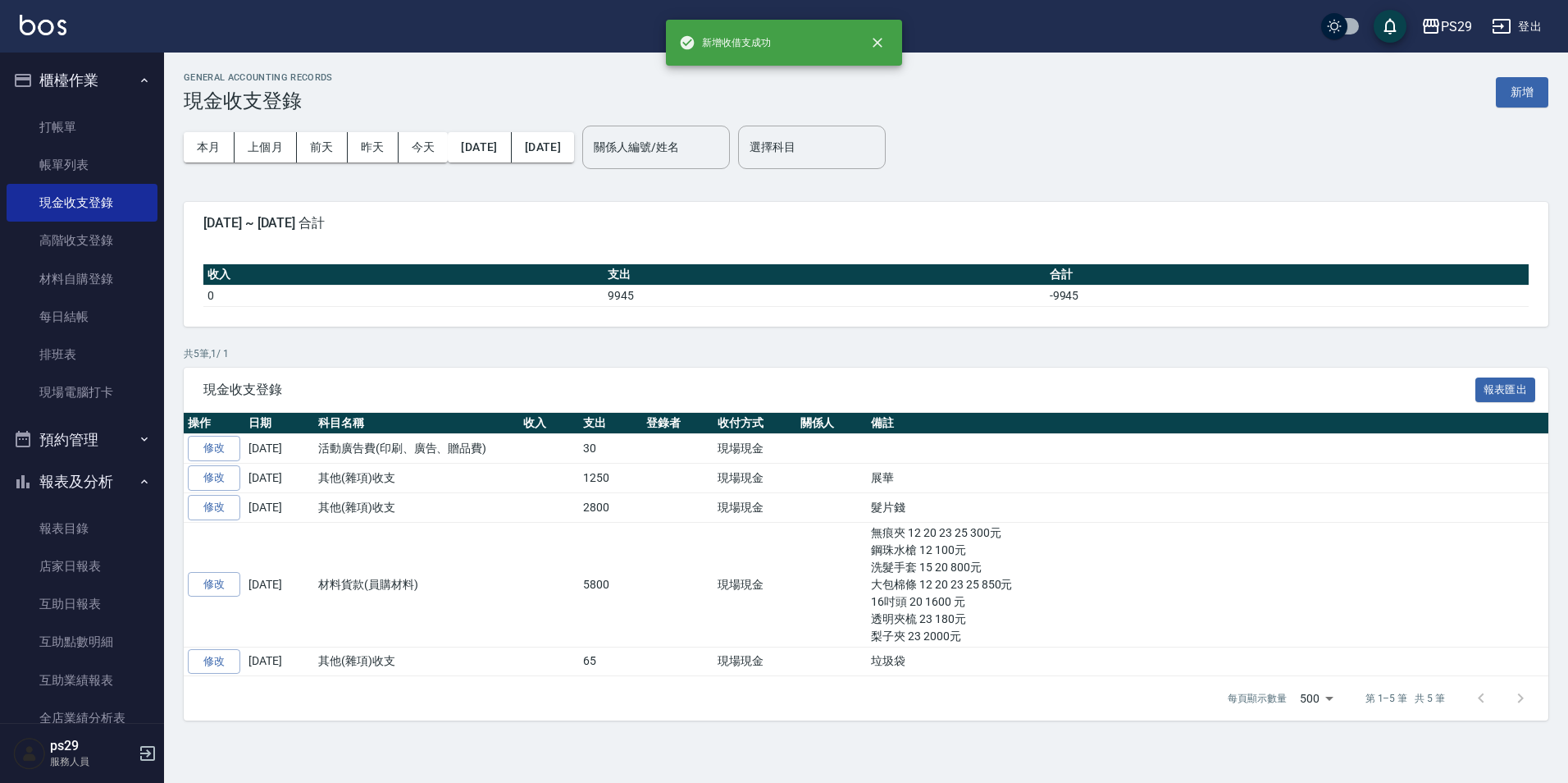
click at [1490, 97] on div "GENERAL ACCOUNTING RECORDS 現金收支登錄 新增" at bounding box center [866, 92] width 1365 height 40
click at [1523, 88] on button "新增" at bounding box center [1522, 92] width 53 height 30
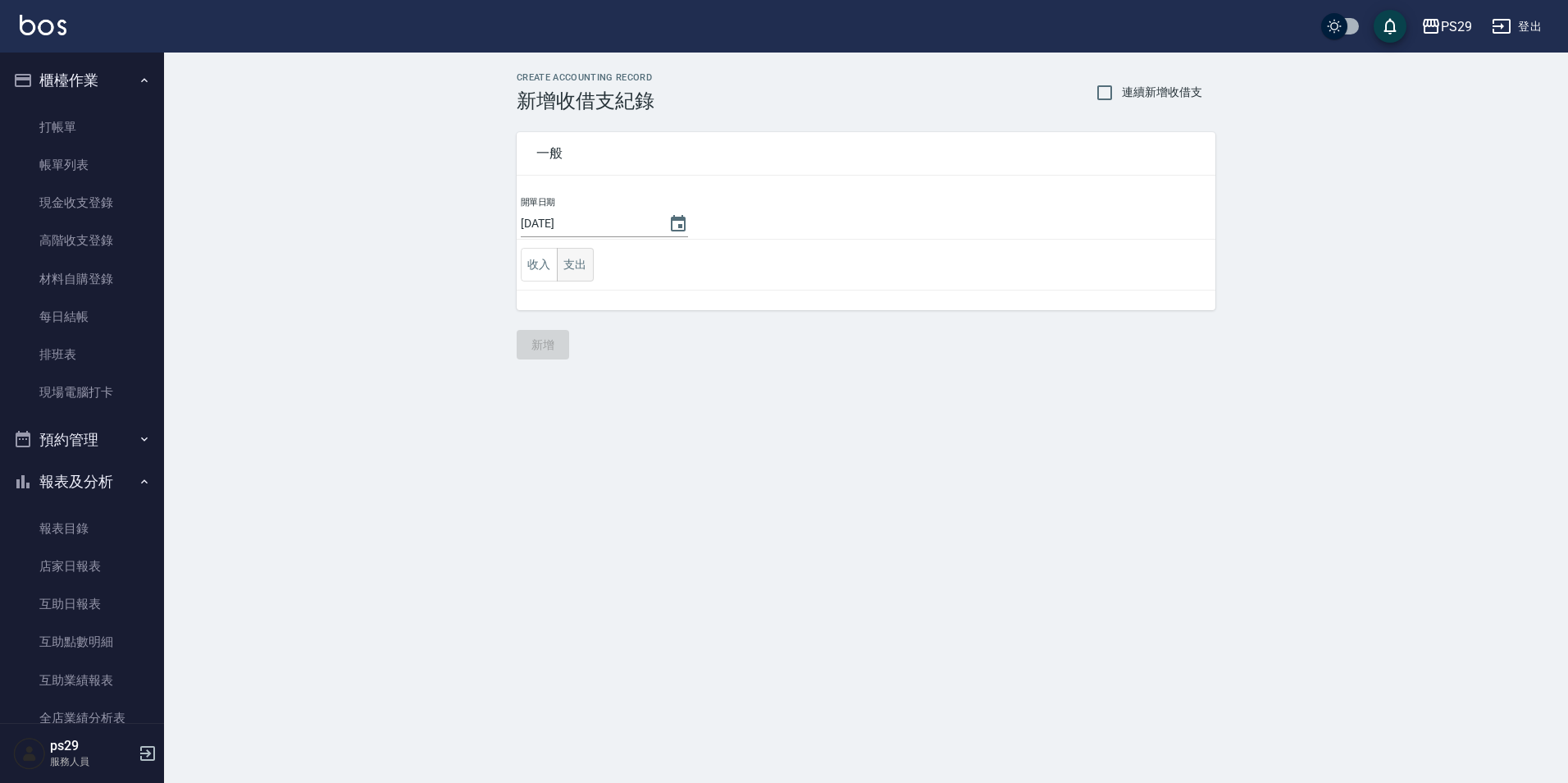
click at [572, 253] on button "支出" at bounding box center [575, 265] width 36 height 34
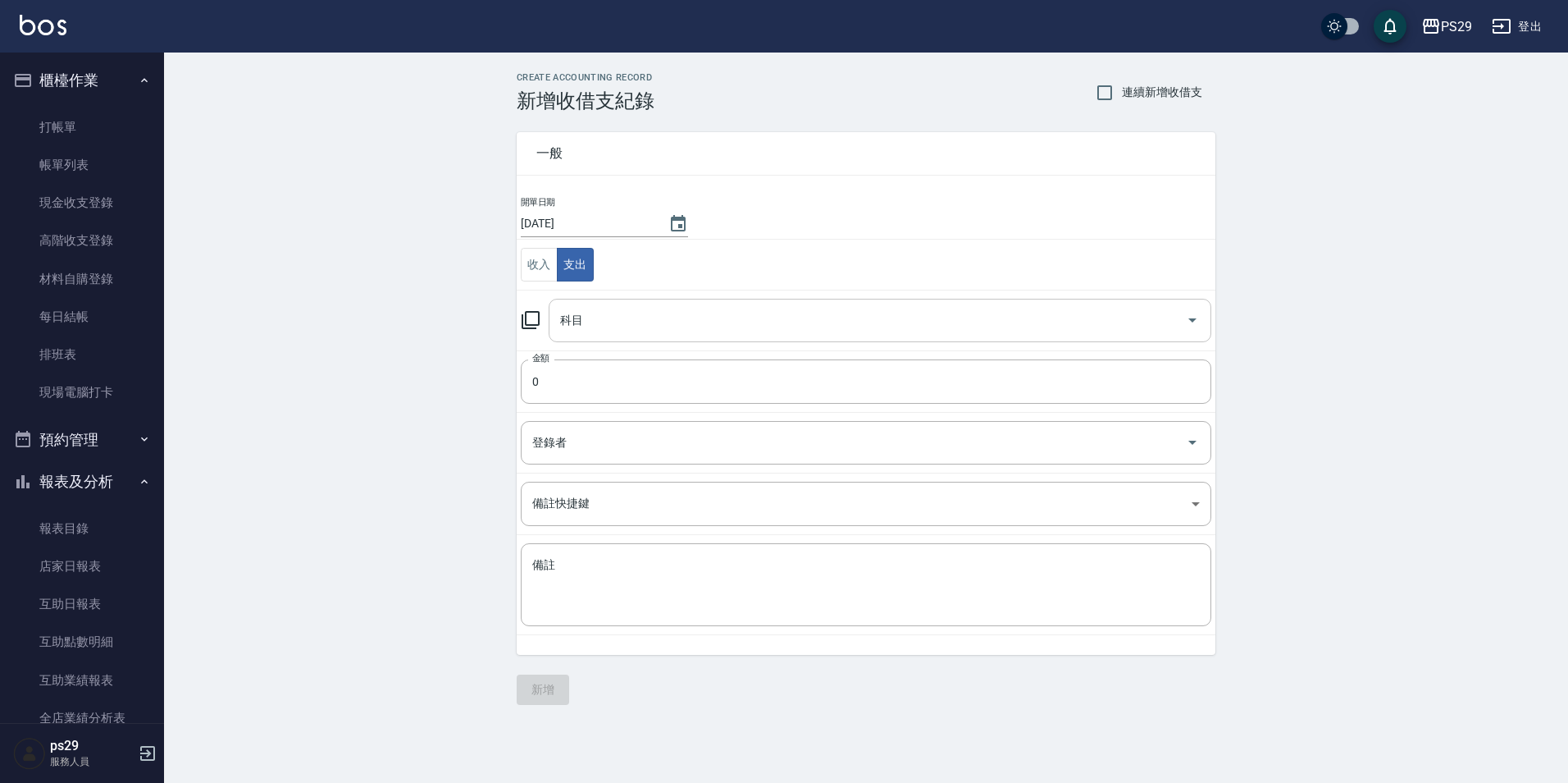
click at [659, 330] on input "科目" at bounding box center [867, 319] width 623 height 28
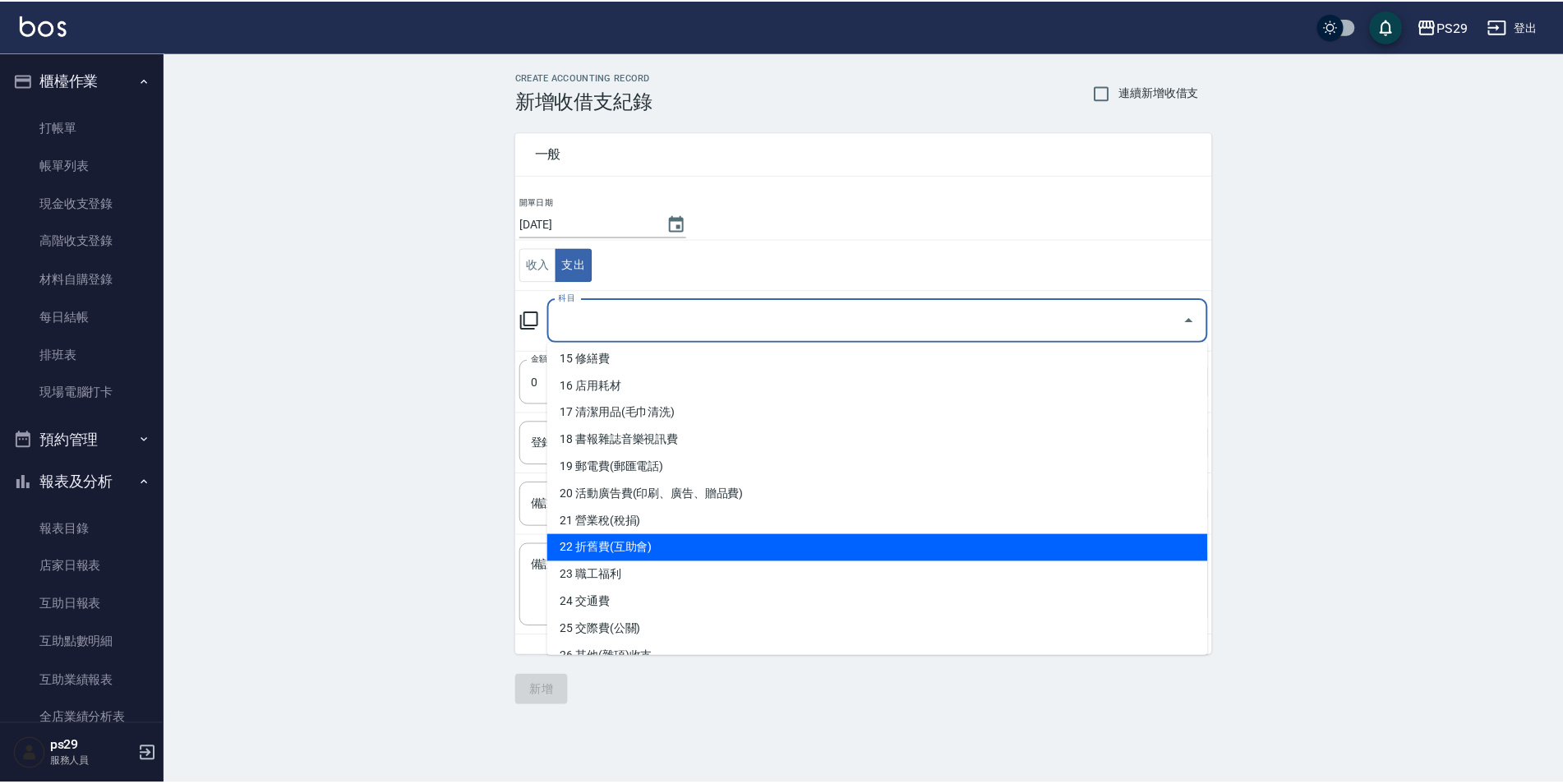
scroll to position [493, 0]
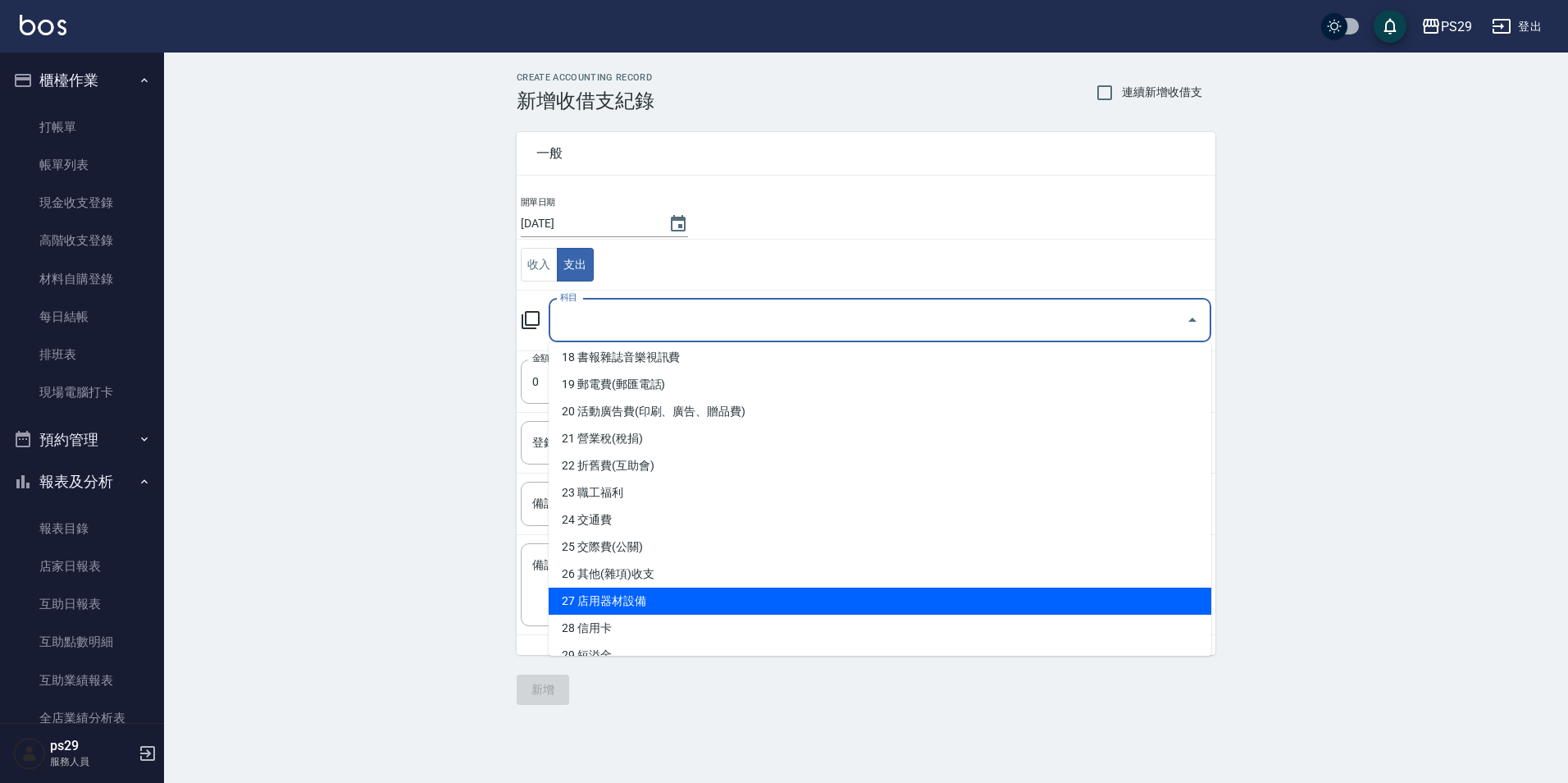
click at [632, 572] on li "26 其他(雜項)收支" at bounding box center [879, 574] width 662 height 27
type input "26 其他(雜項)收支"
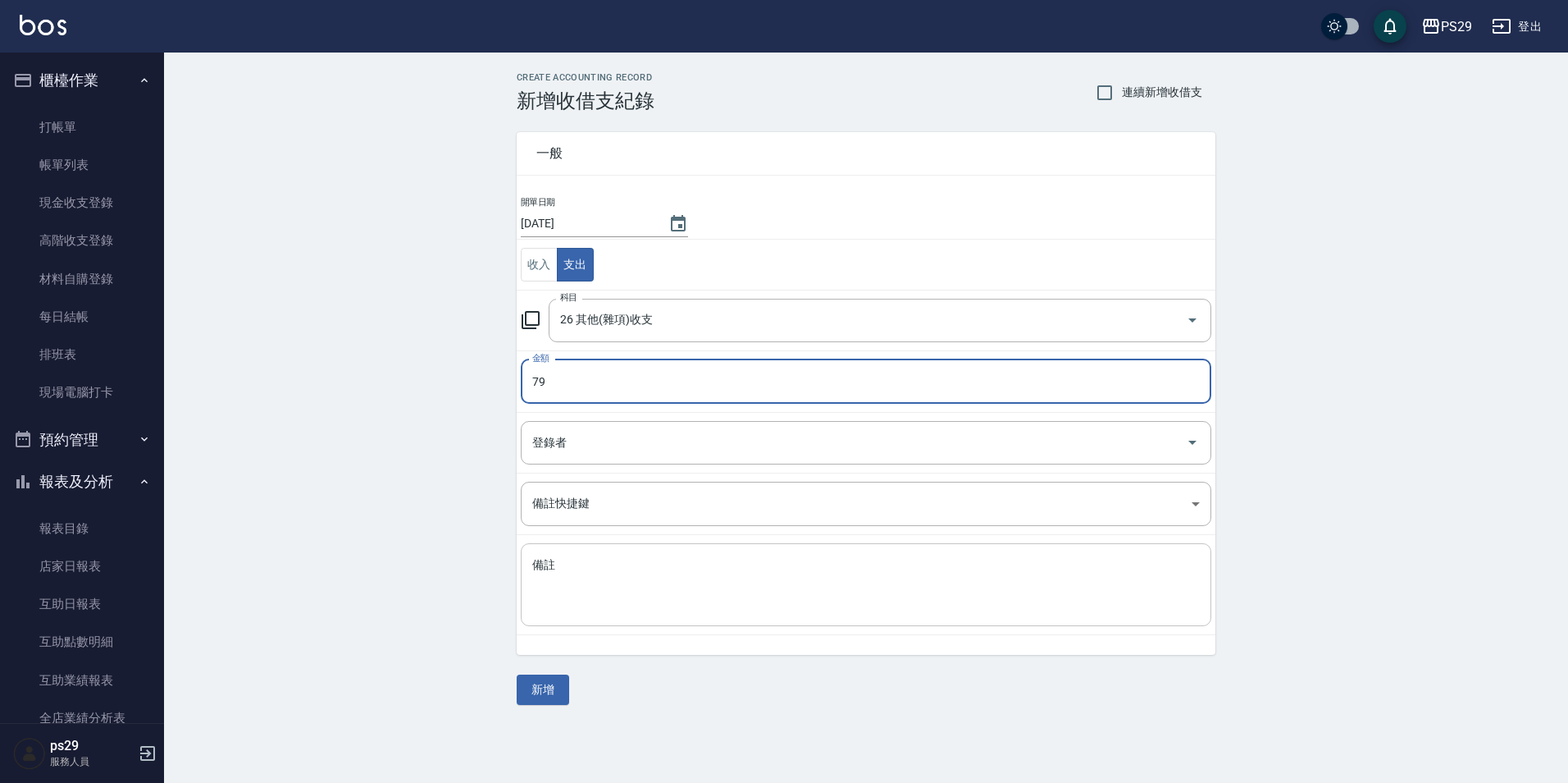
type input "79"
click at [682, 579] on textarea "備註" at bounding box center [866, 584] width 668 height 56
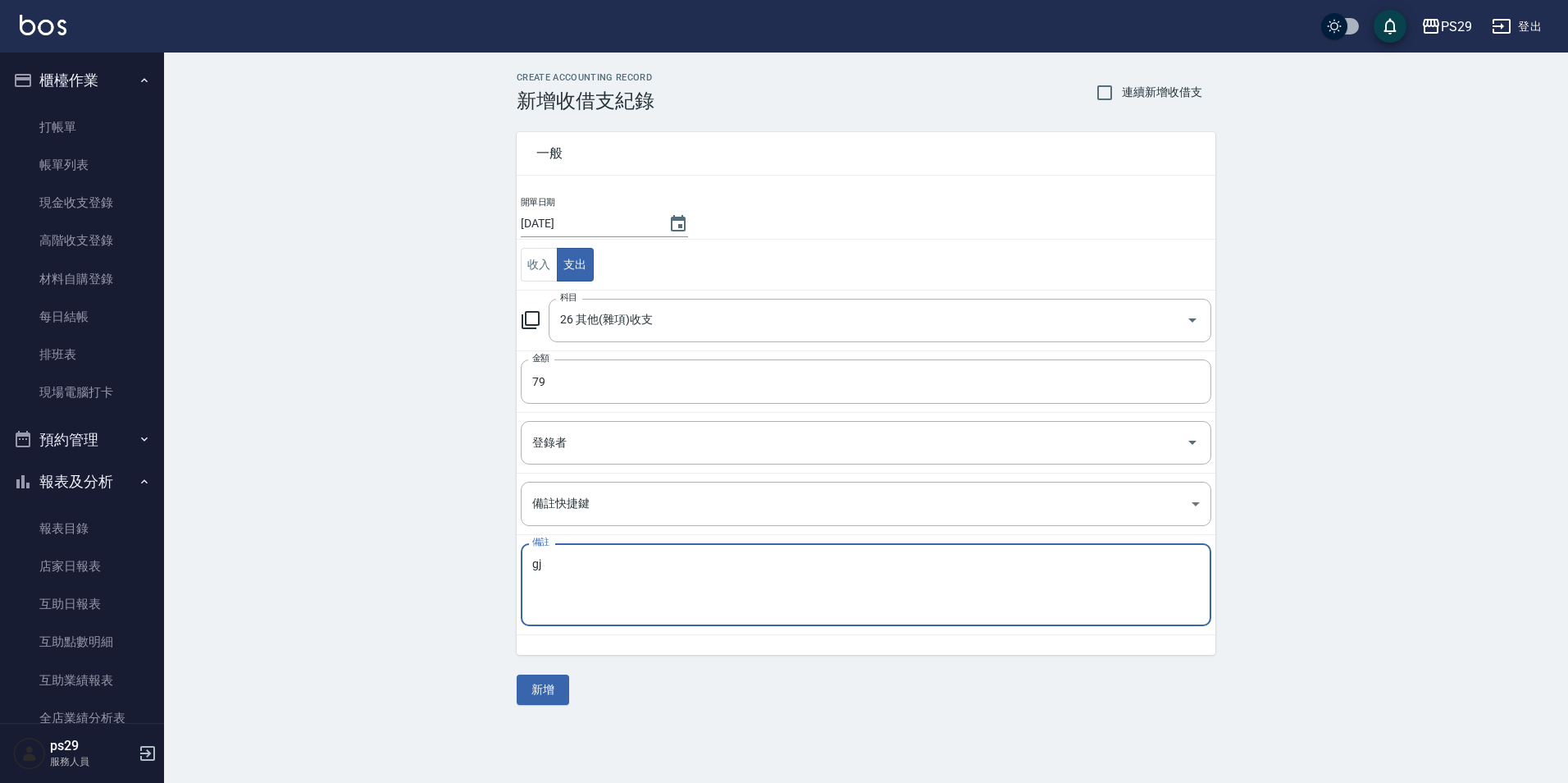
type textarea "g"
type textarea "水管疏通劑"
click at [551, 679] on button "新增" at bounding box center [543, 689] width 53 height 30
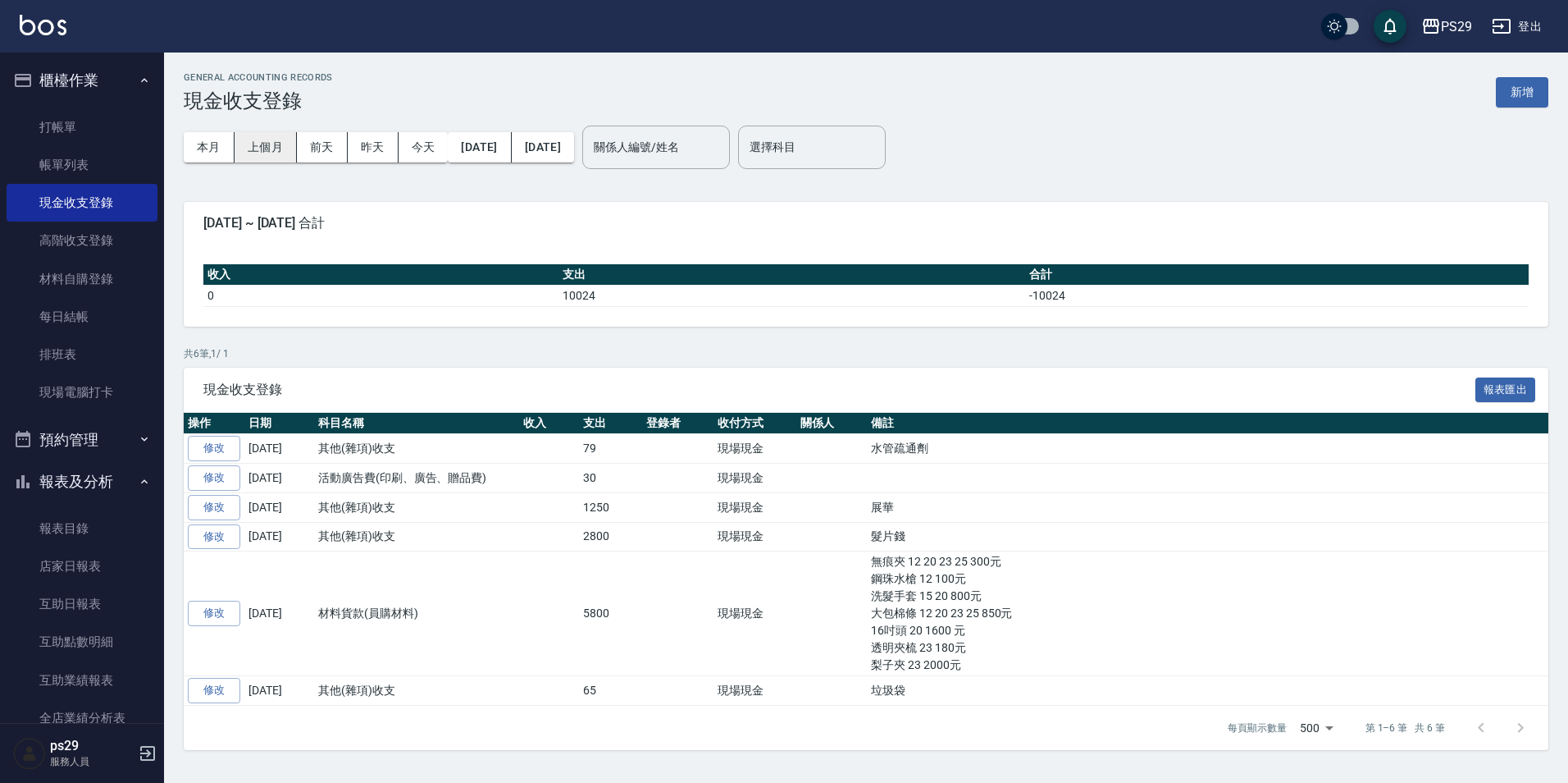
click at [266, 150] on button "上個月" at bounding box center [265, 147] width 62 height 30
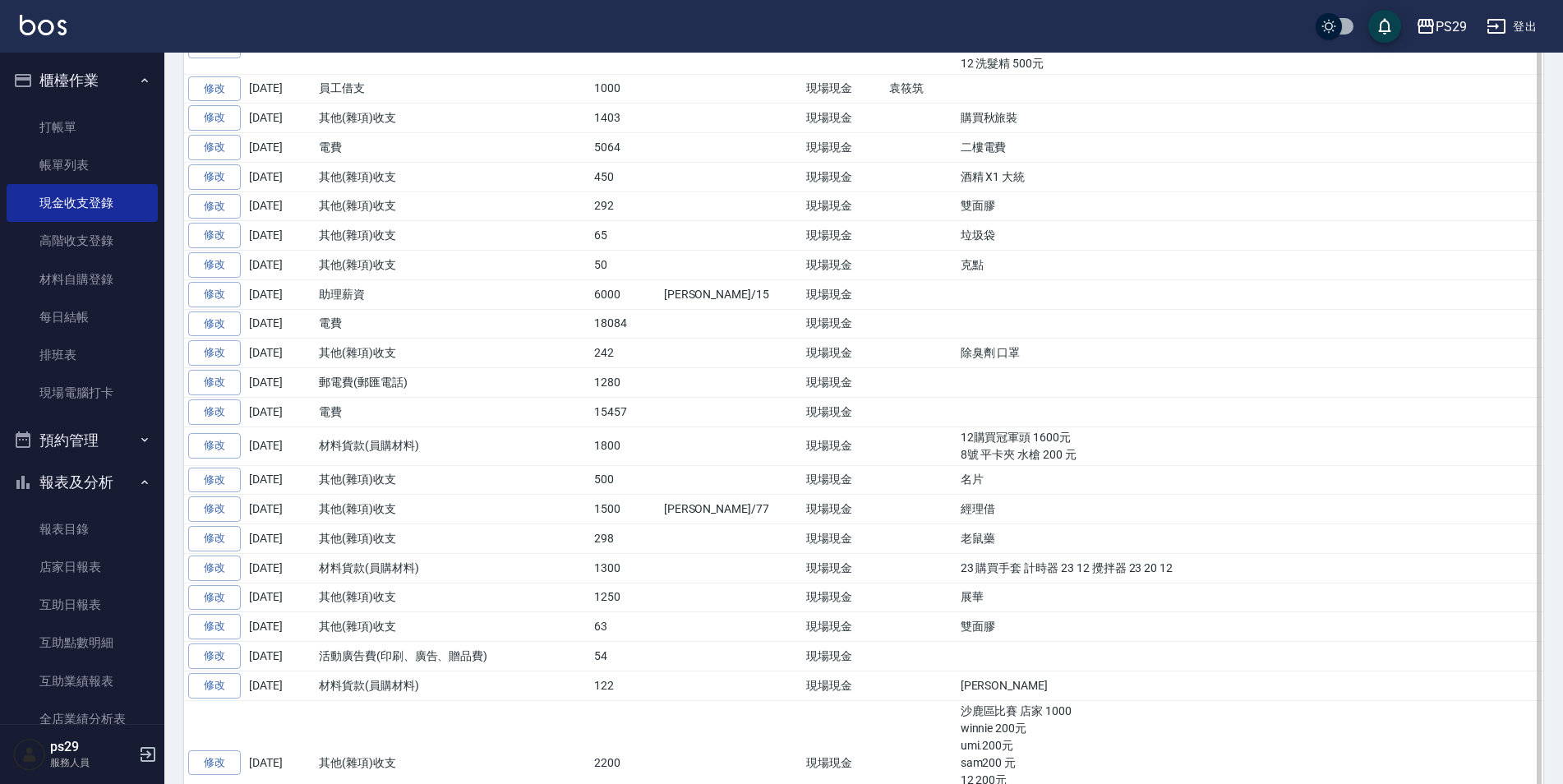
scroll to position [1159, 0]
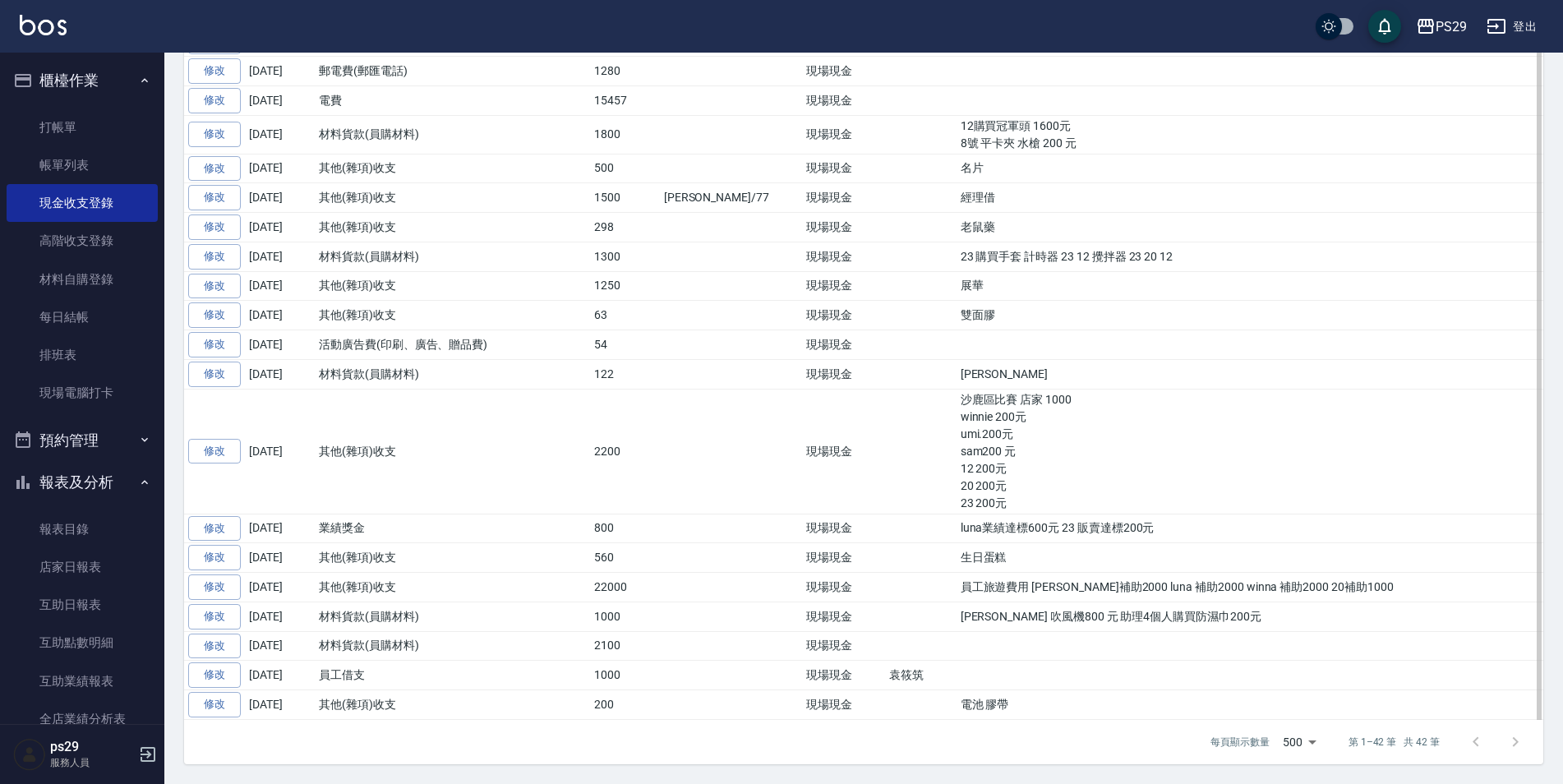
drag, startPoint x: 991, startPoint y: 589, endPoint x: 1005, endPoint y: 589, distance: 14.0
click at [1005, 589] on td "員工旅遊費用 [PERSON_NAME]補助2000 luna 補助2000 winna 補助2000 20補助1000" at bounding box center [1250, 588] width 587 height 29
drag, startPoint x: 1005, startPoint y: 589, endPoint x: 1037, endPoint y: 589, distance: 32.0
click at [1030, 589] on td "員工旅遊費用 [PERSON_NAME]補助2000 luna 補助2000 winna 補助2000 20補助1000" at bounding box center [1250, 588] width 587 height 29
drag, startPoint x: 1073, startPoint y: 588, endPoint x: 1097, endPoint y: 588, distance: 24.0
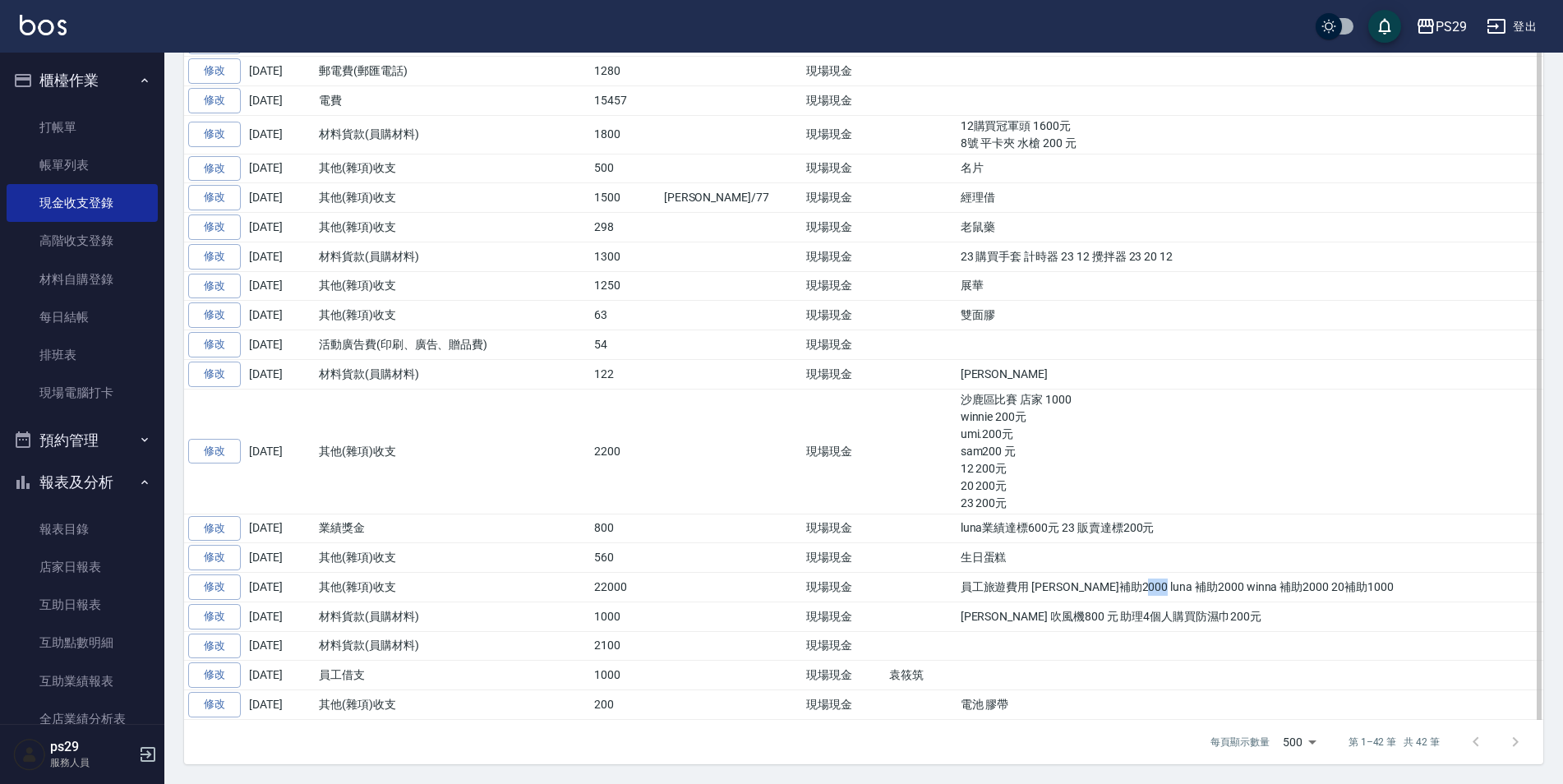
click at [1097, 588] on td "員工旅遊費用 [PERSON_NAME]補助2000 luna 補助2000 winna 補助2000 20補助1000" at bounding box center [1250, 588] width 587 height 29
click at [1102, 588] on td "員工旅遊費用 [PERSON_NAME]補助2000 luna 補助2000 winna 補助2000 20補助1000" at bounding box center [1250, 588] width 587 height 29
drag, startPoint x: 1146, startPoint y: 585, endPoint x: 1196, endPoint y: 585, distance: 50.0
click at [1196, 585] on td "員工旅遊費用 [PERSON_NAME]補助2000 luna 補助2000 winna 補助2000 20補助1000" at bounding box center [1250, 588] width 587 height 29
click at [1196, 586] on td "員工旅遊費用 [PERSON_NAME]補助2000 luna 補助2000 winna 補助2000 20補助1000" at bounding box center [1250, 588] width 587 height 29
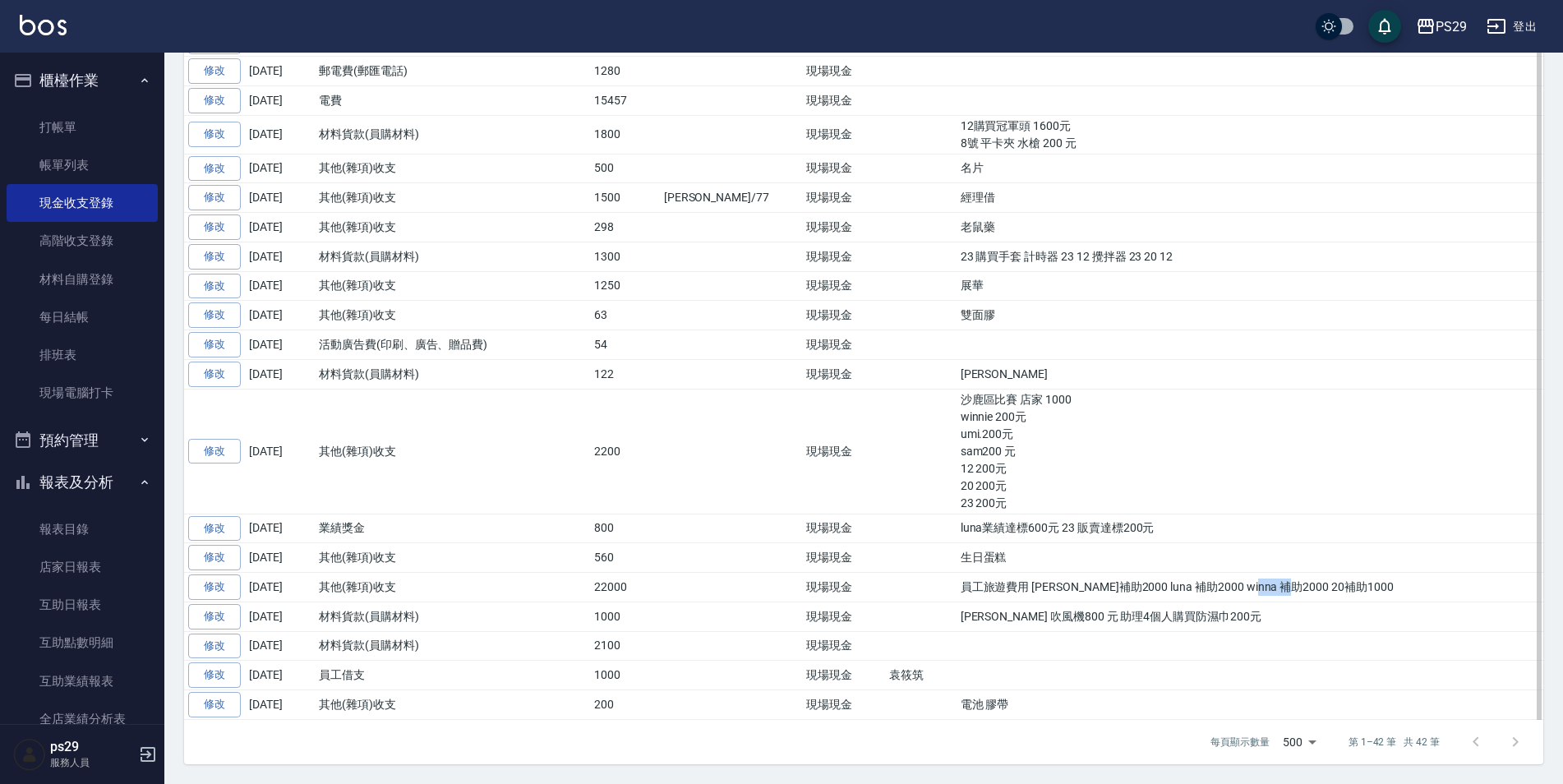
drag, startPoint x: 1209, startPoint y: 588, endPoint x: 1241, endPoint y: 587, distance: 32.0
click at [1241, 587] on td "員工旅遊費用 [PERSON_NAME]補助2000 luna 補助2000 winna 補助2000 20補助1000" at bounding box center [1250, 588] width 587 height 29
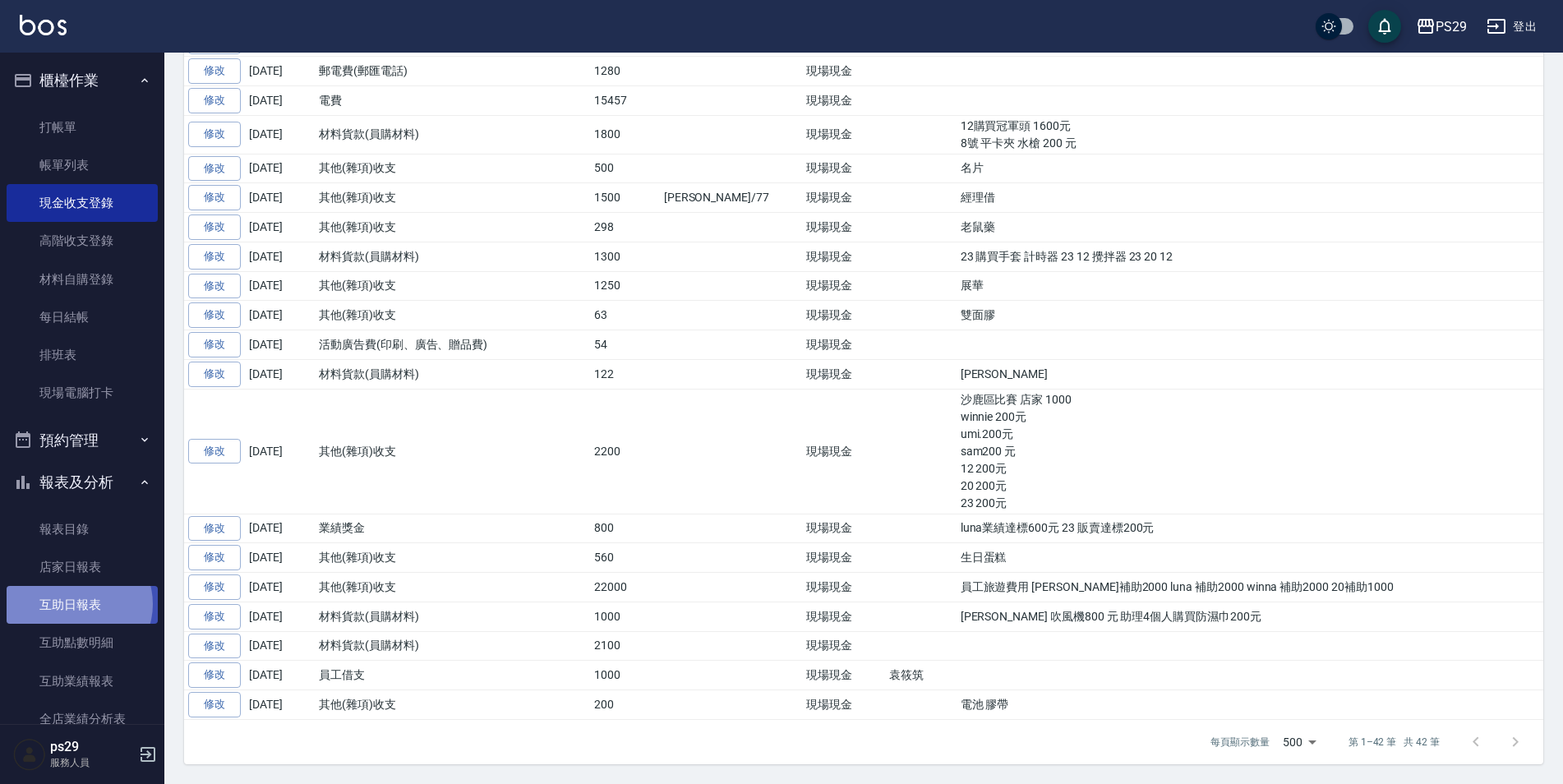
click at [78, 604] on link "互助日報表" at bounding box center [81, 604] width 151 height 37
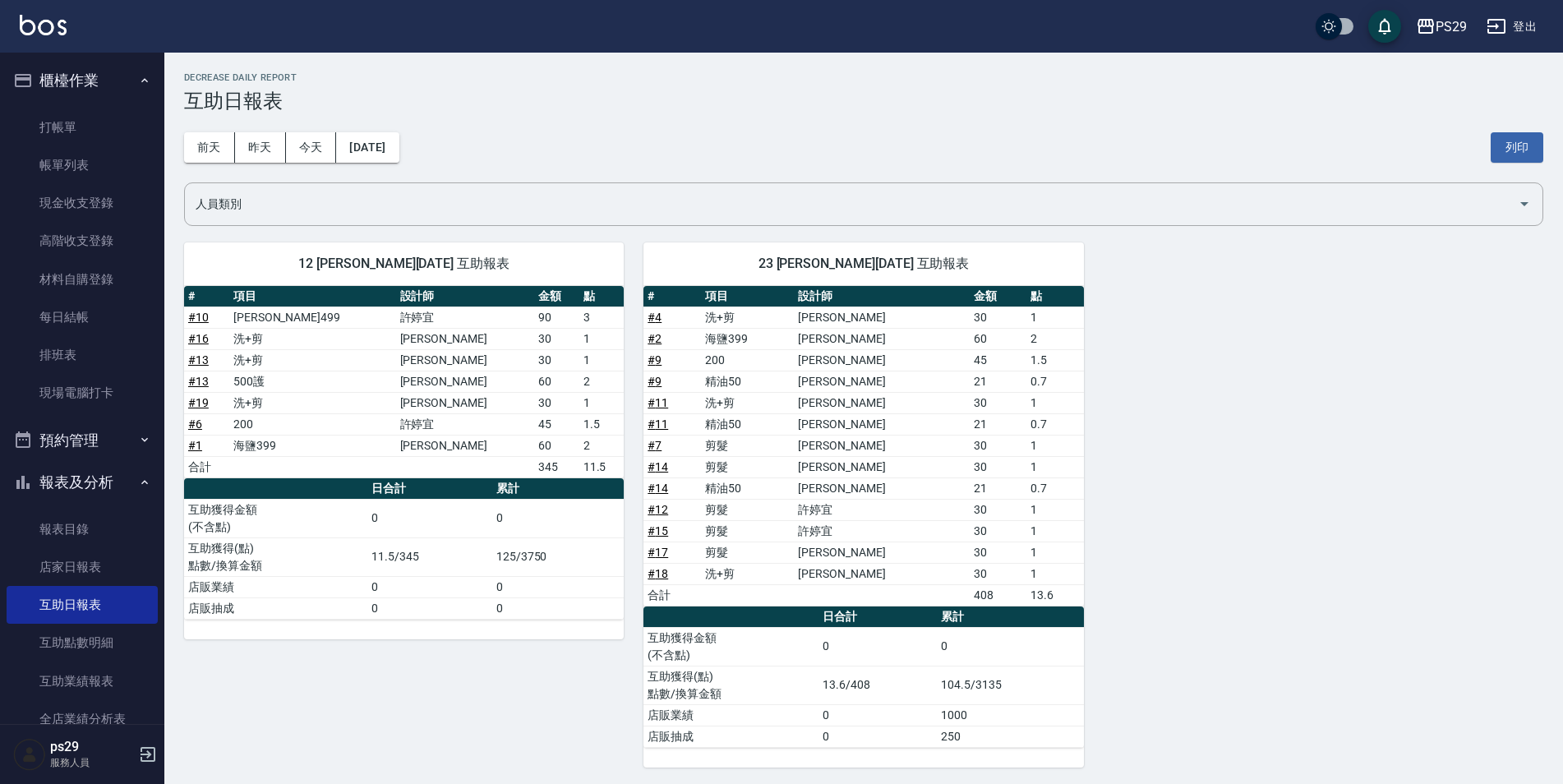
click at [390, 125] on div "[DATE] [DATE] [DATE] [DATE] 列印" at bounding box center [863, 147] width 1359 height 69
click at [388, 134] on button "[DATE]" at bounding box center [367, 147] width 62 height 30
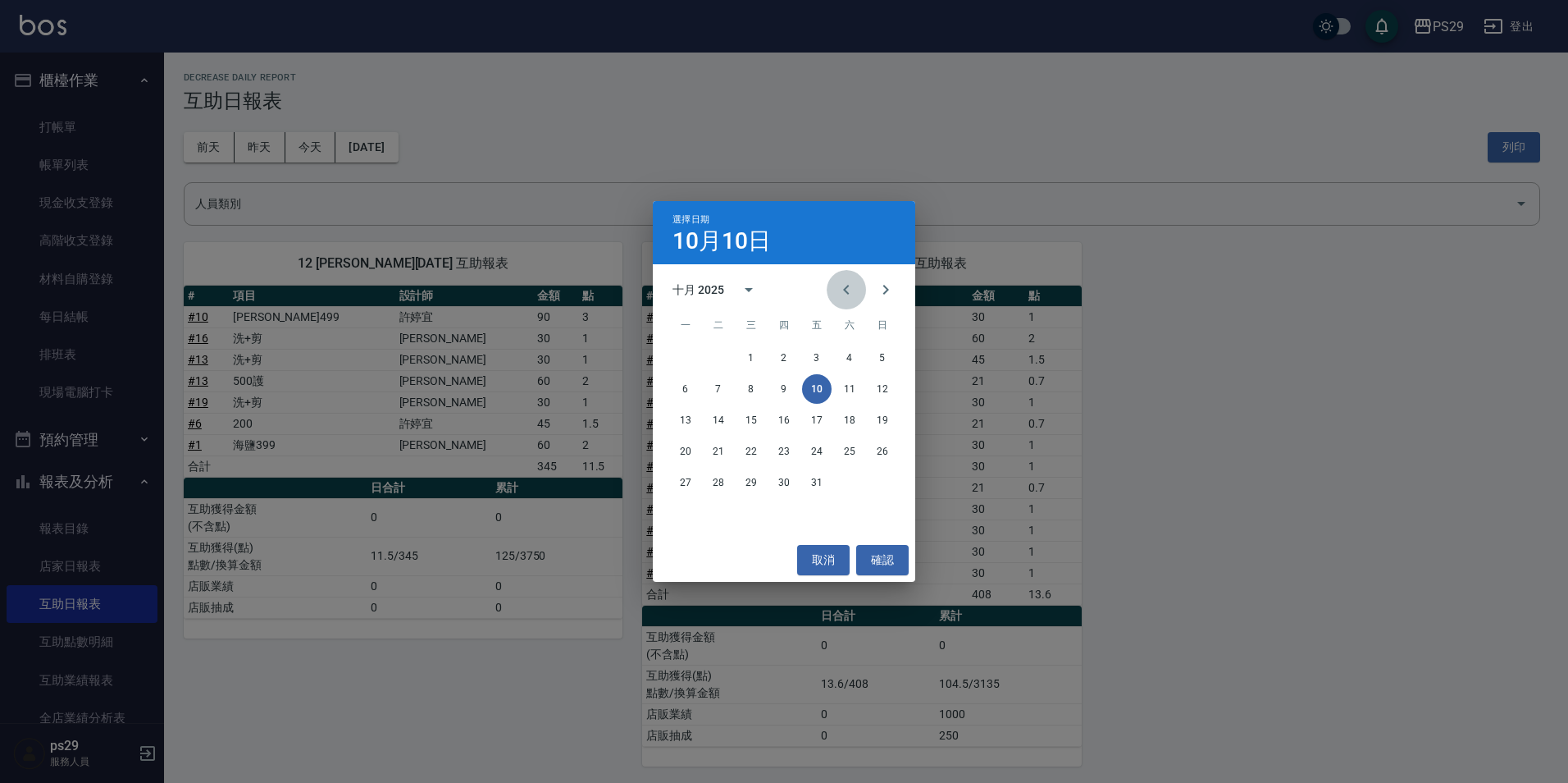
click at [840, 284] on icon "Previous month" at bounding box center [846, 290] width 20 height 20
click at [715, 476] on button "30" at bounding box center [718, 482] width 29 height 29
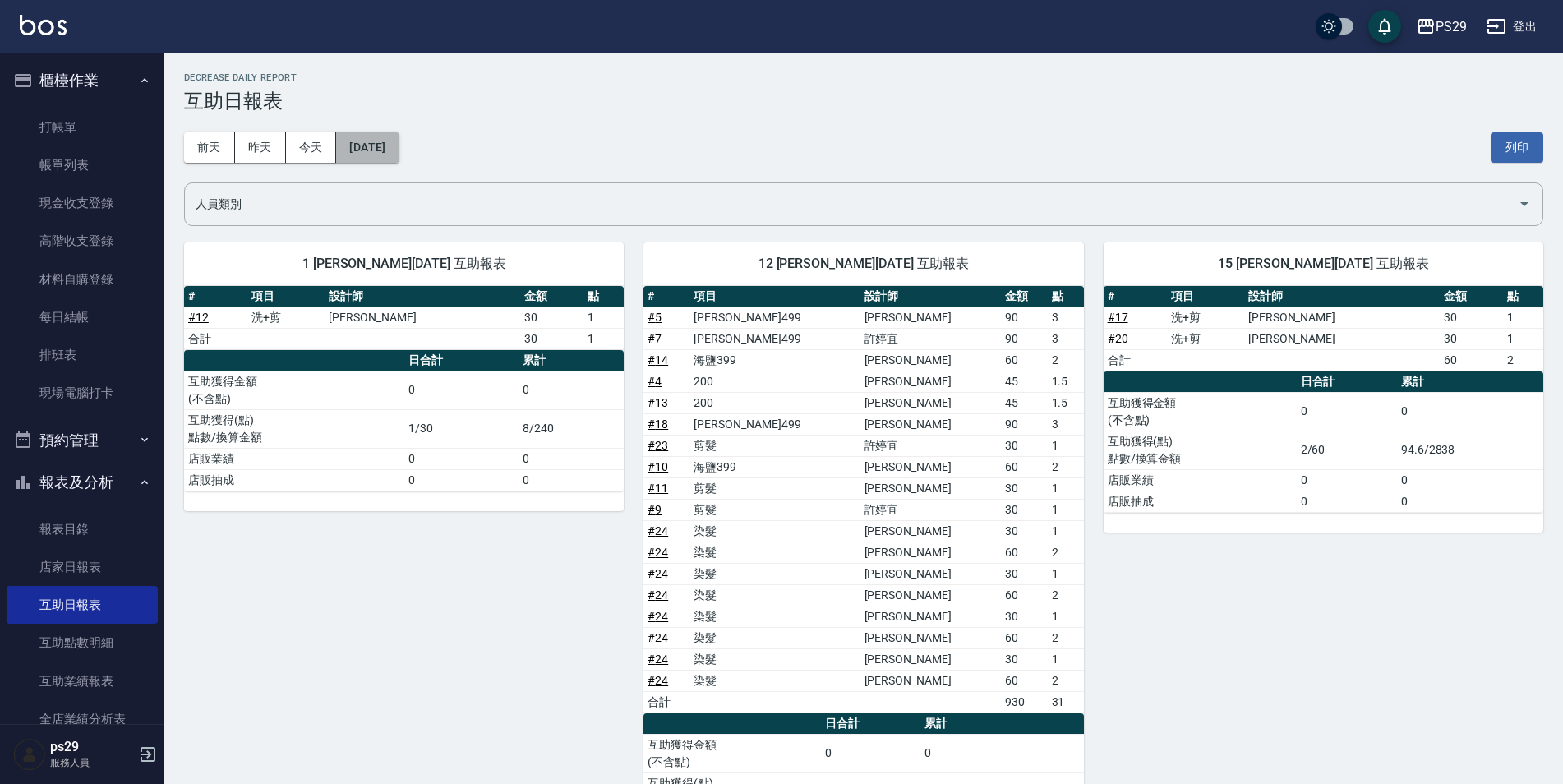
click at [396, 133] on button "[DATE]" at bounding box center [367, 147] width 62 height 30
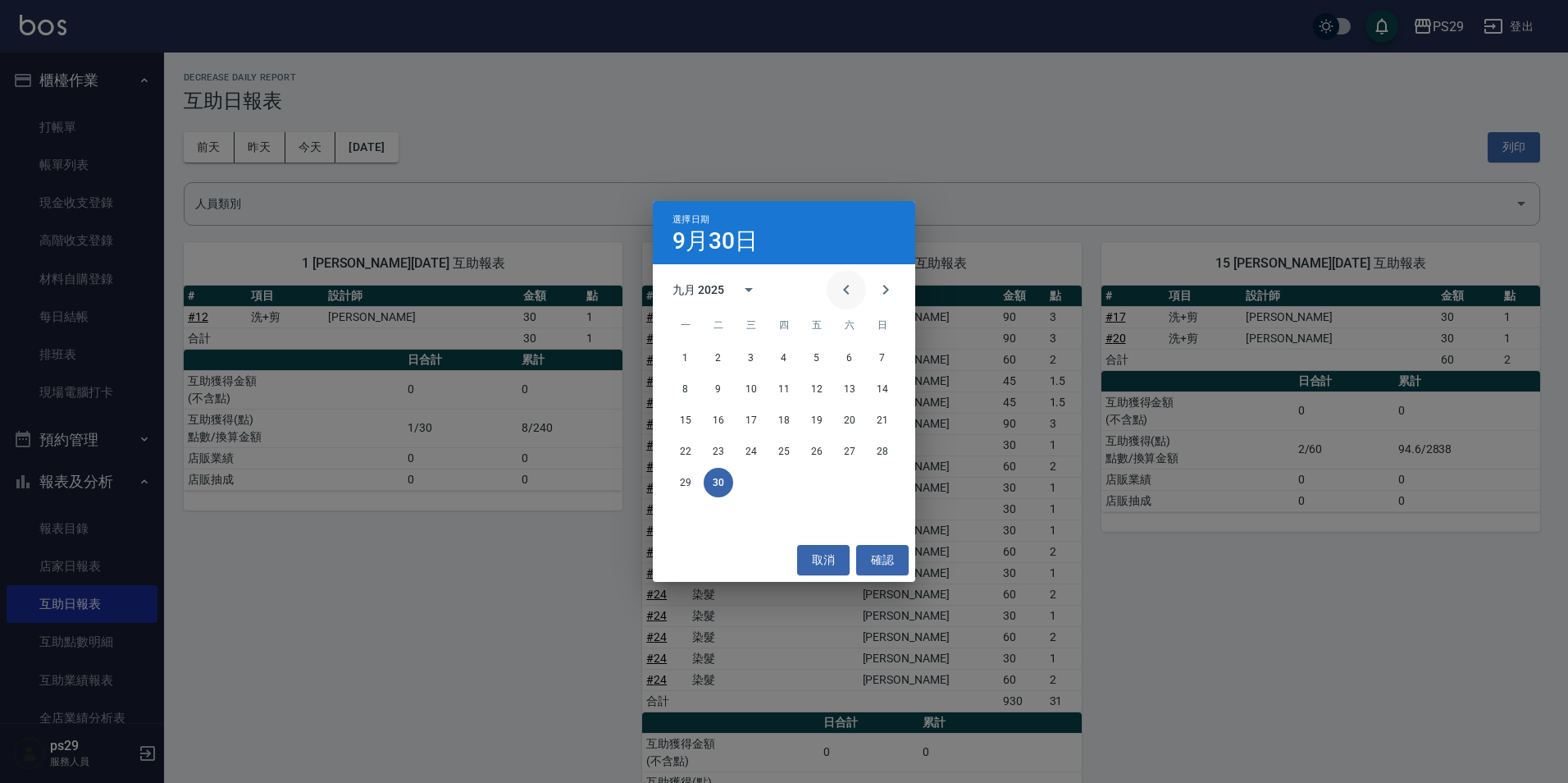
click at [845, 287] on icon "Previous month" at bounding box center [846, 290] width 20 height 20
click at [887, 485] on button "31" at bounding box center [882, 482] width 29 height 29
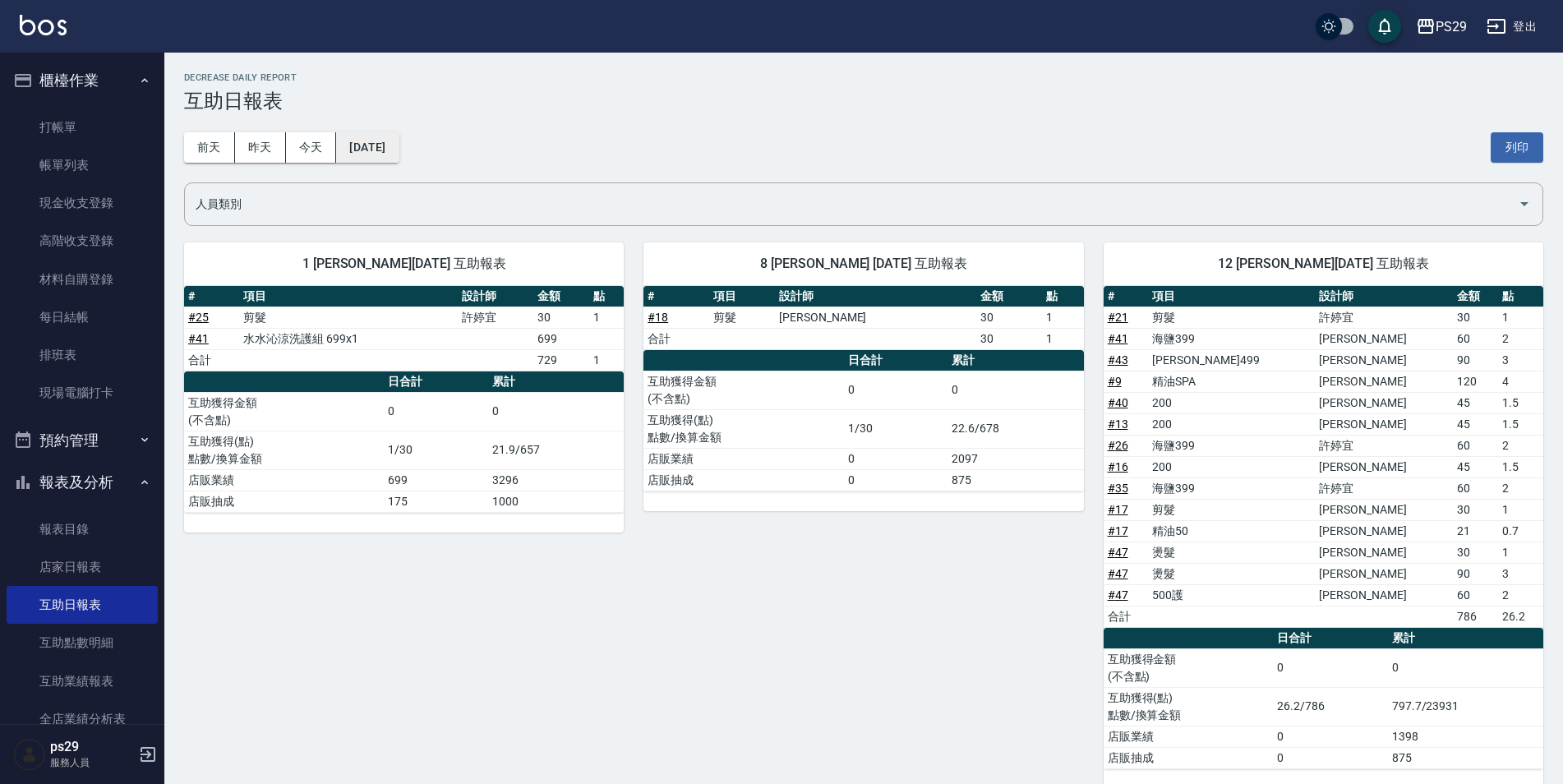
click at [392, 148] on button "[DATE]" at bounding box center [367, 147] width 62 height 30
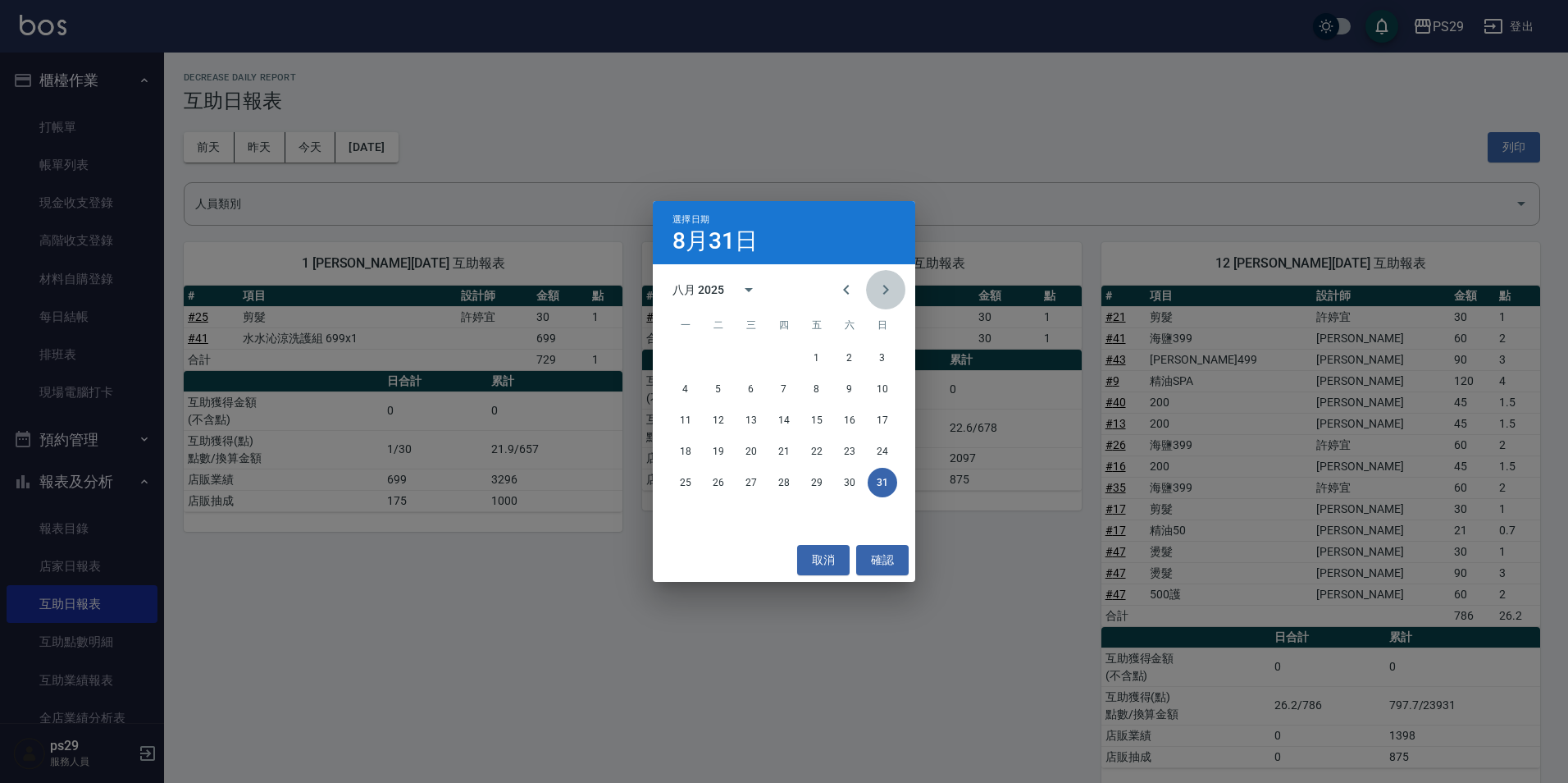
click at [897, 288] on button "Next month" at bounding box center [885, 289] width 39 height 39
click at [725, 484] on button "30" at bounding box center [718, 482] width 29 height 29
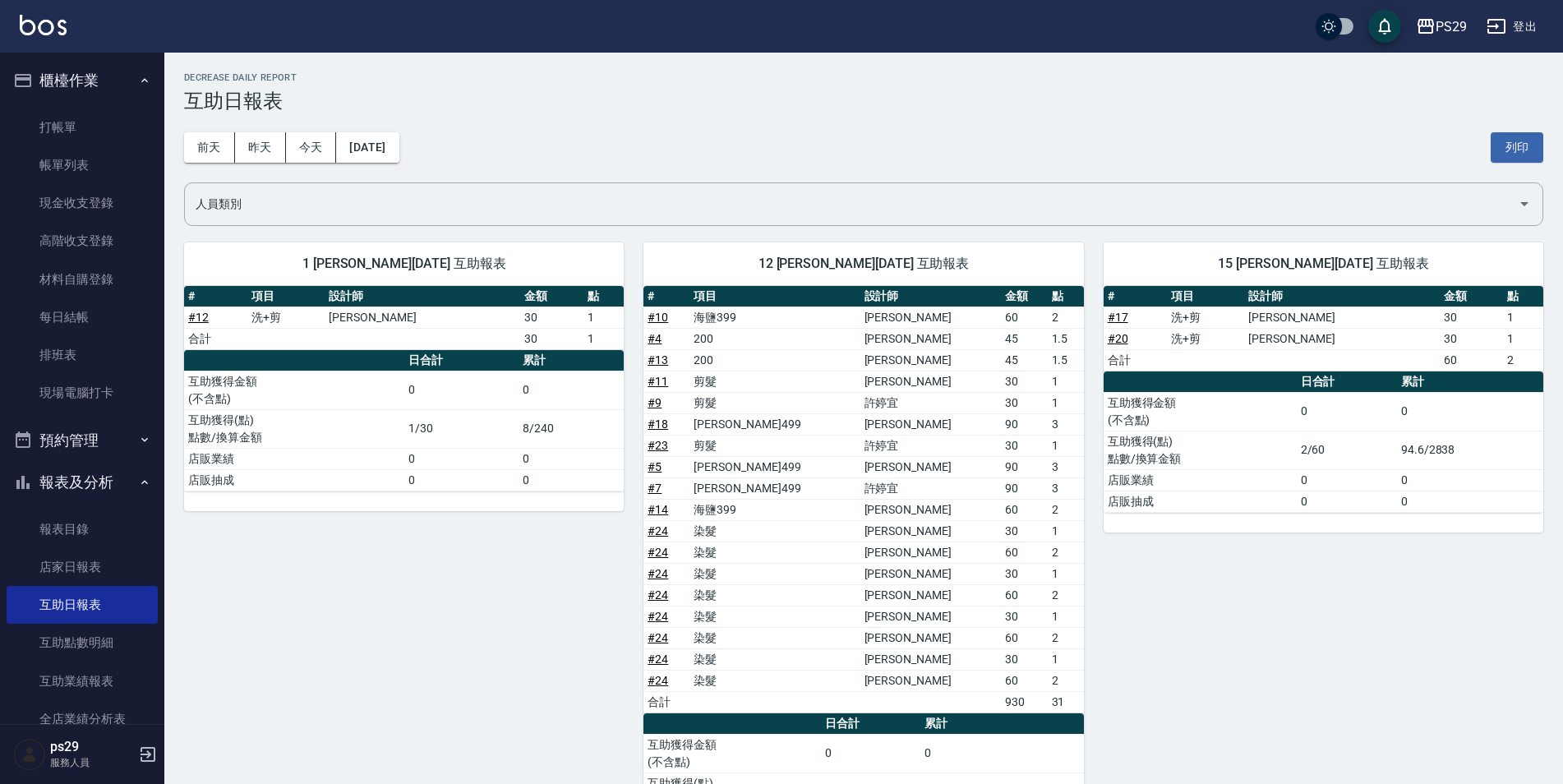
click at [110, 53] on ul "櫃檯作業 打帳單 帳單列表 現金收支登錄 高階收支登錄 材料自購登錄 每日結帳 排班表 現場電腦打卡 預約管理 預約管理 單日預約紀錄 單週預約紀錄 報表及分…" at bounding box center [81, 502] width 151 height 897
click at [110, 63] on button "櫃檯作業" at bounding box center [81, 80] width 151 height 43
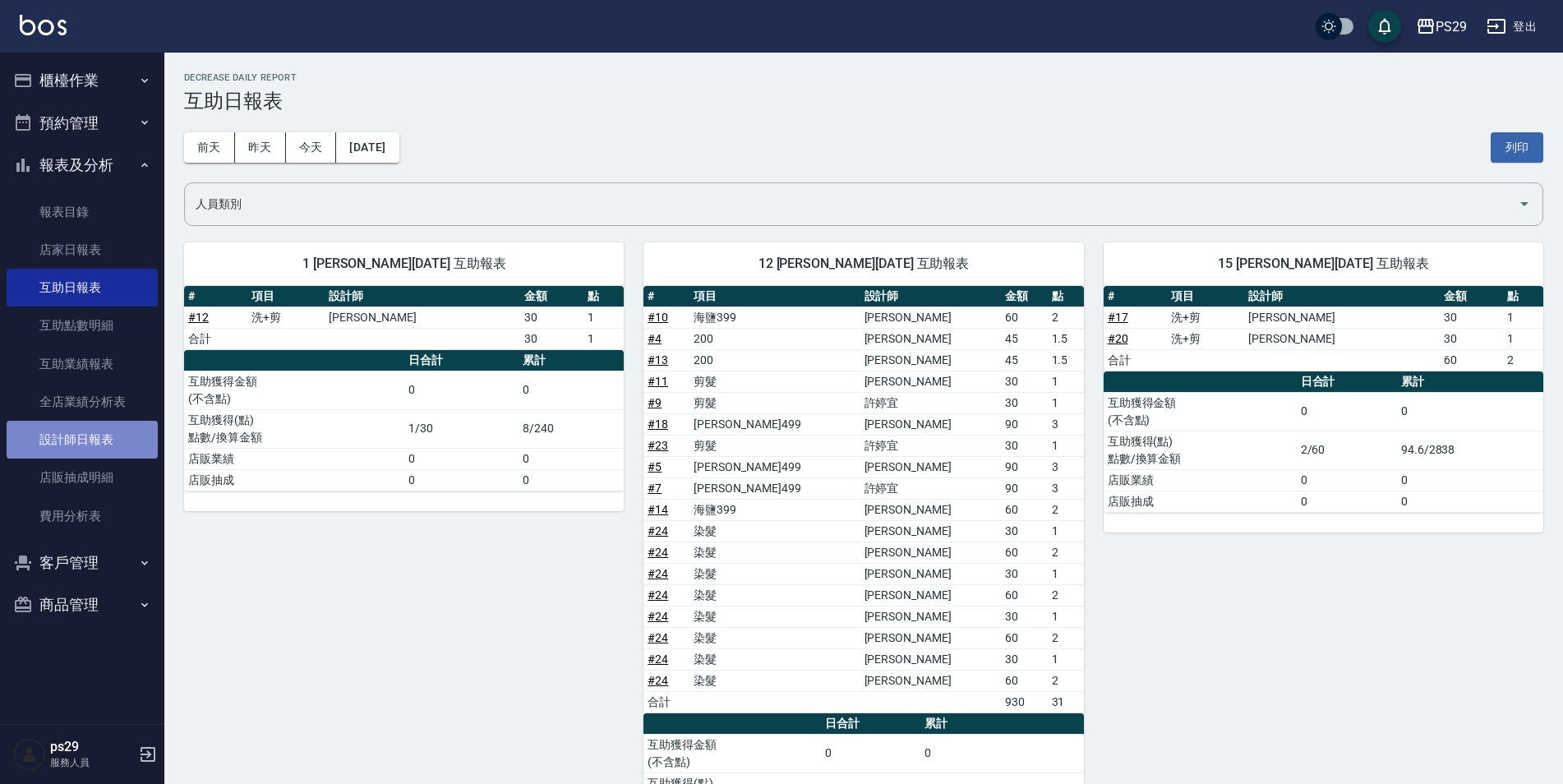
click at [80, 428] on link "設計師日報表" at bounding box center [81, 439] width 151 height 37
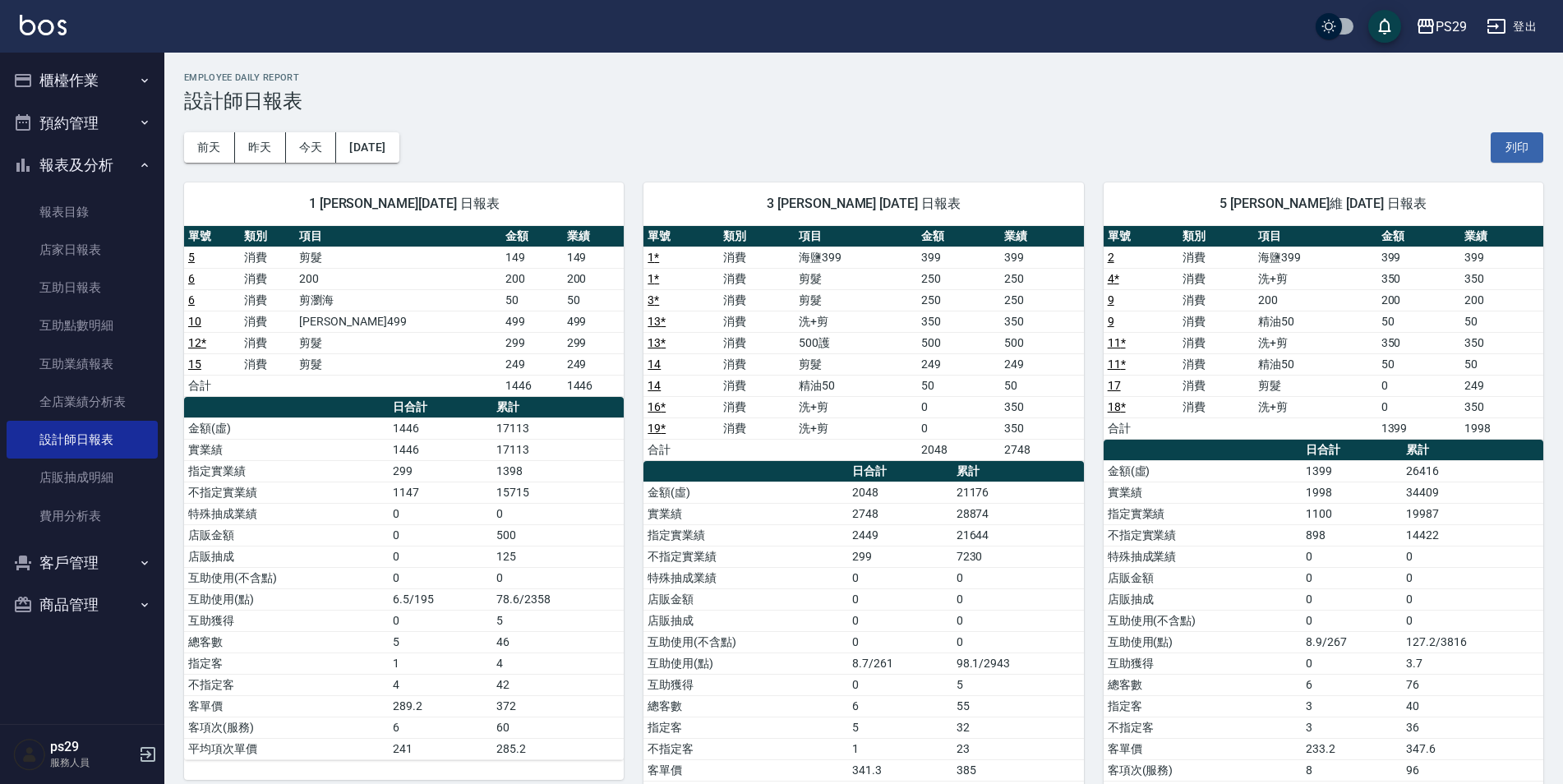
click at [74, 88] on button "櫃檯作業" at bounding box center [81, 80] width 151 height 43
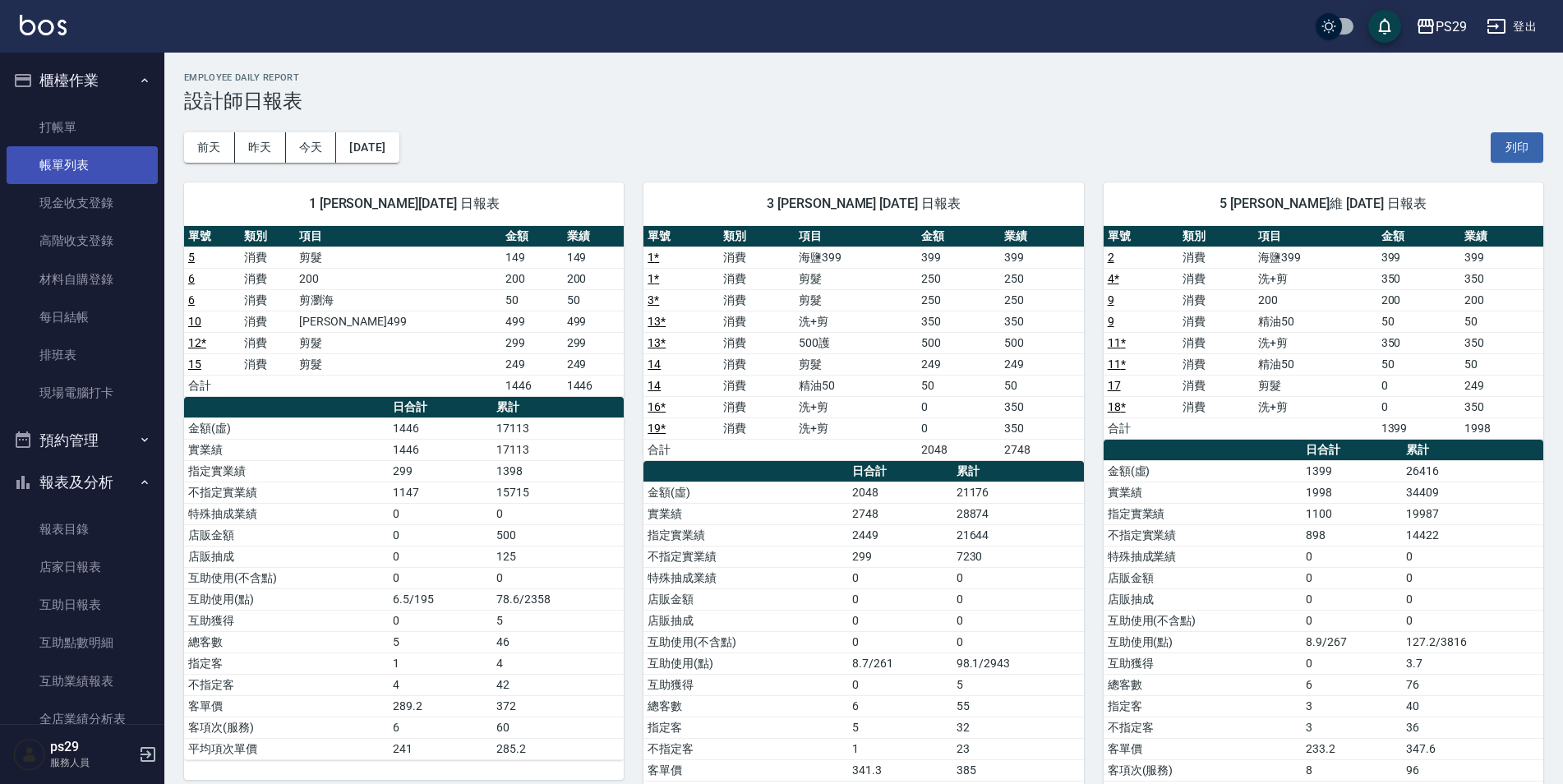
click at [83, 148] on link "帳單列表" at bounding box center [81, 164] width 151 height 37
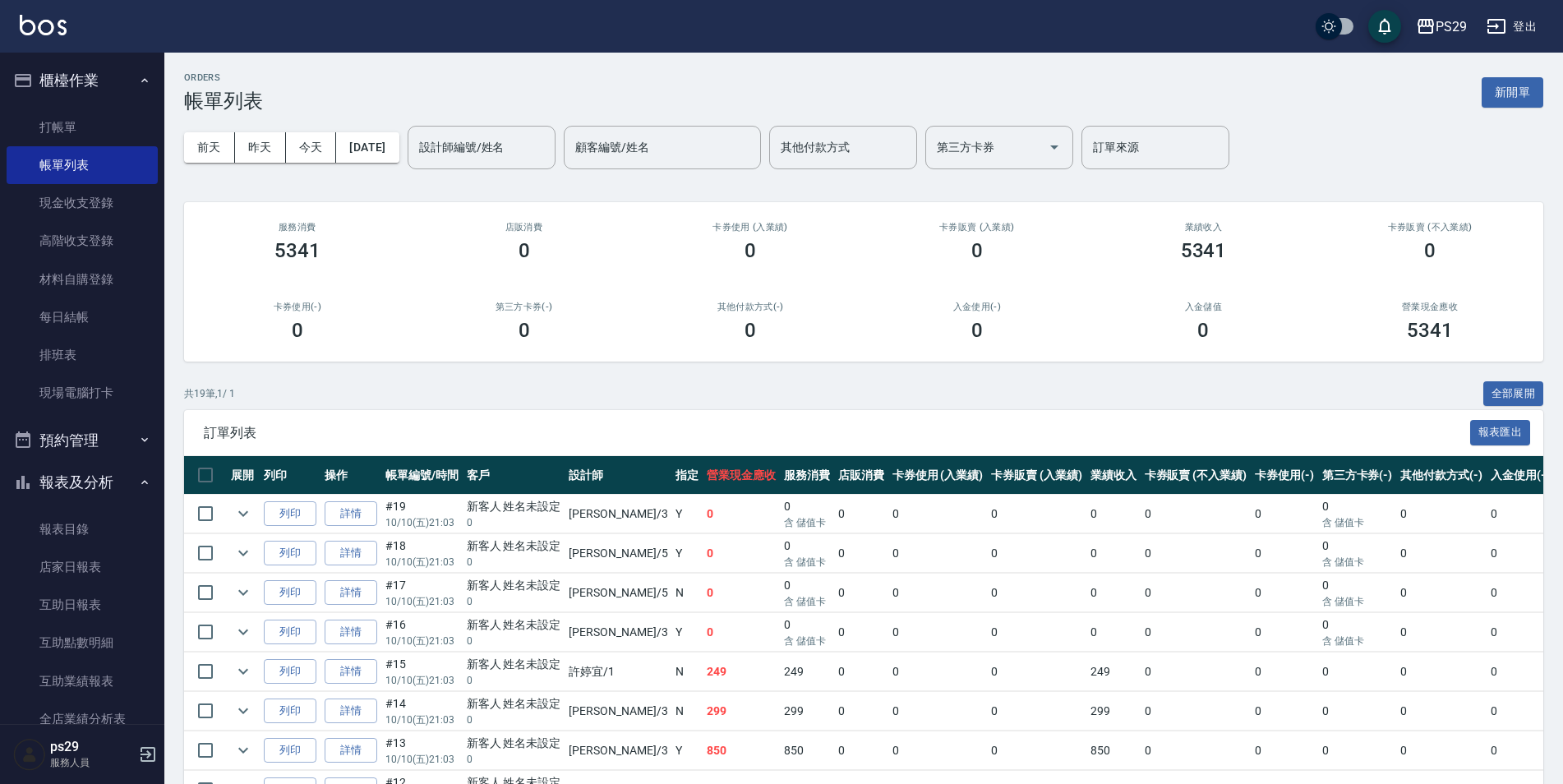
click at [43, 15] on img at bounding box center [43, 25] width 47 height 20
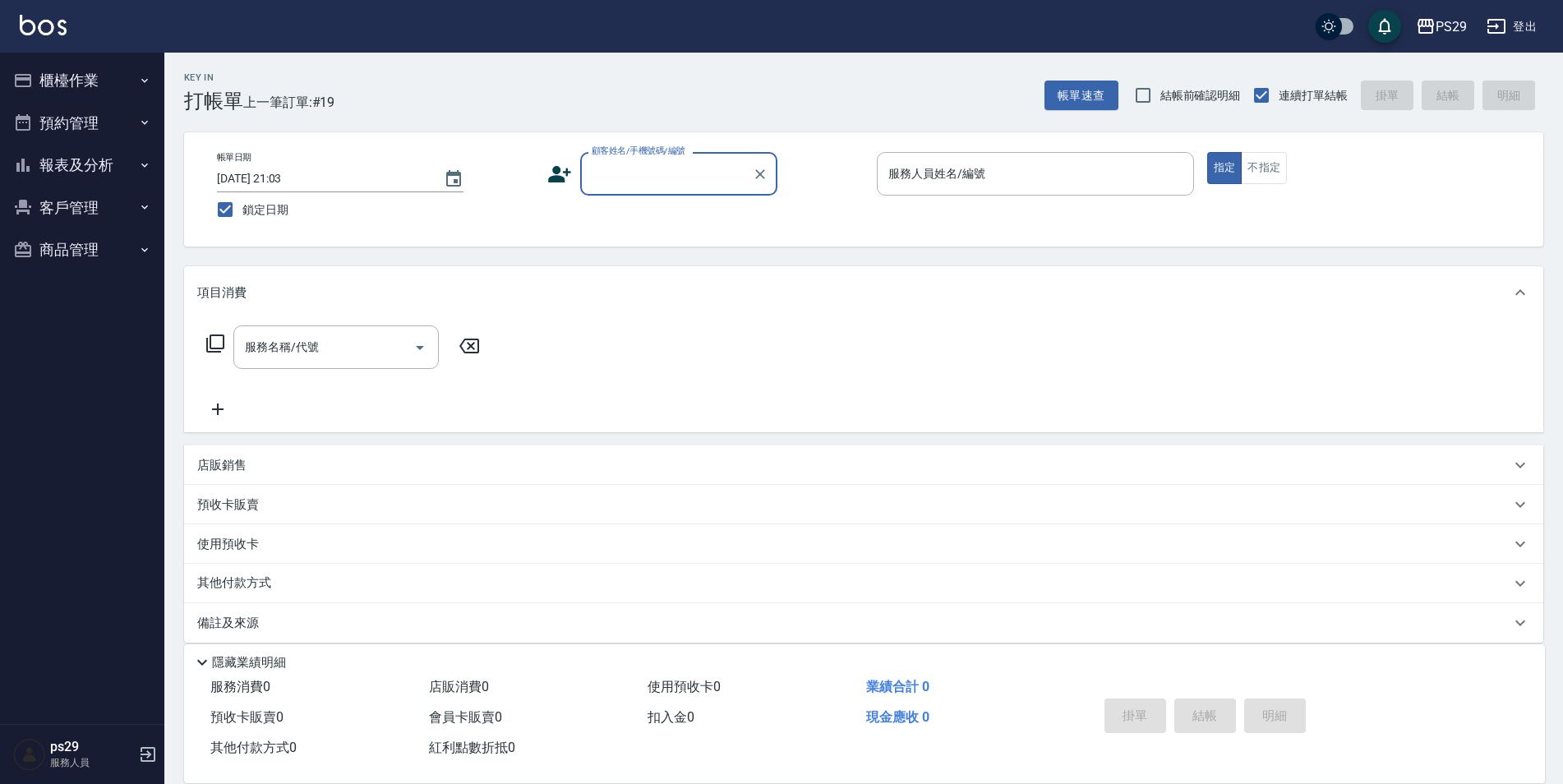
click at [142, 74] on icon "button" at bounding box center [144, 80] width 13 height 13
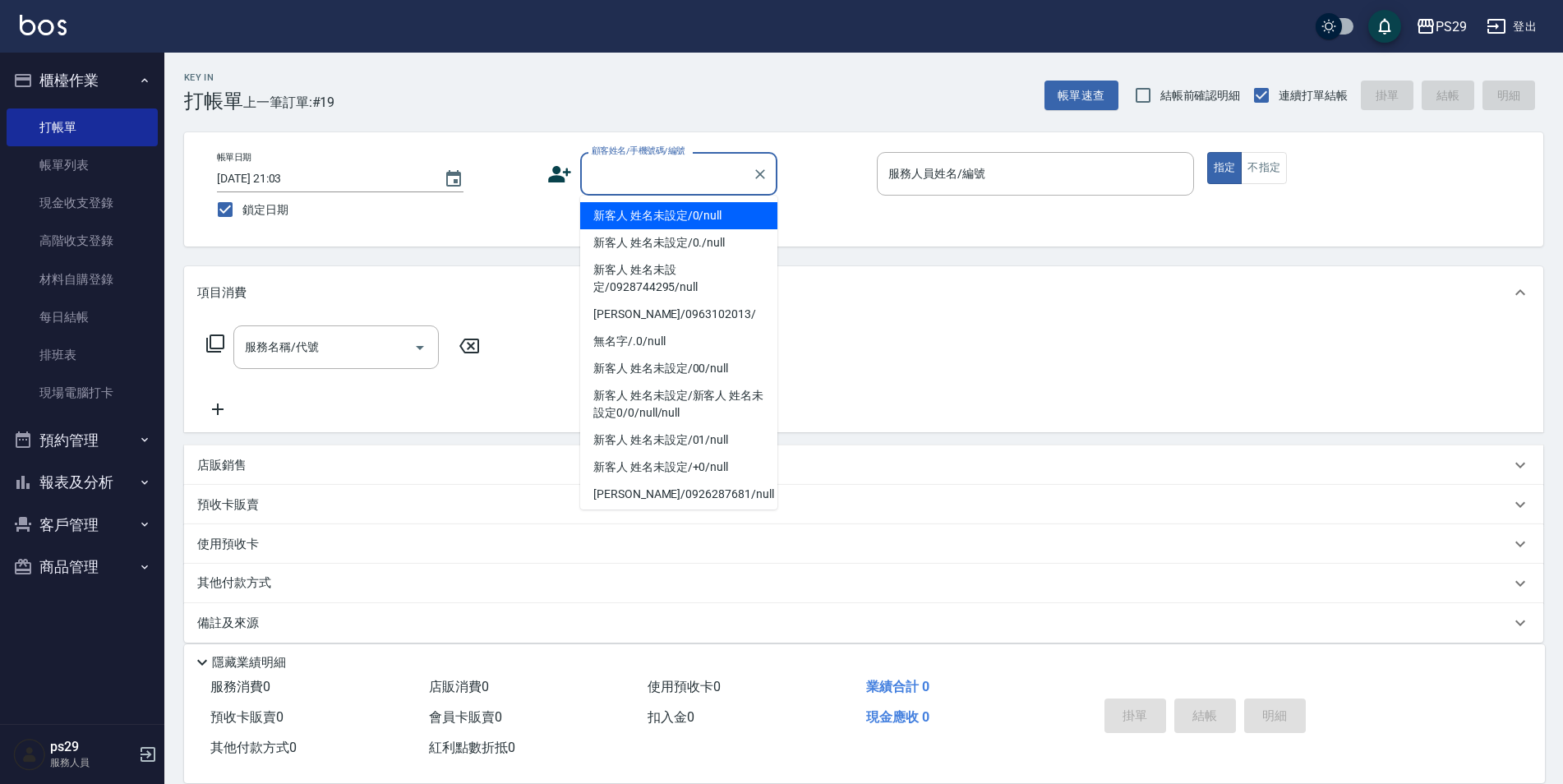
click at [678, 169] on input "顧客姓名/手機號碼/編號" at bounding box center [666, 173] width 158 height 28
type input "新客人 姓名未設定/0/null"
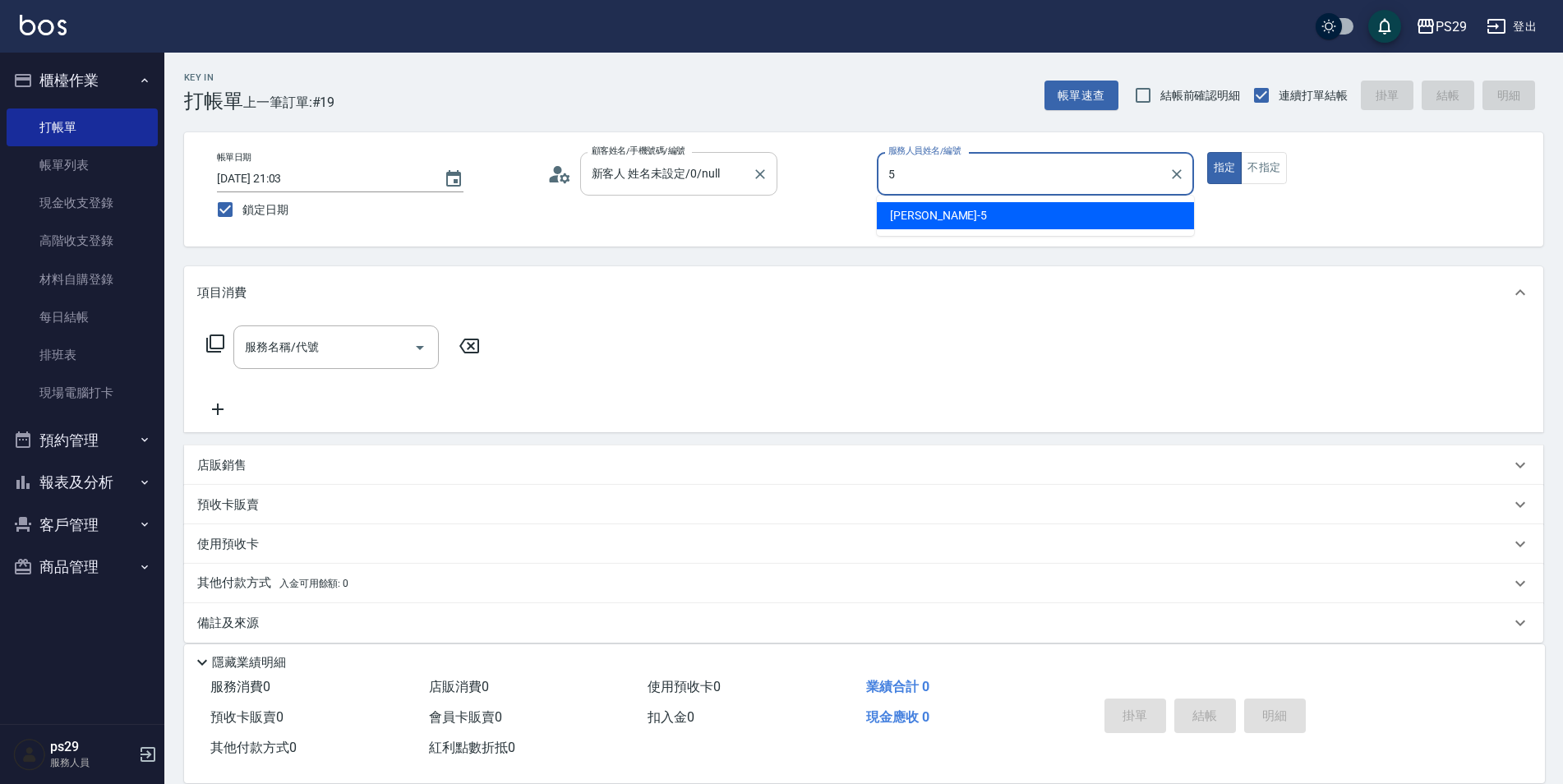
type input "[PERSON_NAME]維-5"
type button "true"
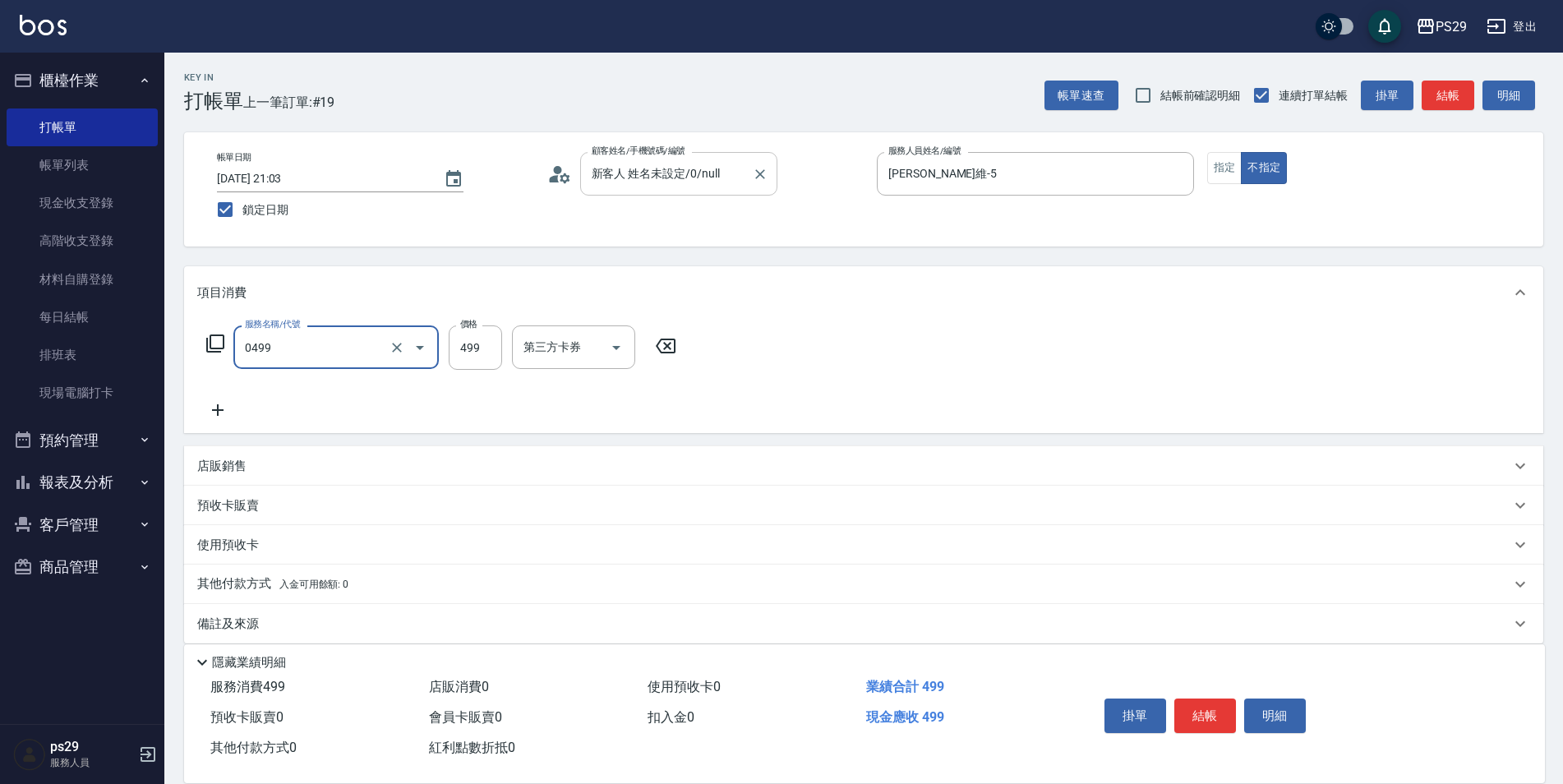
type input "[PERSON_NAME]499(0499)"
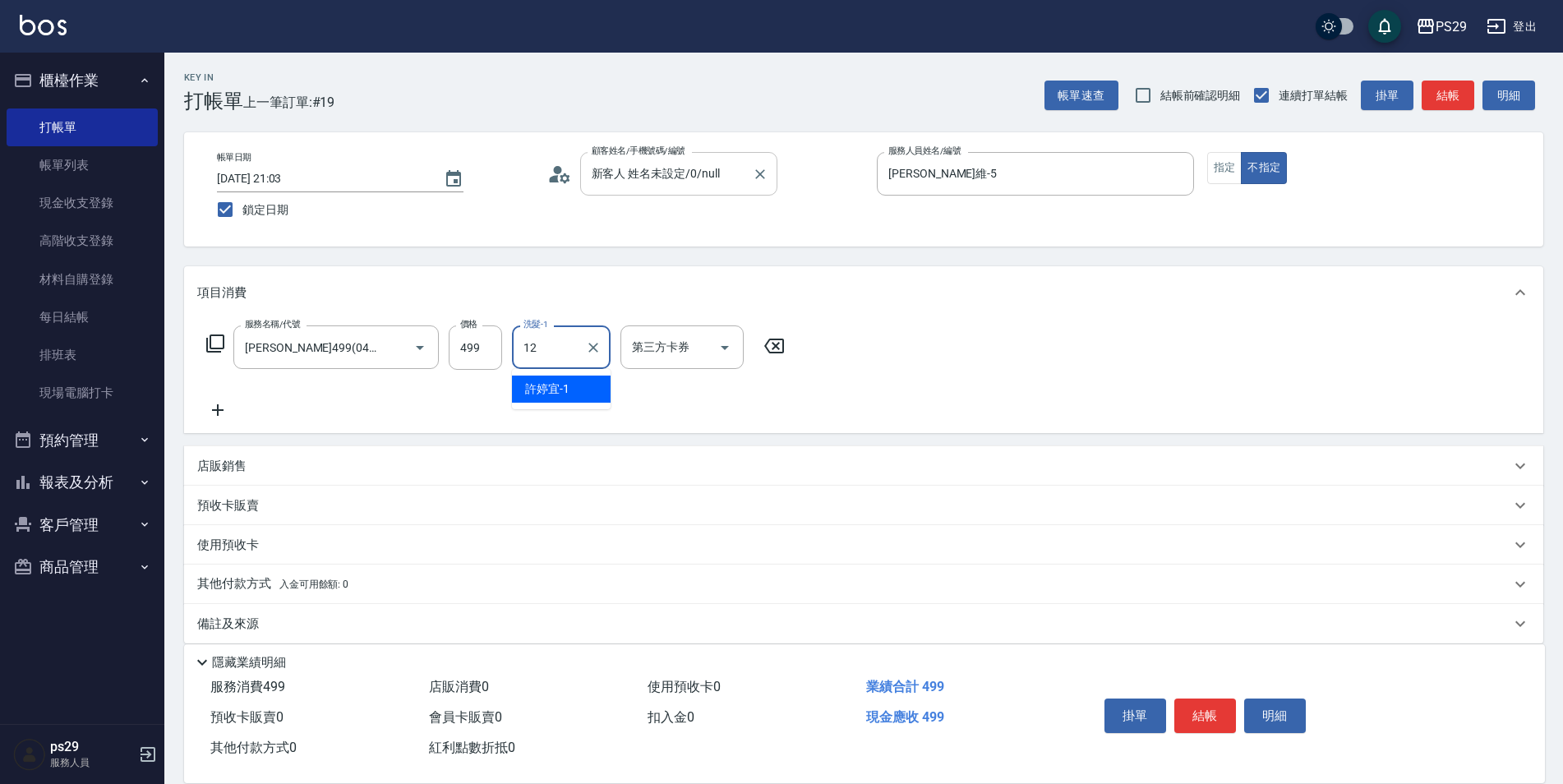
type input "[PERSON_NAME]-12"
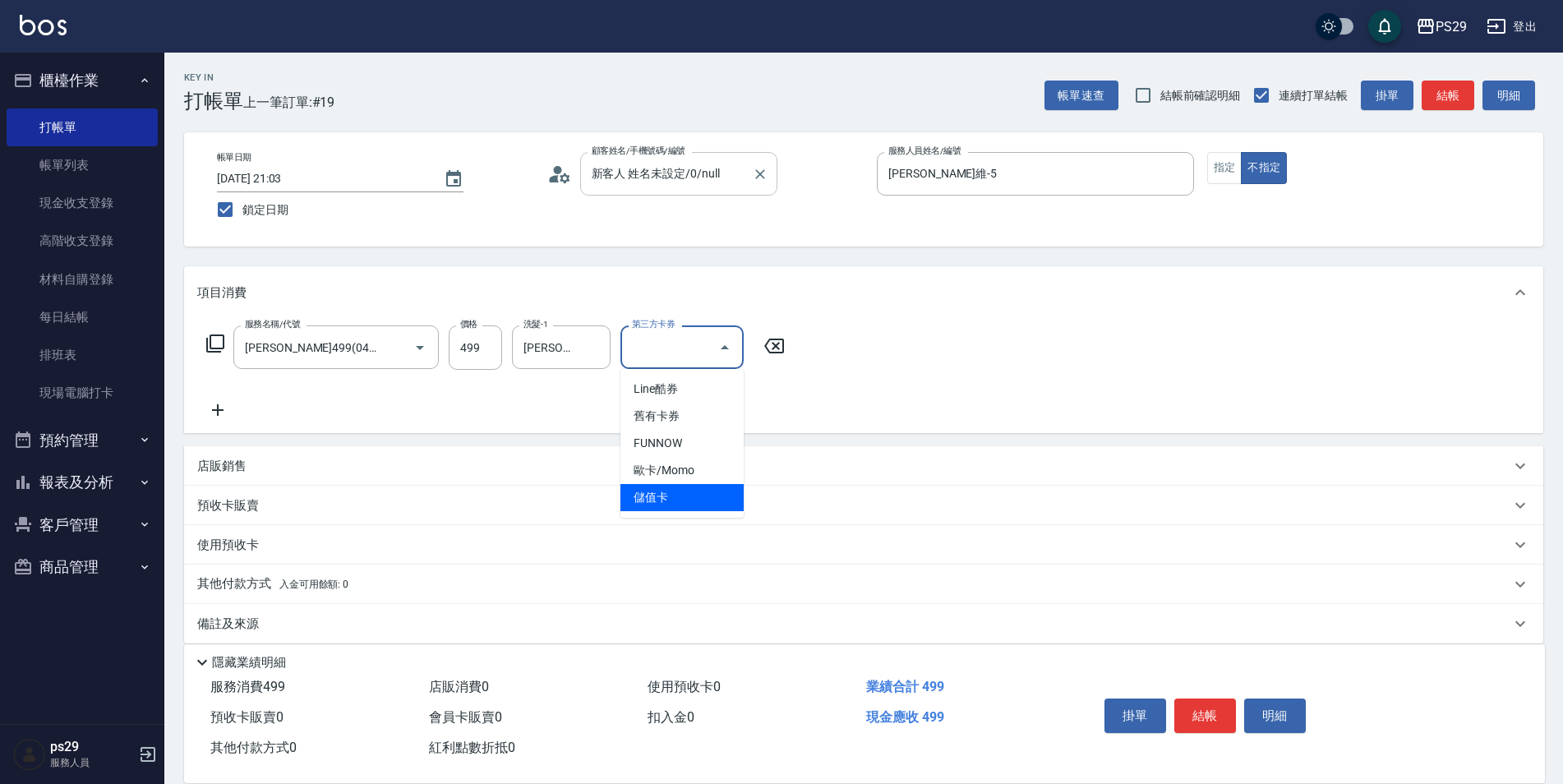
type input "儲值卡"
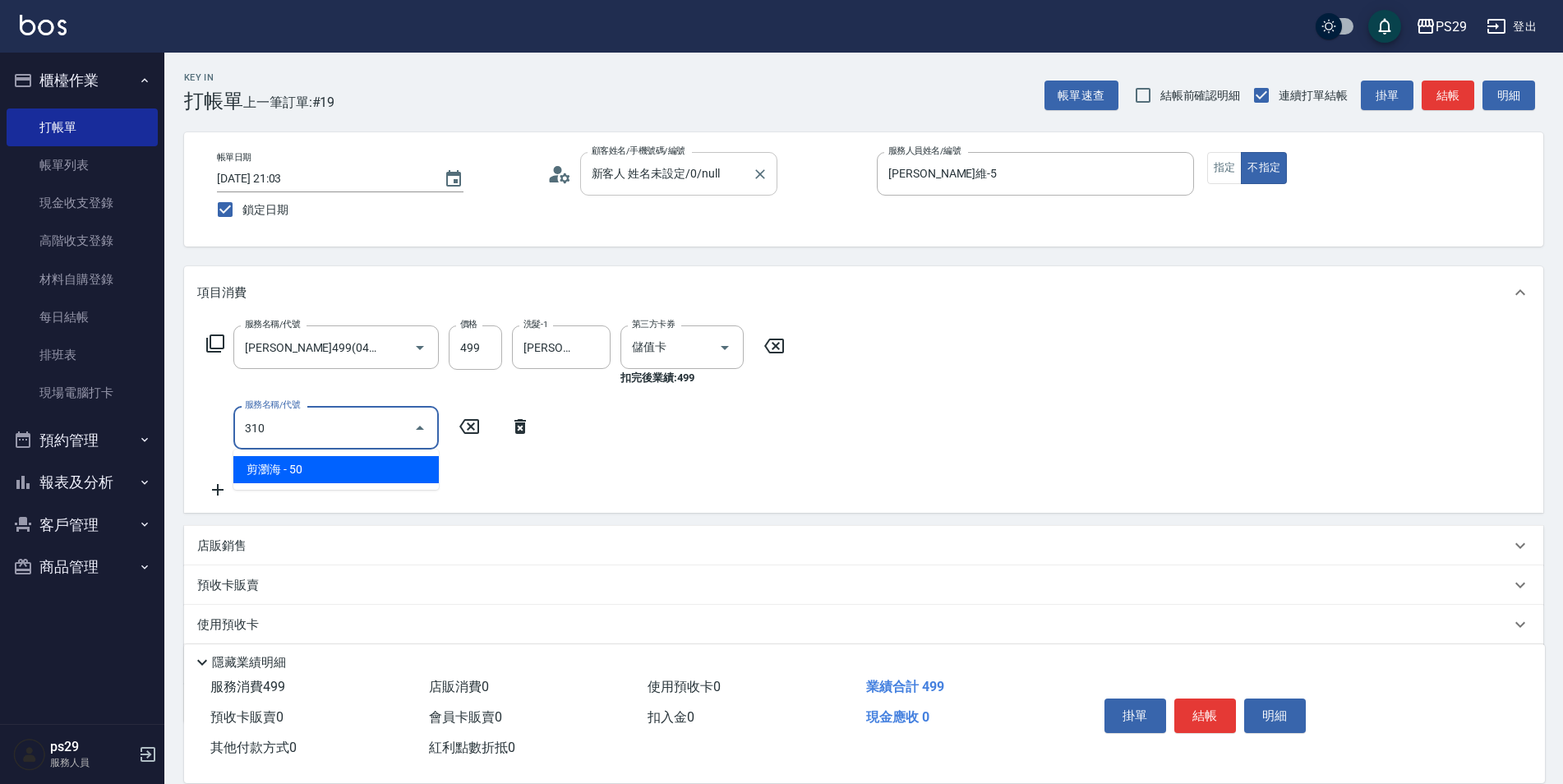
type input "剪瀏海(310)"
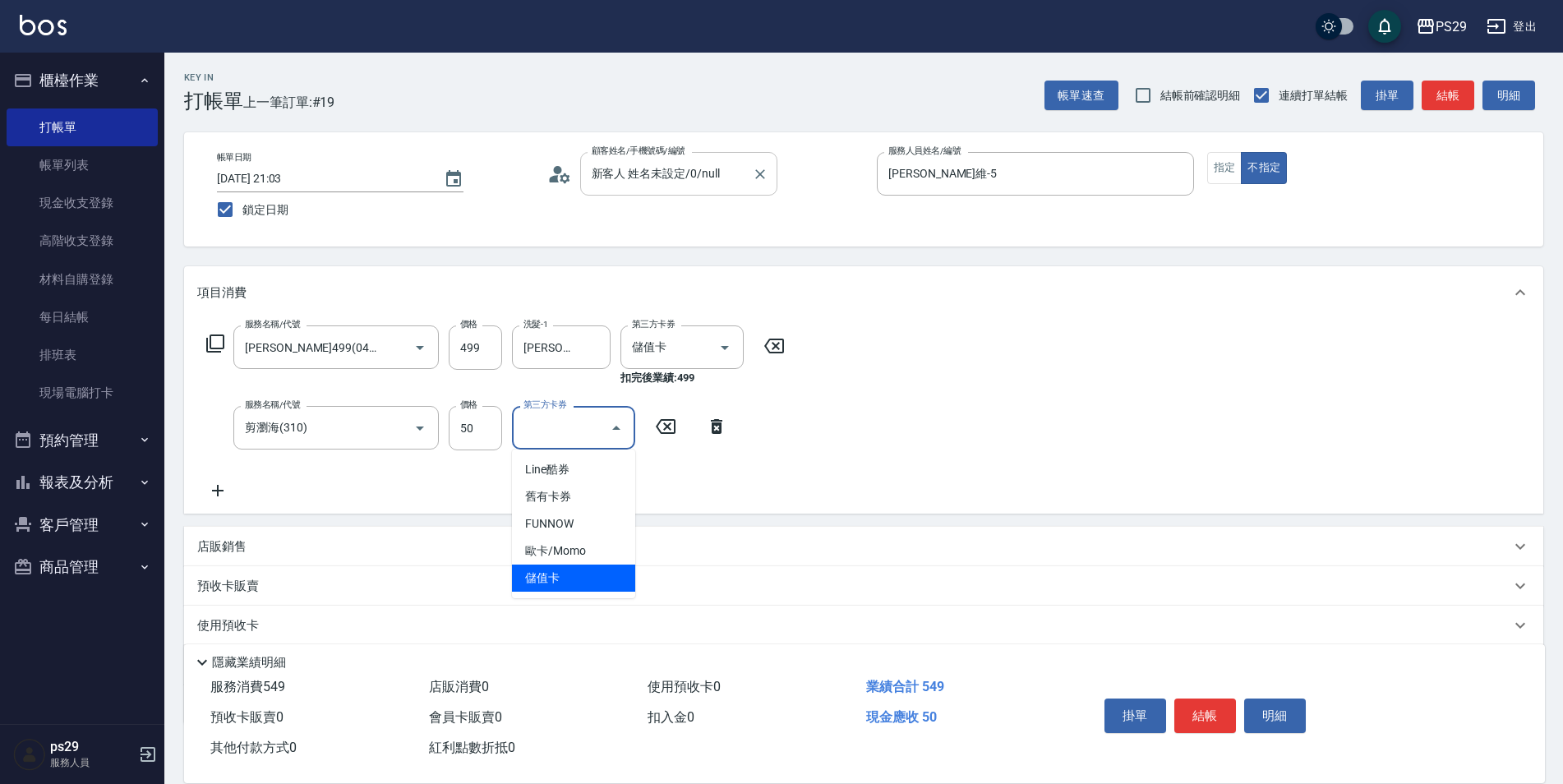
type input "儲值卡"
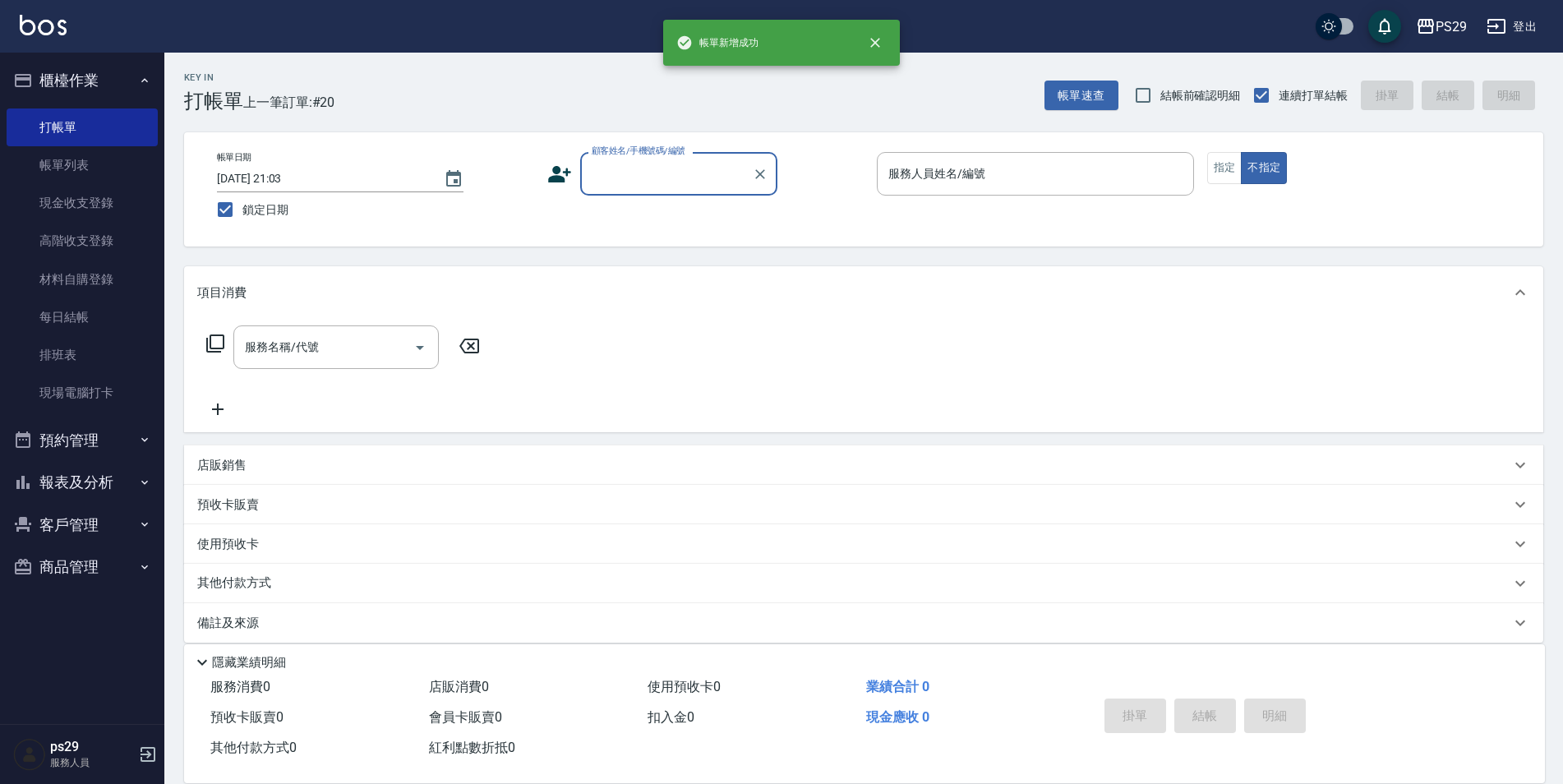
click at [49, 31] on img at bounding box center [43, 25] width 47 height 20
